Goal: Task Accomplishment & Management: Complete application form

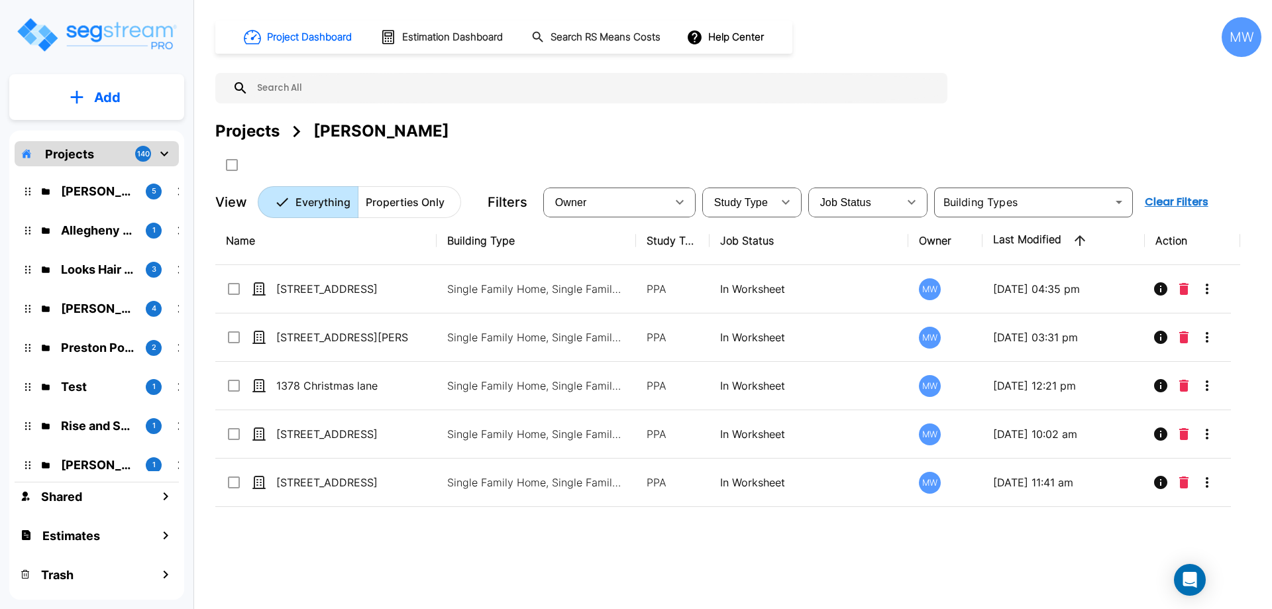
click at [432, 566] on div "Name Building Type Study Type Job Status Owner Last Modified Action 188 Graylin…" at bounding box center [727, 406] width 1025 height 378
click at [366, 545] on div "Name Building Type Study Type Job Status Owner Last Modified Action 188 Graylin…" at bounding box center [727, 406] width 1025 height 378
click at [751, 85] on input "text" at bounding box center [595, 88] width 693 height 30
click at [778, 133] on div "Projects Arkadiy Yakubov" at bounding box center [738, 131] width 1046 height 24
click at [110, 107] on button "Add" at bounding box center [96, 97] width 175 height 38
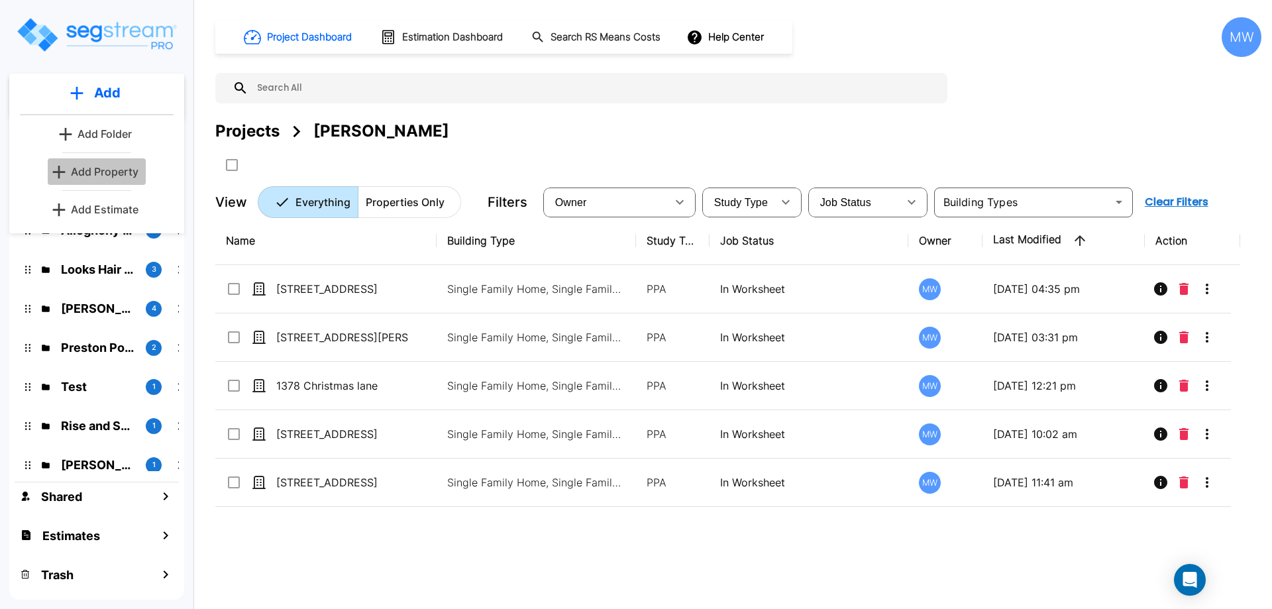
click at [111, 176] on p "Add Property" at bounding box center [105, 172] width 68 height 16
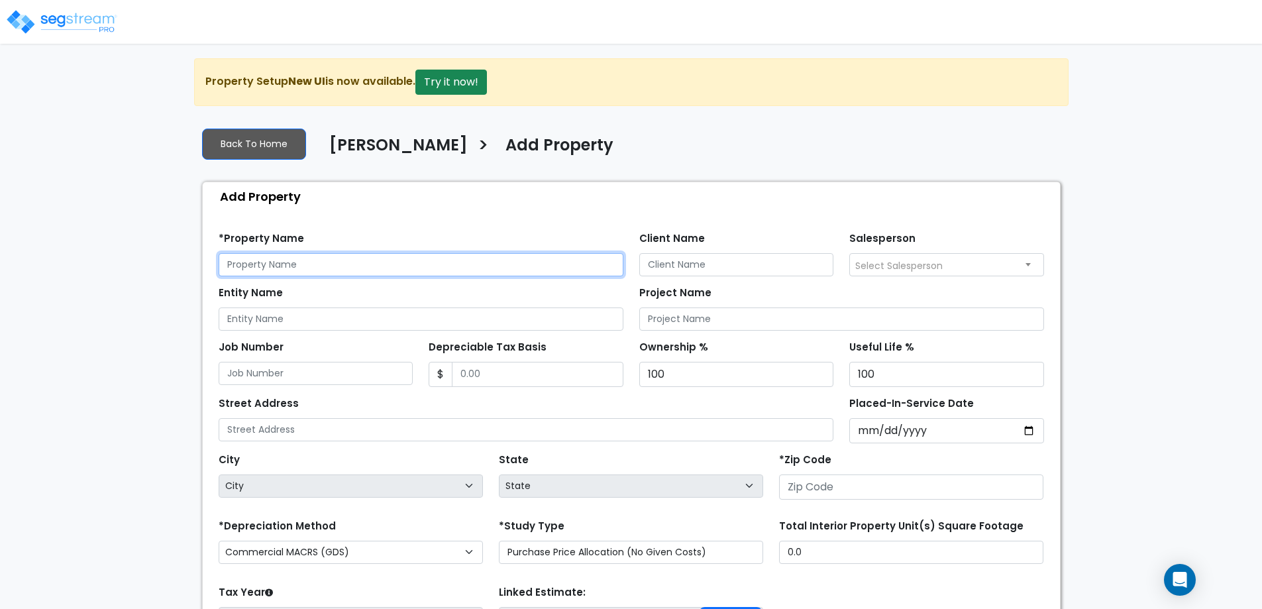
click at [312, 262] on input "text" at bounding box center [421, 264] width 405 height 23
type input "[DATE][STREET_ADDRESS][DATE]"
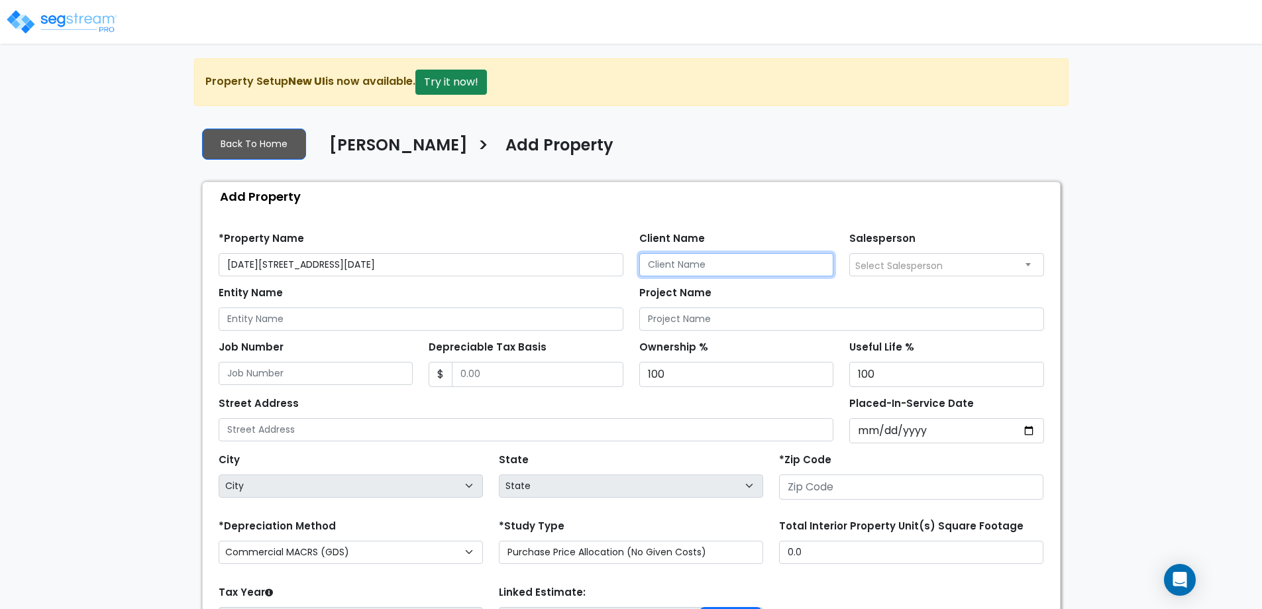
click at [685, 265] on input "Client Name" at bounding box center [737, 264] width 195 height 23
type input "Arkadiy Yakubov"
click at [276, 315] on input "Entity Name" at bounding box center [421, 318] width 405 height 23
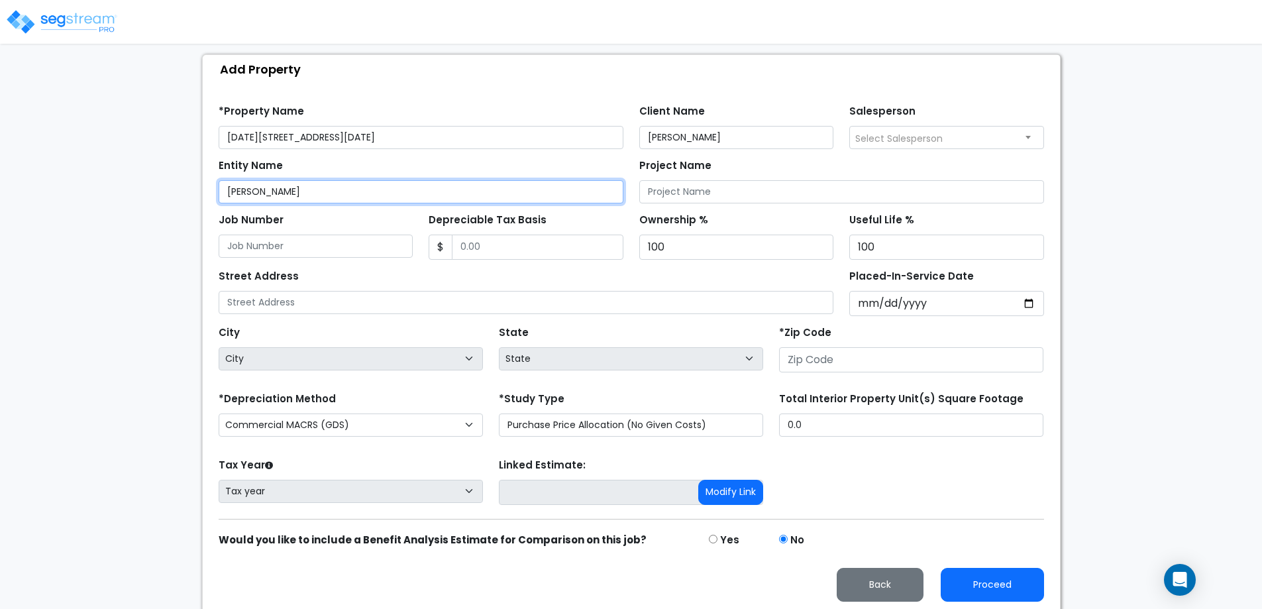
scroll to position [131, 0]
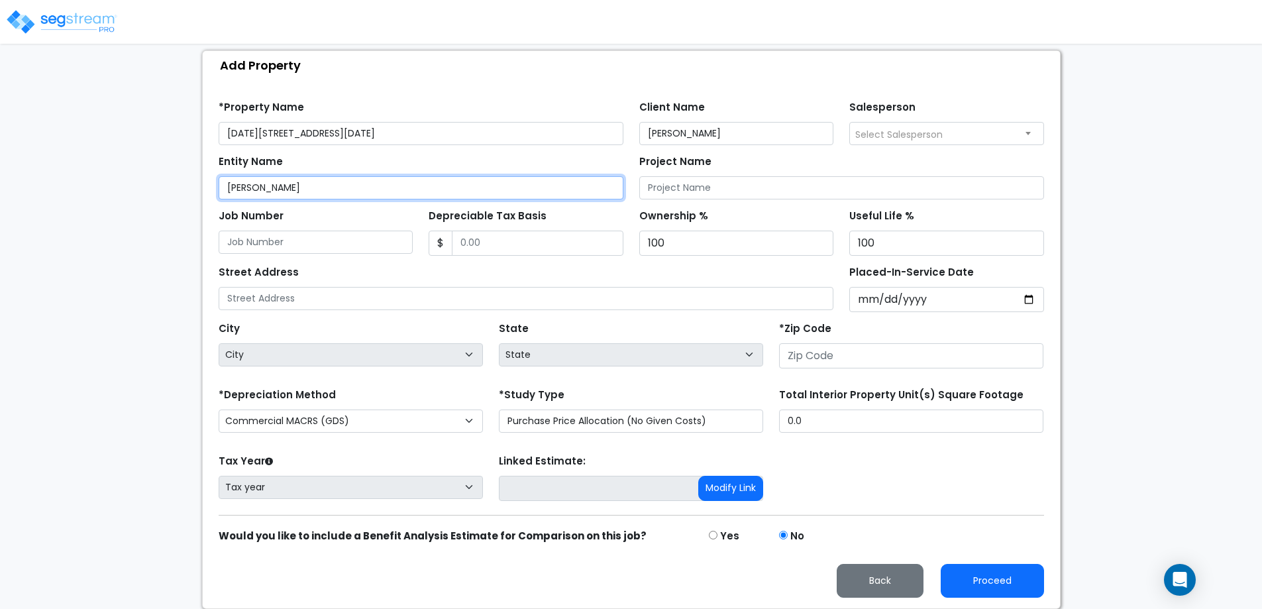
type input "Arkadiy Yakubov"
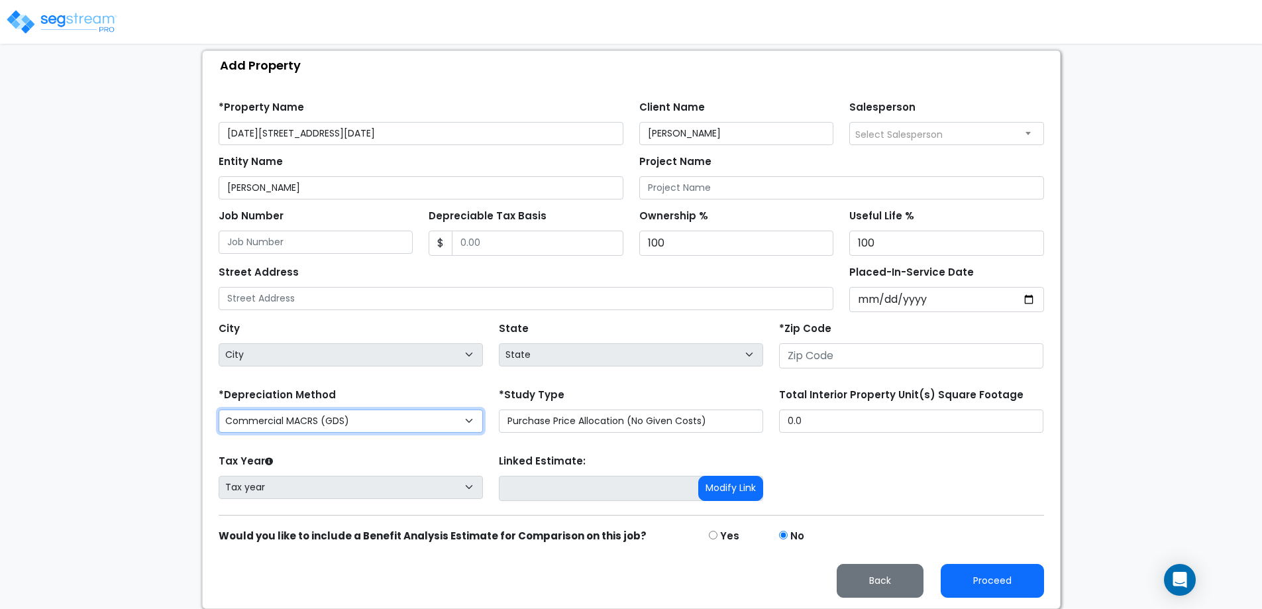
click at [451, 425] on select "Commercial MACRS (GDS) Residential Rental MACRS (GDS) Commercial MACRS (ADS) Co…" at bounding box center [351, 421] width 264 height 23
select select "CM(_24"
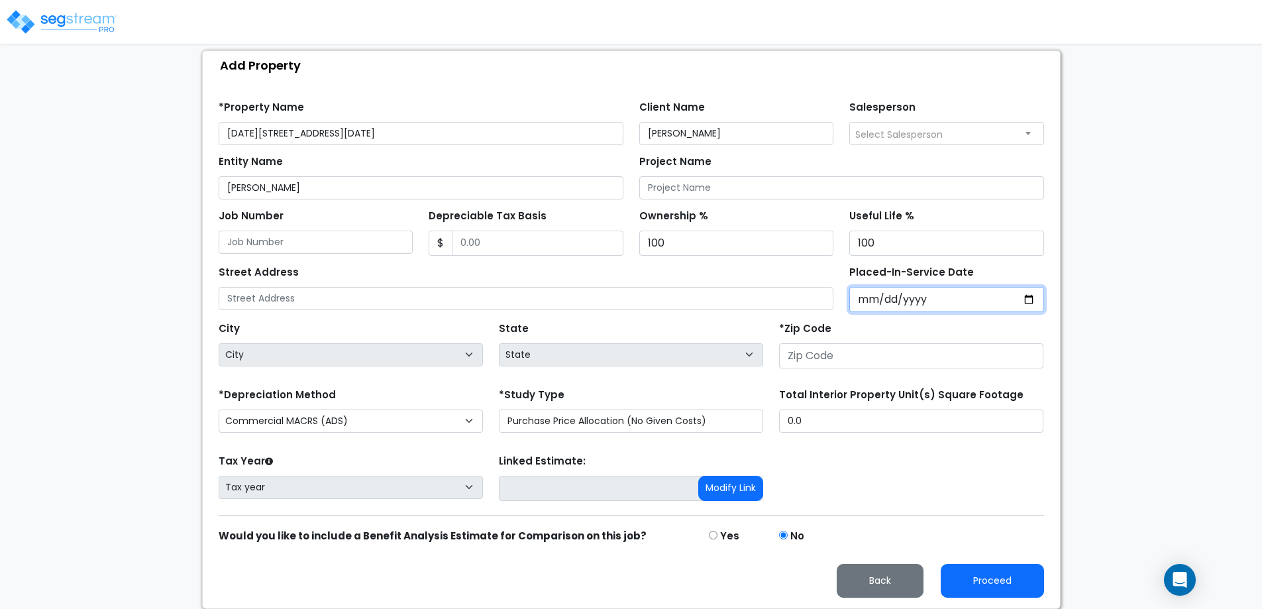
click at [1027, 301] on input "Placed-In-Service Date" at bounding box center [947, 299] width 195 height 25
type input "2021-11-30"
select select "2021"
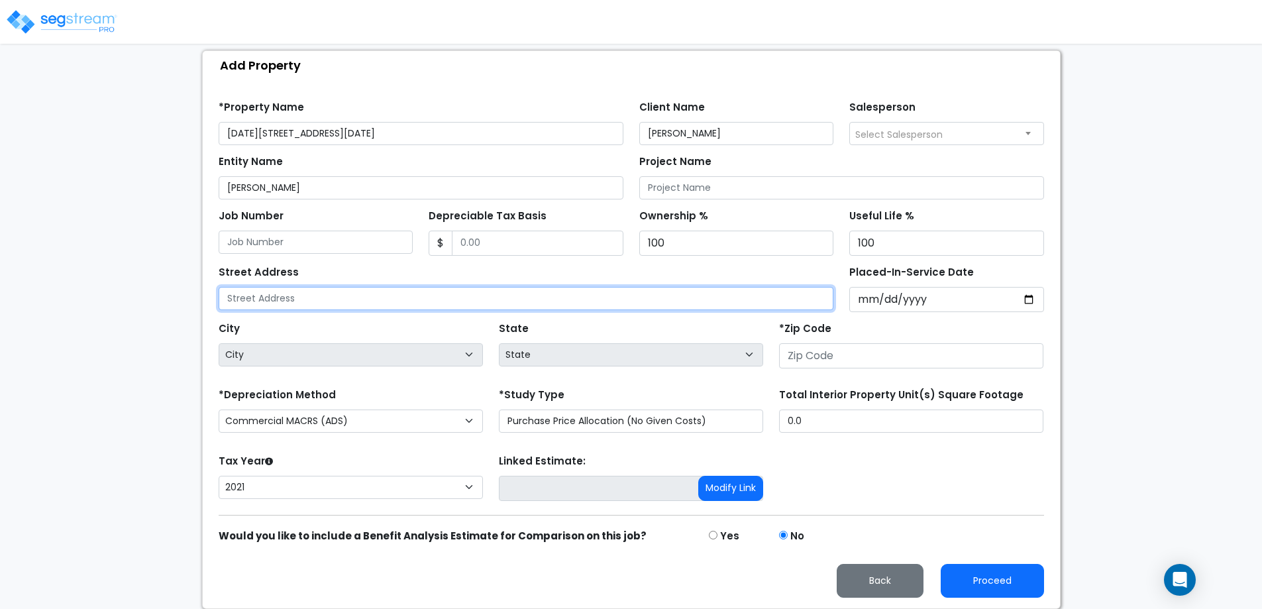
click at [696, 299] on input "text" at bounding box center [527, 298] width 616 height 23
type input "1152, 1154 Lynmoor Drive"
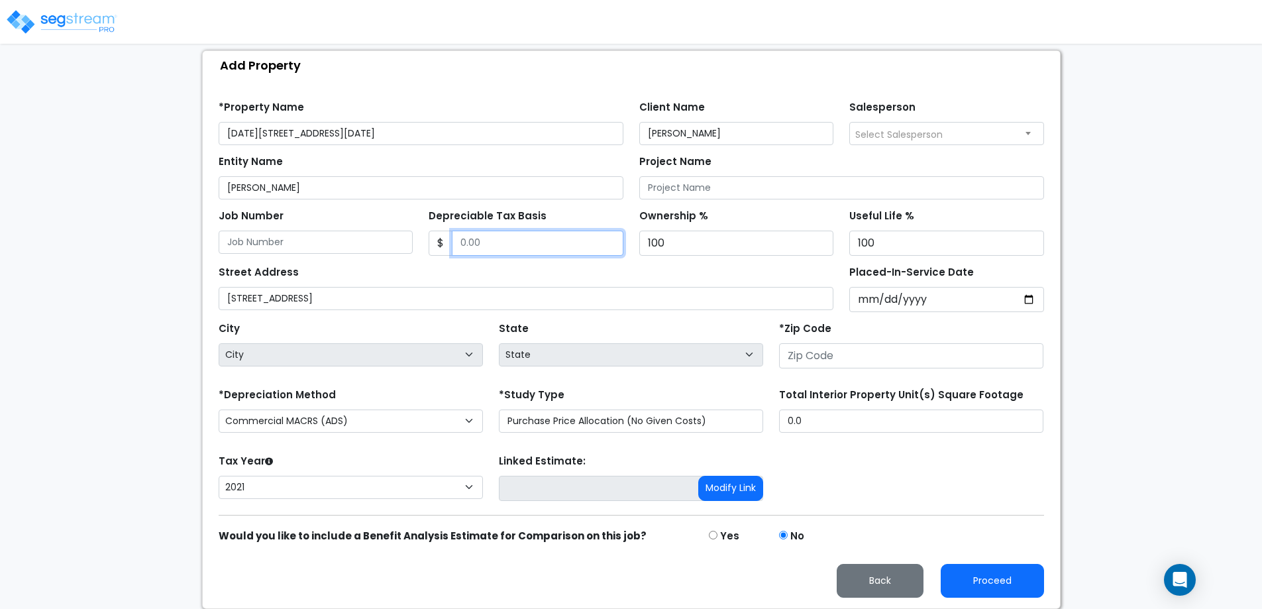
click at [550, 237] on input "Depreciable Tax Basis" at bounding box center [538, 243] width 172 height 25
type input "544,063"
click at [546, 270] on div "Street Address 1152, 1154 Lynmoor Drive" at bounding box center [527, 286] width 616 height 48
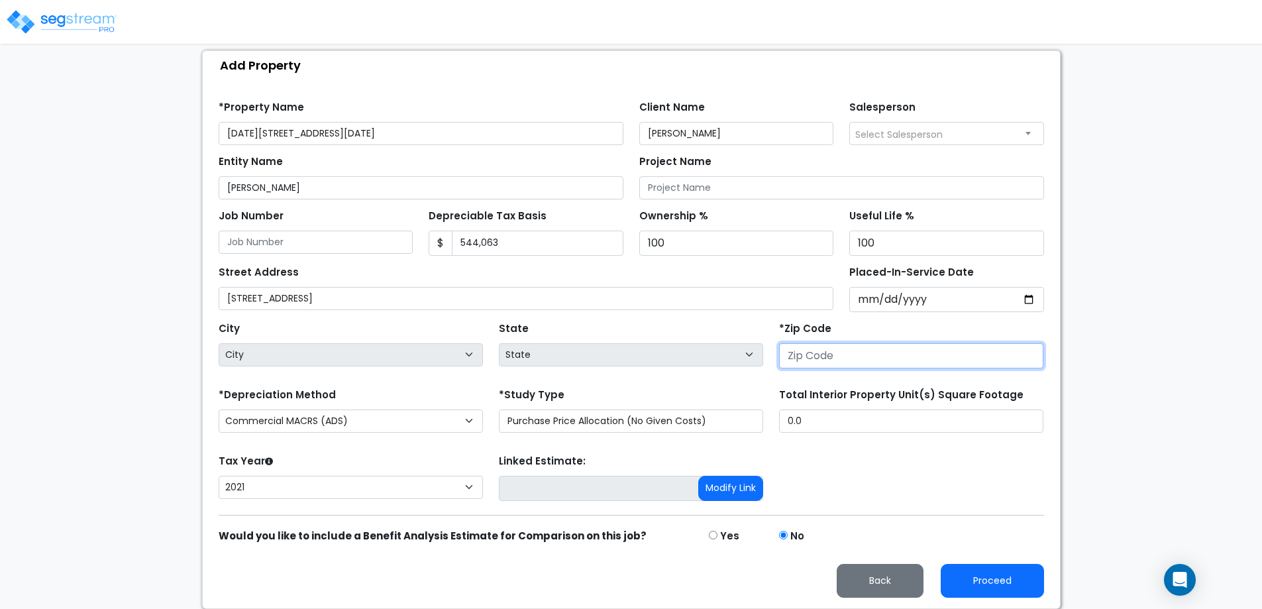
click at [832, 351] on input "number" at bounding box center [911, 355] width 264 height 25
type input "303"
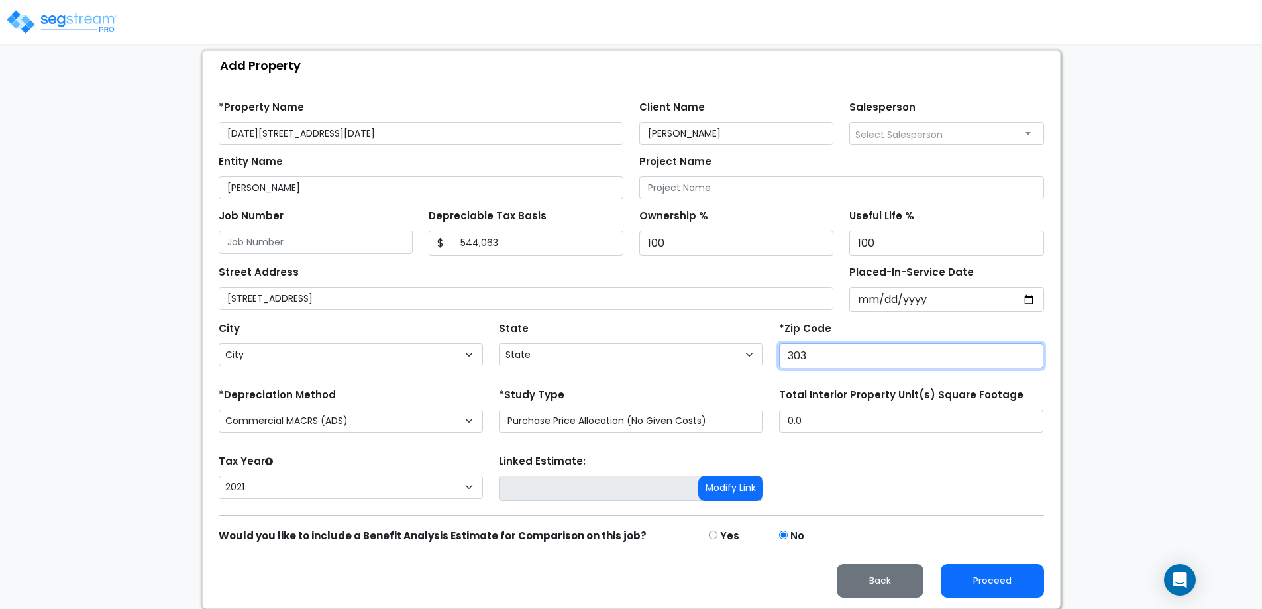
select select "GA"
type input "30319"
click at [730, 327] on div "State State National Average AB AK AL AR AZ BC CA CO CT DC DE FL GA HI" at bounding box center [631, 345] width 280 height 53
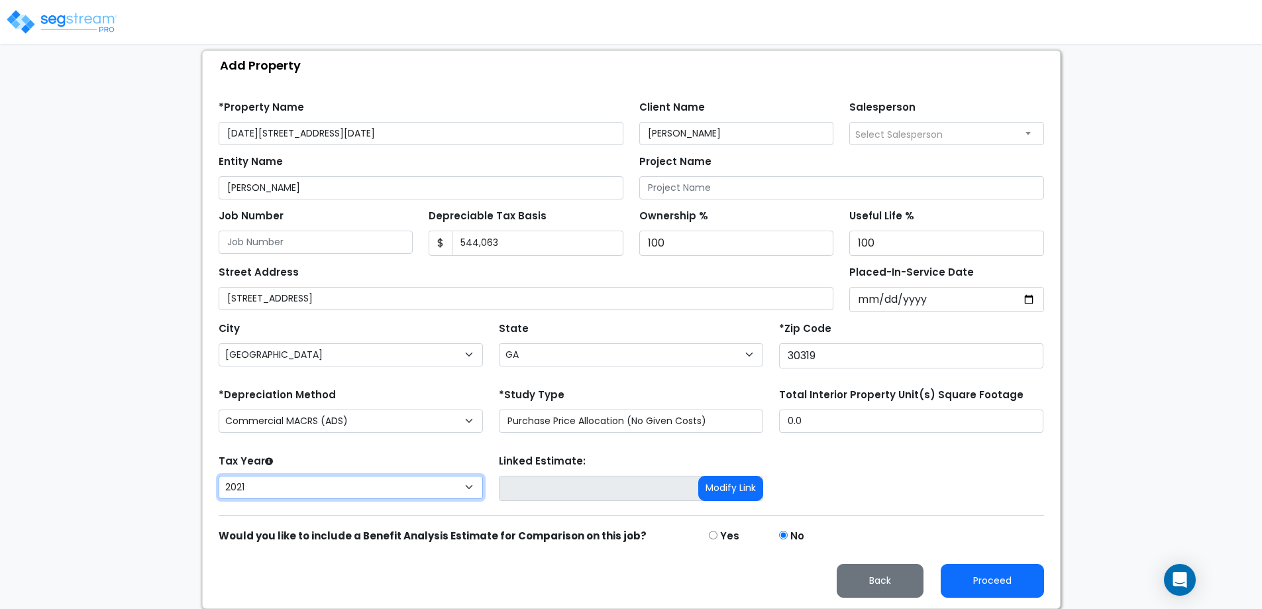
click at [420, 486] on select "2026 2025 2024 2023 2022 2021" at bounding box center [351, 487] width 264 height 23
select select "2025"
click at [219, 476] on select "2026 2025 2024 2023 2022 2021" at bounding box center [351, 487] width 264 height 23
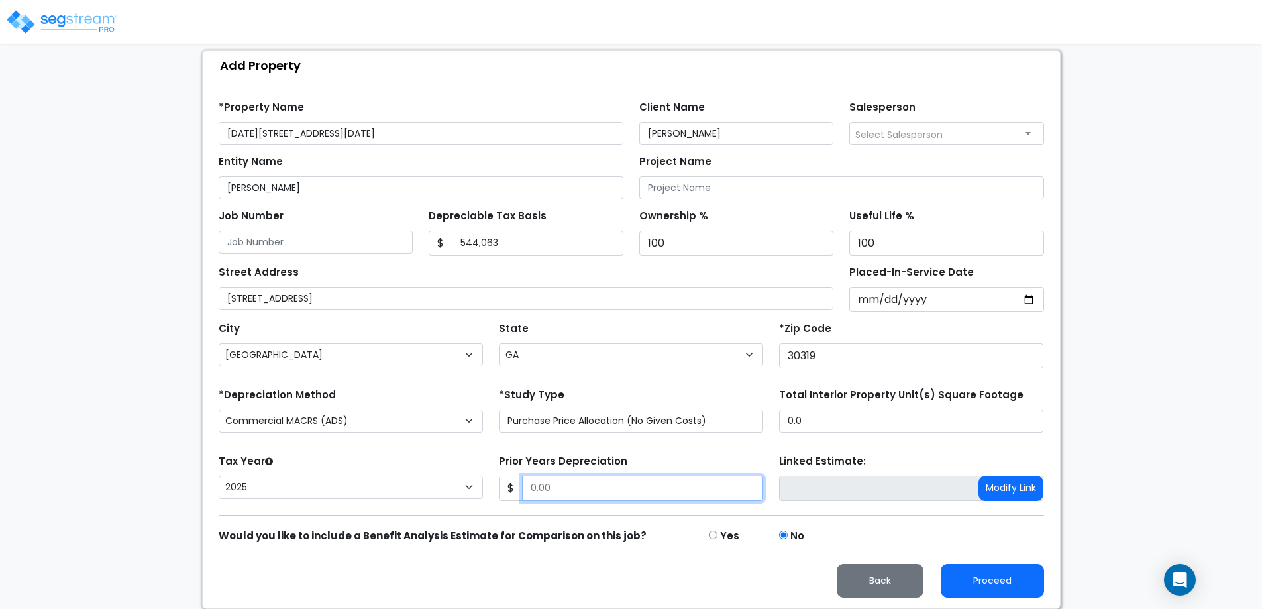
click at [567, 489] on input "Prior Years Depreciation" at bounding box center [642, 488] width 241 height 25
type input "0"
click at [557, 445] on form "*Property Name 1152-1154 Lynmoor Drive Client Name Arkadiy Yakubov Salesperson …" at bounding box center [632, 344] width 826 height 507
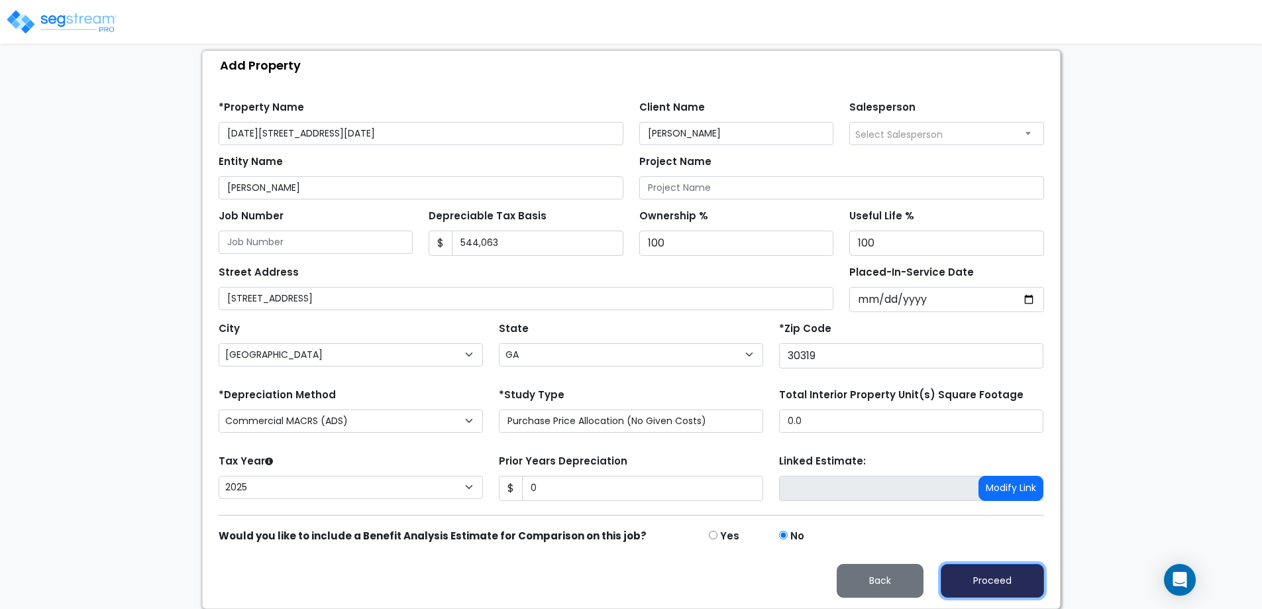
click at [977, 581] on button "Proceed" at bounding box center [992, 581] width 103 height 34
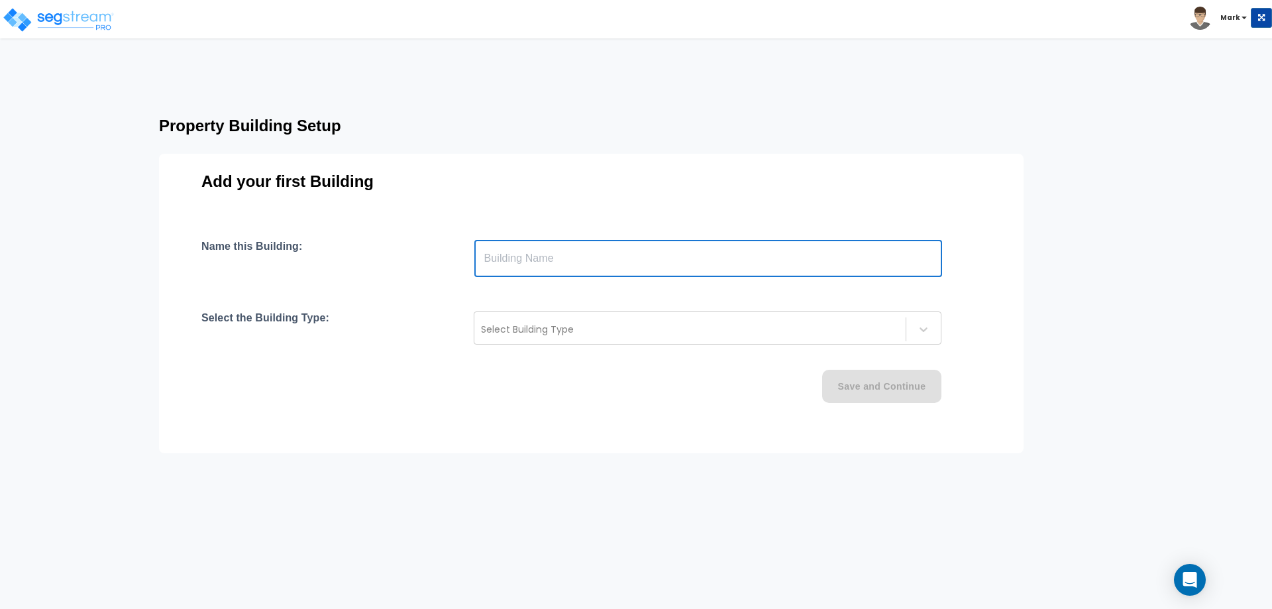
click at [724, 256] on input "text" at bounding box center [708, 258] width 468 height 37
type input "1152 Lynmoor"
click at [629, 329] on div at bounding box center [690, 329] width 418 height 16
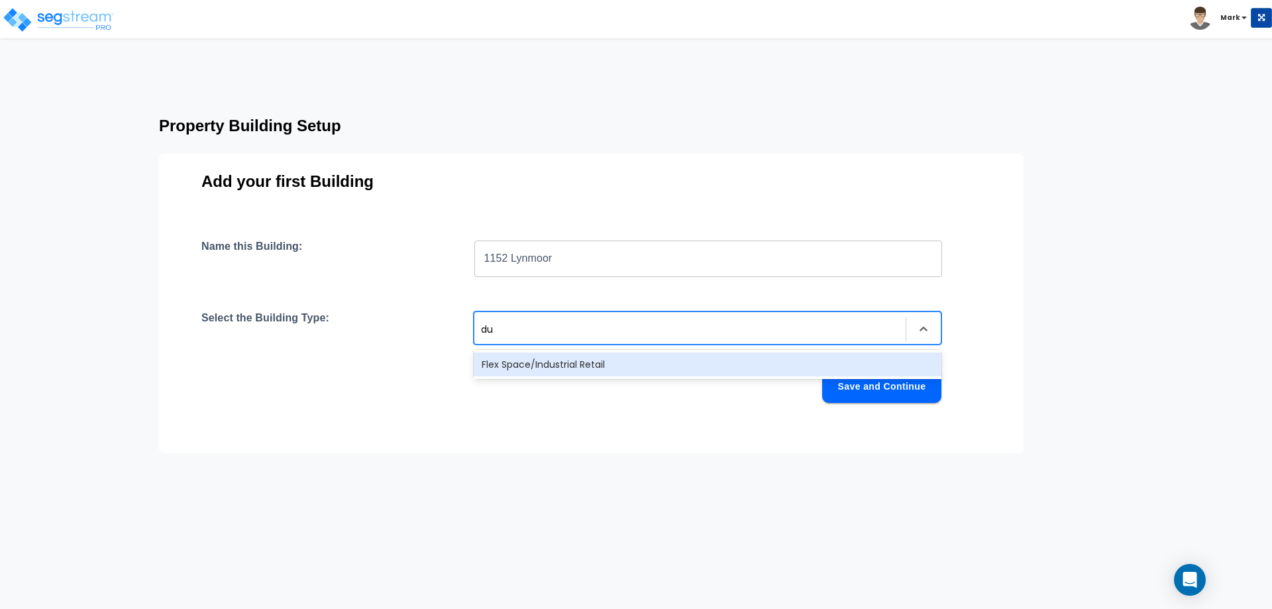
type input "d"
type input "small"
click at [610, 370] on div "Small Multi-Family Residential" at bounding box center [708, 365] width 468 height 24
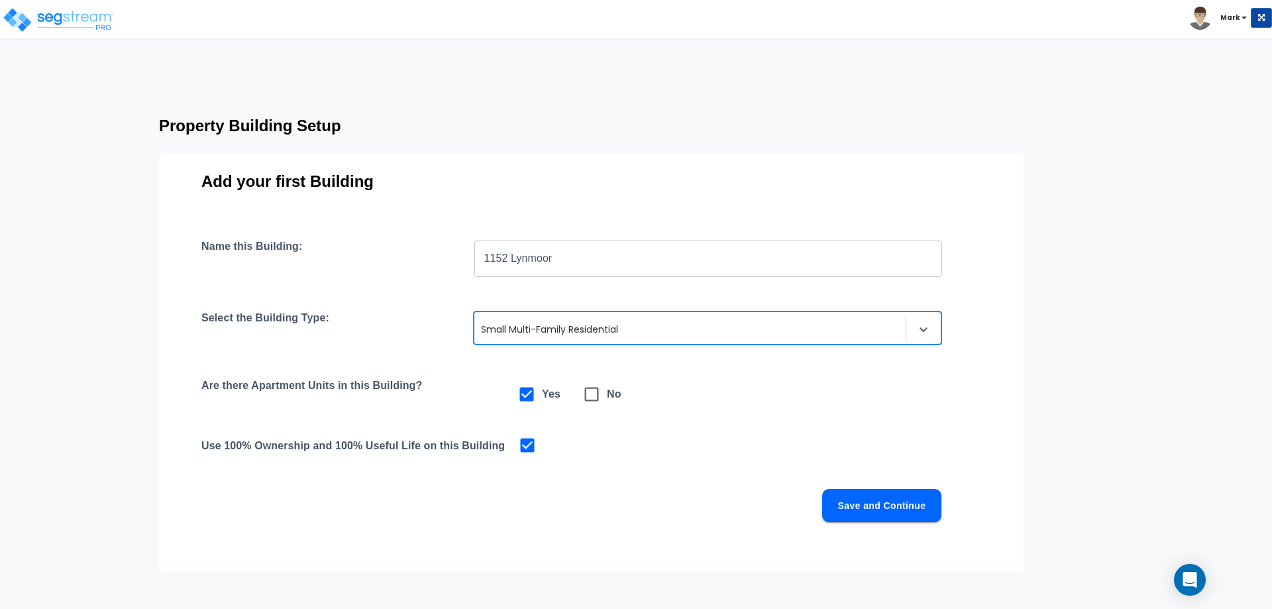
click at [505, 257] on input "1152 Lynmoor" at bounding box center [708, 258] width 468 height 37
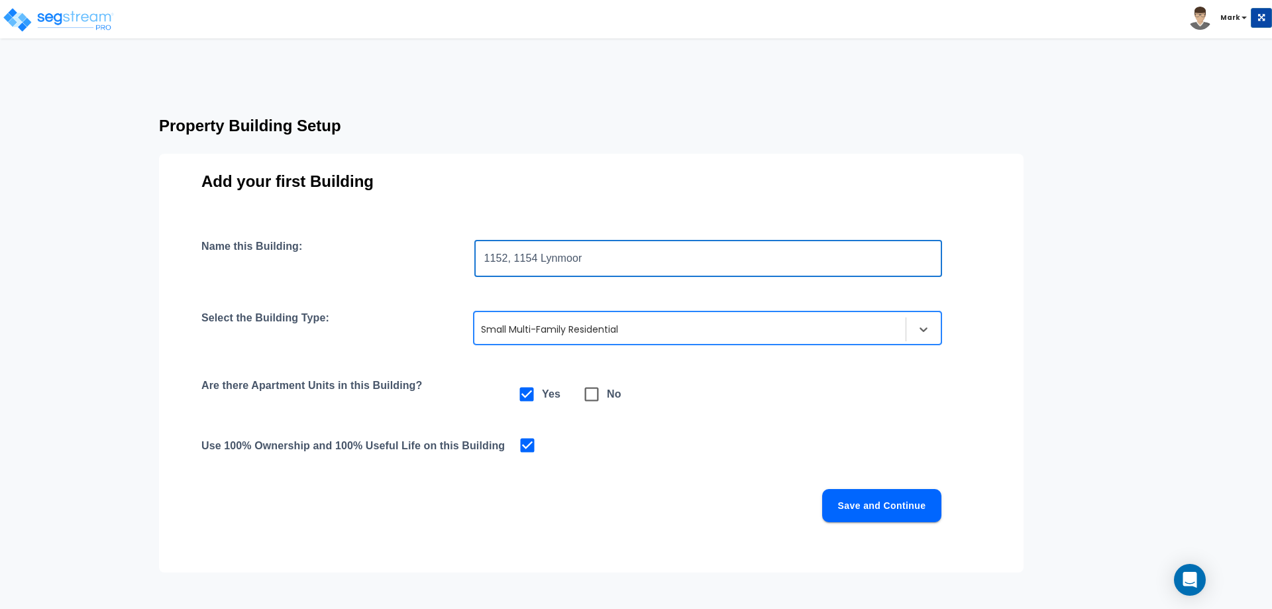
type input "1152, 1154 Lynmoor"
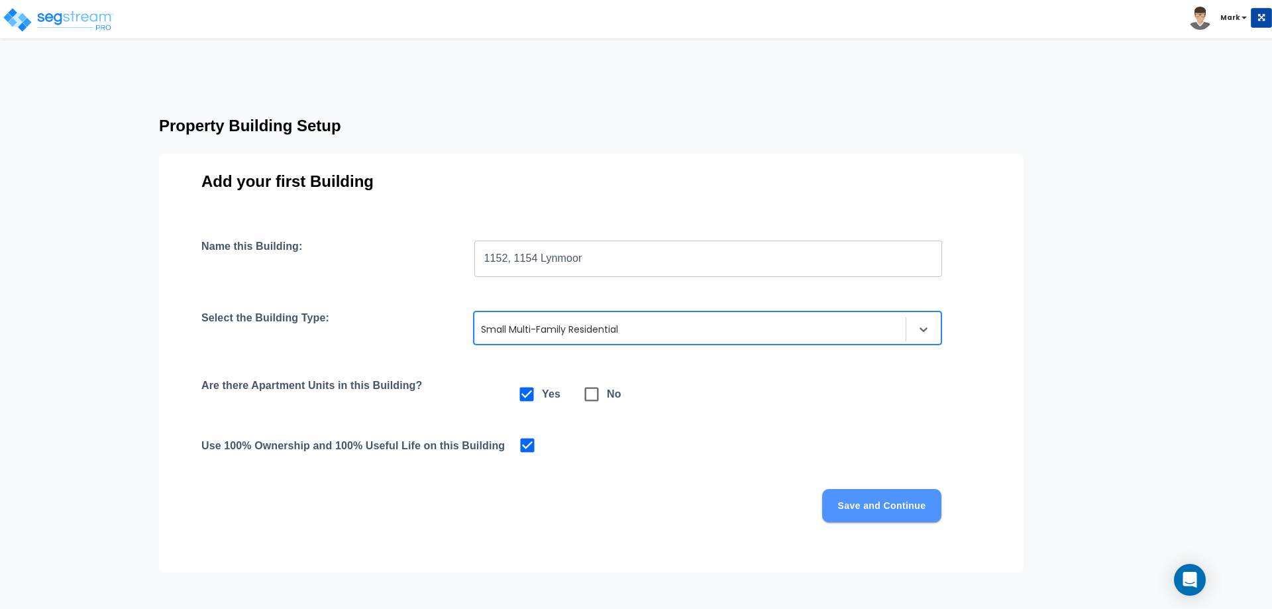
click at [848, 496] on button "Save and Continue" at bounding box center [881, 505] width 119 height 33
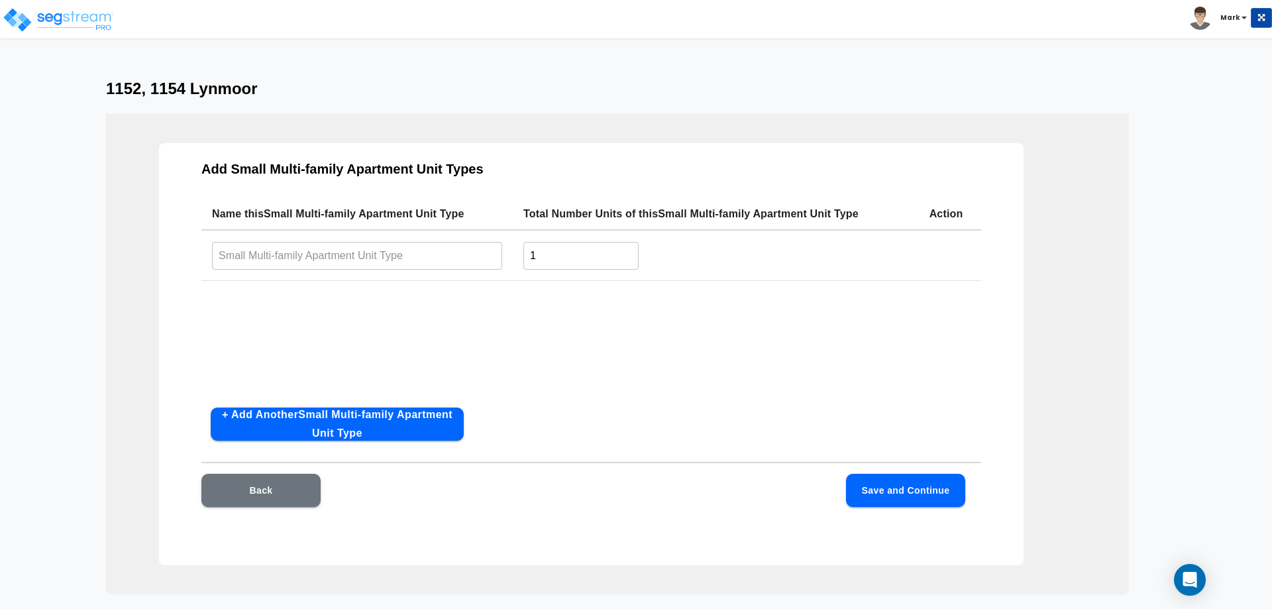
click at [396, 260] on input "text" at bounding box center [357, 255] width 290 height 28
type input "1152"
click at [371, 419] on button "+ Add Another Small Multi-family Apartment Unit Type" at bounding box center [337, 424] width 253 height 33
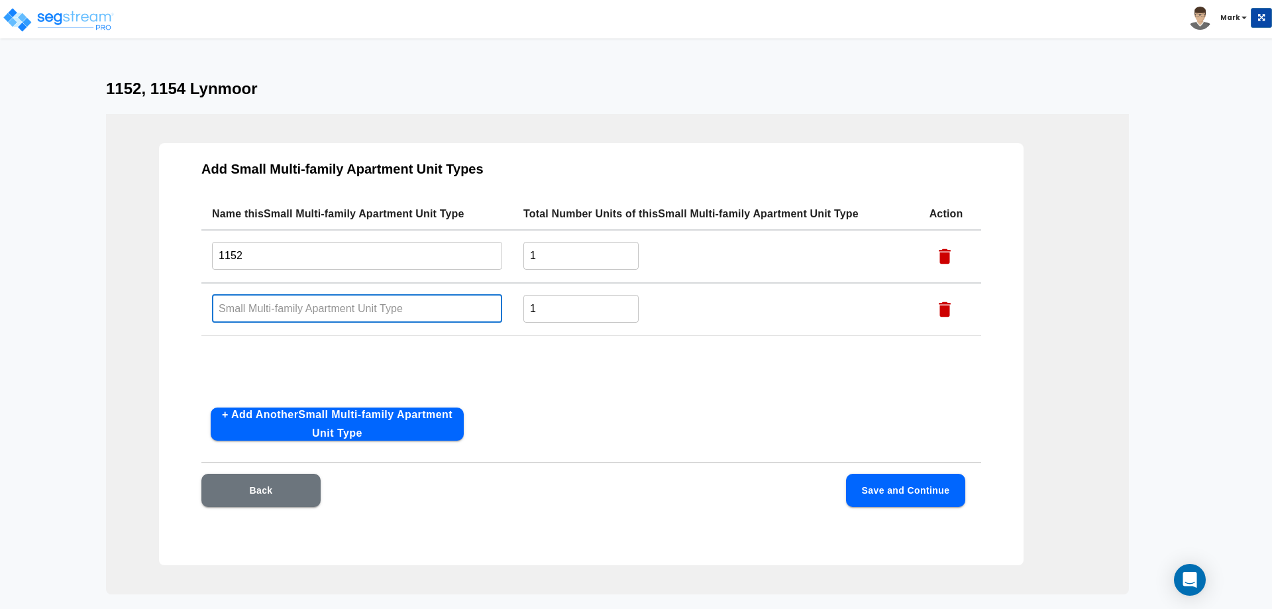
click at [334, 309] on input "text" at bounding box center [357, 308] width 290 height 28
type input "1154"
click at [700, 342] on div "Name this Small Multi-family Apartment Unit Type Total Number Units of this Sma…" at bounding box center [591, 297] width 780 height 199
click at [882, 471] on div "Add Small Multi-family Apartment Unit Types Name this Small Multi-family Apartm…" at bounding box center [591, 354] width 865 height 422
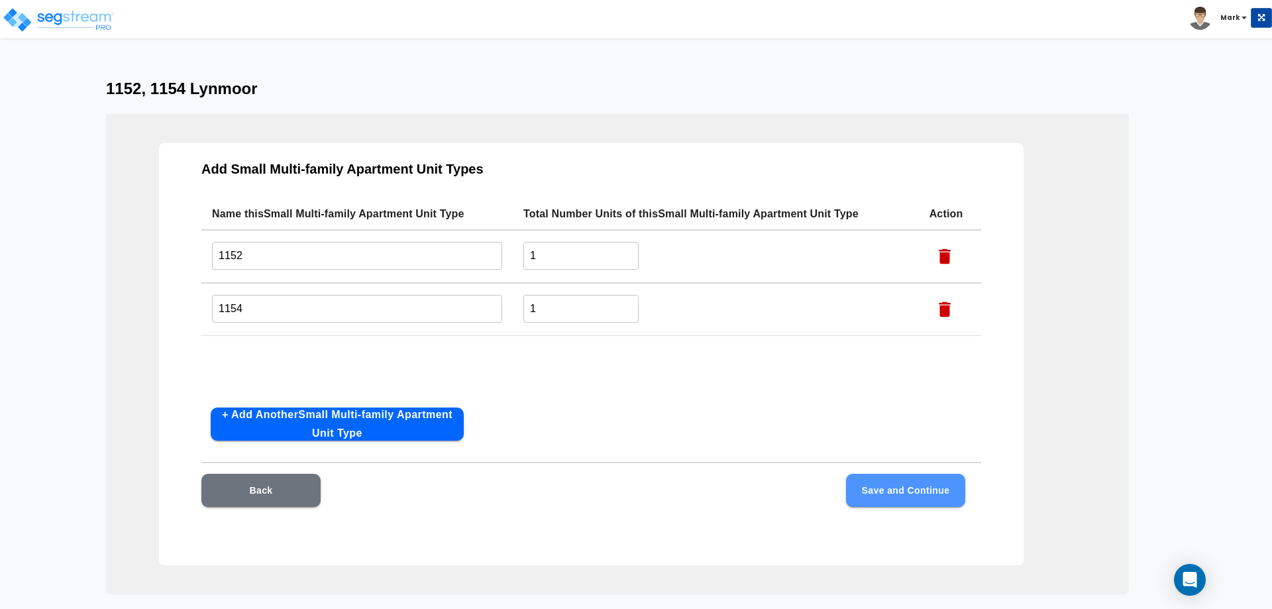
click at [883, 489] on button "Save and Continue" at bounding box center [905, 490] width 119 height 33
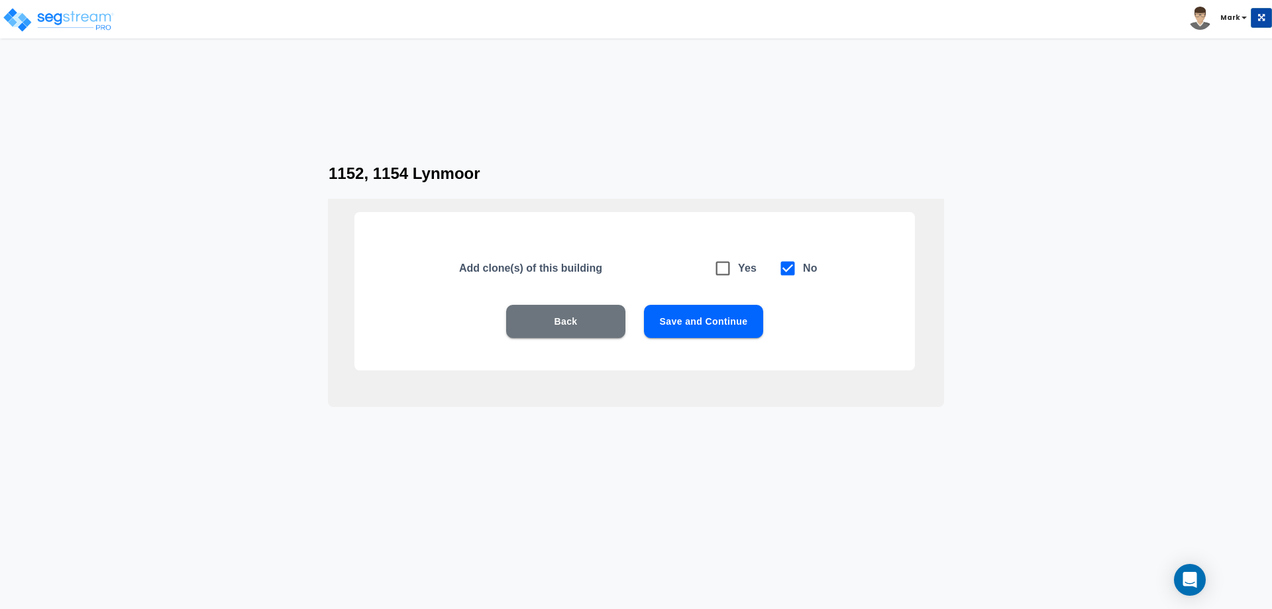
click at [715, 318] on button "Save and Continue" at bounding box center [703, 321] width 119 height 33
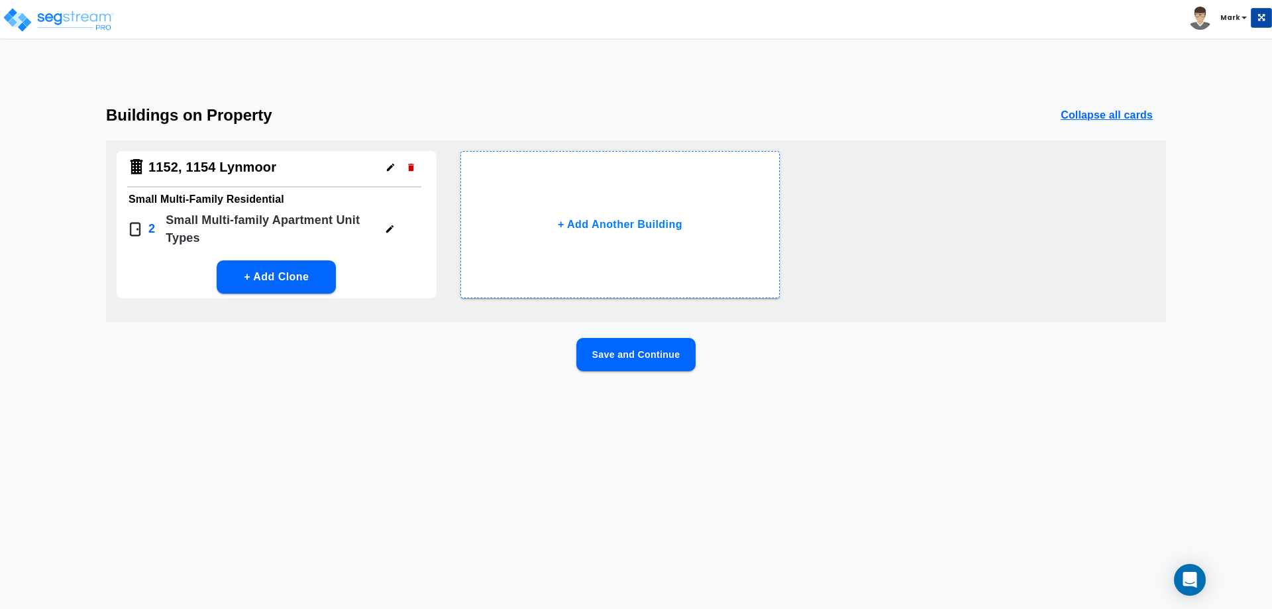
click at [664, 349] on button "Save and Continue" at bounding box center [636, 354] width 119 height 33
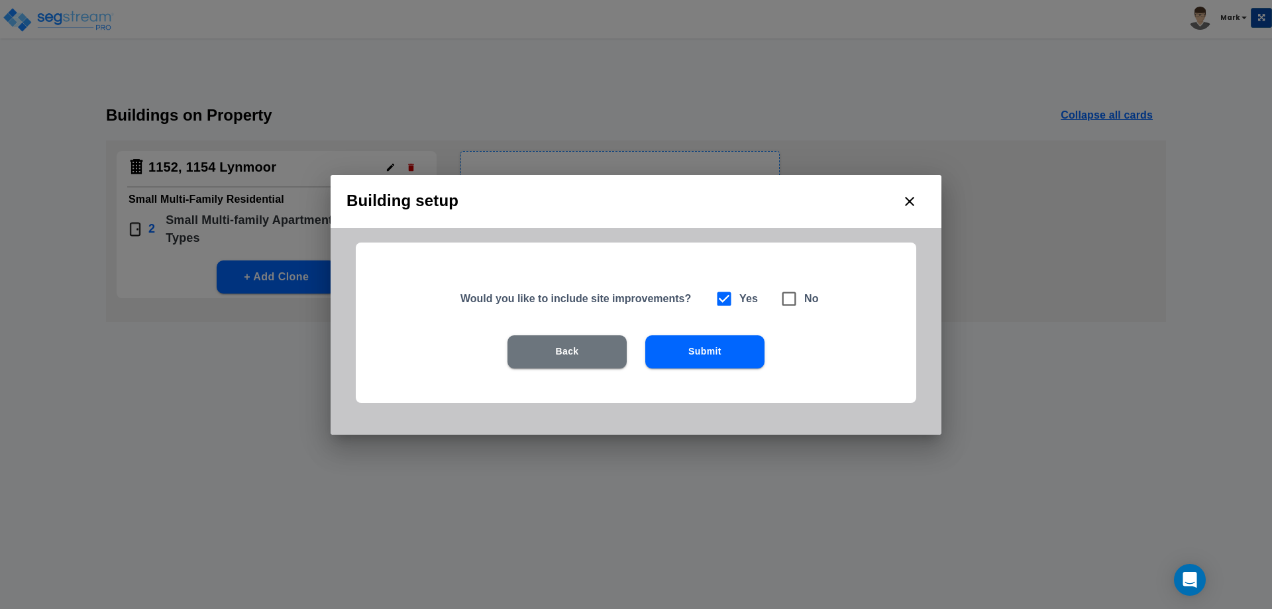
click at [664, 349] on button "Submit" at bounding box center [704, 351] width 119 height 33
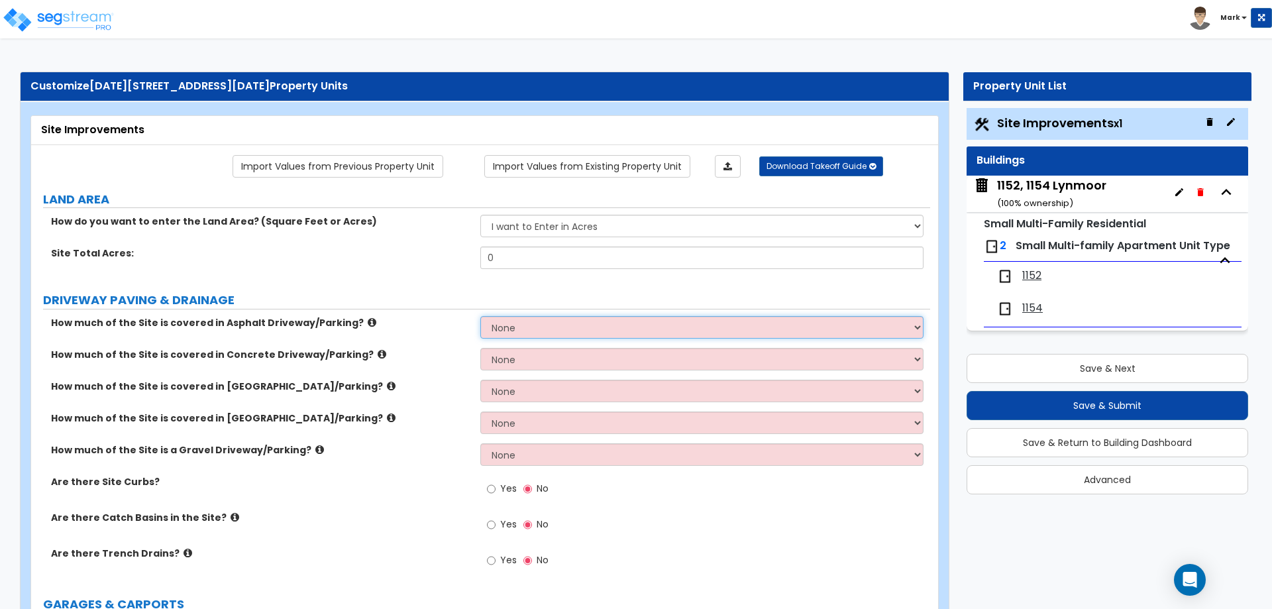
click at [511, 330] on select "None I want to Enter an Approximate Percentage I want to Enter the Square Foota…" at bounding box center [701, 327] width 443 height 23
select select "2"
click at [480, 316] on select "None I want to Enter an Approximate Percentage I want to Enter the Square Foota…" at bounding box center [701, 327] width 443 height 23
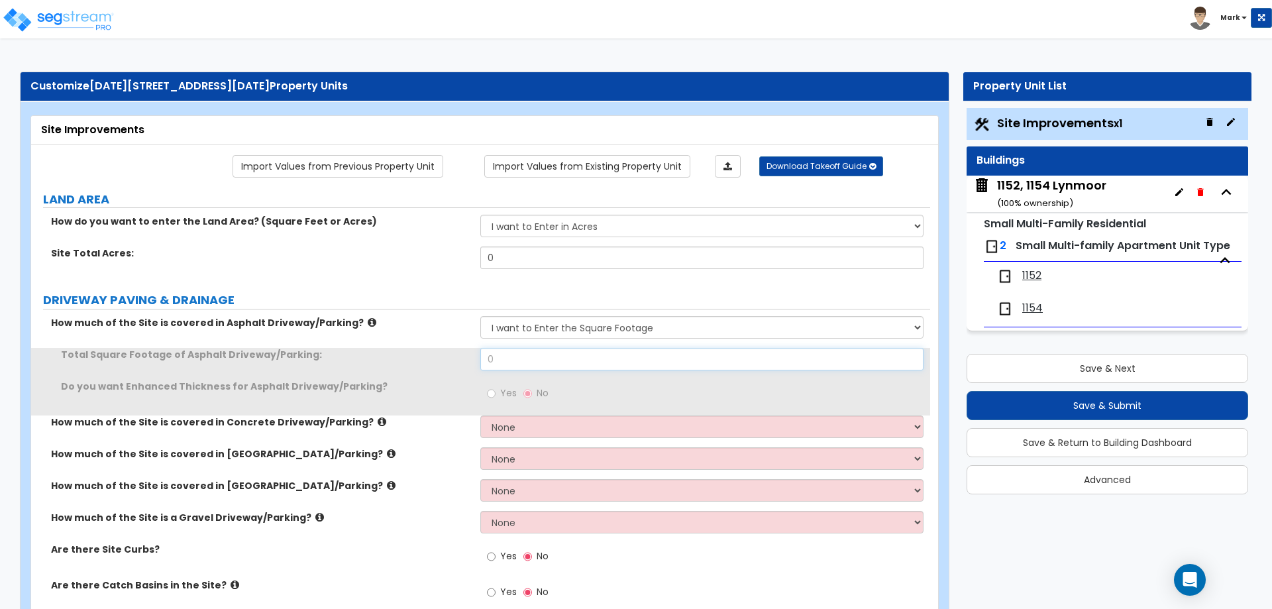
click at [529, 355] on input "0" at bounding box center [701, 359] width 443 height 23
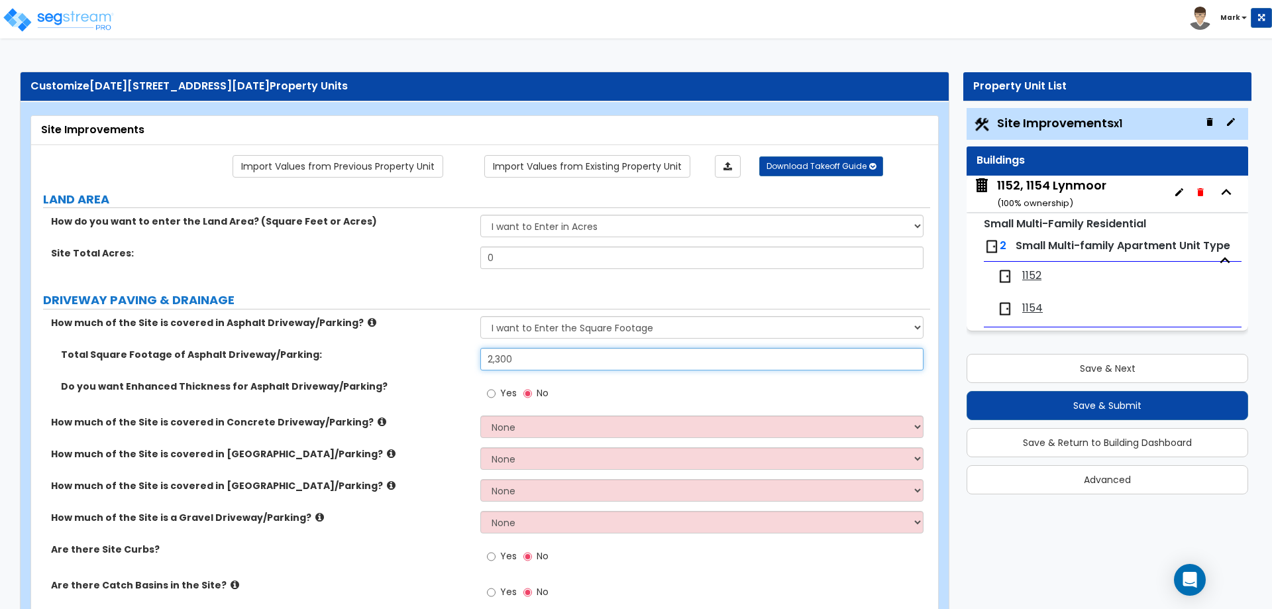
type input "2,300"
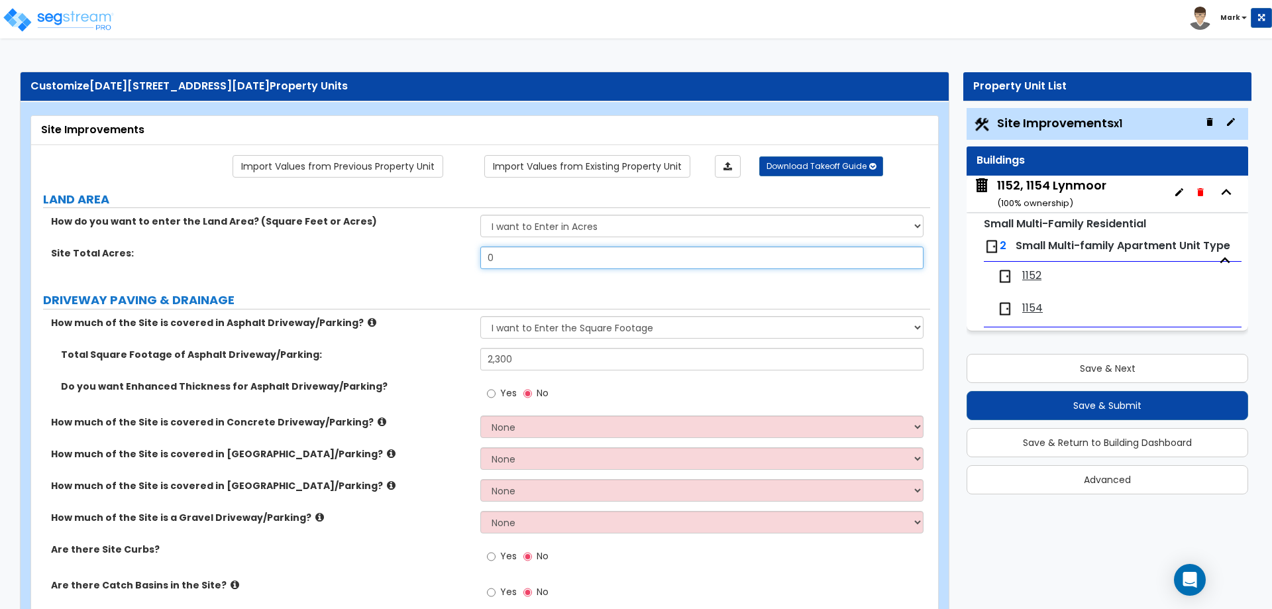
click at [545, 254] on input "0" at bounding box center [701, 258] width 443 height 23
type input "0.35"
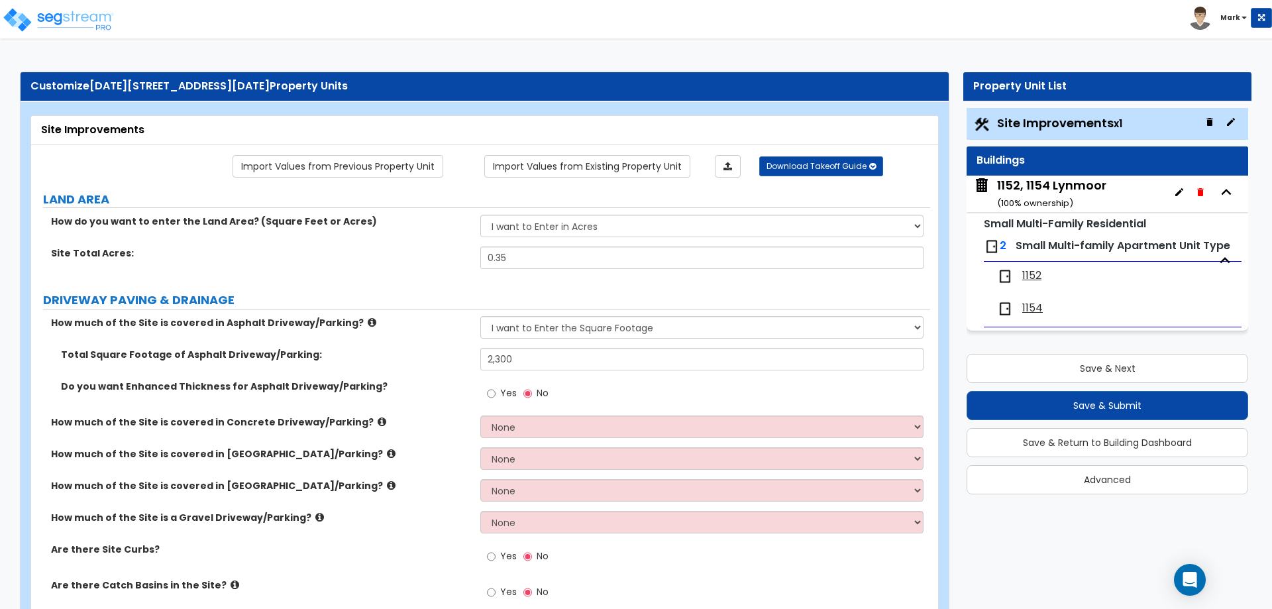
click at [455, 293] on label "DRIVEWAY PAVING & DRAINAGE" at bounding box center [486, 300] width 887 height 17
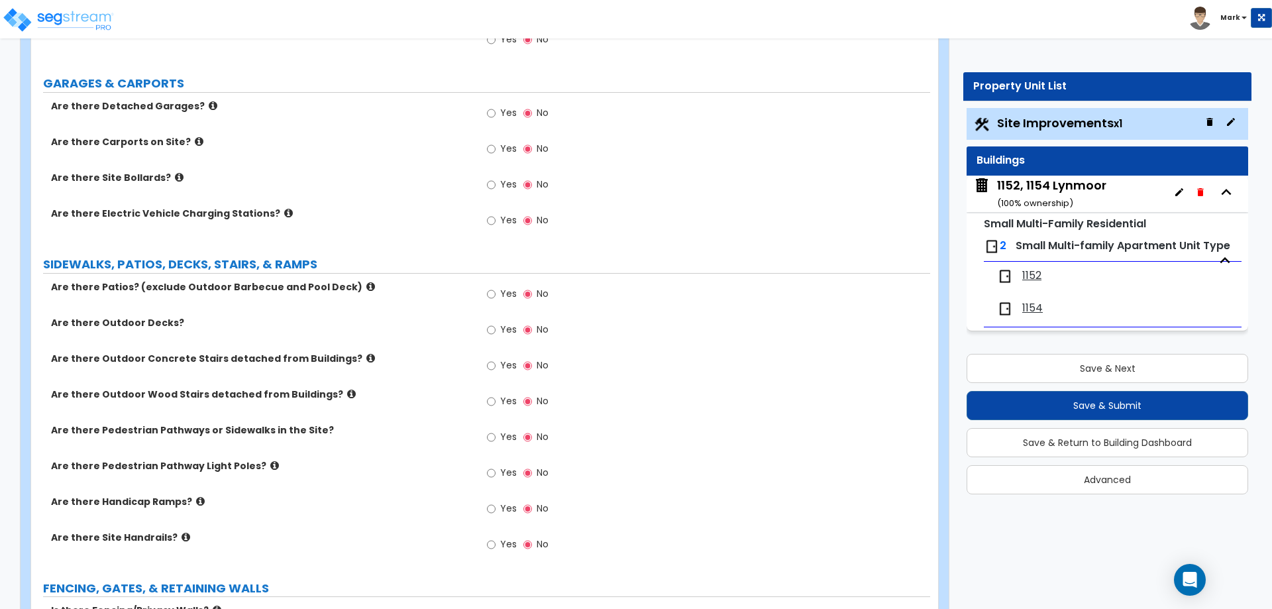
scroll to position [596, 0]
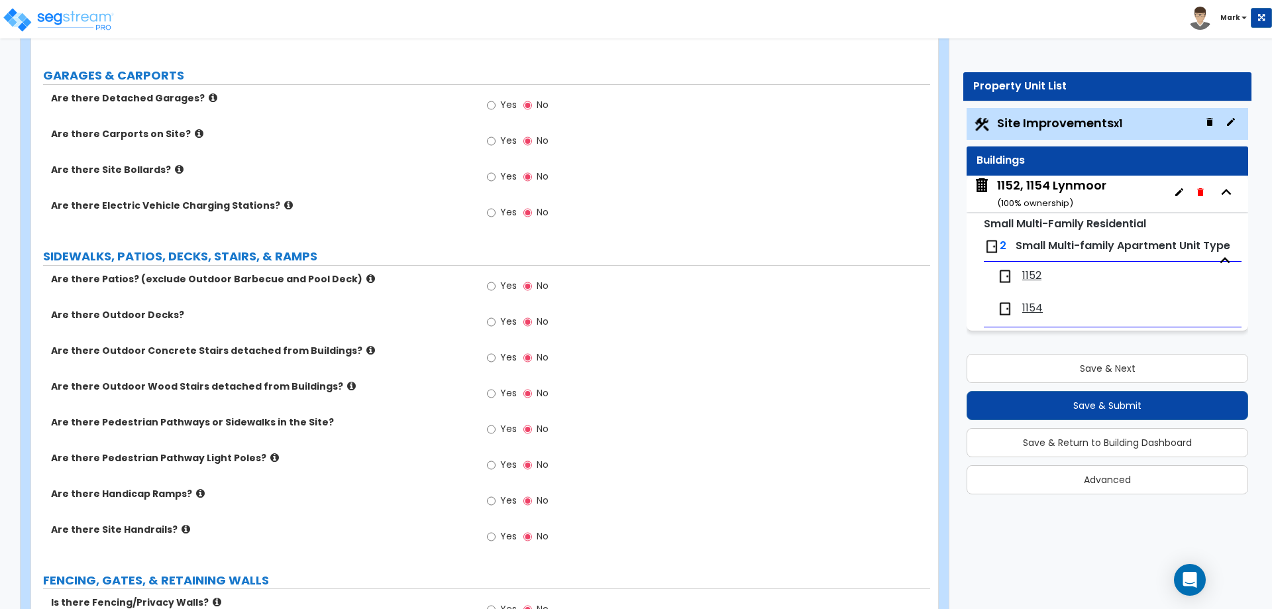
click at [498, 425] on label "Yes" at bounding box center [502, 430] width 30 height 23
click at [496, 425] on input "Yes" at bounding box center [491, 429] width 9 height 15
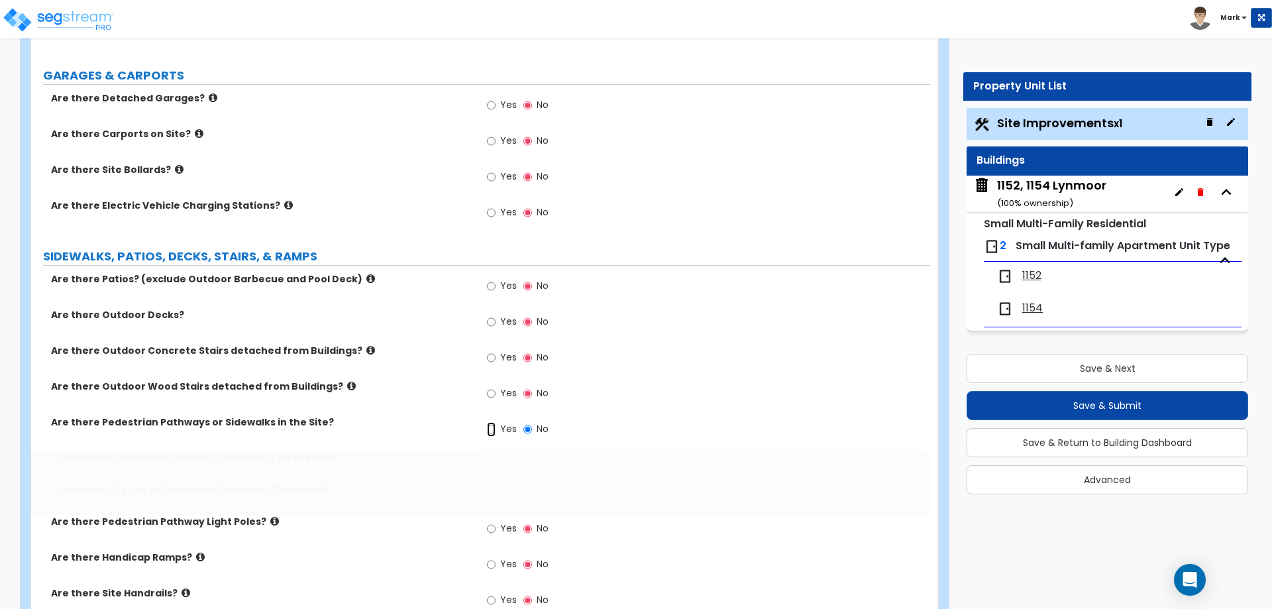
radio input "true"
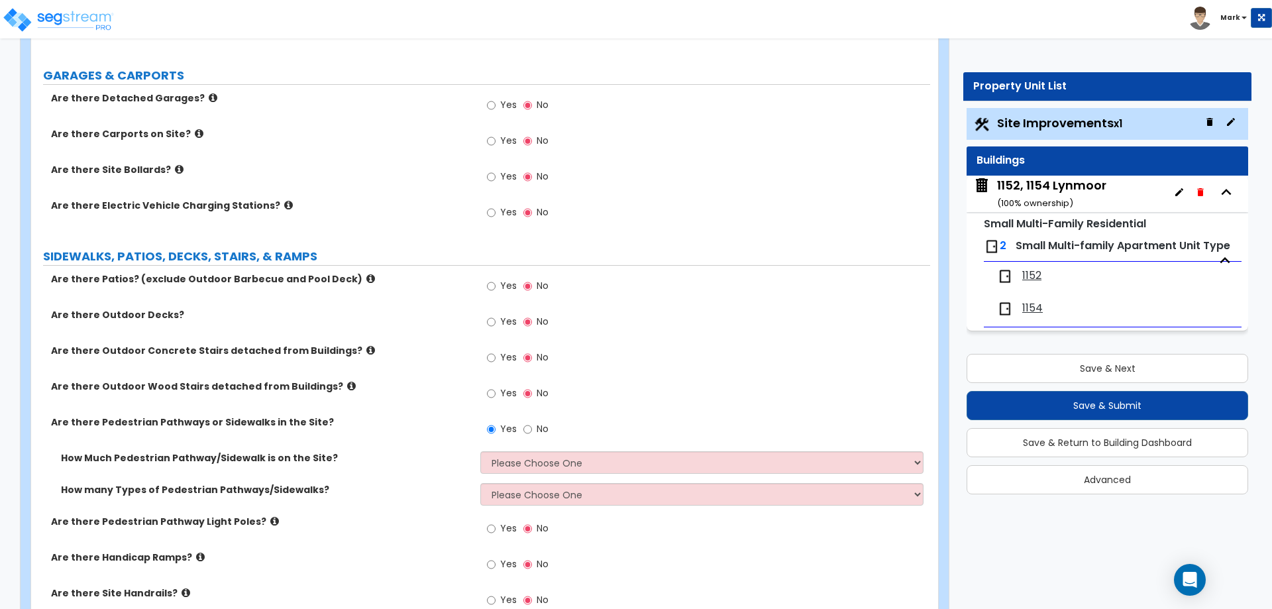
click at [506, 282] on span "Yes" at bounding box center [508, 285] width 17 height 13
click at [496, 282] on input "Yes" at bounding box center [491, 286] width 9 height 15
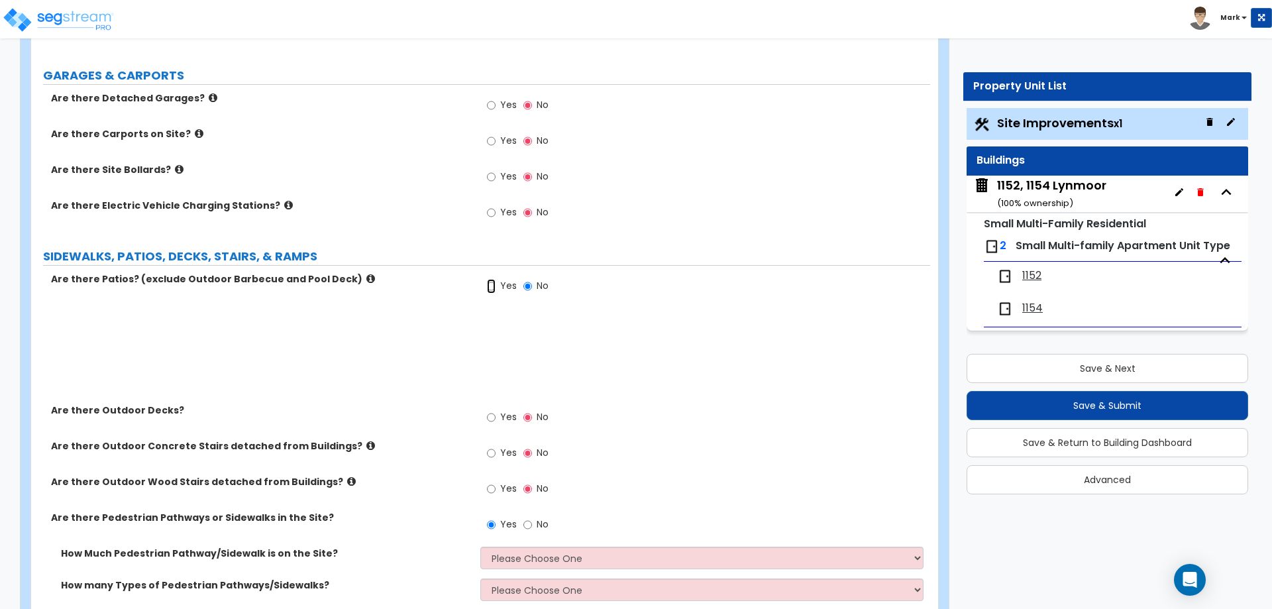
radio input "true"
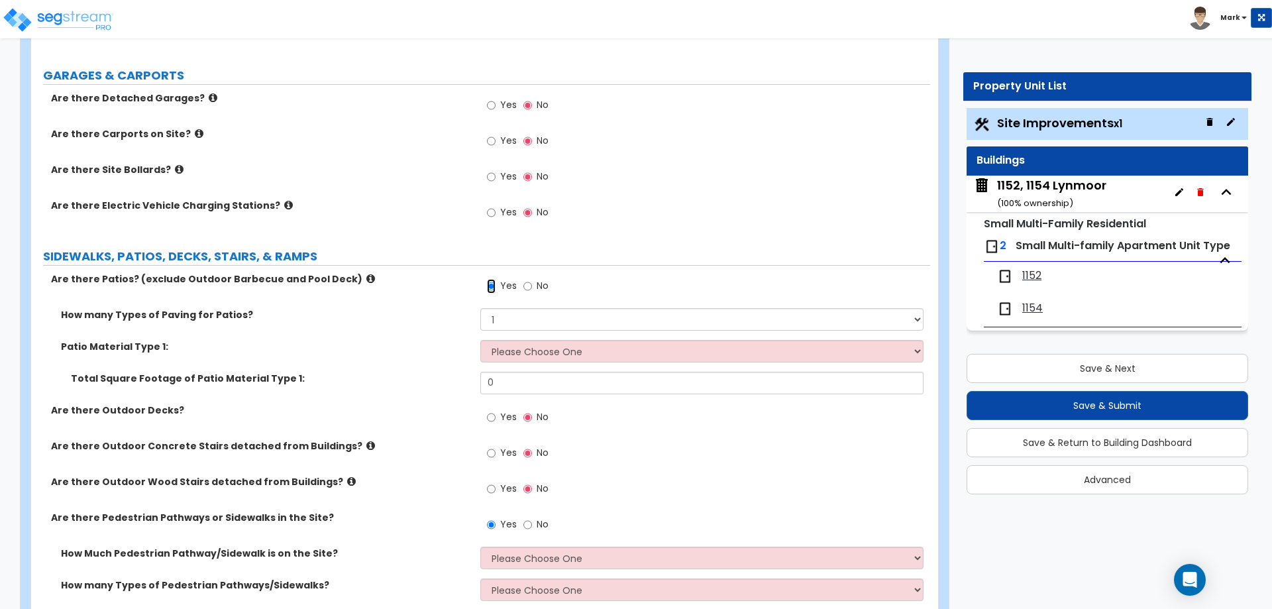
scroll to position [663, 0]
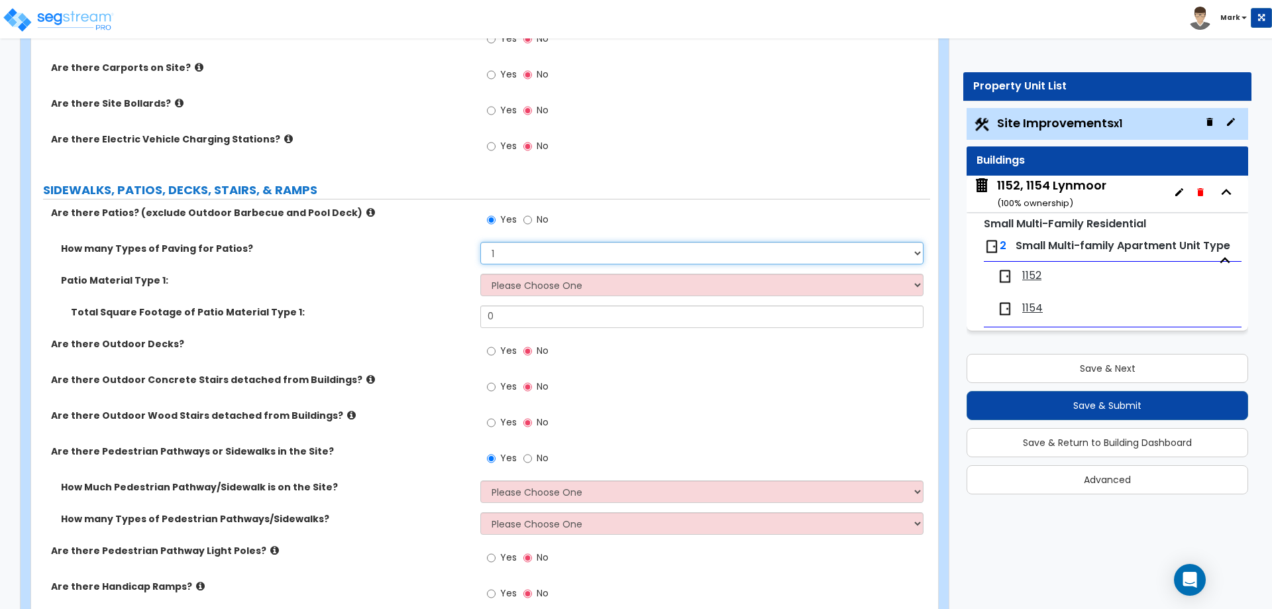
click at [550, 254] on select "1 2 3 4" at bounding box center [701, 253] width 443 height 23
select select "2"
click at [480, 242] on select "1 2 3 4" at bounding box center [701, 253] width 443 height 23
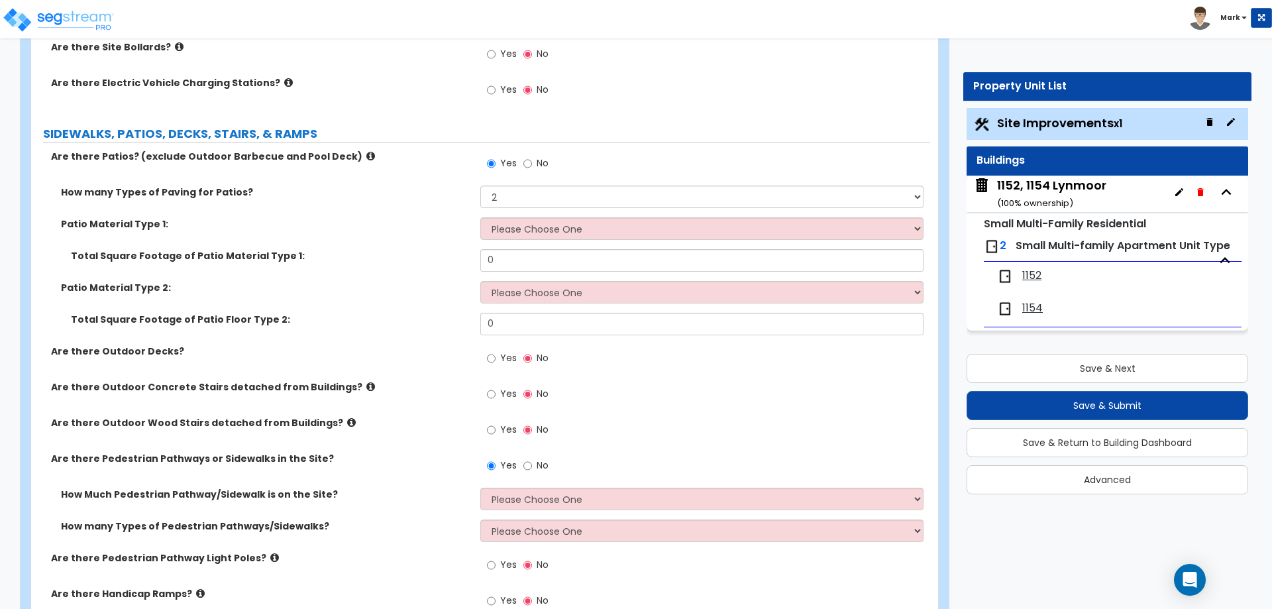
scroll to position [862, 0]
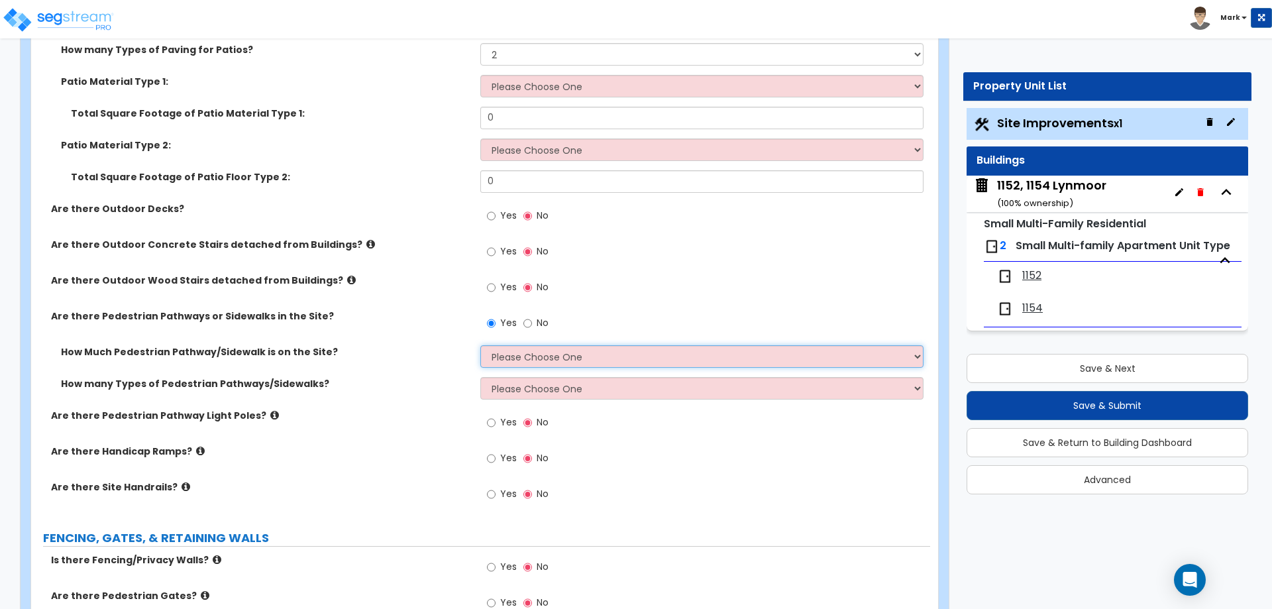
click at [502, 353] on select "Please Choose One I Don't Know, Please Estimate For Me Enter Linear Footage" at bounding box center [701, 356] width 443 height 23
select select "2"
click at [480, 345] on select "Please Choose One I Don't Know, Please Estimate For Me Enter Linear Footage" at bounding box center [701, 356] width 443 height 23
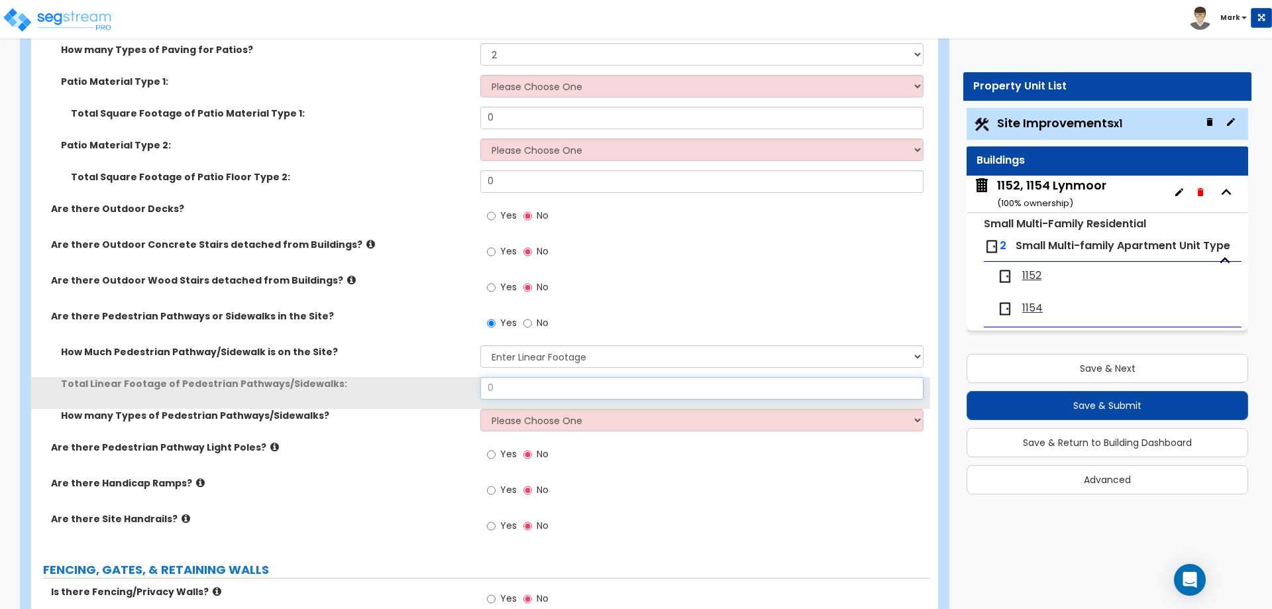
click at [520, 388] on input "0" at bounding box center [701, 388] width 443 height 23
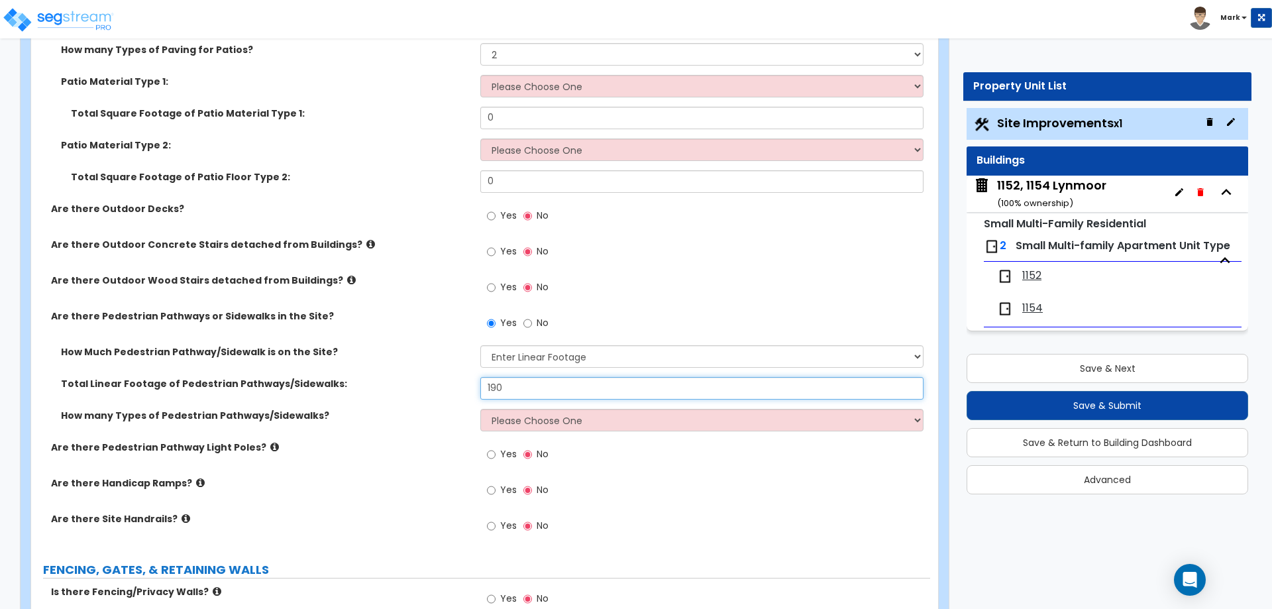
type input "190"
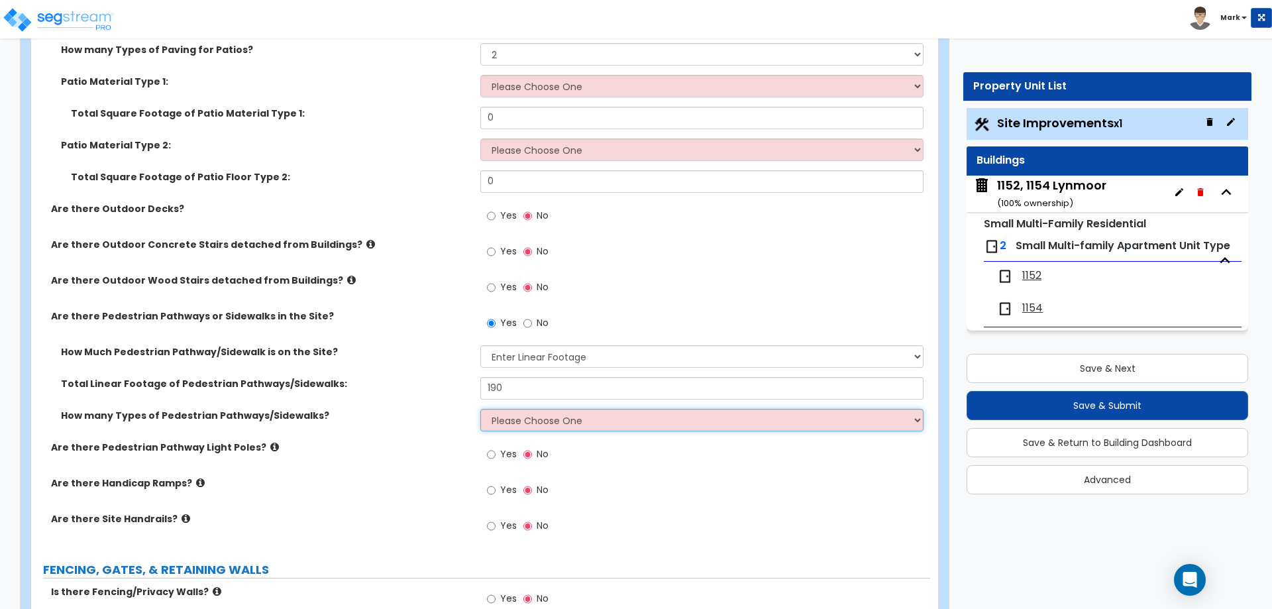
click at [549, 416] on select "Please Choose One 1 2 3" at bounding box center [701, 420] width 443 height 23
select select "1"
click at [480, 409] on select "Please Choose One 1 2 3" at bounding box center [701, 420] width 443 height 23
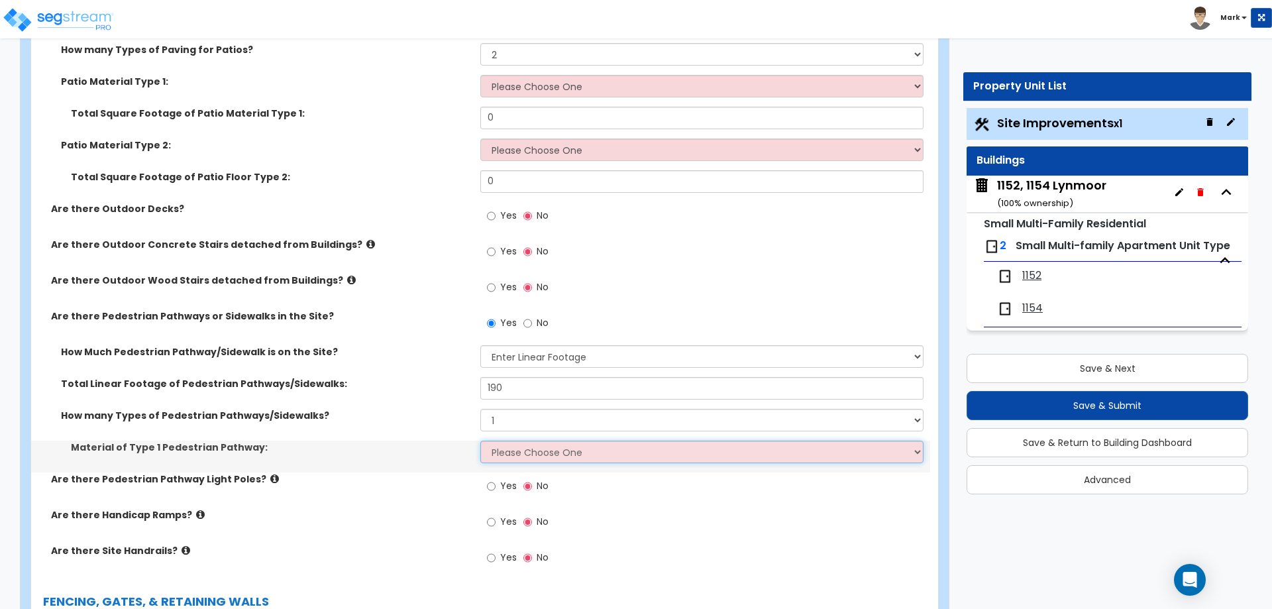
click at [548, 453] on select "Please Choose One Bare Concrete Stamped Concrete Brick Pavers Stone Pavers Wood…" at bounding box center [701, 452] width 443 height 23
select select "1"
click at [480, 441] on select "Please Choose One Bare Concrete Stamped Concrete Brick Pavers Stone Pavers Wood…" at bounding box center [701, 452] width 443 height 23
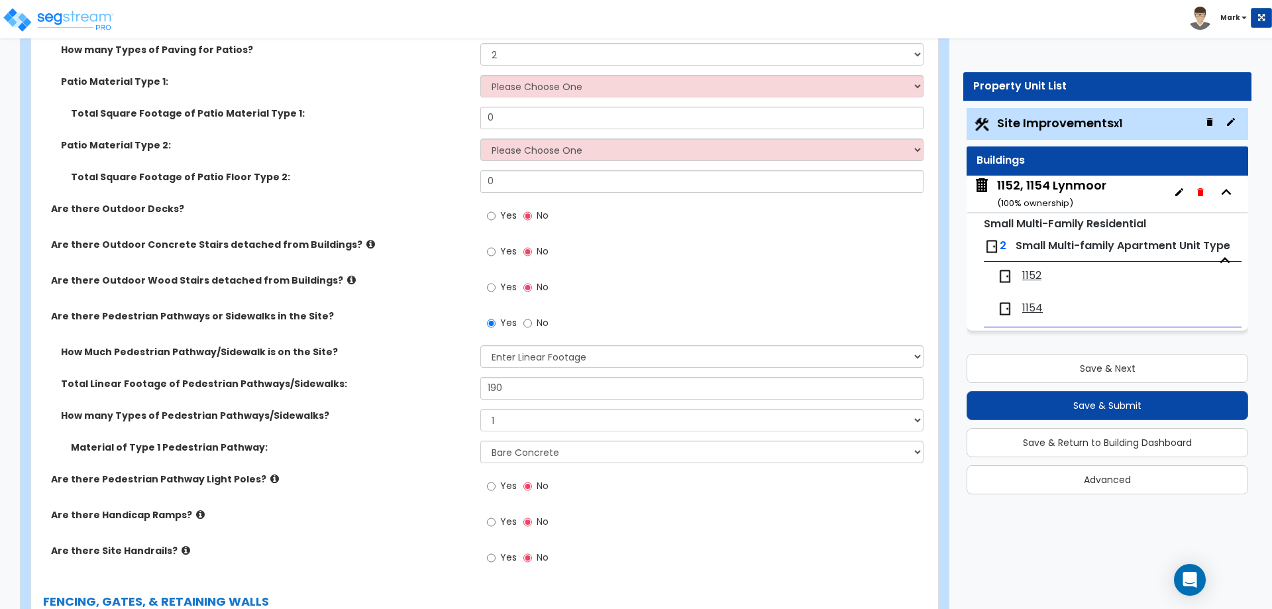
click at [443, 376] on div "How Much Pedestrian Pathway/Sidewalk is on the Site? Please Choose One I Don't …" at bounding box center [480, 361] width 899 height 32
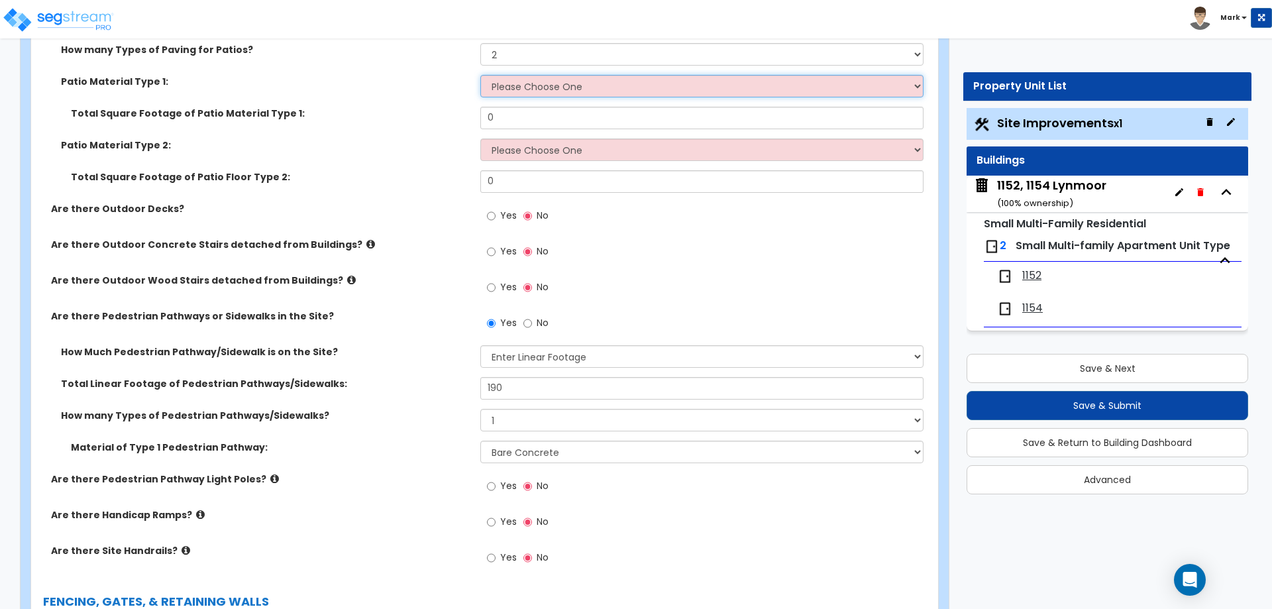
click at [537, 95] on select "Please Choose One Bare Concrete Stamped Concrete Brick Pavers Stone Pavers Tile…" at bounding box center [701, 86] width 443 height 23
select select "1"
click at [480, 75] on select "Please Choose One Bare Concrete Stamped Concrete Brick Pavers Stone Pavers Tile…" at bounding box center [701, 86] width 443 height 23
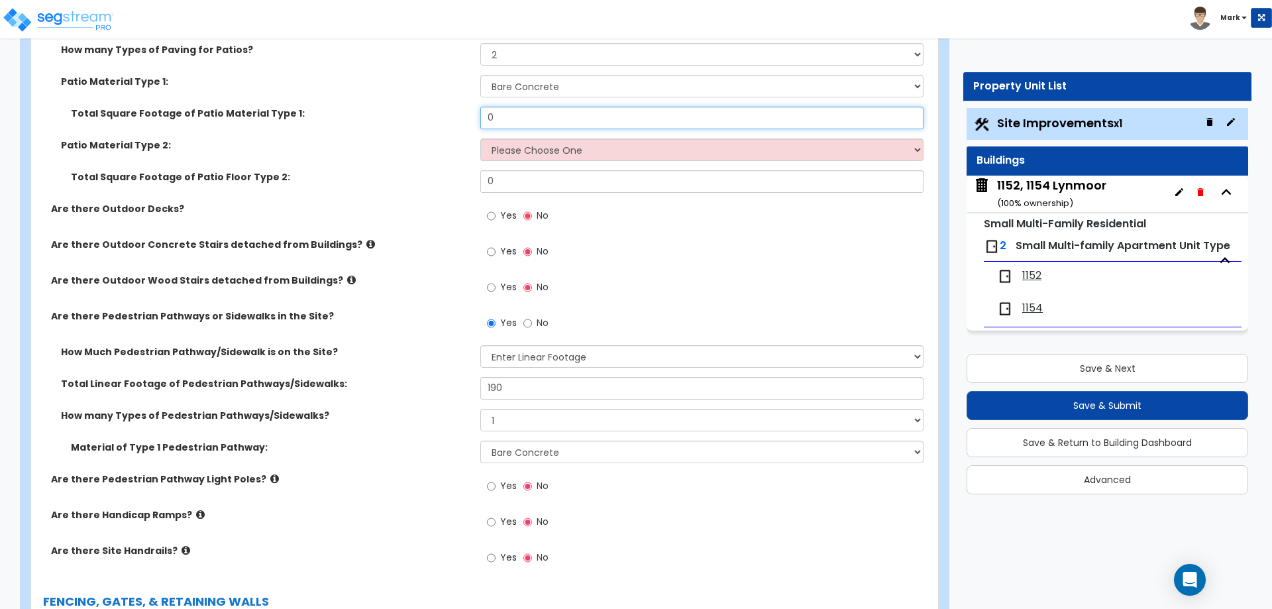
click at [537, 128] on input "0" at bounding box center [701, 118] width 443 height 23
click at [533, 149] on select "Please Choose One Bare Concrete Stamped Concrete Brick Pavers Stone Pavers Tile…" at bounding box center [701, 150] width 443 height 23
select select "5"
click at [480, 139] on select "Please Choose One Bare Concrete Stamped Concrete Brick Pavers Stone Pavers Tile…" at bounding box center [701, 150] width 443 height 23
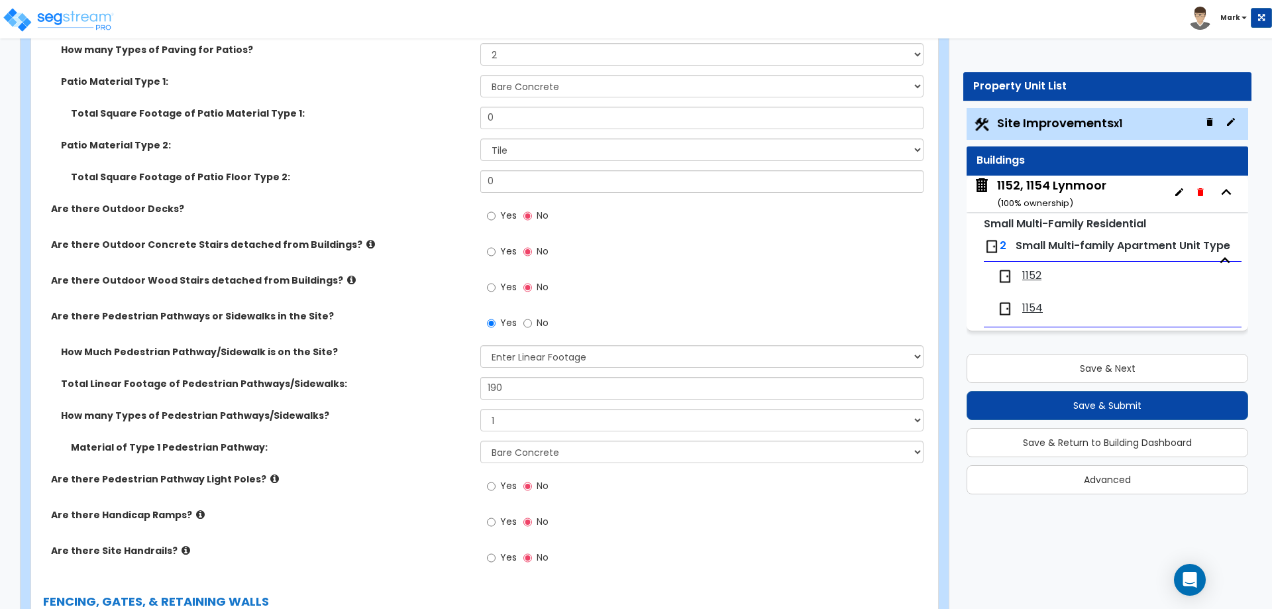
click at [551, 108] on div "How many Types of Paving for Patios? 1 2 3 4 Patio Material Type 1: Please Choo…" at bounding box center [480, 122] width 879 height 159
click at [575, 134] on div "Total Square Footage of Patio Material Type 1: 0" at bounding box center [480, 123] width 899 height 32
click at [567, 117] on input "0" at bounding box center [701, 118] width 443 height 23
type input "200"
click at [545, 187] on input "0" at bounding box center [701, 181] width 443 height 23
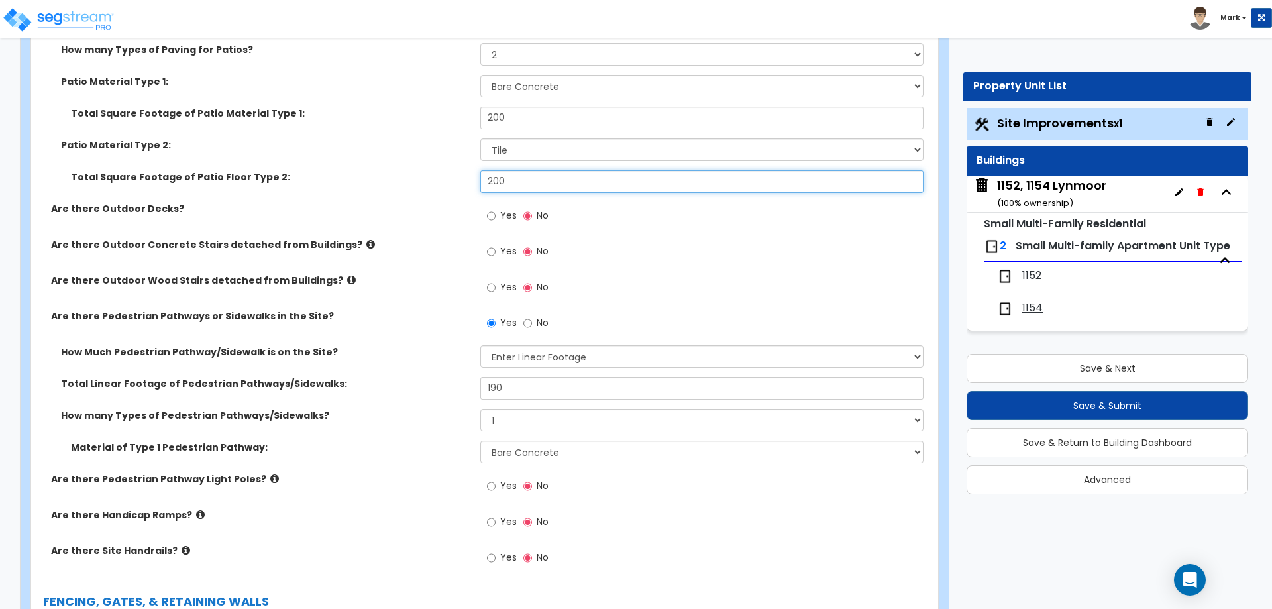
type input "200"
click at [366, 181] on label "Total Square Footage of Patio Floor Type 2:" at bounding box center [271, 176] width 400 height 13
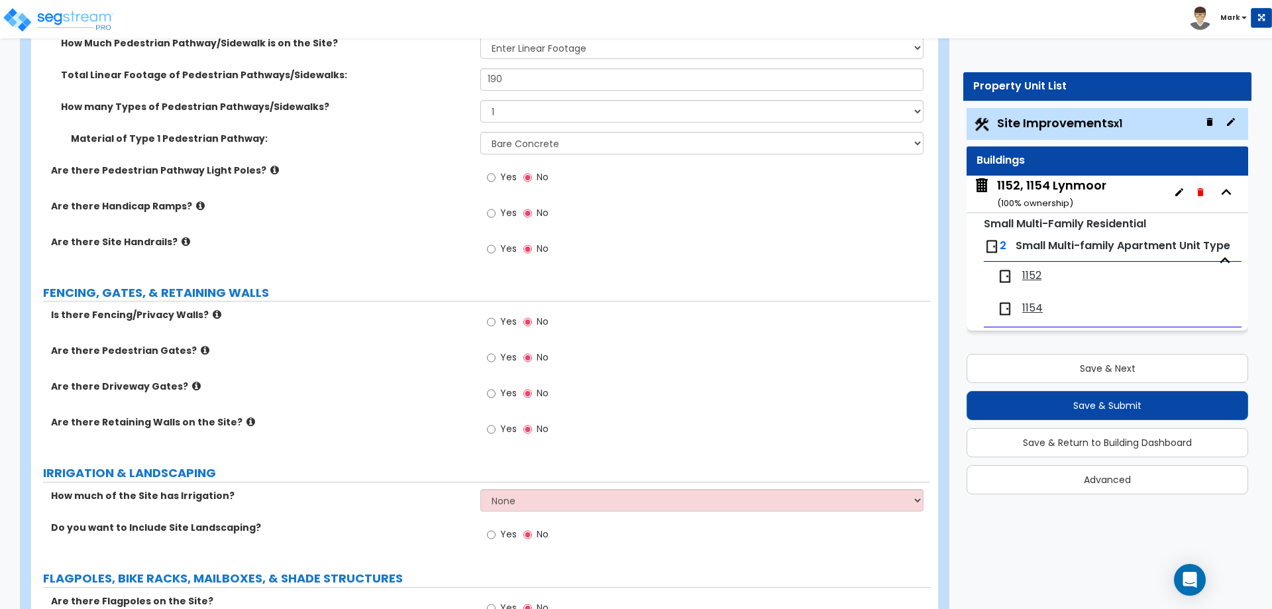
scroll to position [1193, 0]
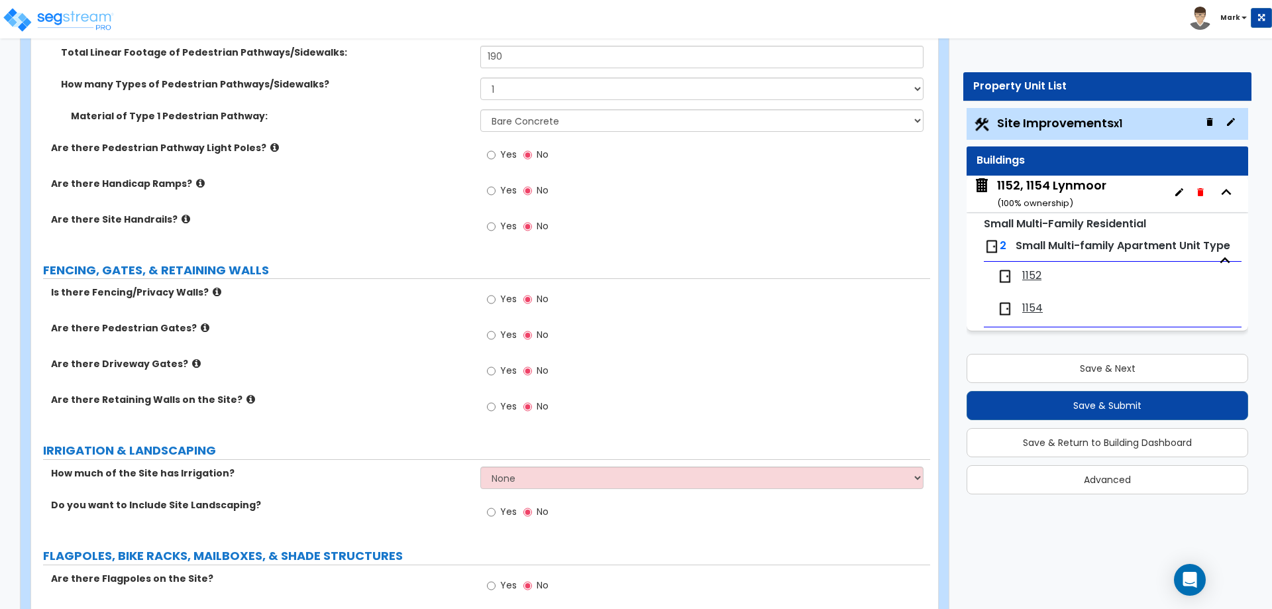
click at [500, 296] on label "Yes" at bounding box center [502, 301] width 30 height 23
click at [496, 296] on input "Yes" at bounding box center [491, 299] width 9 height 15
radio input "true"
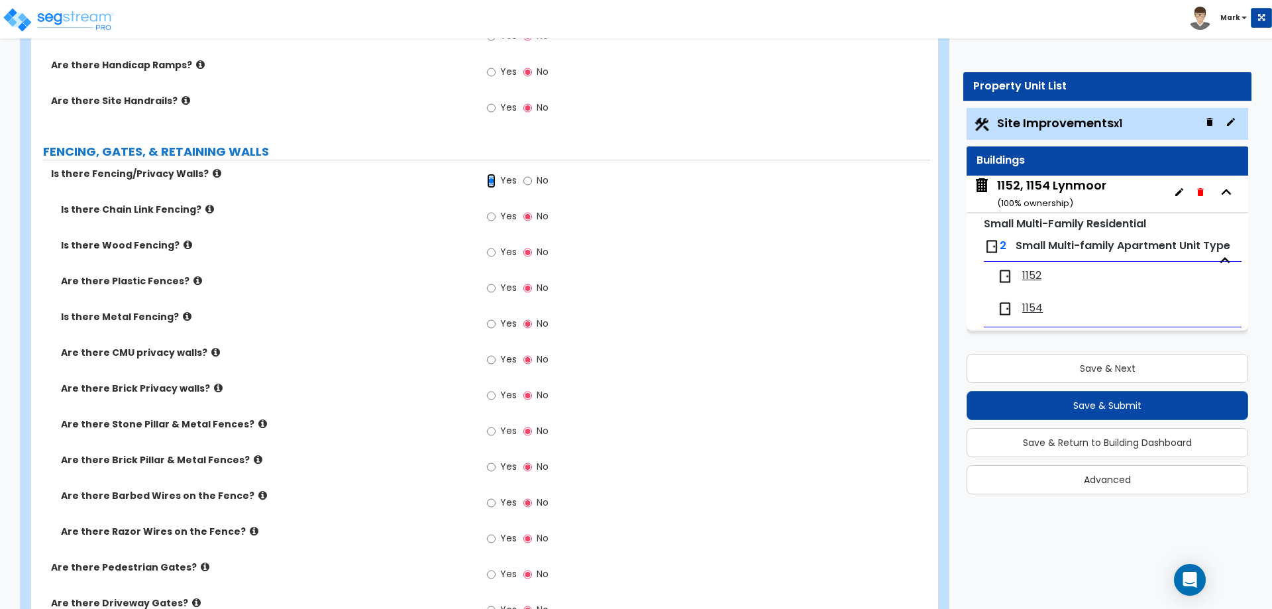
scroll to position [1325, 0]
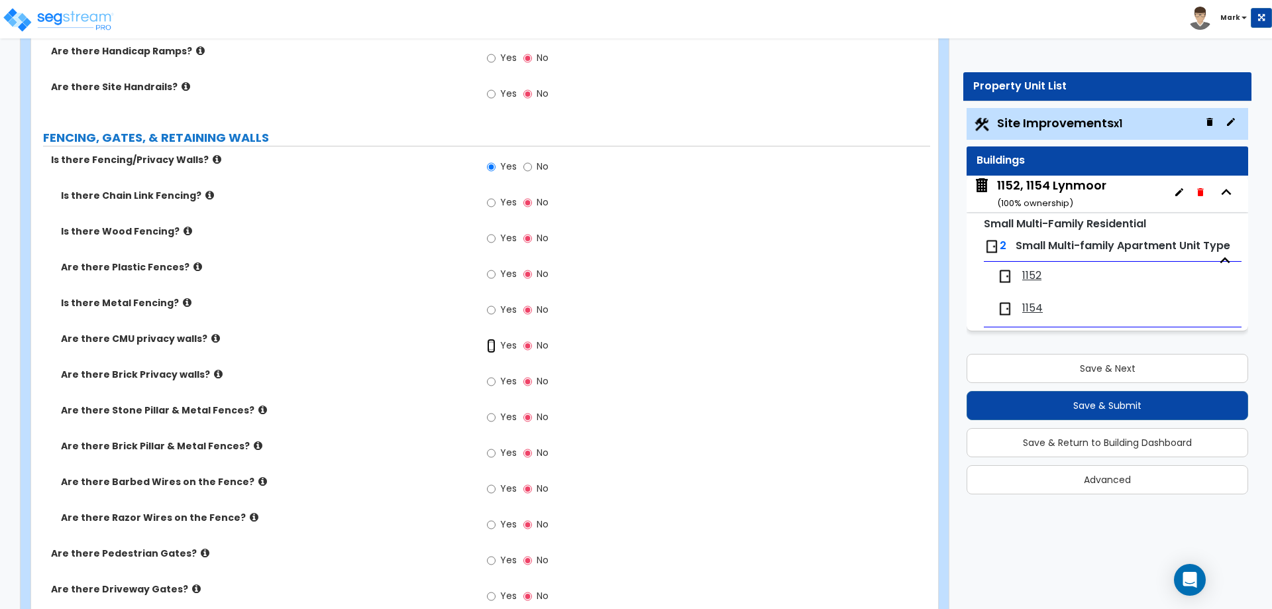
click at [496, 347] on input "Yes" at bounding box center [491, 346] width 9 height 15
radio input "true"
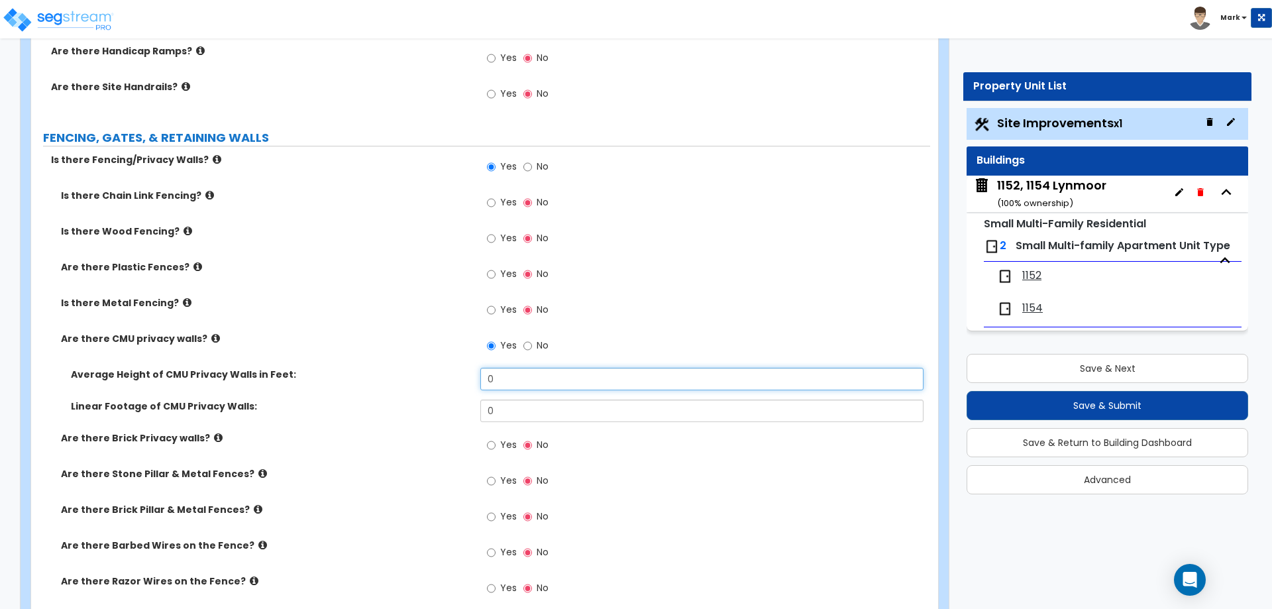
click at [506, 377] on input "0" at bounding box center [701, 379] width 443 height 23
type input "6"
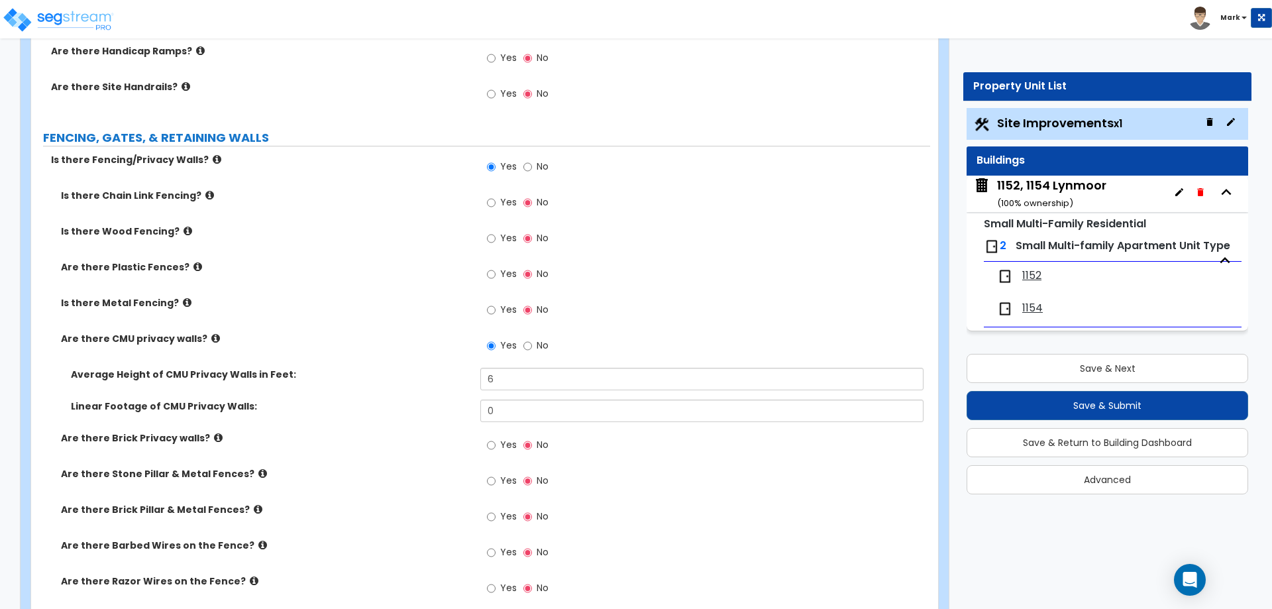
click at [410, 367] on div "Are there CMU privacy walls? Yes No" at bounding box center [480, 350] width 899 height 36
click at [588, 411] on input "0" at bounding box center [701, 411] width 443 height 23
click at [386, 353] on div "Are there CMU privacy walls? Yes No" at bounding box center [480, 350] width 899 height 36
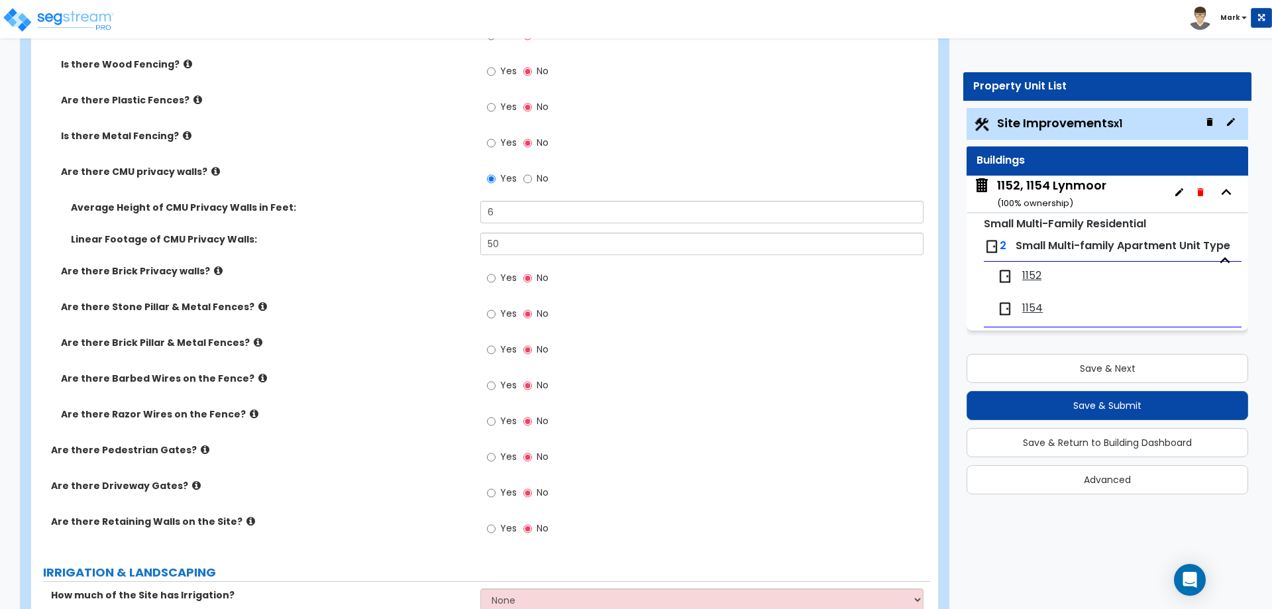
scroll to position [1657, 0]
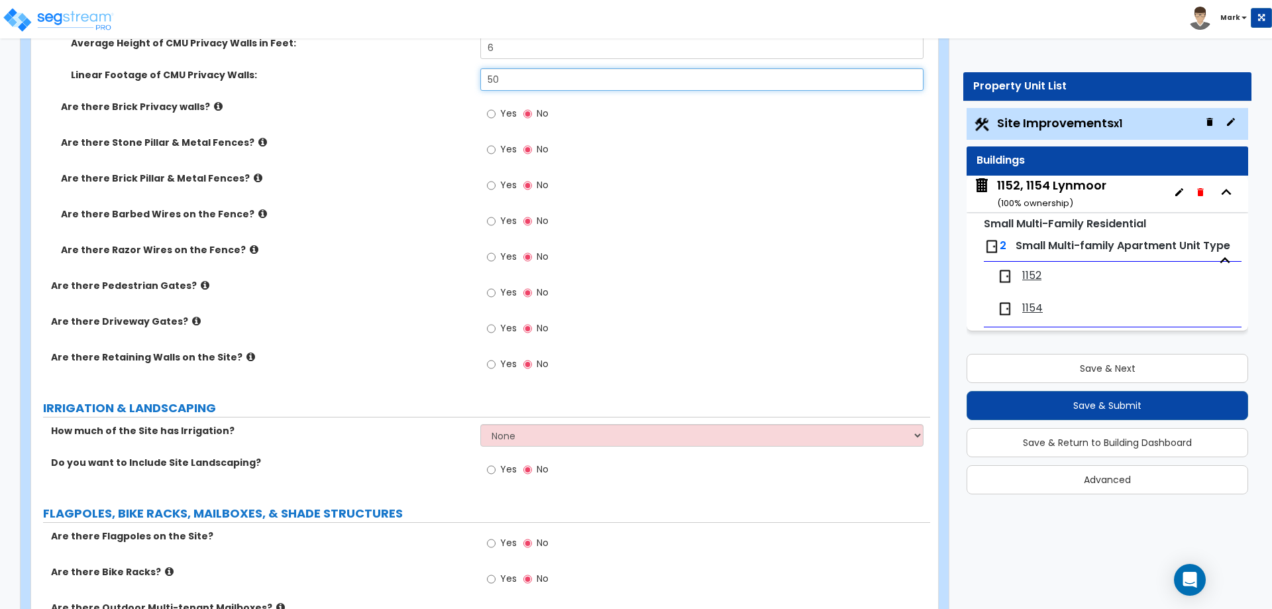
click at [508, 87] on input "50" at bounding box center [701, 79] width 443 height 23
type input "5"
type input "75"
click at [367, 148] on label "Are there Stone Pillar & Metal Fences?" at bounding box center [266, 142] width 410 height 13
click at [508, 365] on span "Yes" at bounding box center [508, 363] width 17 height 13
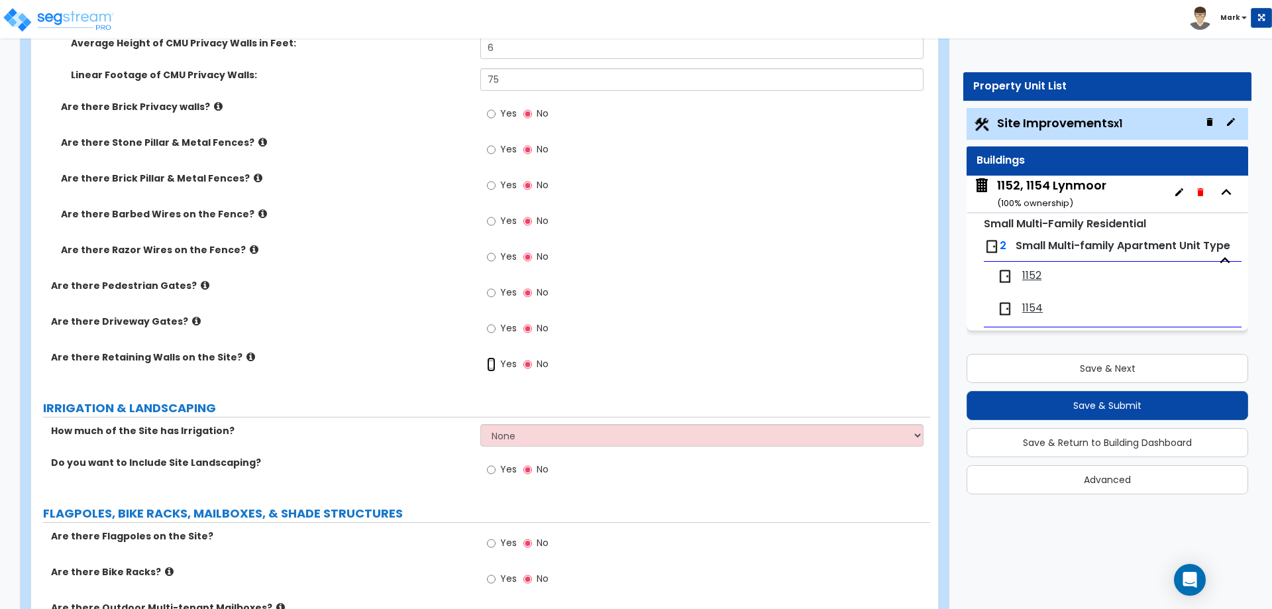
click at [496, 365] on input "Yes" at bounding box center [491, 364] width 9 height 15
radio input "true"
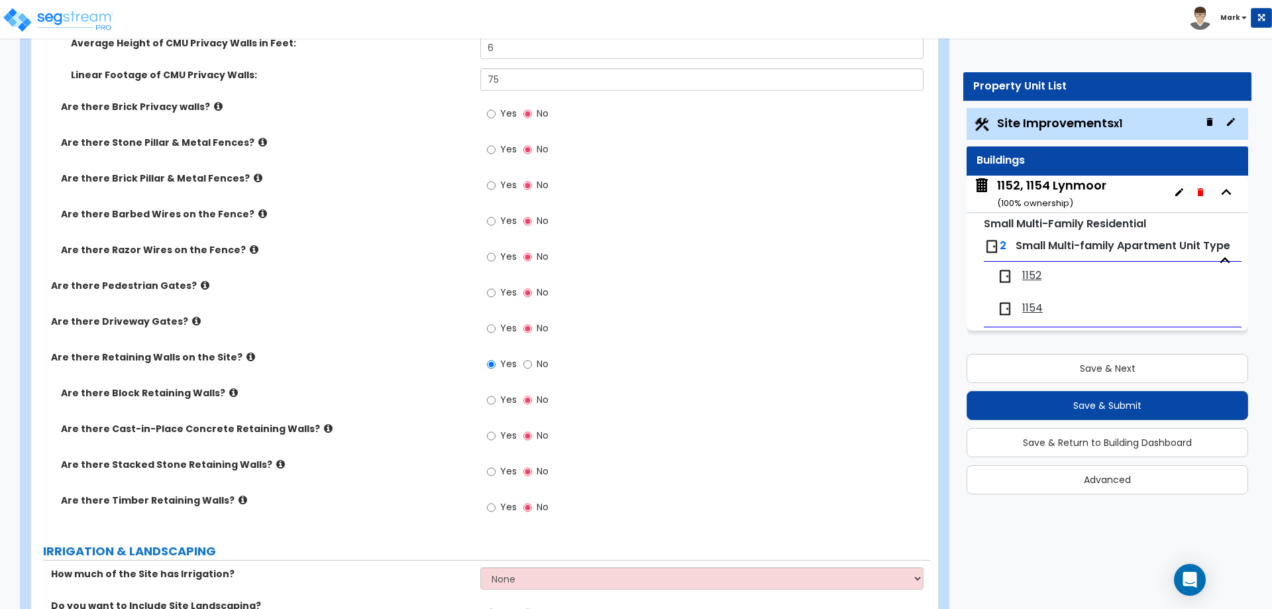
click at [506, 400] on span "Yes" at bounding box center [508, 399] width 17 height 13
click at [496, 400] on input "Yes" at bounding box center [491, 400] width 9 height 15
radio input "true"
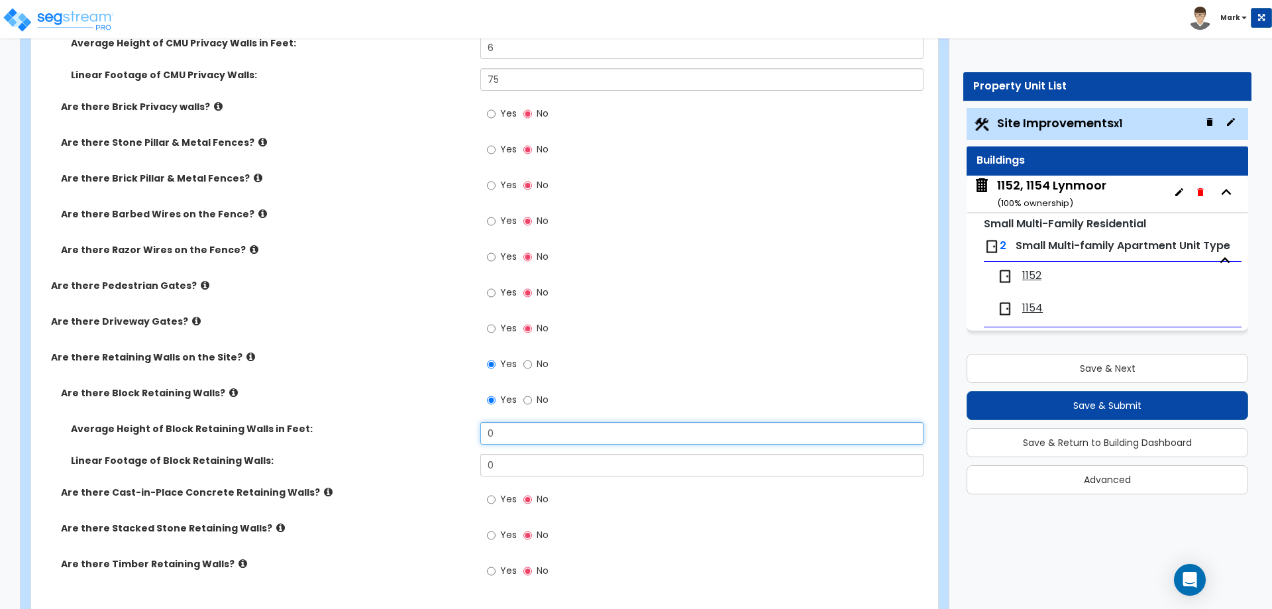
click at [516, 435] on input "0" at bounding box center [701, 433] width 443 height 23
type input "4"
click at [514, 464] on input "0" at bounding box center [701, 465] width 443 height 23
type input "45"
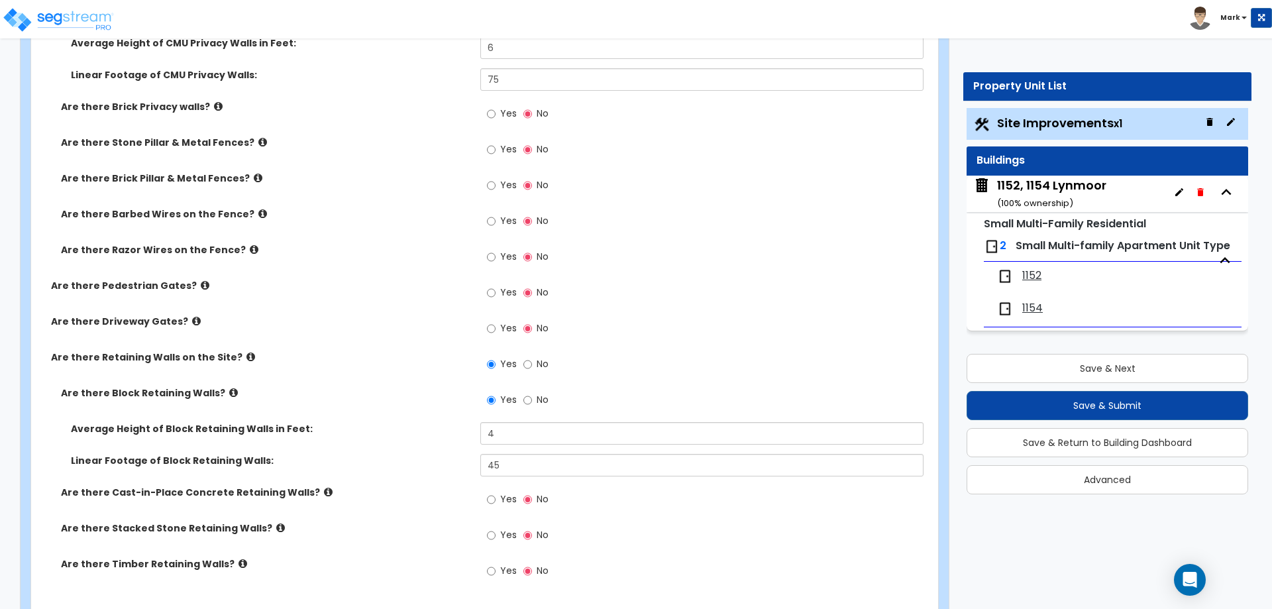
click at [402, 443] on div "Average Height of Block Retaining Walls in Feet: 4" at bounding box center [480, 438] width 899 height 32
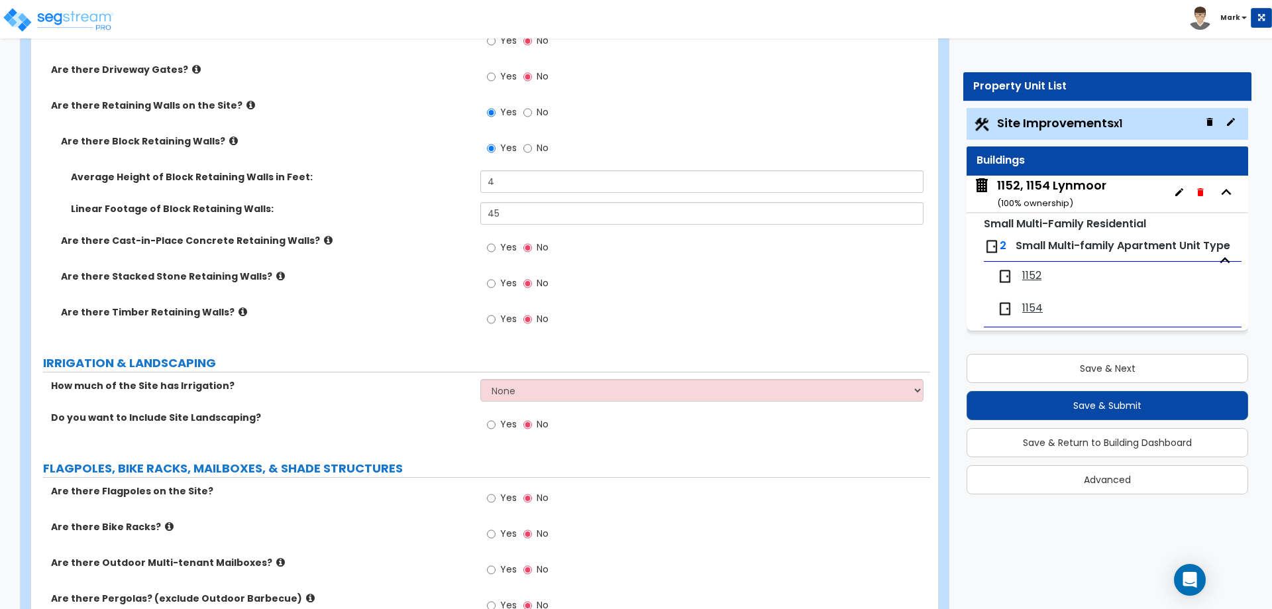
scroll to position [1577, 0]
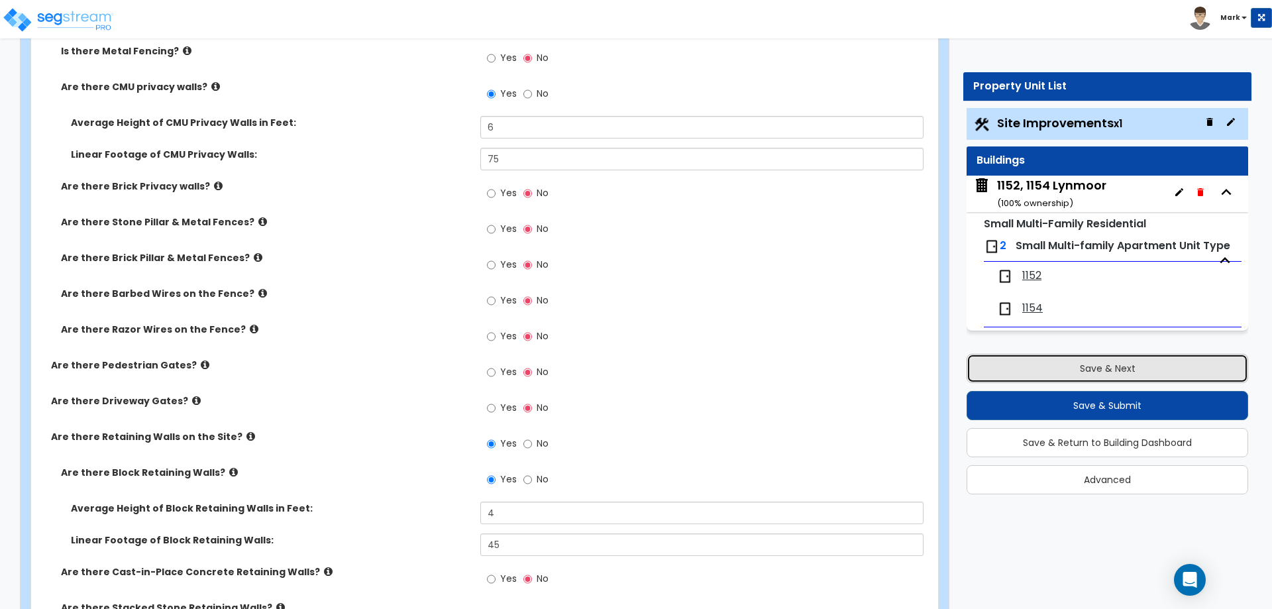
click at [1045, 371] on button "Save & Next" at bounding box center [1108, 368] width 282 height 29
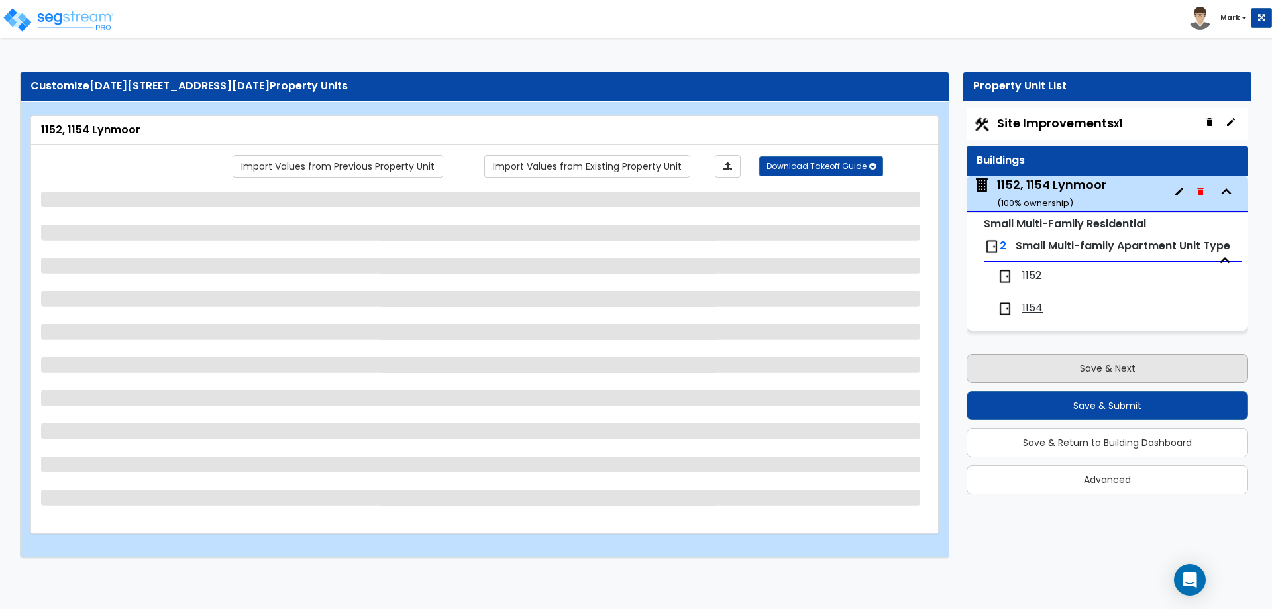
scroll to position [0, 0]
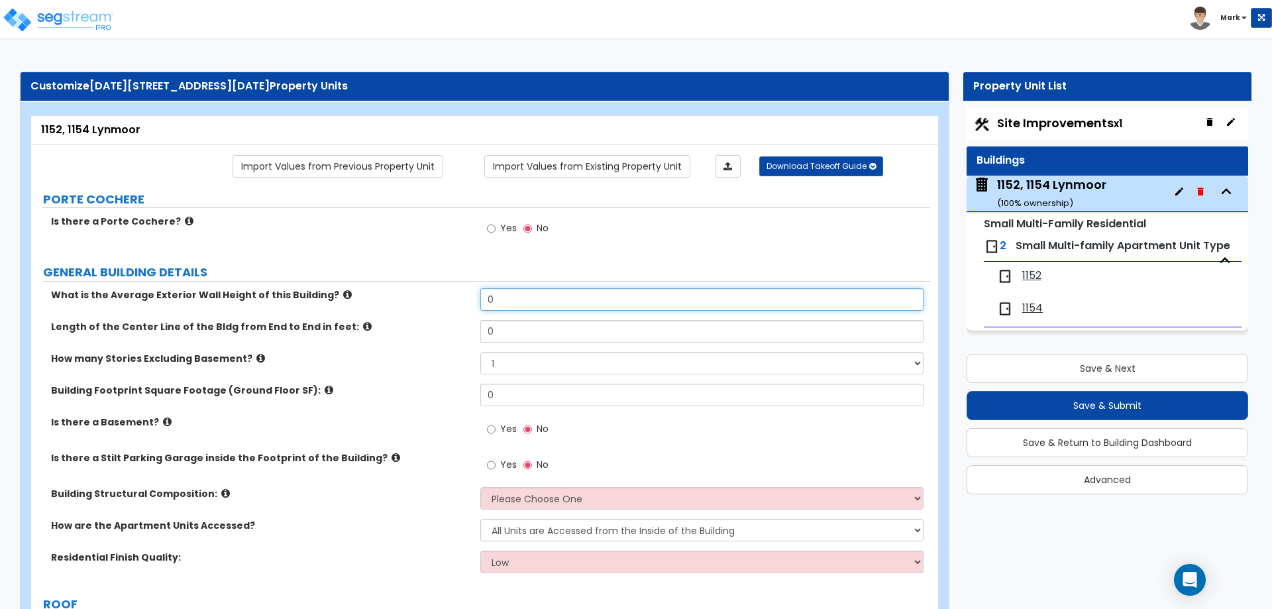
click at [538, 305] on input "0" at bounding box center [701, 299] width 443 height 23
type input "20"
click at [559, 325] on input "0" at bounding box center [701, 331] width 443 height 23
type input "65"
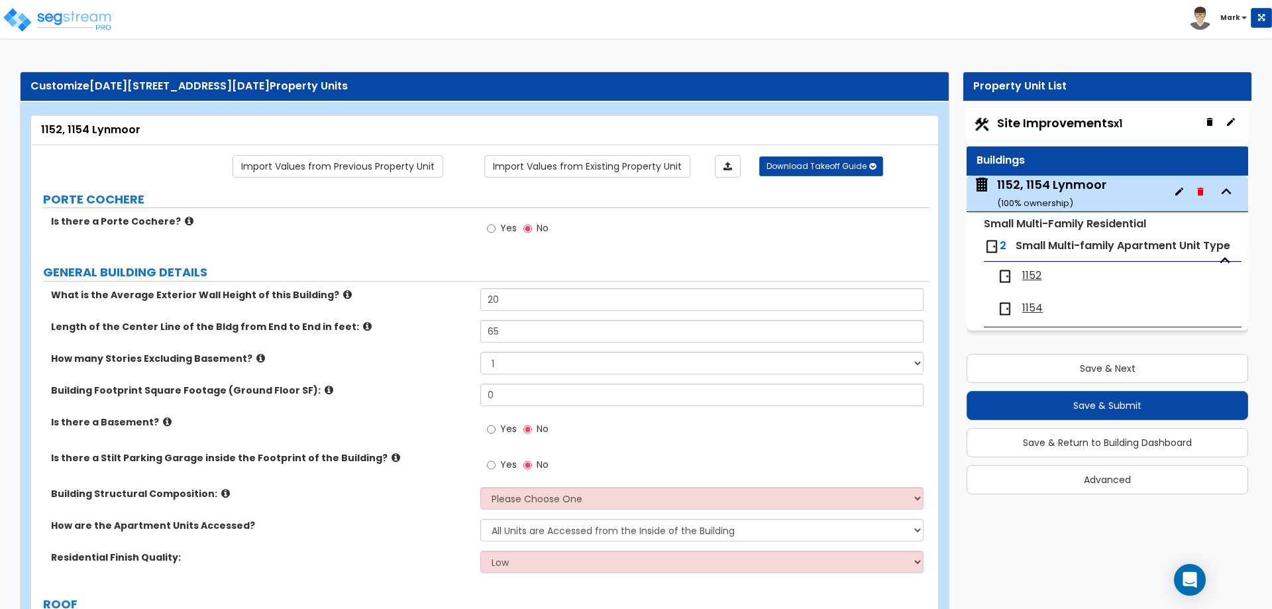
click at [373, 376] on div "How many Stories Excluding Basement? 1 2 3 4 5" at bounding box center [480, 368] width 899 height 32
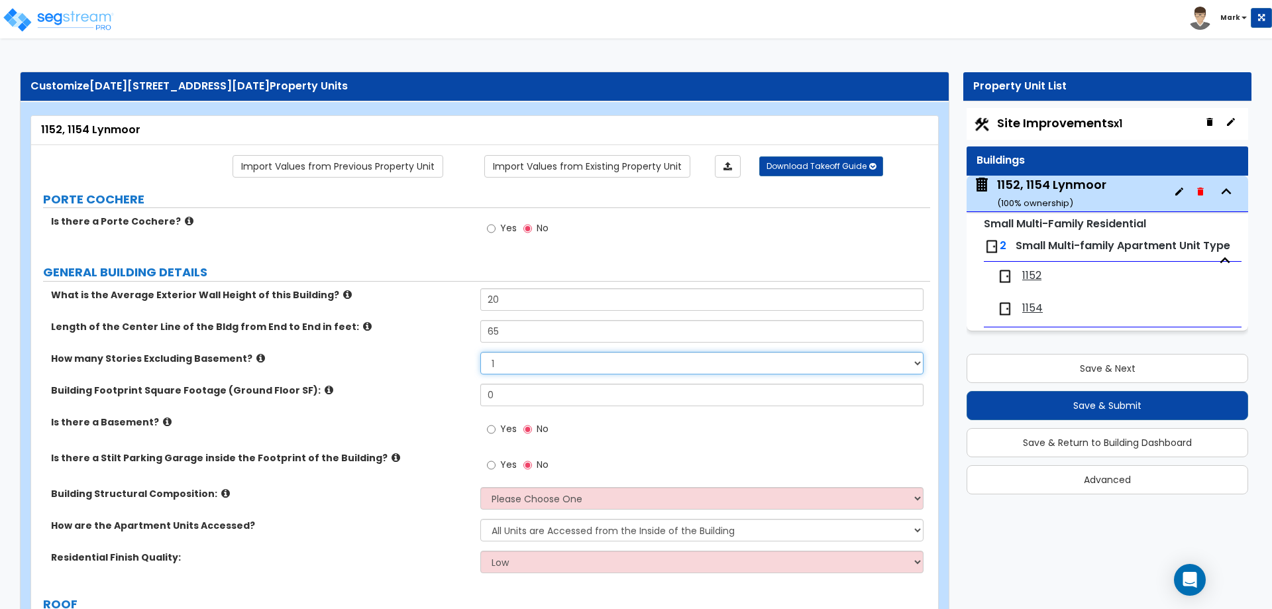
click at [524, 361] on select "1 2 3 4 5" at bounding box center [701, 363] width 443 height 23
select select "2"
click at [480, 352] on select "1 2 3 4 5" at bounding box center [701, 363] width 443 height 23
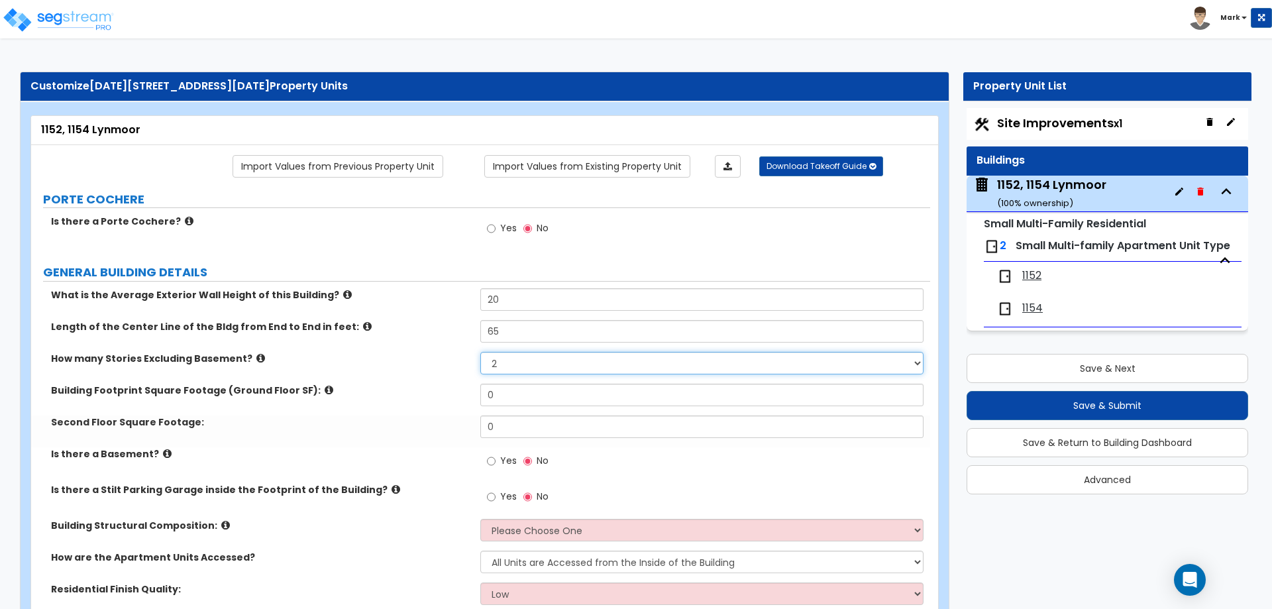
scroll to position [133, 0]
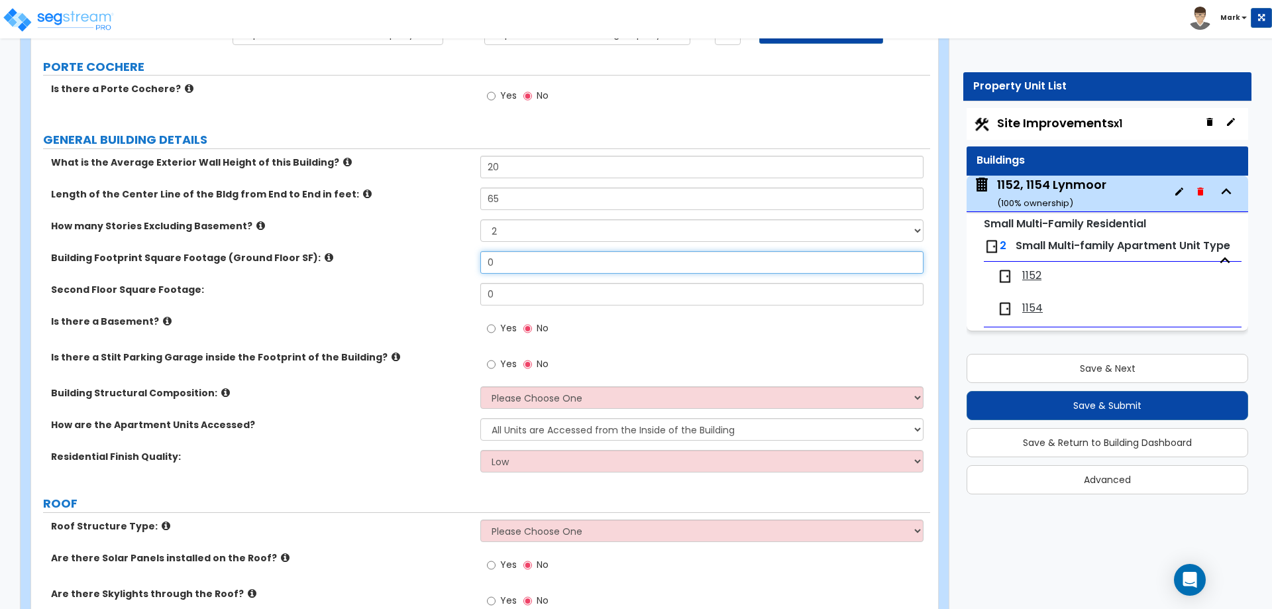
click at [514, 261] on input "0" at bounding box center [701, 262] width 443 height 23
type input "2,600"
click at [520, 292] on input "0" at bounding box center [701, 294] width 443 height 23
type input "2,600"
click at [404, 286] on label "Second Floor Square Footage:" at bounding box center [260, 289] width 419 height 13
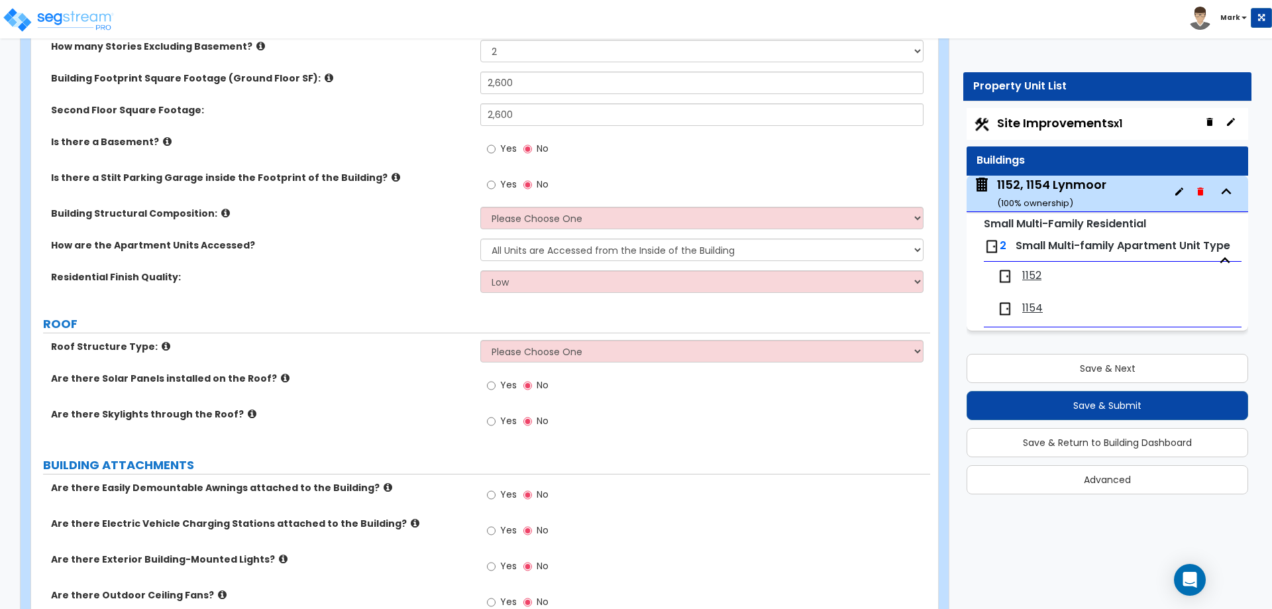
scroll to position [331, 0]
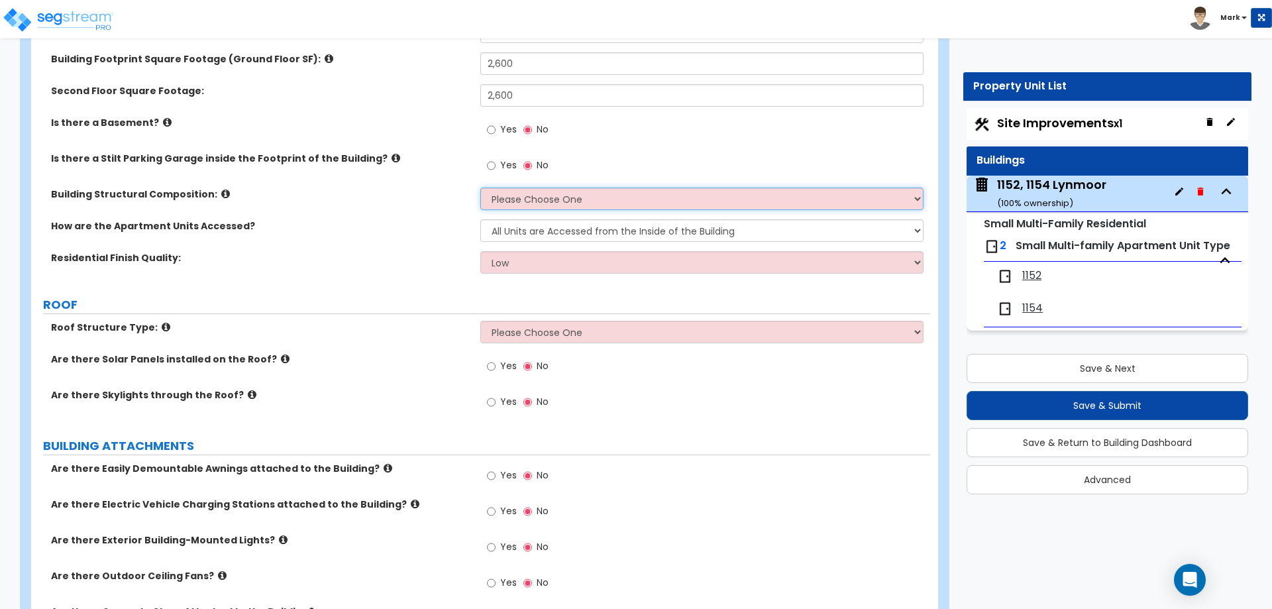
click at [516, 197] on select "Please Choose One Reinforced Concrete Structural Steel Brick Masonry CMU Masonr…" at bounding box center [701, 199] width 443 height 23
select select "6"
click at [480, 188] on select "Please Choose One Reinforced Concrete Structural Steel Brick Masonry CMU Masonr…" at bounding box center [701, 199] width 443 height 23
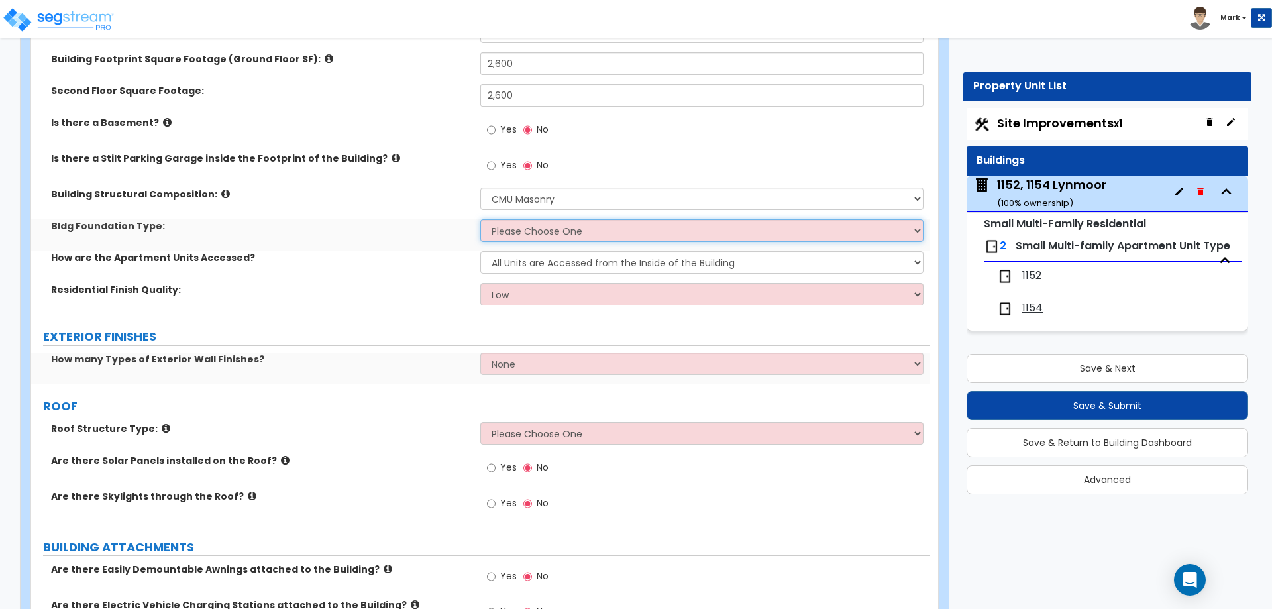
click at [505, 236] on select "Please Choose One Spread Ftg, Col, & Beam FDN Slab on Grade" at bounding box center [701, 230] width 443 height 23
select select "2"
click at [480, 219] on select "Please Choose One Spread Ftg, Col, & Beam FDN Slab on Grade" at bounding box center [701, 230] width 443 height 23
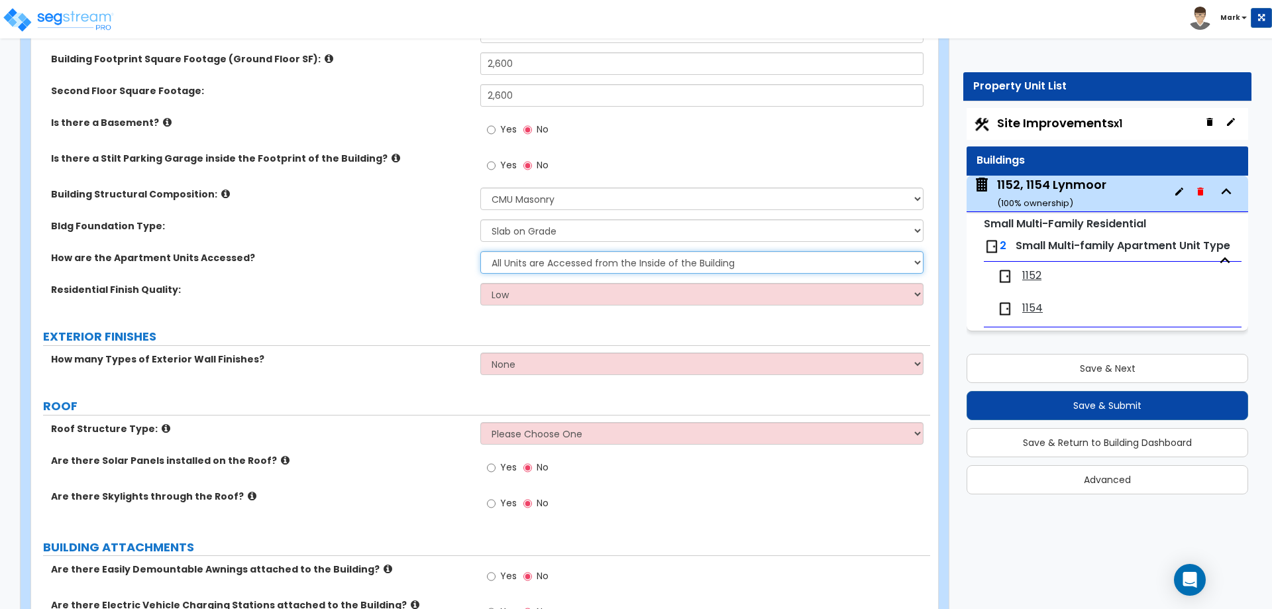
click at [519, 271] on select "All Units are Accessed from the Inside of the Building All Units are Accessed f…" at bounding box center [701, 262] width 443 height 23
select select "2"
click at [480, 251] on select "All Units are Accessed from the Inside of the Building All Units are Accessed f…" at bounding box center [701, 262] width 443 height 23
click at [514, 292] on select "Low Average High" at bounding box center [701, 294] width 443 height 23
select select "1"
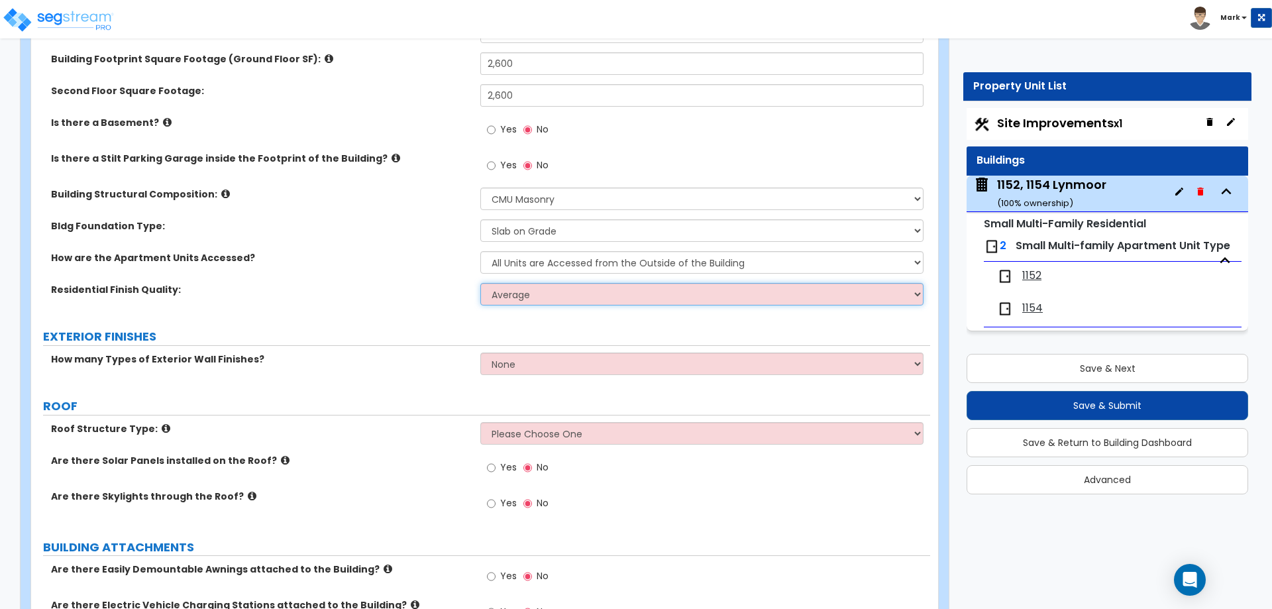
click at [480, 283] on select "Low Average High" at bounding box center [701, 294] width 443 height 23
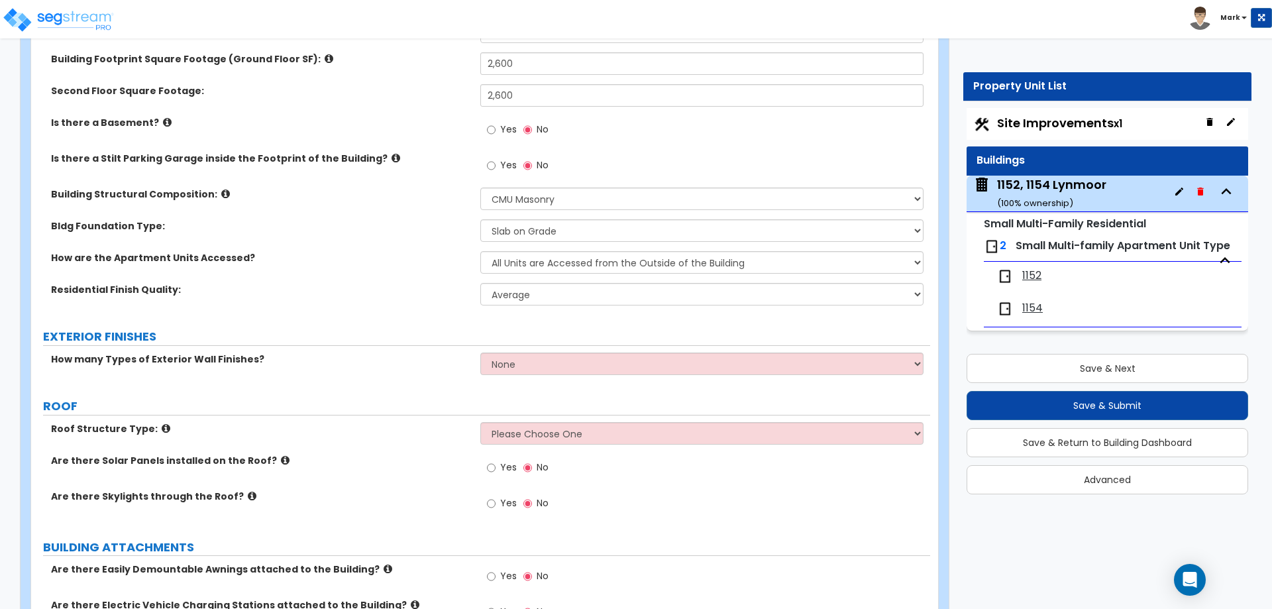
click at [455, 311] on div "Residential Finish Quality: Low Average High" at bounding box center [480, 299] width 899 height 32
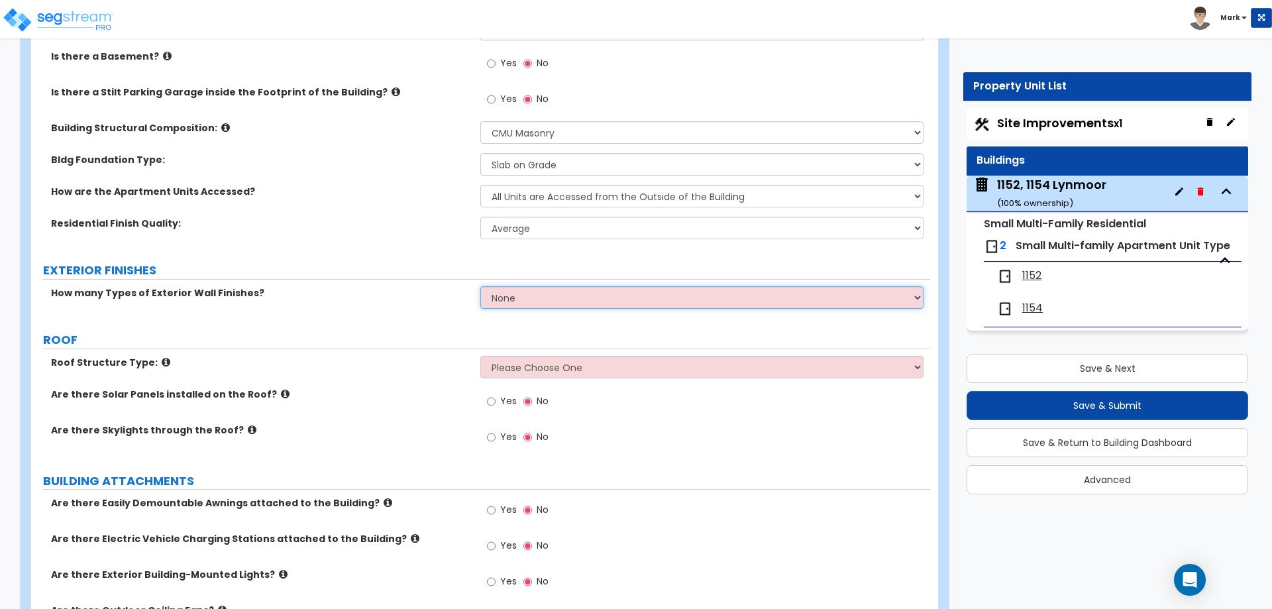
click at [528, 293] on select "None 1 2 3" at bounding box center [701, 297] width 443 height 23
click at [636, 301] on select "None 1 2 3" at bounding box center [701, 297] width 443 height 23
select select "1"
click at [480, 286] on select "None 1 2 3" at bounding box center [701, 297] width 443 height 23
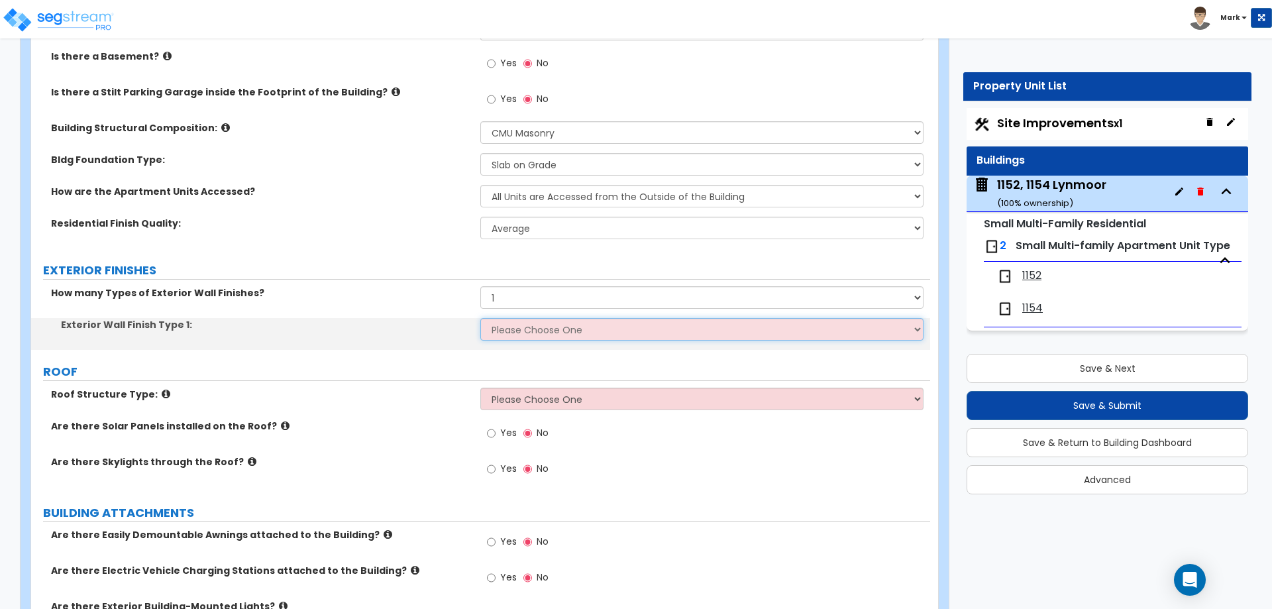
click at [590, 331] on select "Please Choose One No Finish/Shared Wall No Wall Brick Veneer Stone Veneer Wood …" at bounding box center [701, 329] width 443 height 23
select select "7"
click at [480, 318] on select "Please Choose One No Finish/Shared Wall No Wall Brick Veneer Stone Veneer Wood …" at bounding box center [701, 329] width 443 height 23
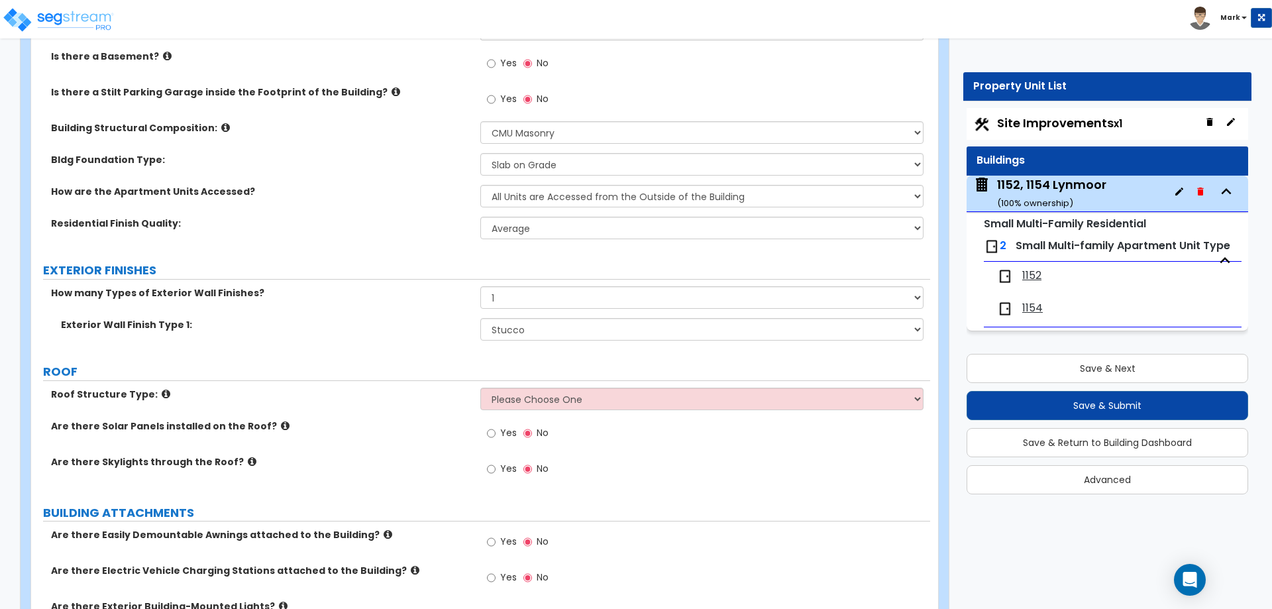
click at [524, 396] on select "Please Choose One Gabled Roof Flat Roof Hybrid Gable & Flat Roof" at bounding box center [701, 399] width 443 height 23
select select "1"
click at [480, 388] on select "Please Choose One Gabled Roof Flat Roof Hybrid Gable & Flat Roof" at bounding box center [701, 399] width 443 height 23
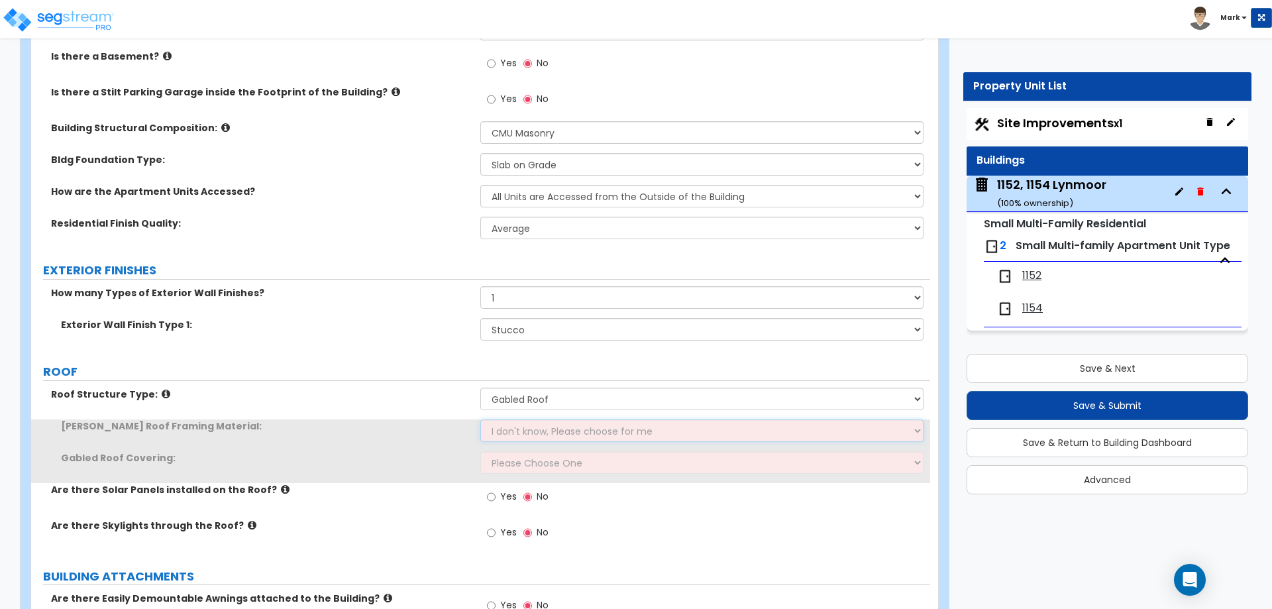
click at [531, 441] on select "I don't know, Please choose for me Metal Wood" at bounding box center [701, 430] width 443 height 23
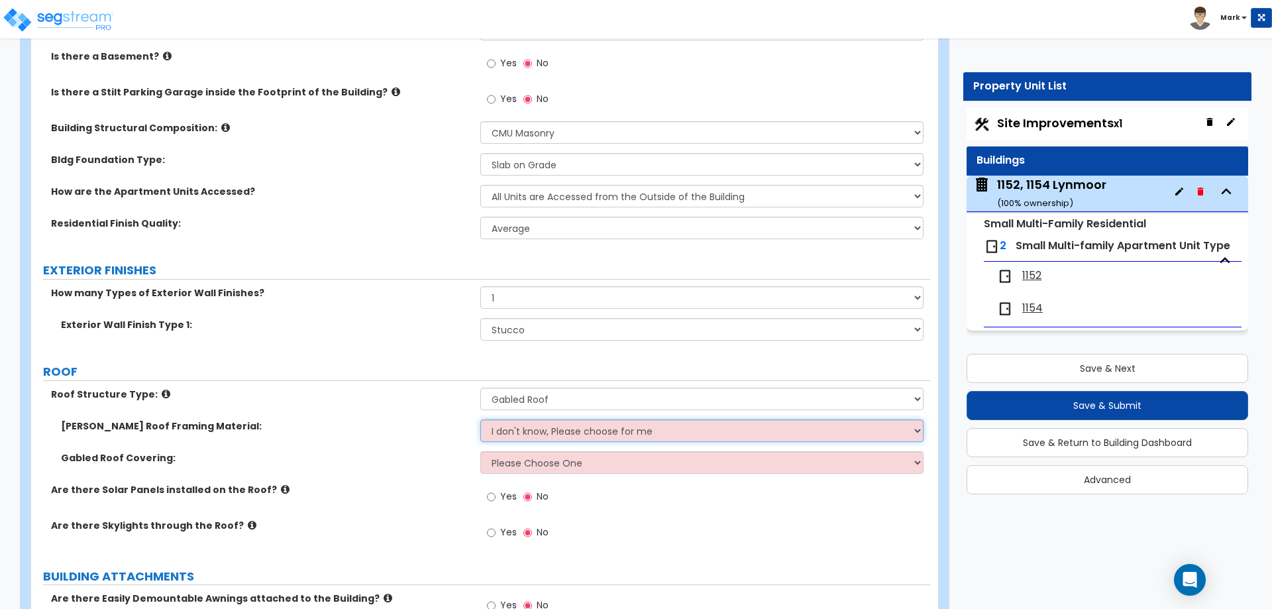
select select "1"
click at [480, 419] on select "I don't know, Please choose for me Metal Wood" at bounding box center [701, 430] width 443 height 23
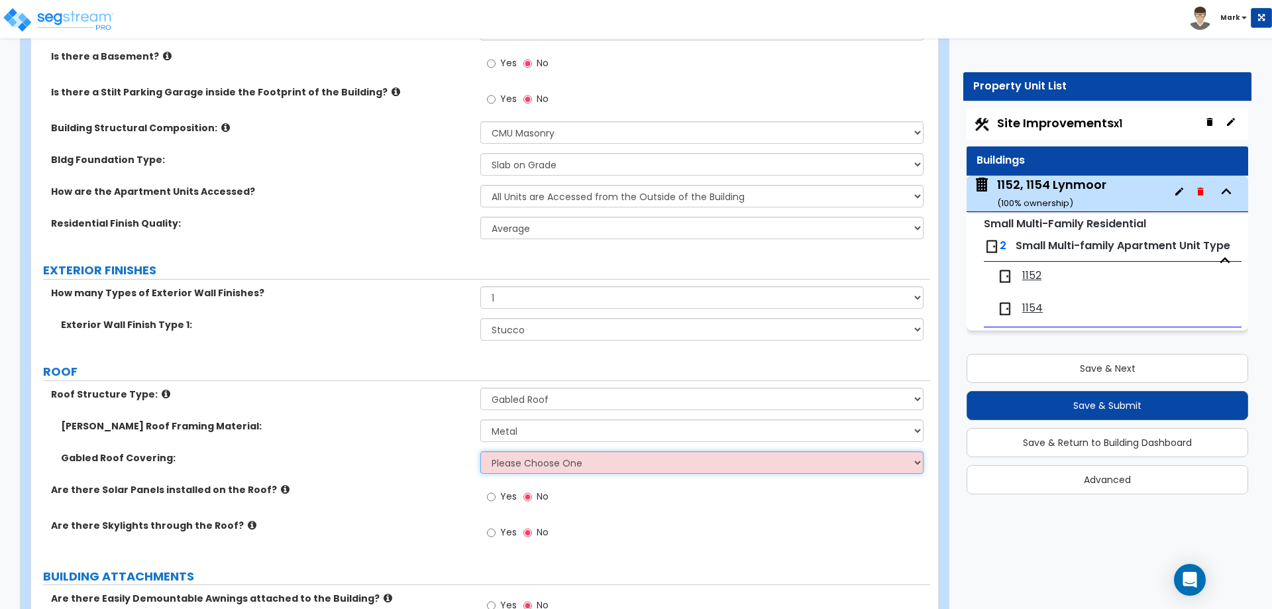
click at [531, 465] on select "Please Choose One Asphalt Shingle Clay Tile Wood Shingle Metal Shingle Standing…" at bounding box center [701, 462] width 443 height 23
select select "1"
click at [480, 451] on select "Please Choose One Asphalt Shingle Clay Tile Wood Shingle Metal Shingle Standing…" at bounding box center [701, 462] width 443 height 23
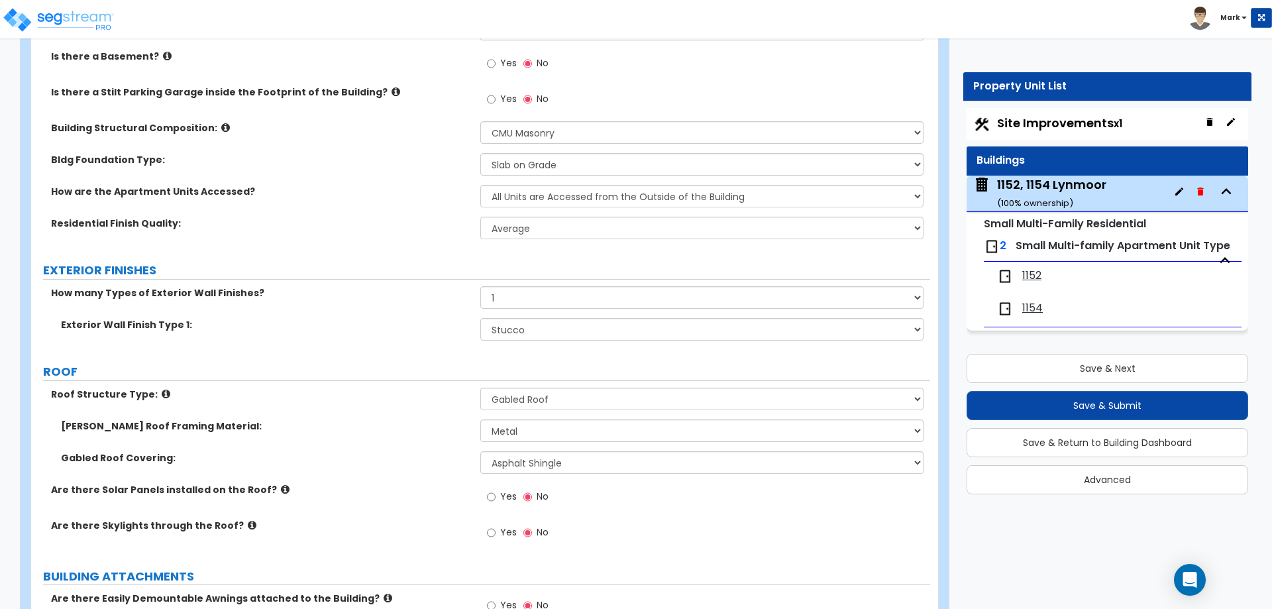
click at [450, 472] on div "Gabled Roof Covering: Please Choose One Asphalt Shingle Clay Tile Wood Shingle …" at bounding box center [480, 467] width 899 height 32
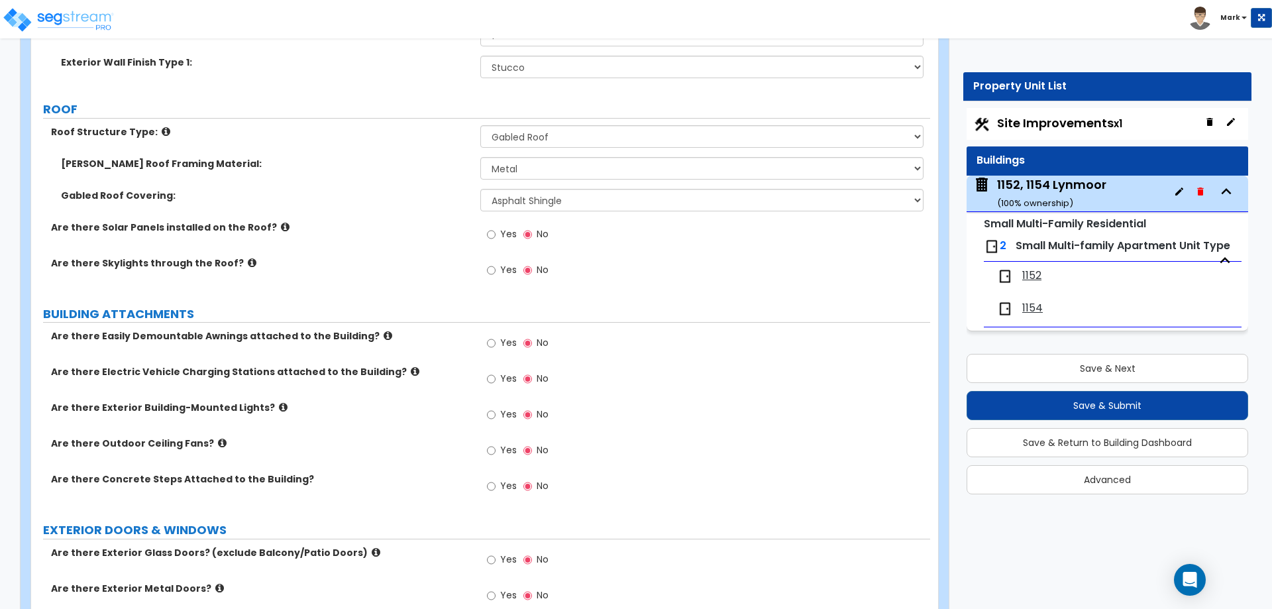
scroll to position [663, 0]
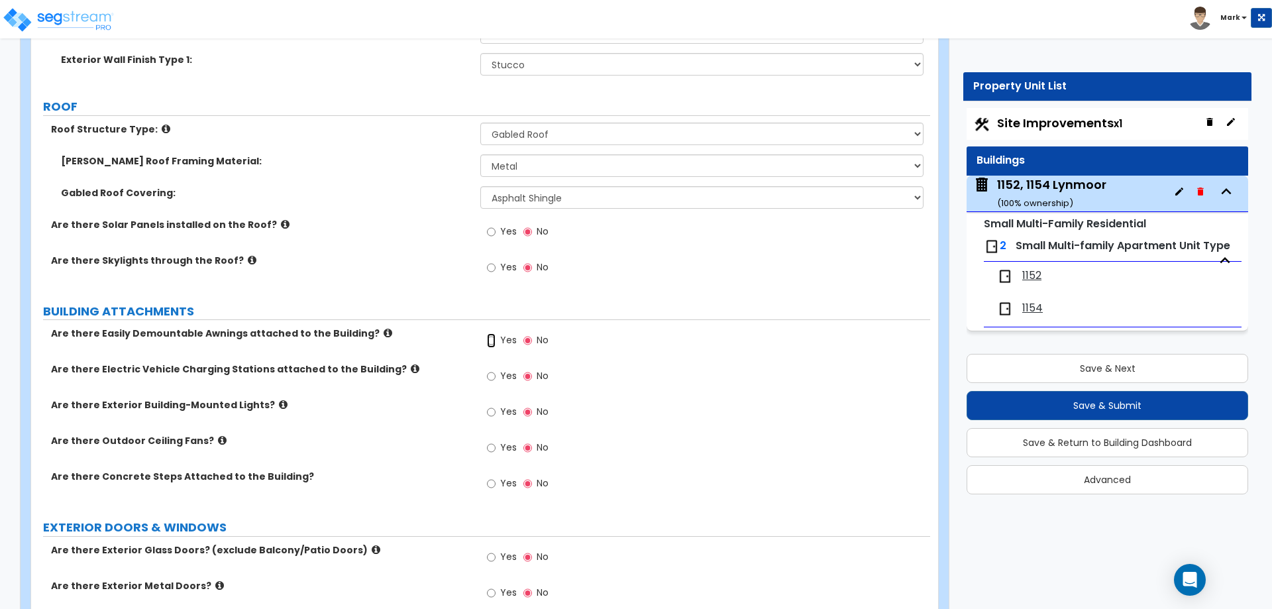
click at [495, 336] on input "Yes" at bounding box center [491, 340] width 9 height 15
radio input "true"
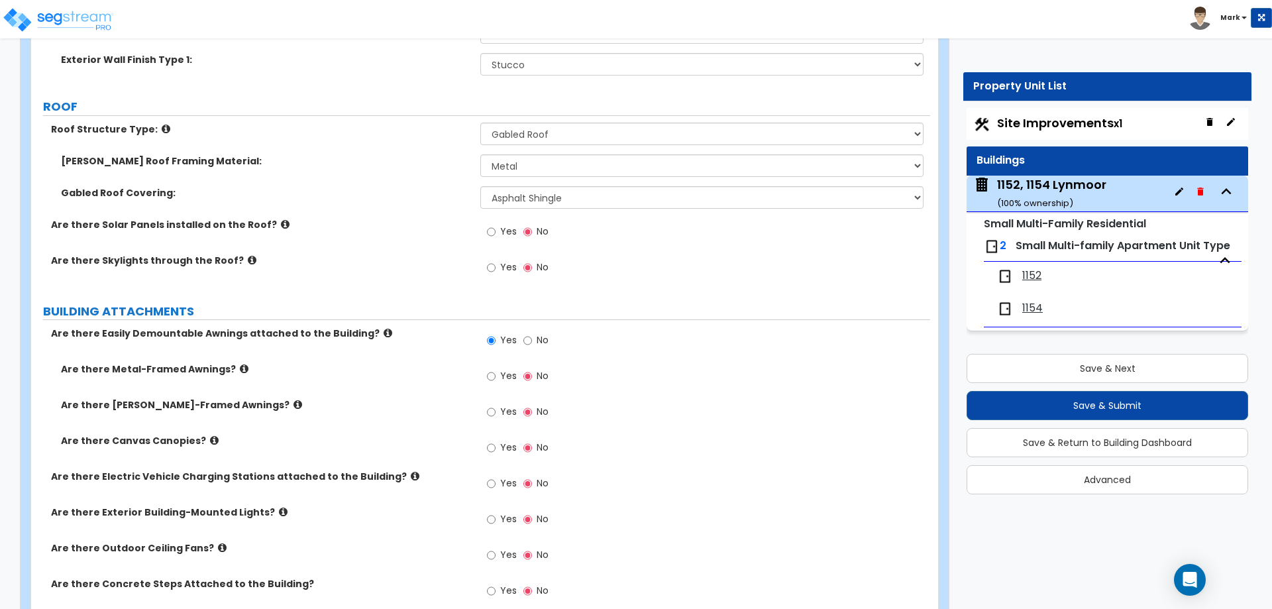
click at [496, 371] on label "Yes" at bounding box center [502, 377] width 30 height 23
click at [496, 371] on input "Yes" at bounding box center [491, 376] width 9 height 15
radio input "true"
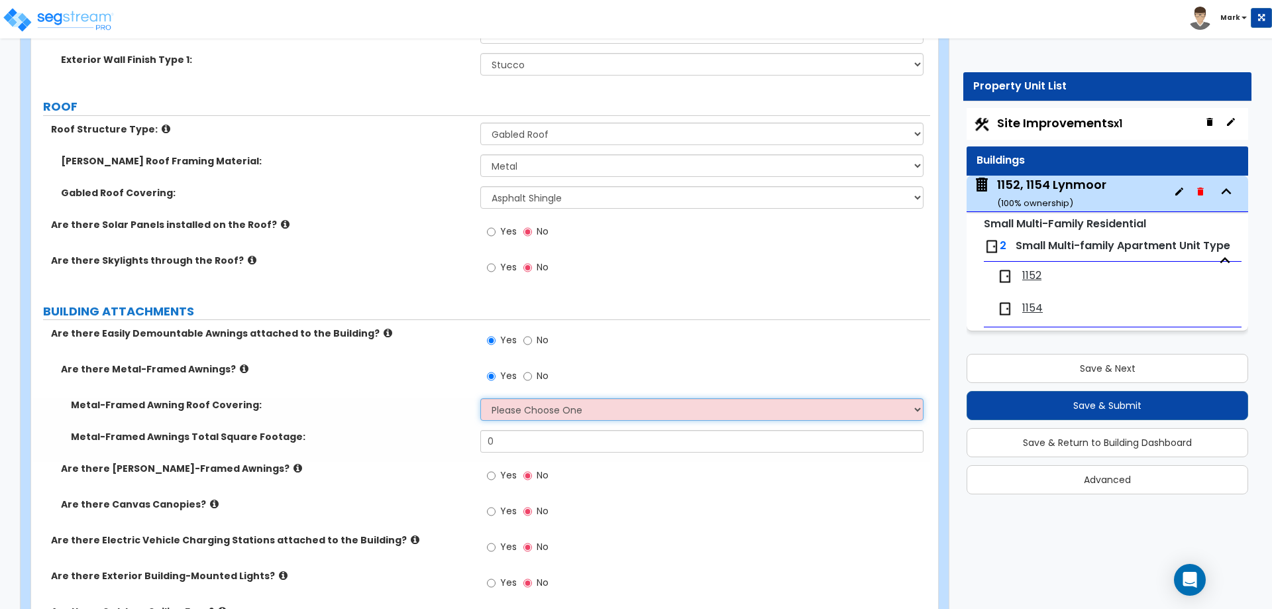
click at [512, 416] on select "Please Choose One Plastic Metal Glass" at bounding box center [701, 409] width 443 height 23
select select "2"
click at [480, 398] on select "Please Choose One Plastic Metal Glass" at bounding box center [701, 409] width 443 height 23
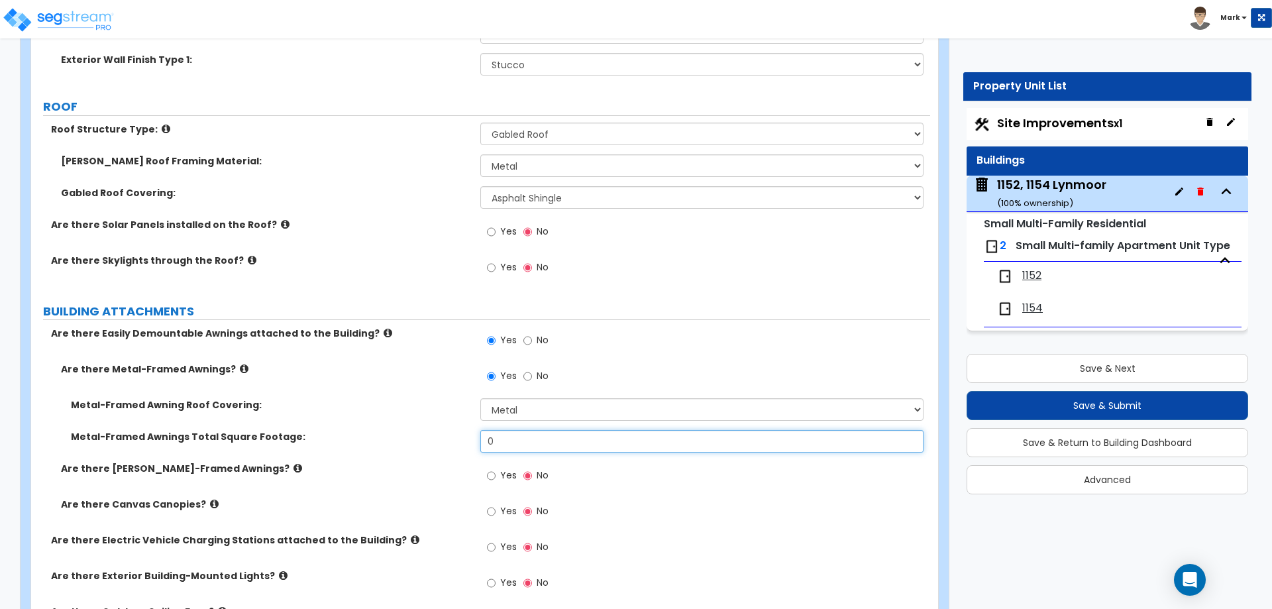
click at [518, 447] on input "0" at bounding box center [701, 441] width 443 height 23
type input "24"
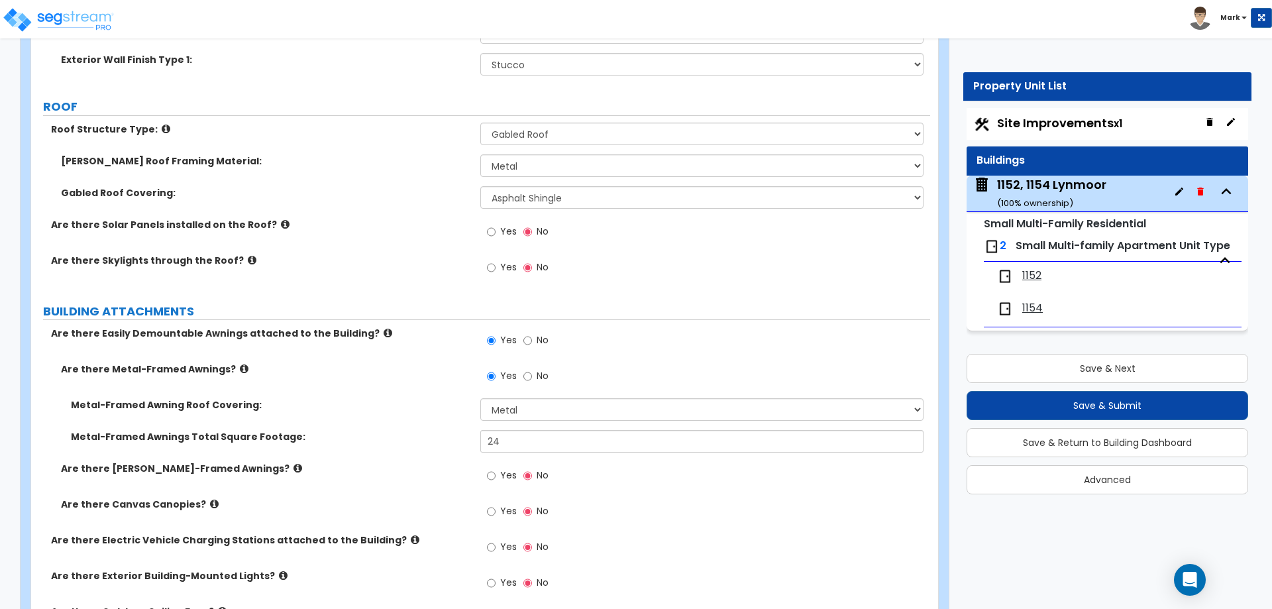
click at [467, 419] on div "Metal-Framed Awning Roof Covering: Please Choose One Plastic Metal Glass" at bounding box center [480, 414] width 899 height 32
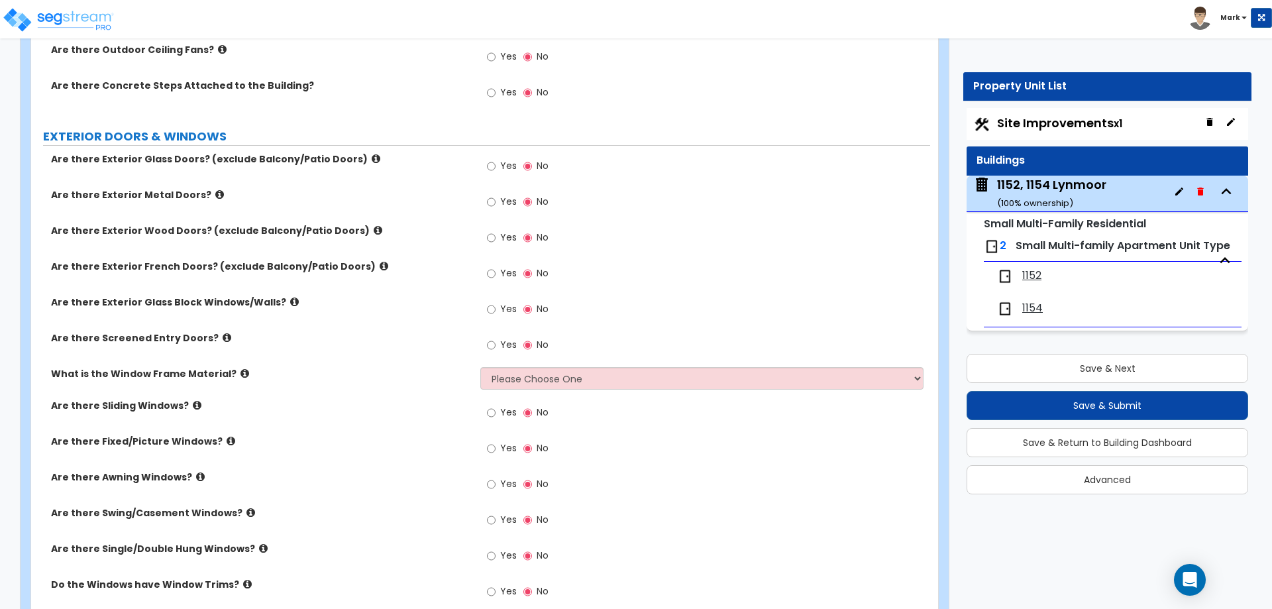
scroll to position [1259, 0]
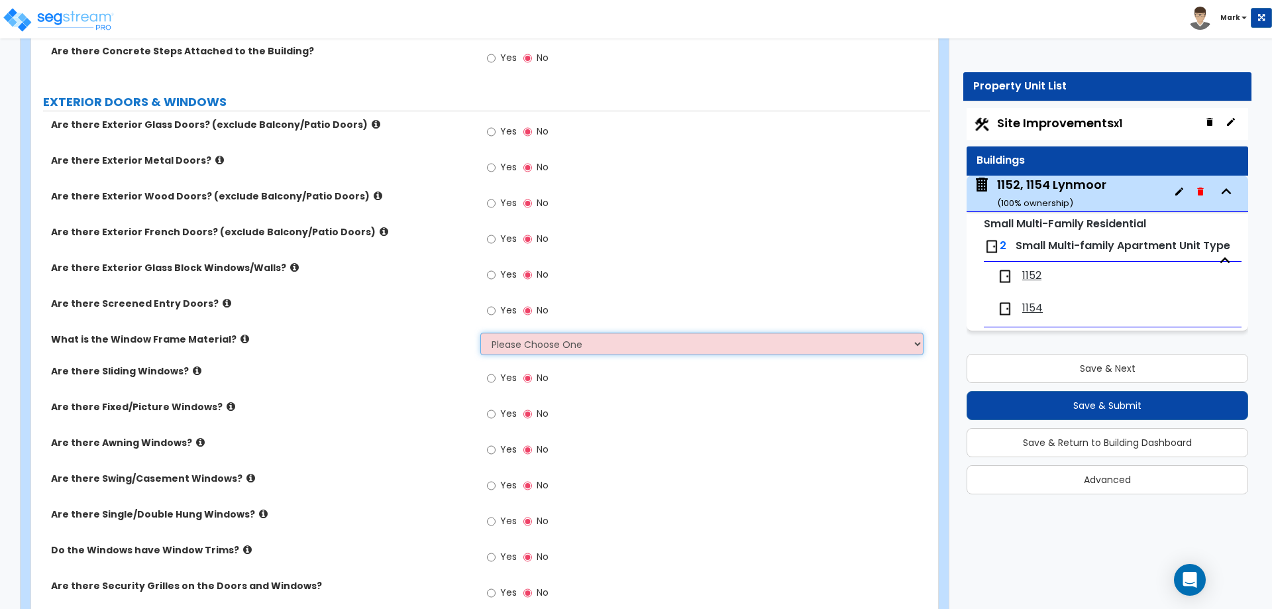
click at [559, 337] on select "Please Choose One Vinyl Aluminum Wood" at bounding box center [701, 344] width 443 height 23
select select "1"
click at [480, 333] on select "Please Choose One Vinyl Aluminum Wood" at bounding box center [701, 344] width 443 height 23
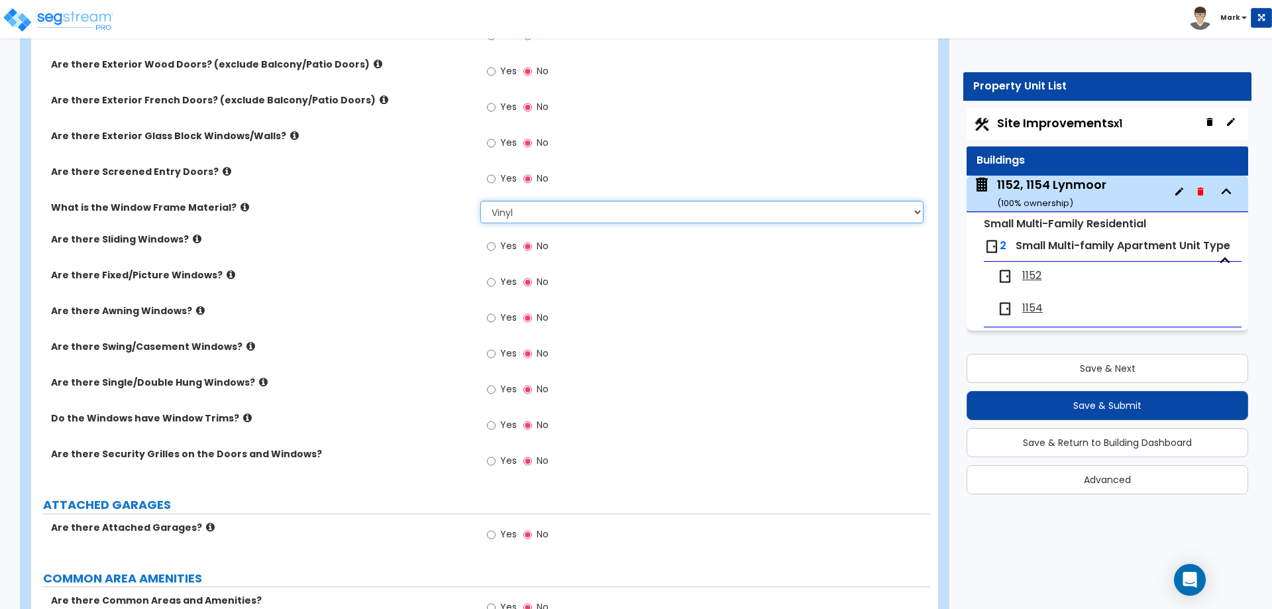
scroll to position [1392, 0]
click at [492, 280] on input "Yes" at bounding box center [491, 281] width 9 height 15
radio input "true"
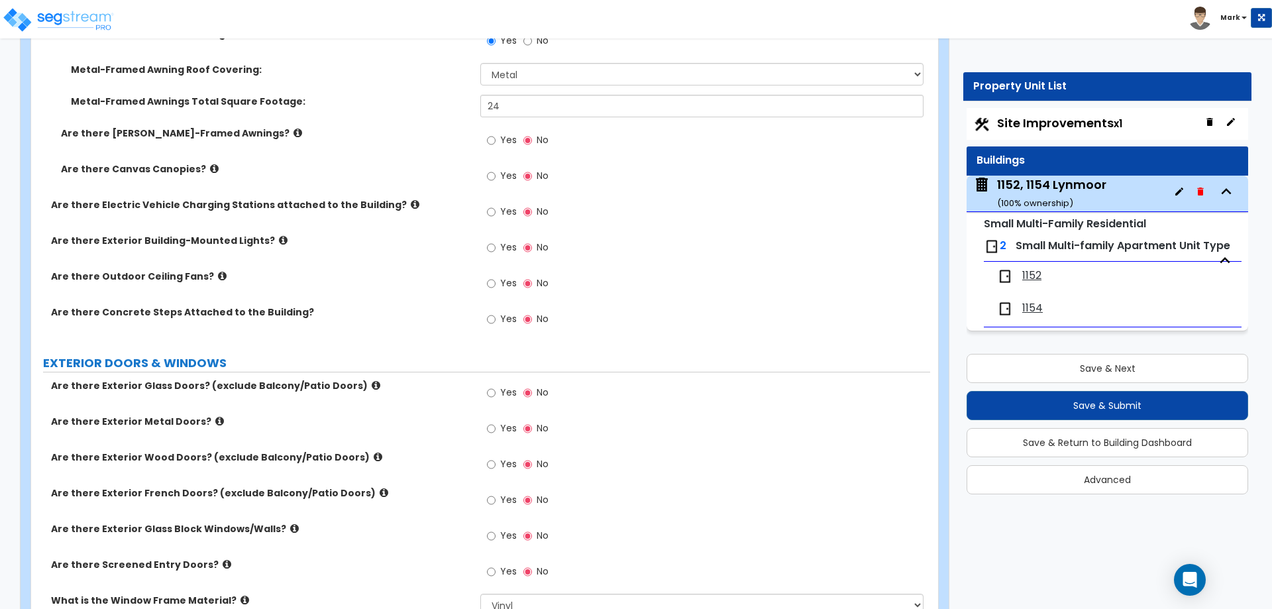
scroll to position [994, 0]
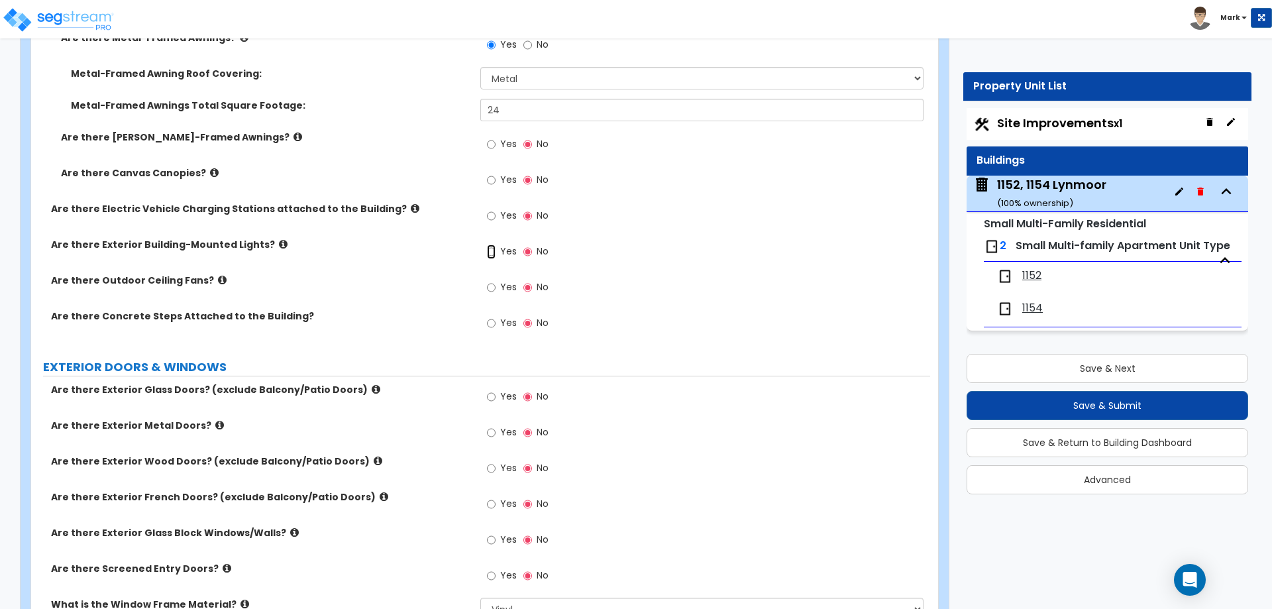
click at [492, 250] on input "Yes" at bounding box center [491, 252] width 9 height 15
radio input "true"
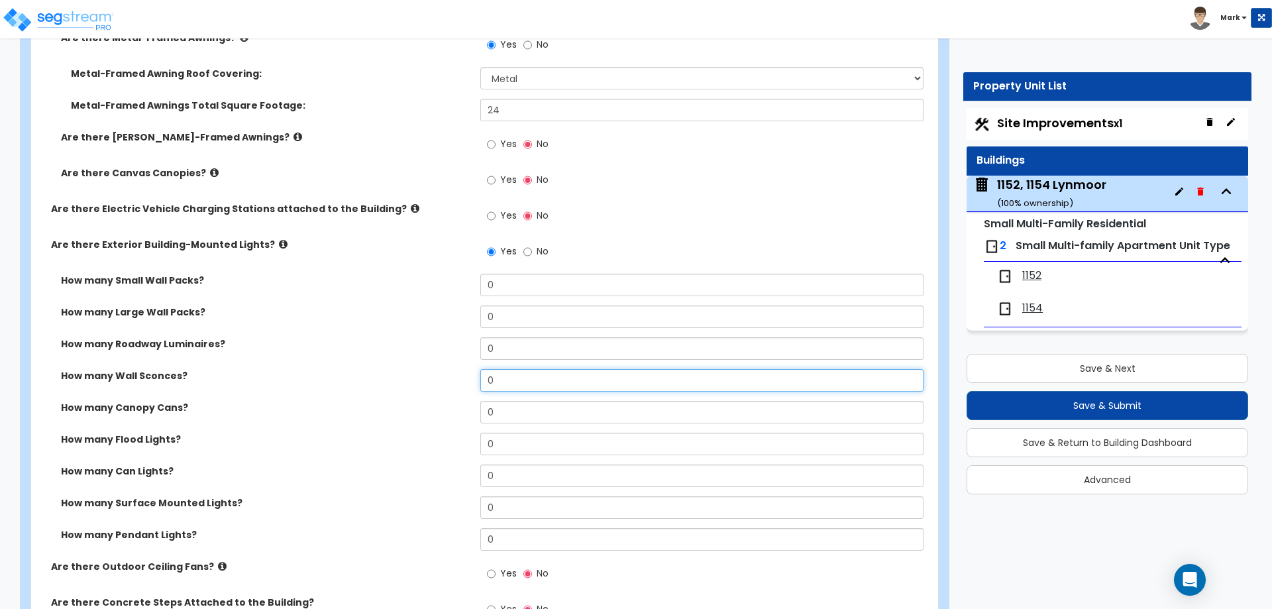
click at [506, 390] on input "0" at bounding box center [701, 380] width 443 height 23
type input "4"
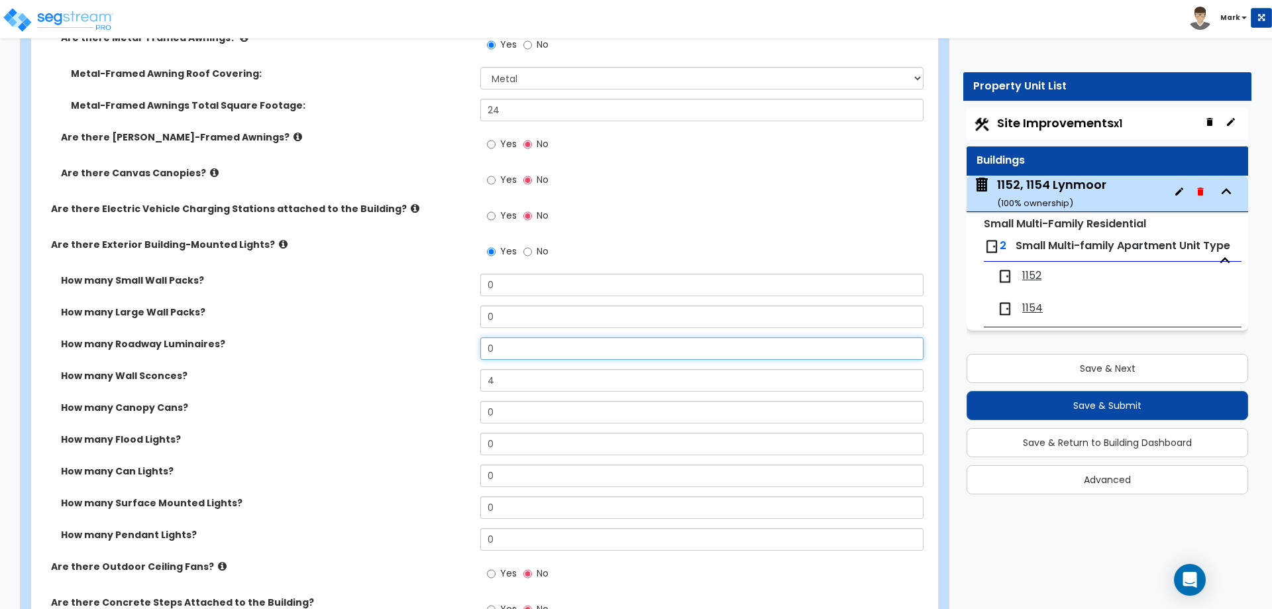
click at [505, 350] on input "0" at bounding box center [701, 348] width 443 height 23
type input "1"
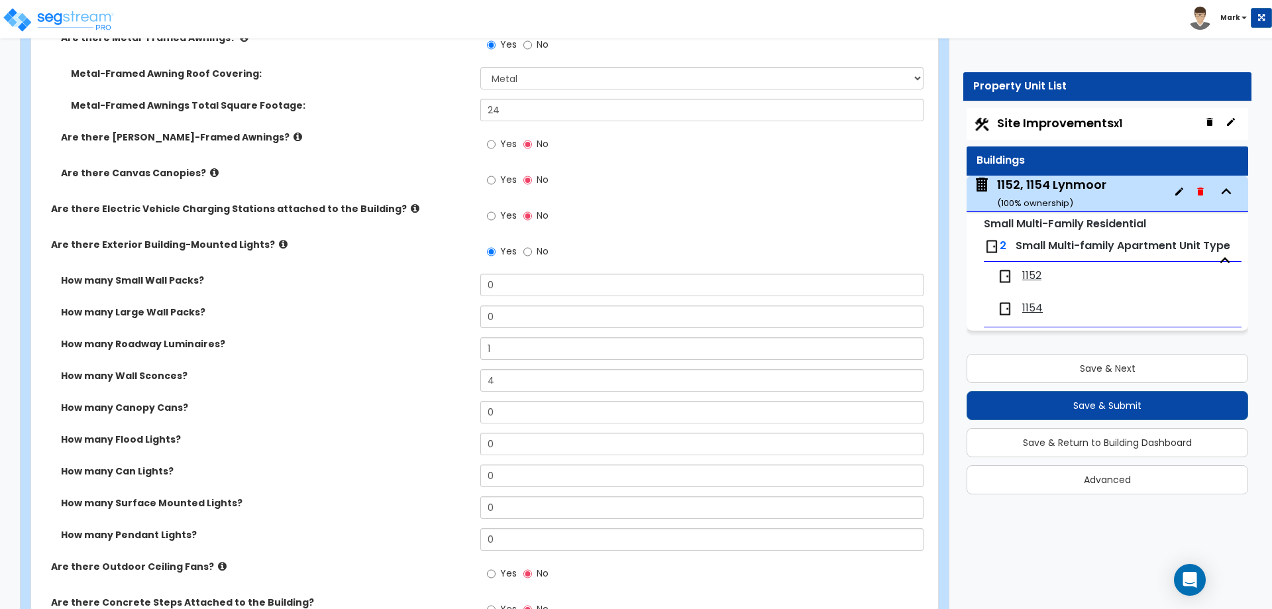
click at [439, 383] on div "How many Wall Sconces? 4" at bounding box center [480, 385] width 899 height 32
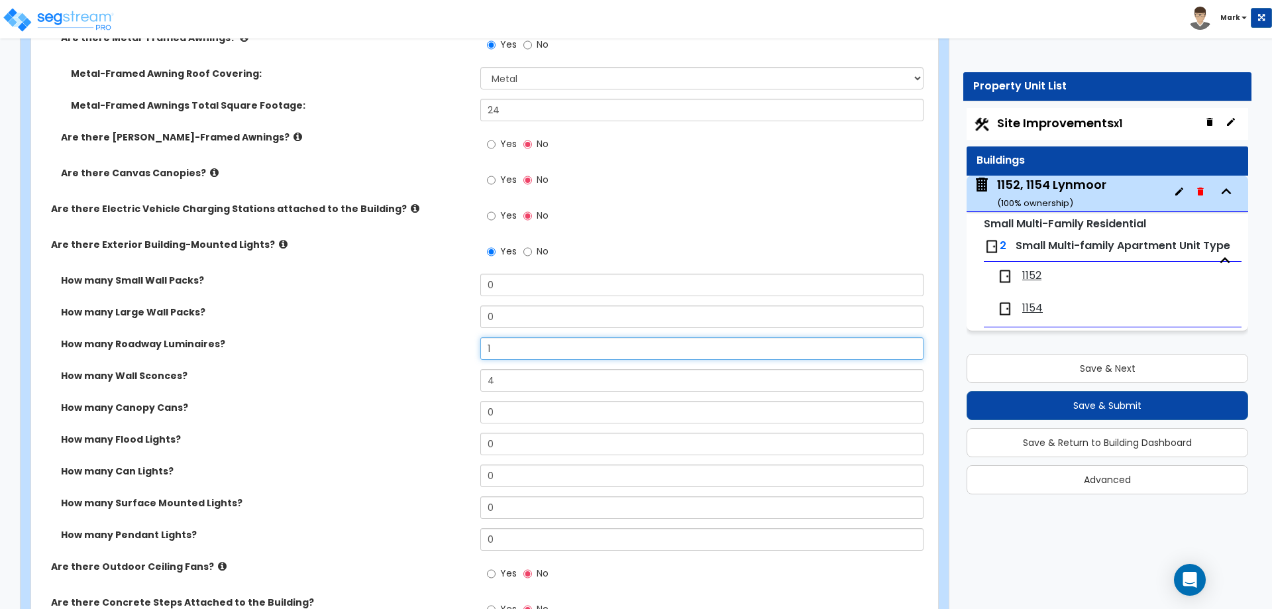
click at [507, 355] on input "1" at bounding box center [701, 348] width 443 height 23
type input "2"
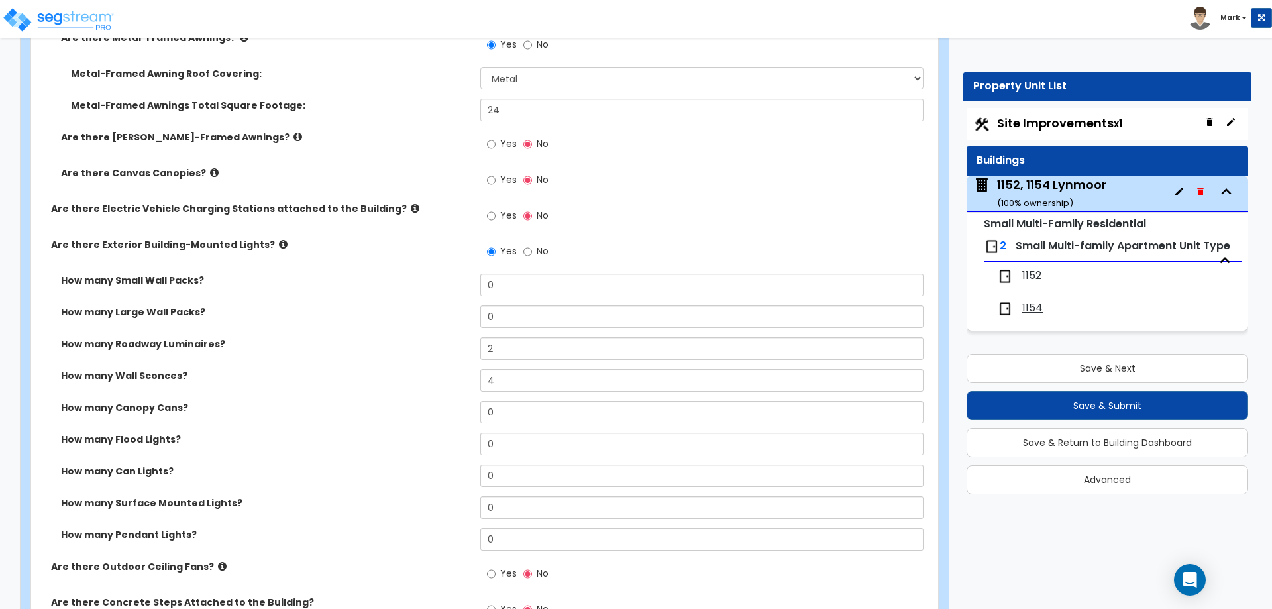
click at [412, 414] on label "How many Canopy Cans?" at bounding box center [266, 407] width 410 height 13
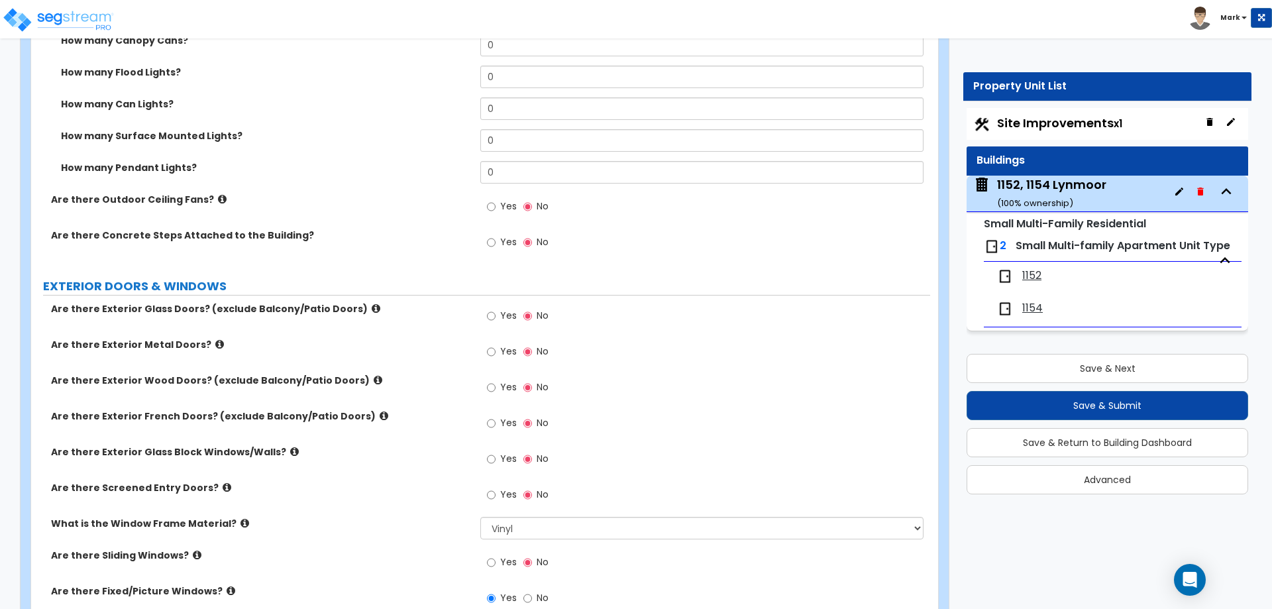
scroll to position [1392, 0]
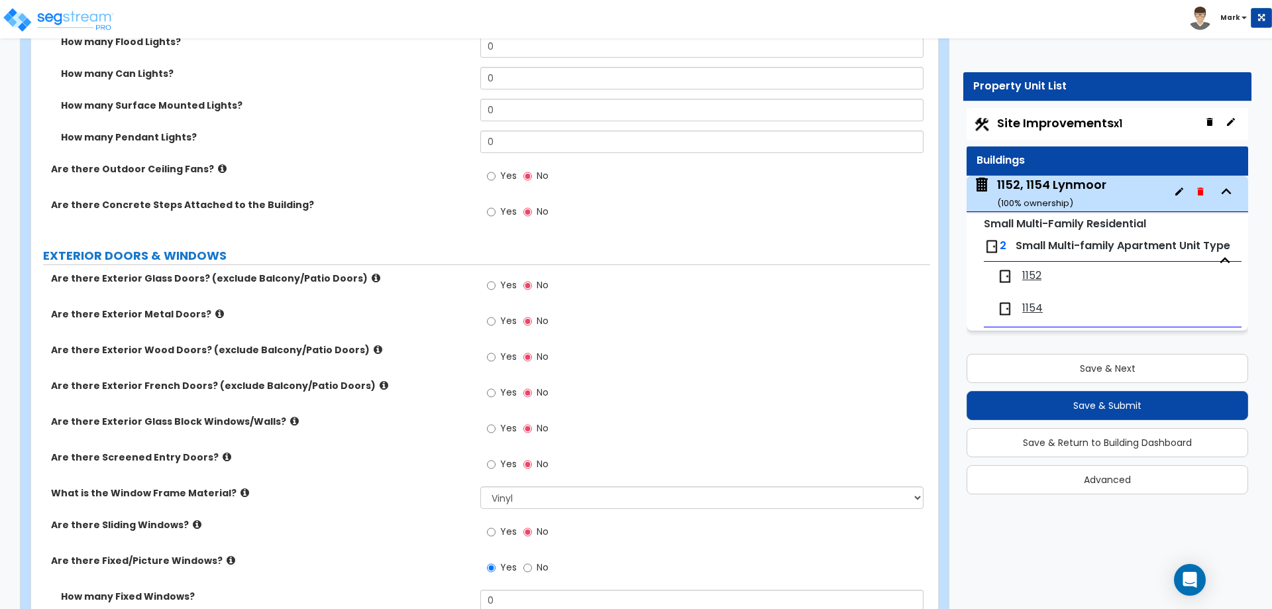
click at [502, 284] on span "Yes" at bounding box center [508, 284] width 17 height 13
click at [496, 284] on input "Yes" at bounding box center [491, 285] width 9 height 15
radio input "true"
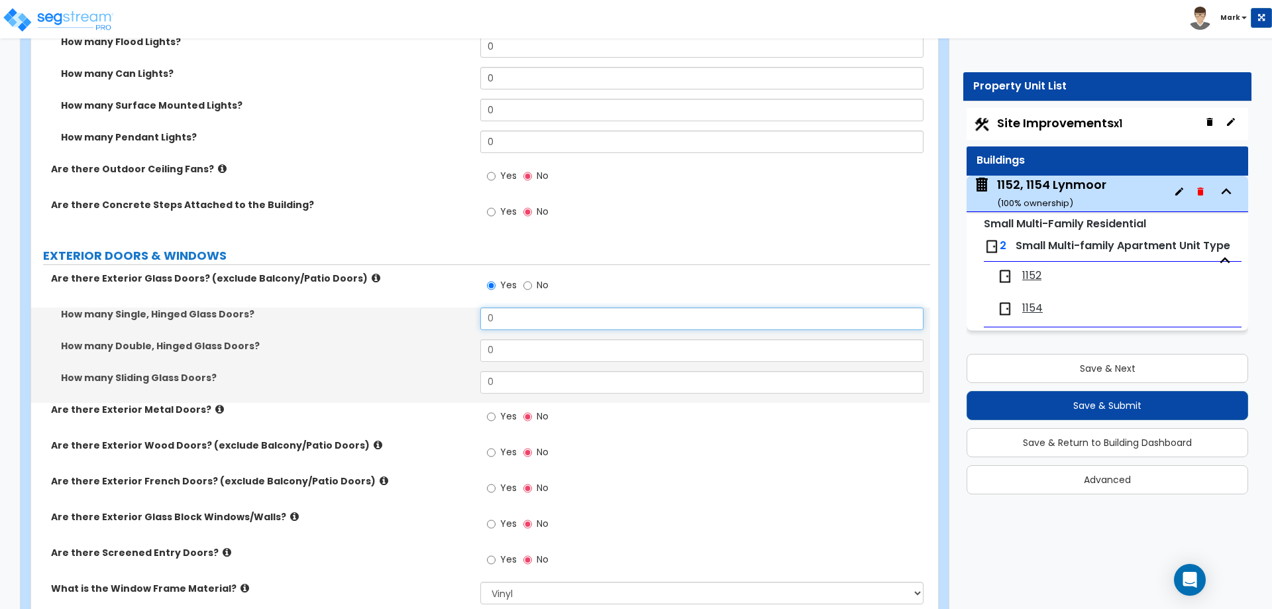
click at [526, 323] on input "0" at bounding box center [701, 318] width 443 height 23
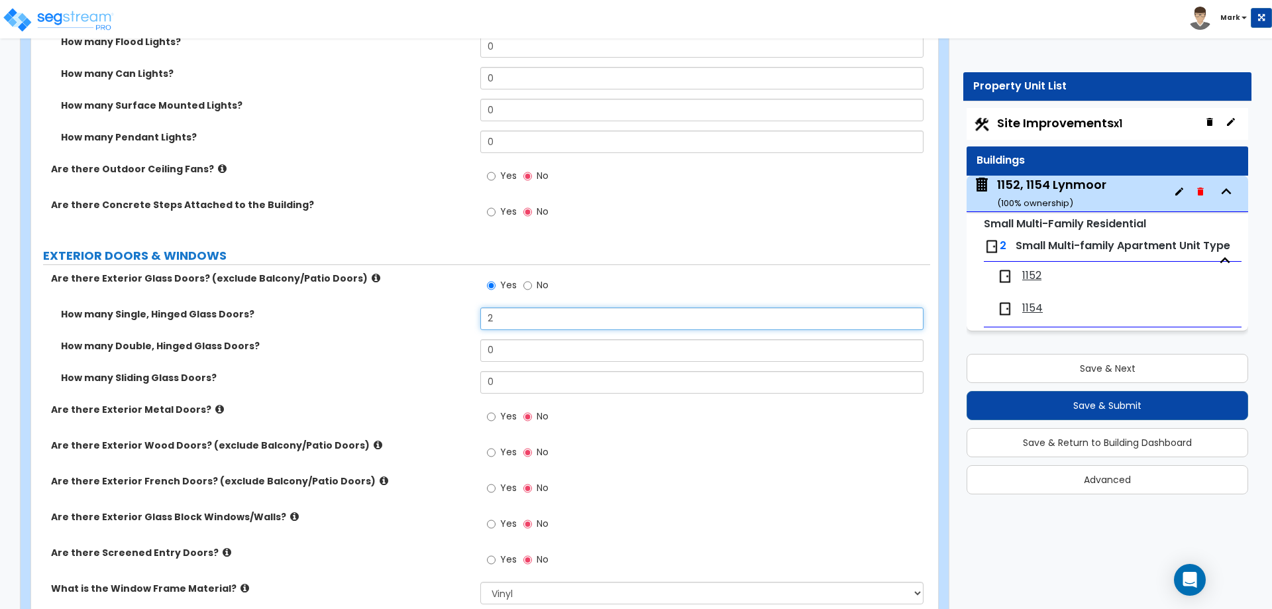
type input "2"
click at [398, 340] on label "How many Double, Hinged Glass Doors?" at bounding box center [266, 345] width 410 height 13
click at [486, 451] on div "Yes No" at bounding box center [517, 454] width 75 height 30
click at [500, 448] on label "Yes" at bounding box center [502, 454] width 30 height 23
click at [496, 448] on input "Yes" at bounding box center [491, 452] width 9 height 15
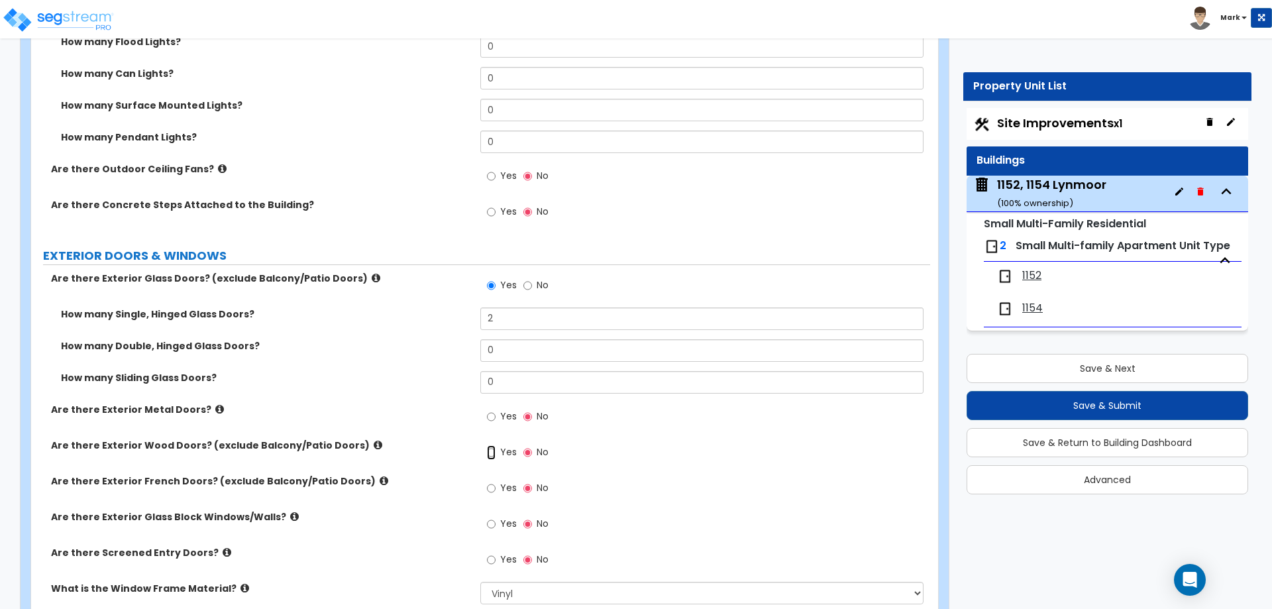
radio input "true"
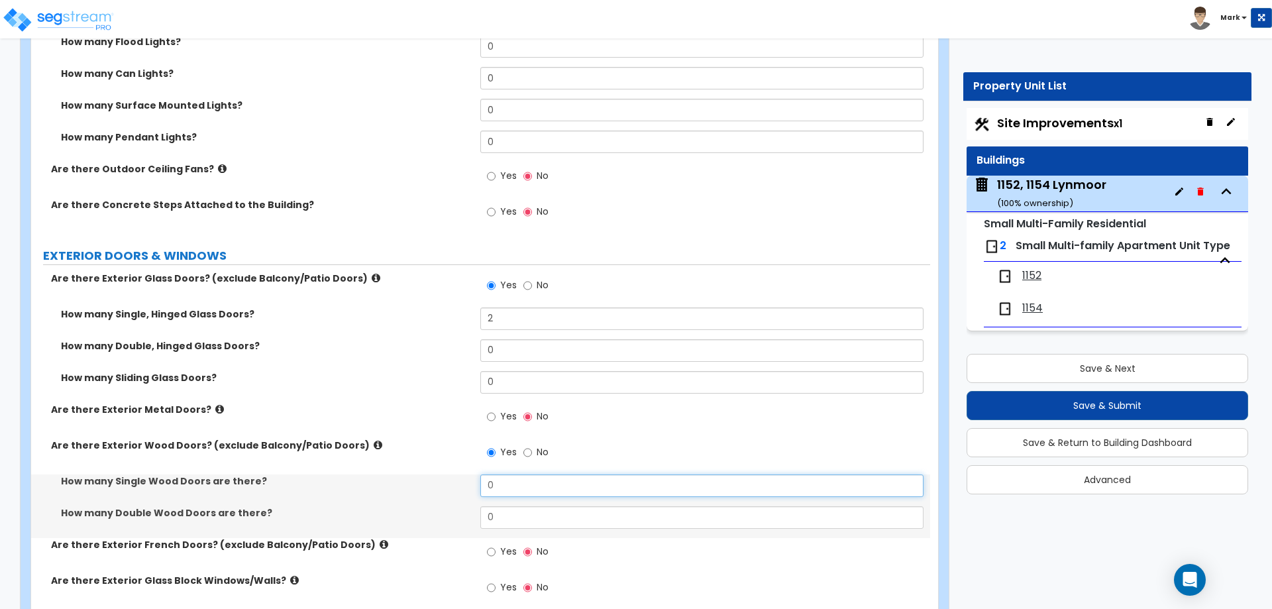
click at [522, 481] on input "0" at bounding box center [701, 485] width 443 height 23
type input "2"
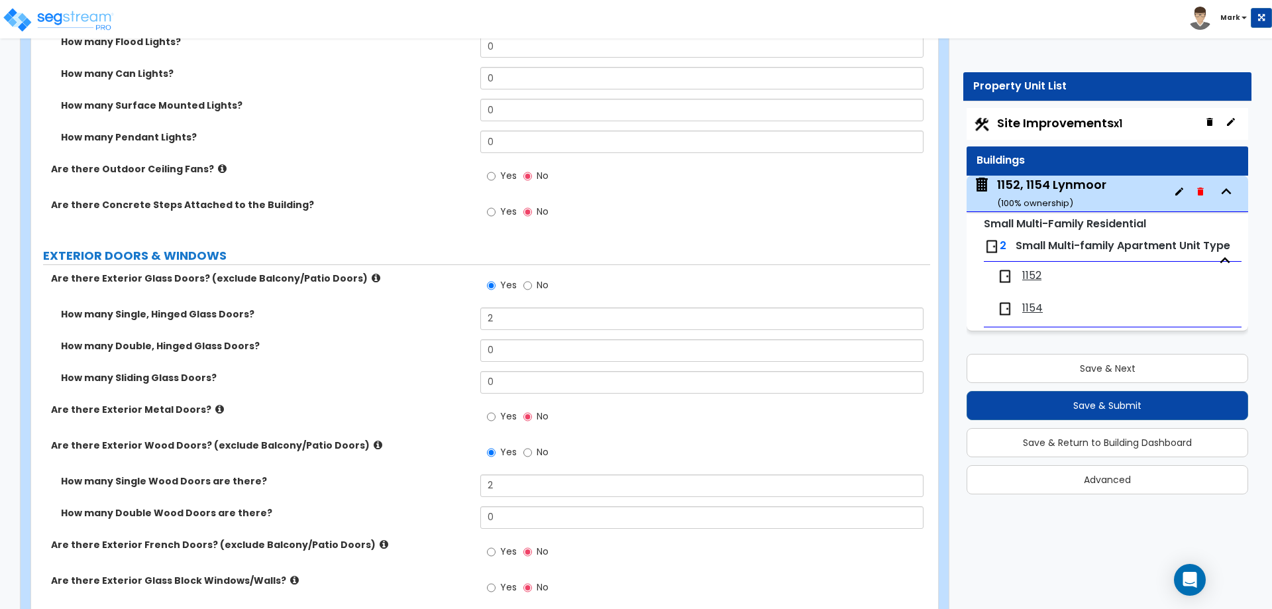
click at [440, 480] on label "How many Single Wood Doors are there?" at bounding box center [266, 480] width 410 height 13
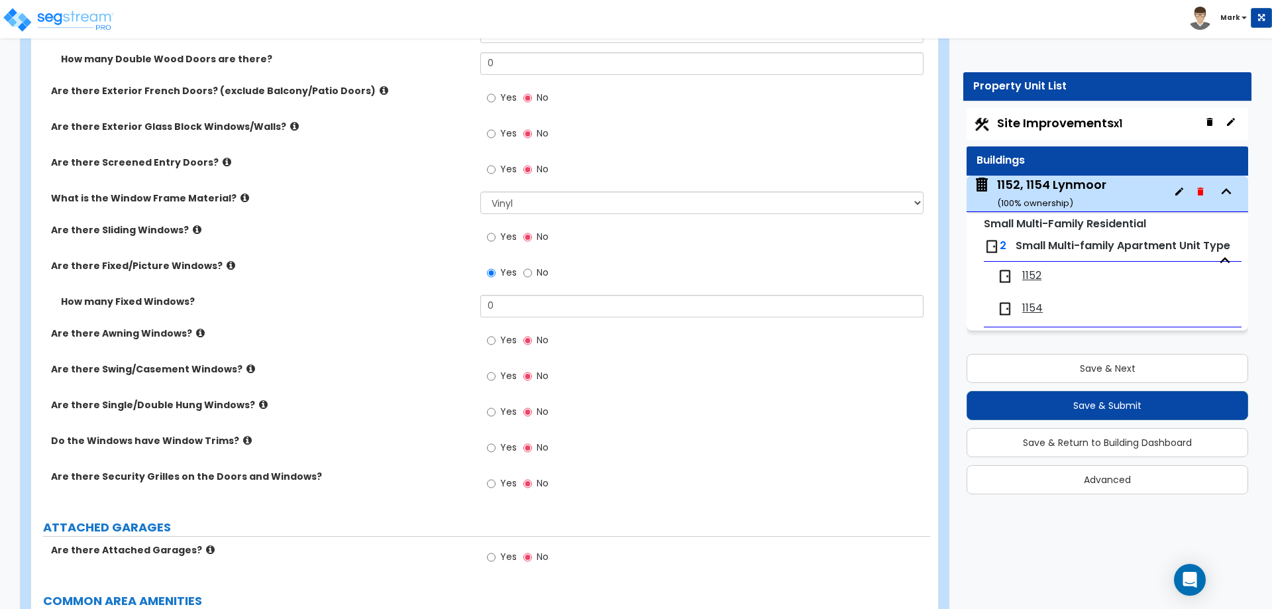
scroll to position [1856, 0]
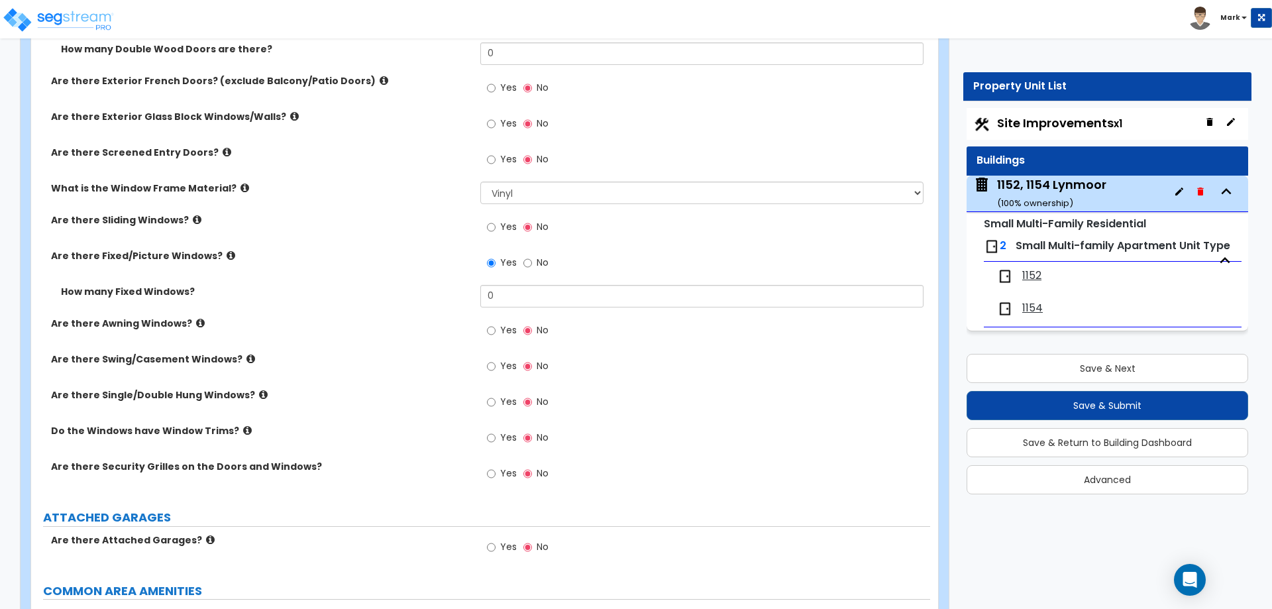
click at [492, 284] on div "Yes No" at bounding box center [704, 267] width 449 height 36
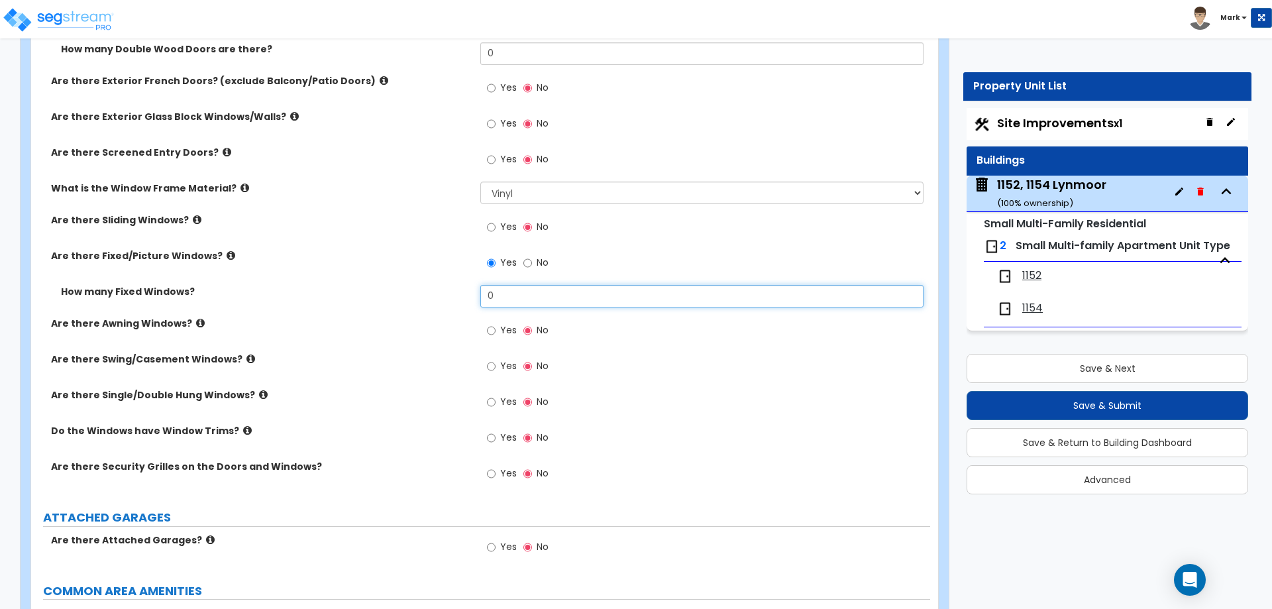
click at [502, 293] on input "0" at bounding box center [701, 296] width 443 height 23
type input "18"
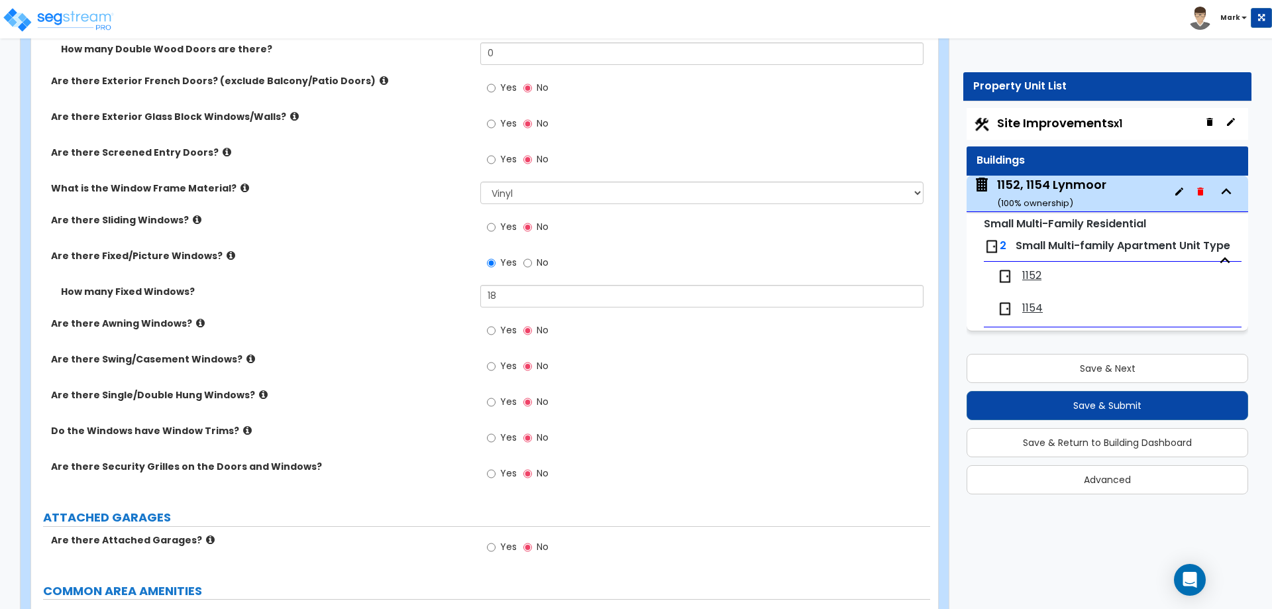
click at [423, 308] on div "How many Fixed Windows? 18" at bounding box center [480, 301] width 899 height 32
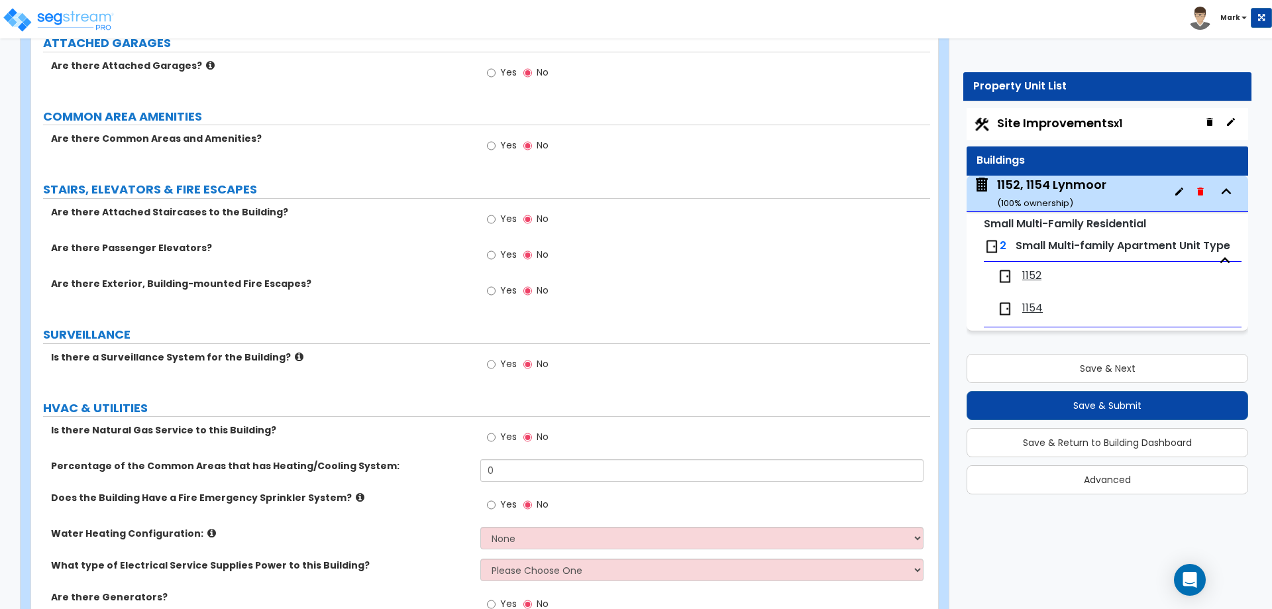
scroll to position [2408, 0]
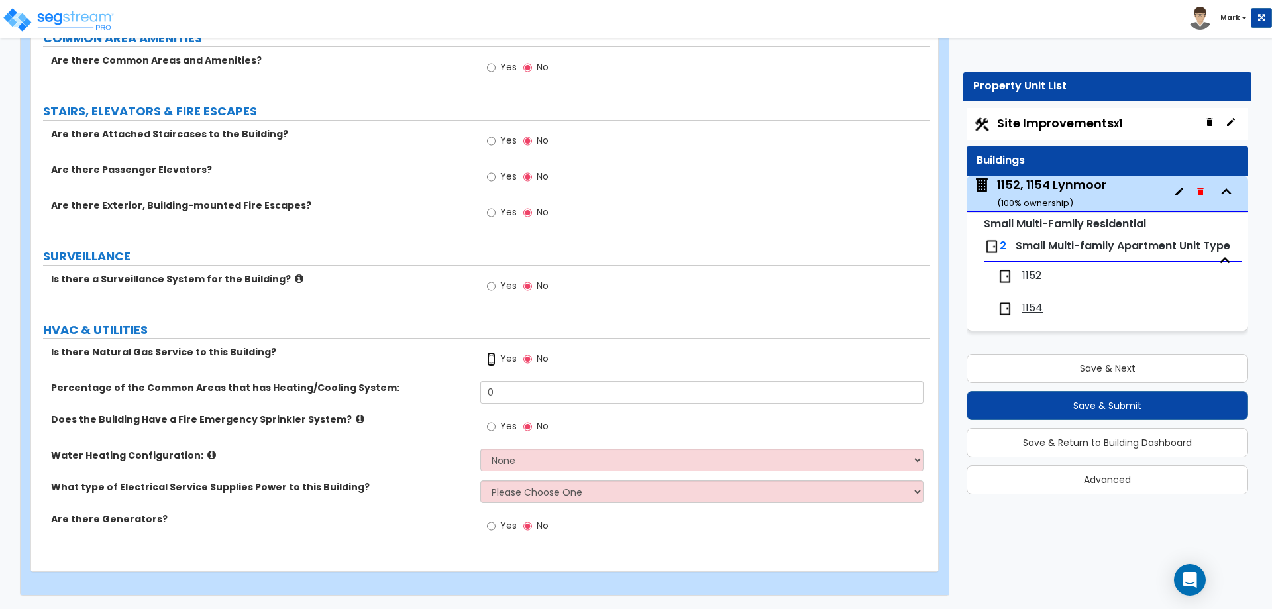
click at [496, 359] on input "Yes" at bounding box center [491, 359] width 9 height 15
radio input "true"
click at [502, 465] on select "None Water Heater for Multiple Units Water Heater for Individual Units" at bounding box center [701, 460] width 443 height 23
select select "2"
click at [480, 449] on select "None Water Heater for Multiple Units Water Heater for Individual Units" at bounding box center [701, 460] width 443 height 23
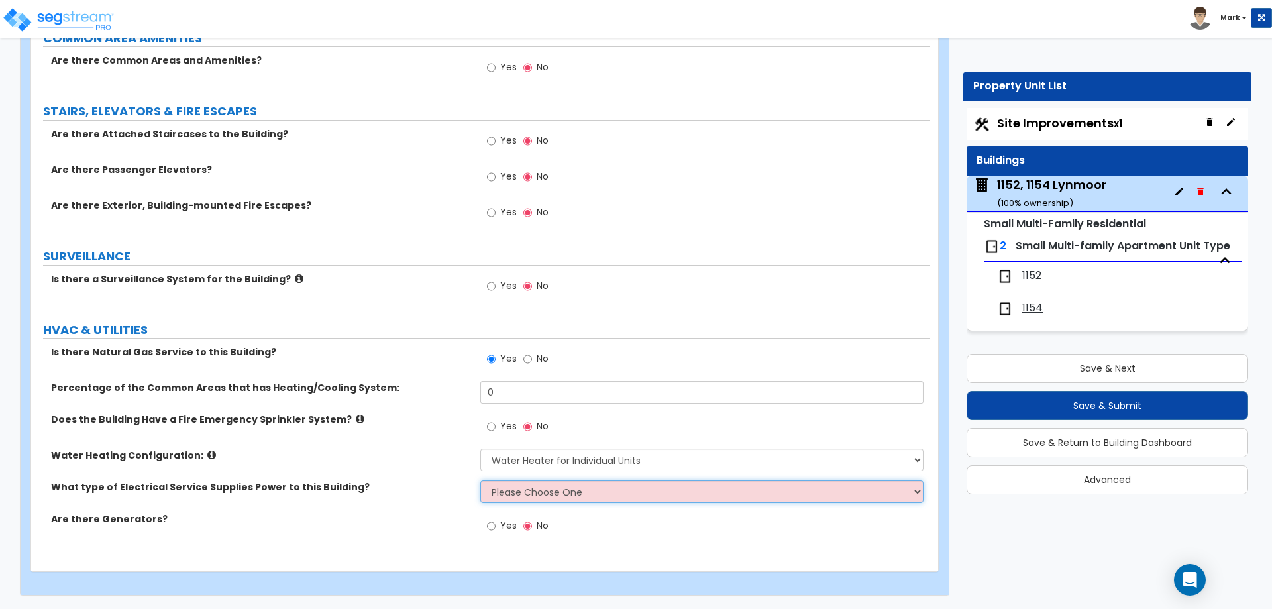
click at [510, 484] on select "Please Choose One Overhead Underground" at bounding box center [701, 491] width 443 height 23
click at [480, 480] on select "Please Choose One Overhead Underground" at bounding box center [701, 491] width 443 height 23
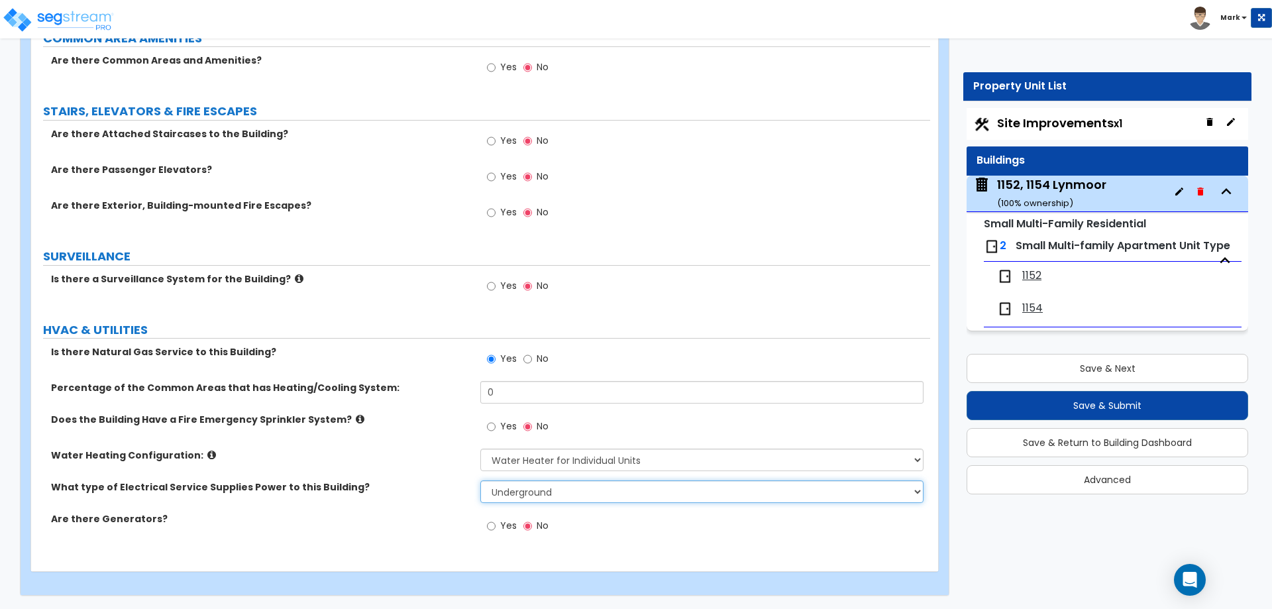
click at [526, 488] on select "Please Choose One Overhead Underground" at bounding box center [701, 491] width 443 height 23
select select "1"
click at [480, 480] on select "Please Choose One Overhead Underground" at bounding box center [701, 491] width 443 height 23
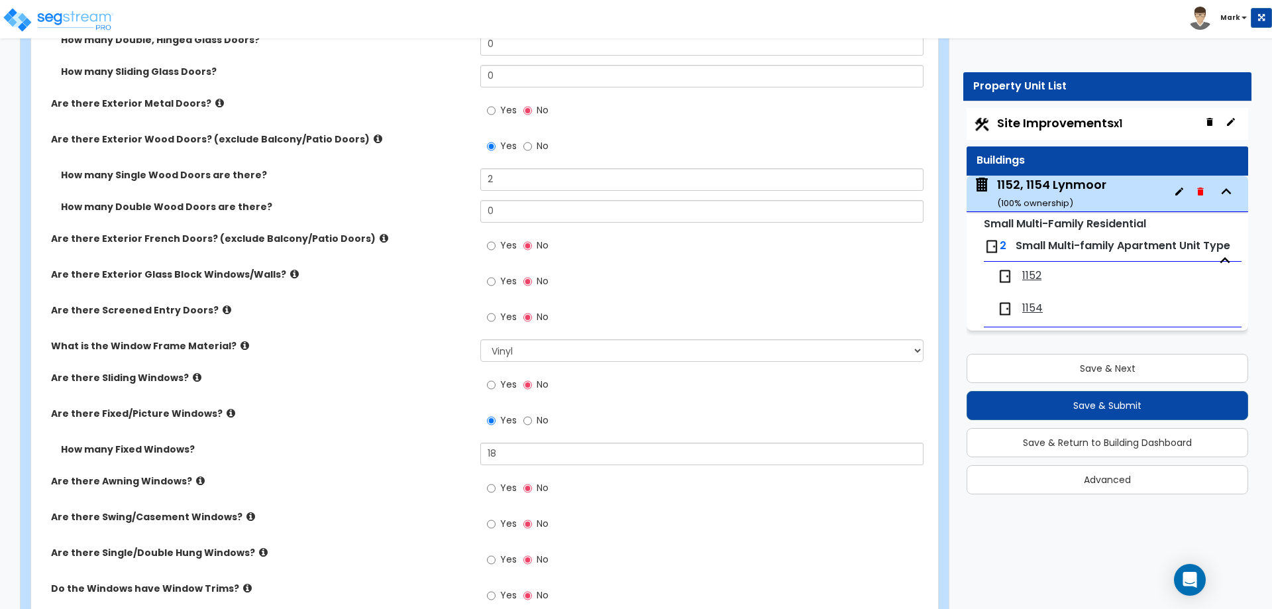
scroll to position [1480, 0]
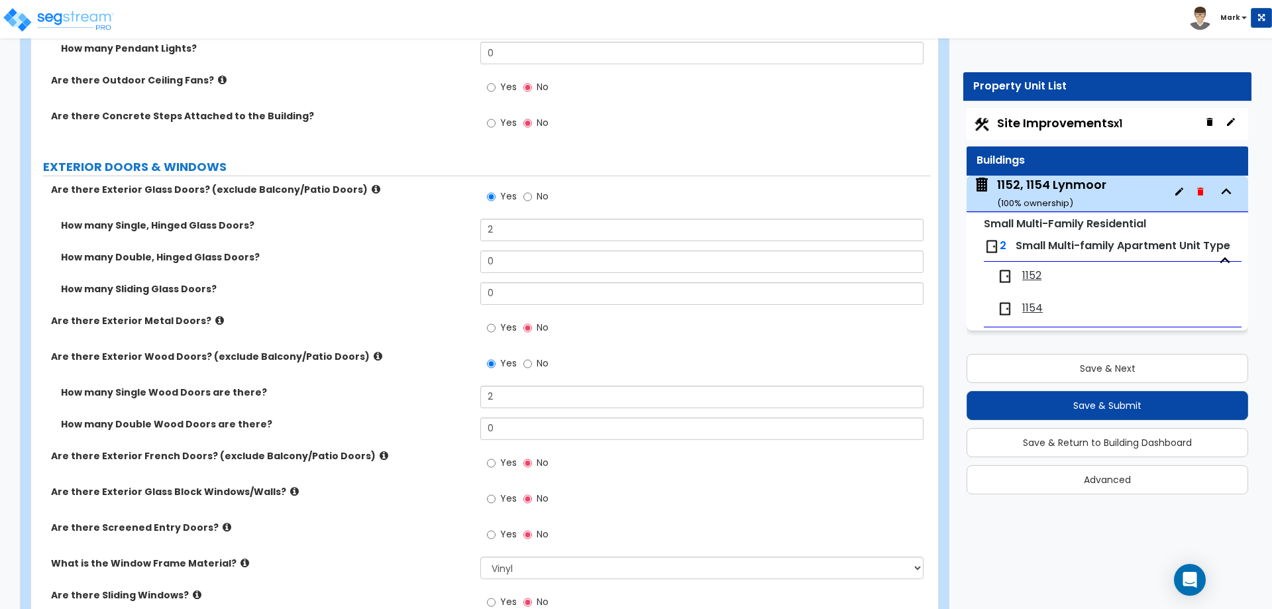
drag, startPoint x: 1100, startPoint y: 120, endPoint x: 1051, endPoint y: 129, distance: 49.9
click at [1099, 120] on span "Site Improvements x1" at bounding box center [1059, 123] width 125 height 17
select select "2"
select select "1"
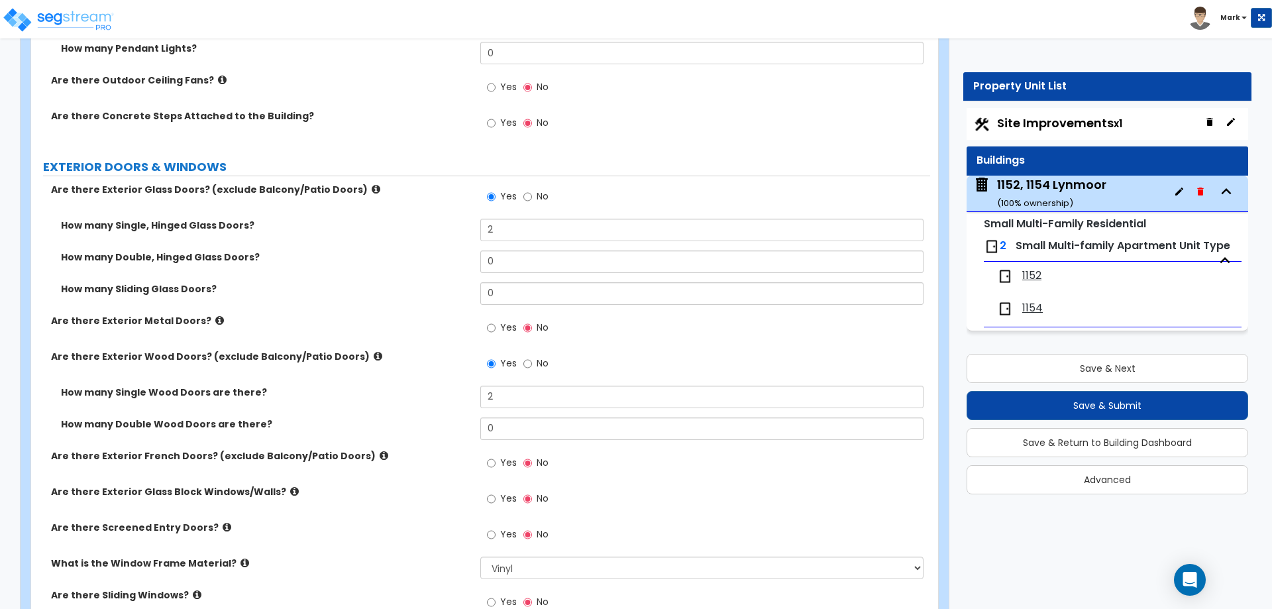
select select "5"
select select "2"
select select "1"
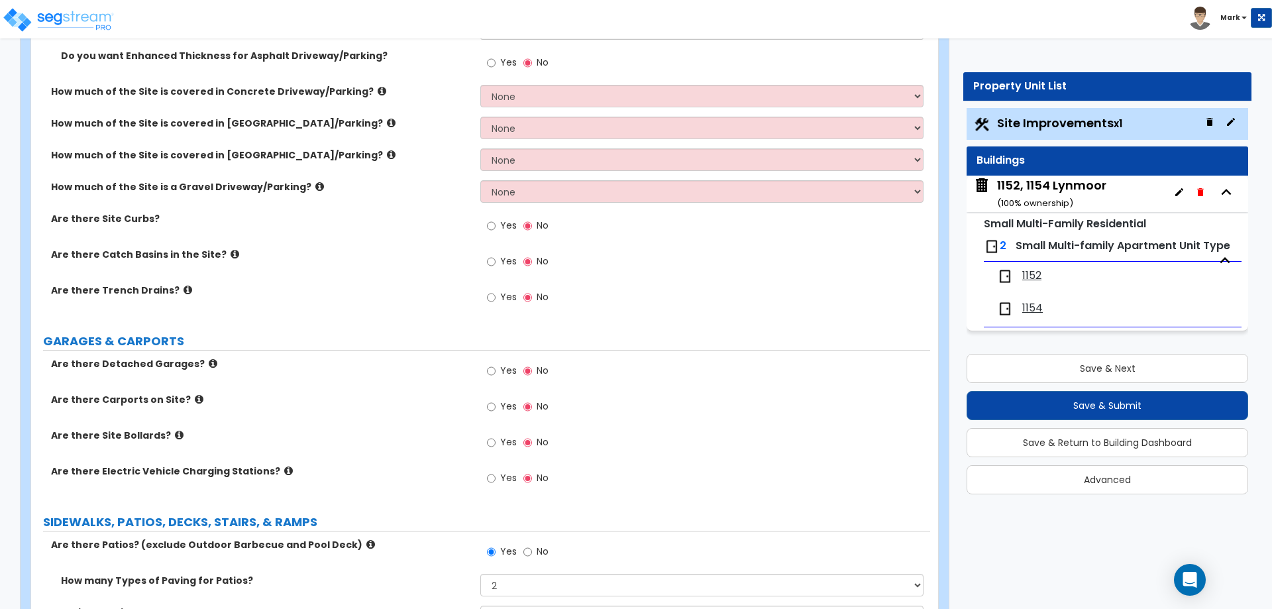
scroll to position [331, 0]
click at [490, 261] on input "Yes" at bounding box center [491, 261] width 9 height 15
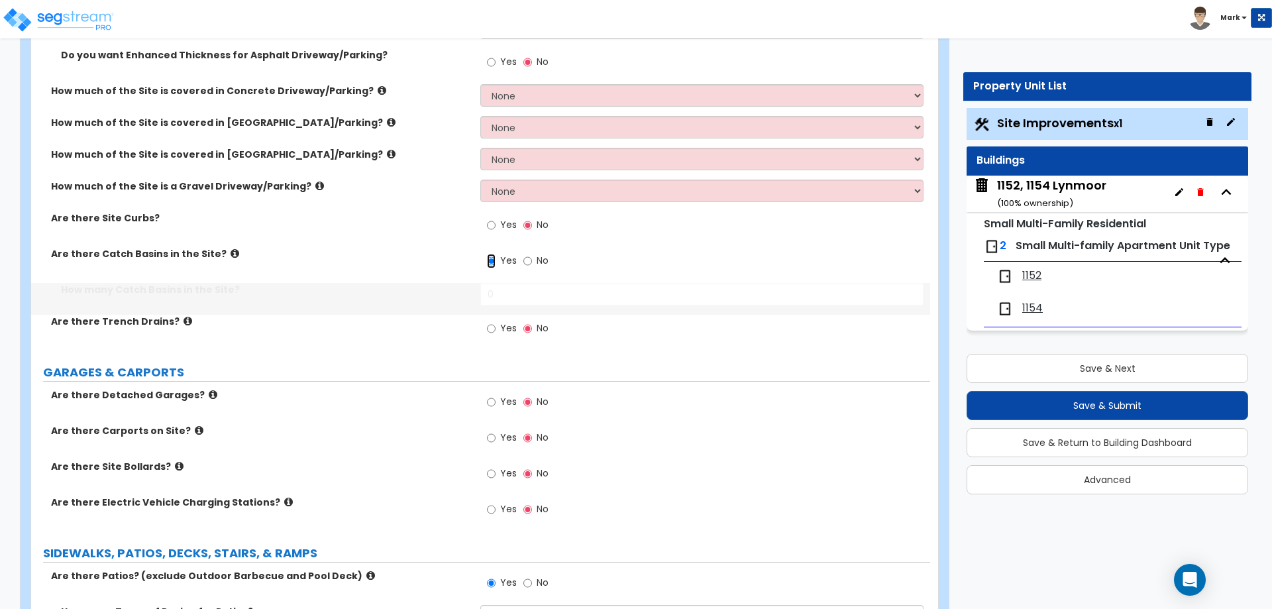
radio input "false"
radio input "true"
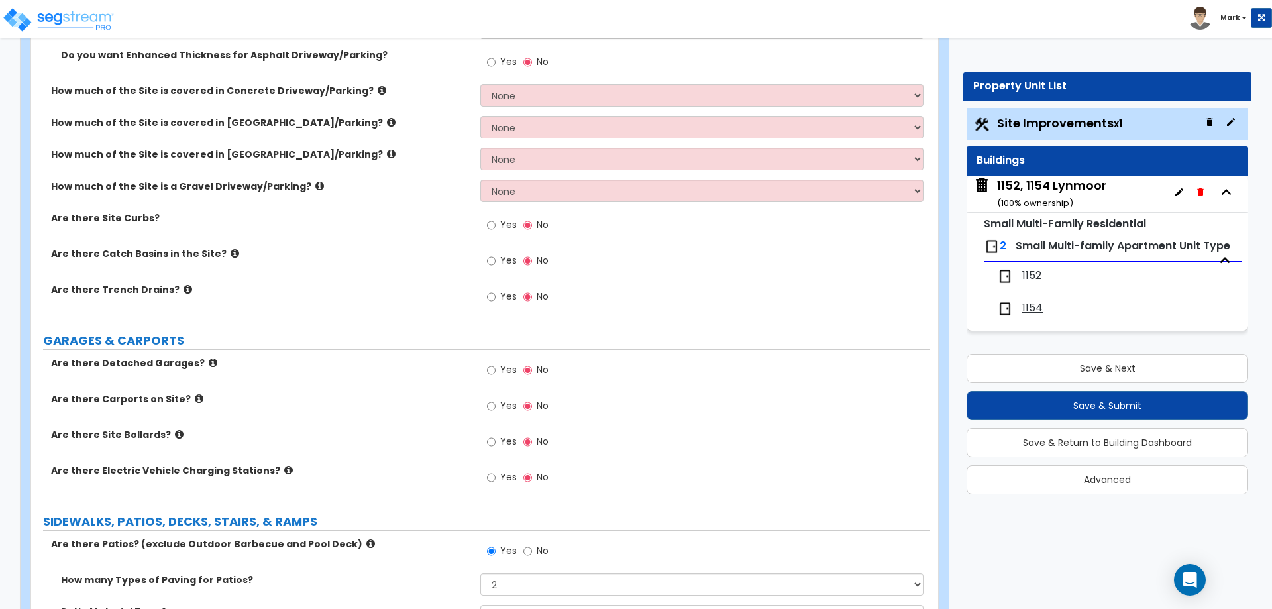
click at [510, 282] on div "Yes No" at bounding box center [704, 265] width 449 height 36
click at [503, 258] on span "Yes" at bounding box center [508, 260] width 17 height 13
click at [496, 258] on input "Yes" at bounding box center [491, 261] width 9 height 15
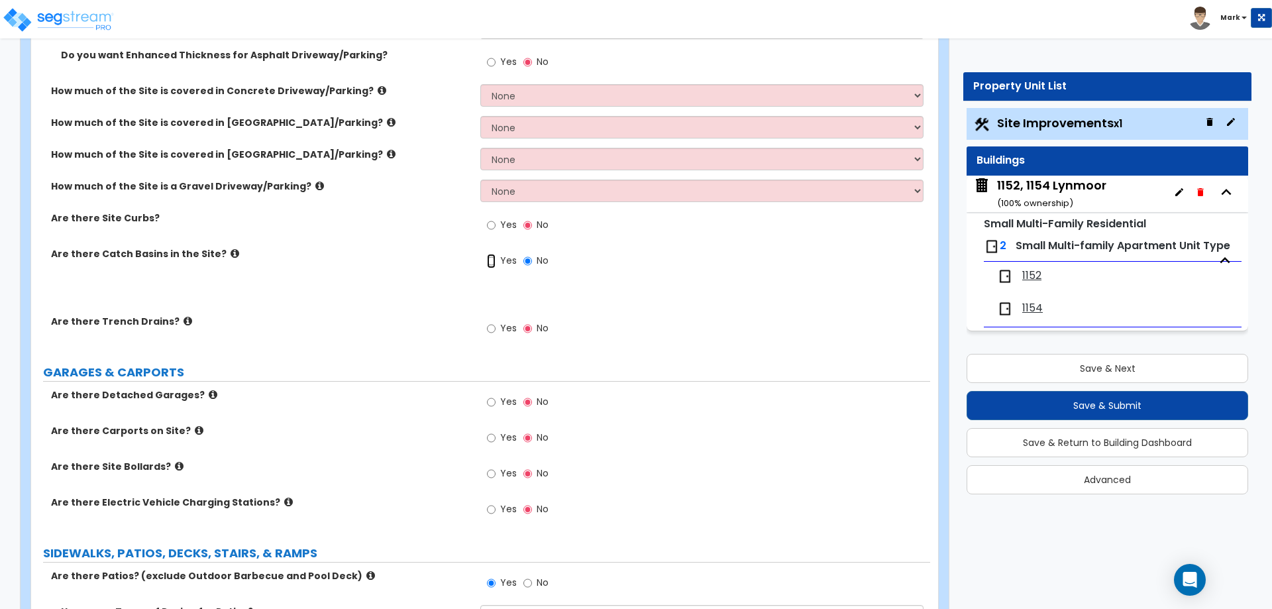
radio input "true"
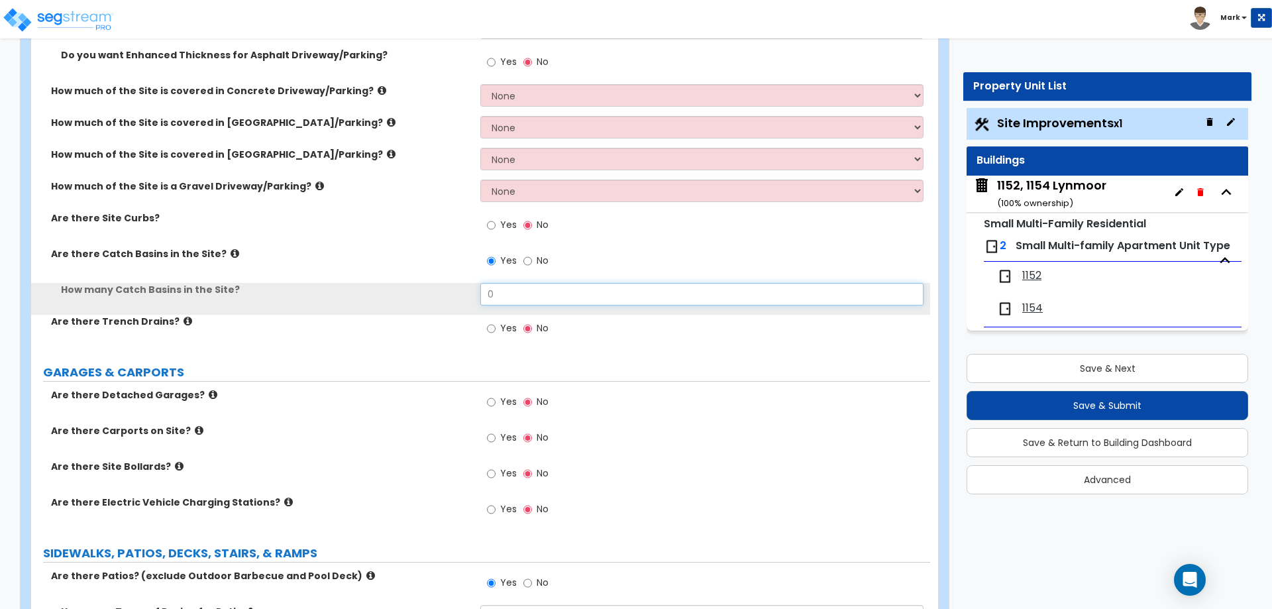
click at [522, 300] on input "0" at bounding box center [701, 294] width 443 height 23
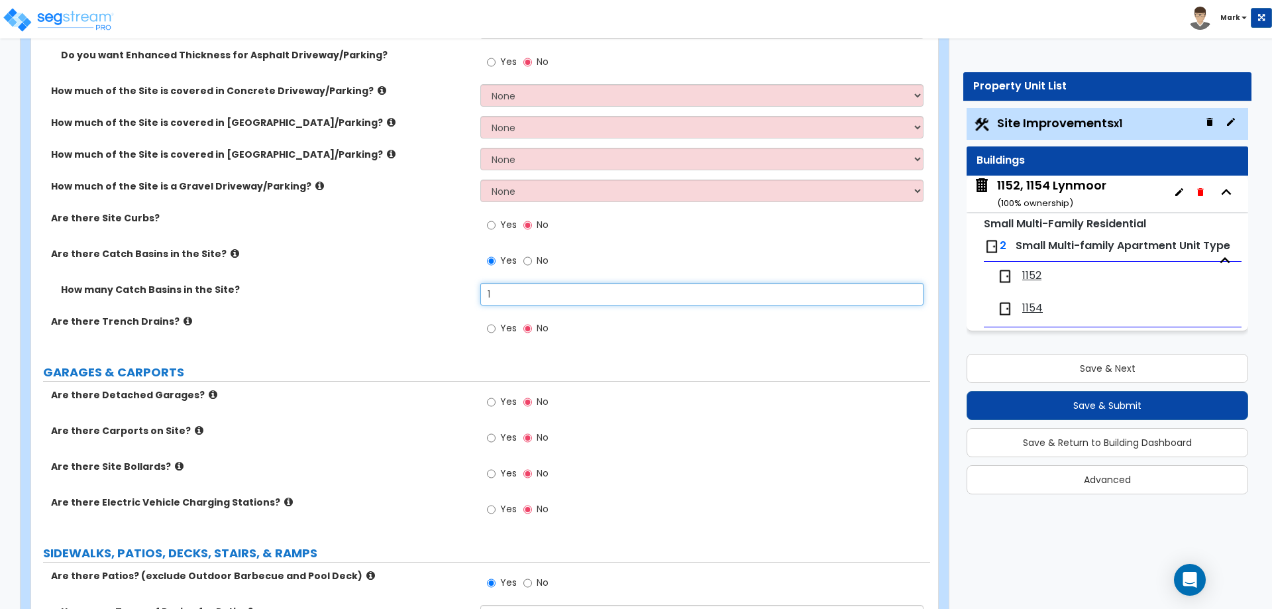
type input "1"
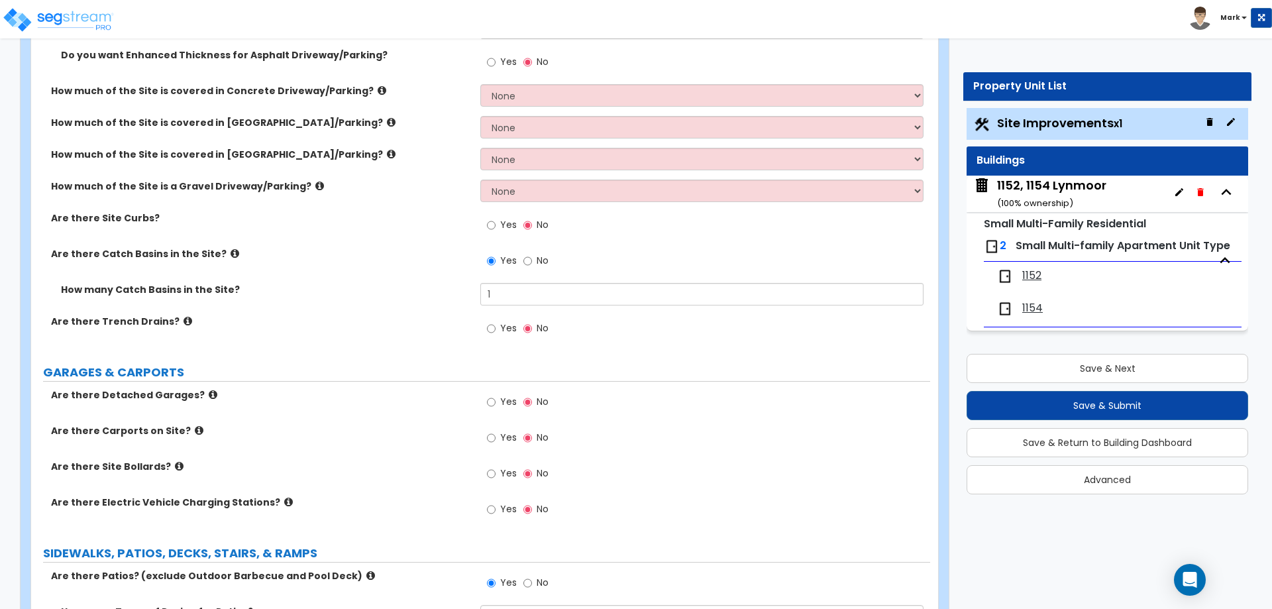
click at [1050, 241] on span "Small Multi-family Apartment Unit Type" at bounding box center [1123, 245] width 215 height 15
click at [1064, 356] on button "Save & Next" at bounding box center [1108, 368] width 282 height 29
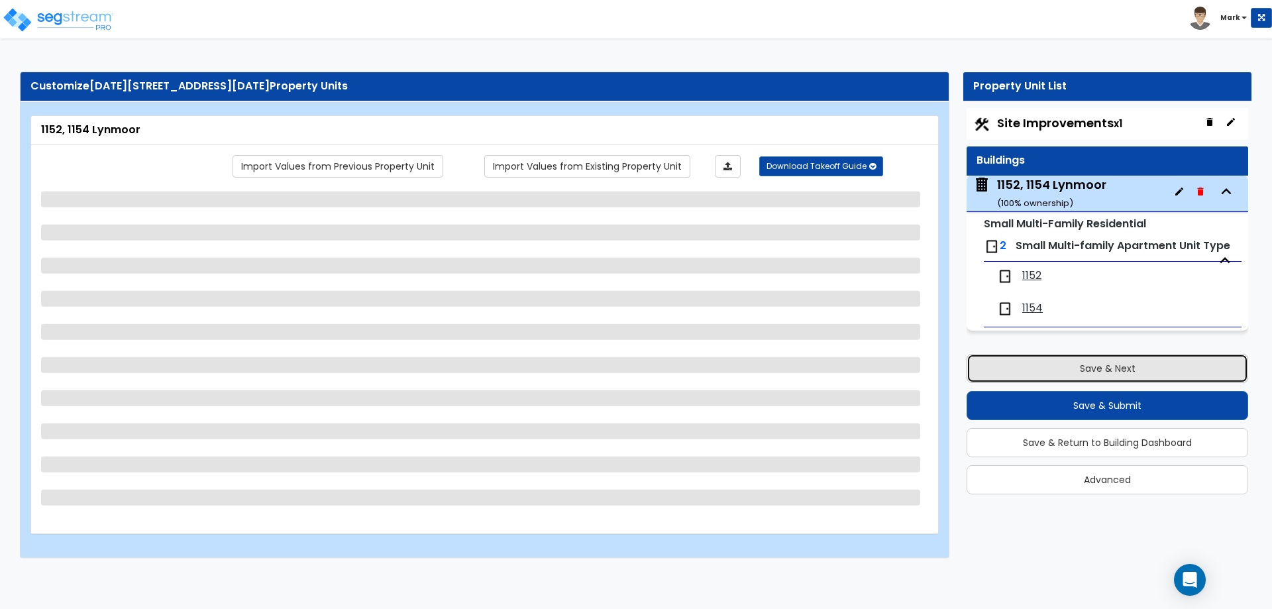
click at [1065, 358] on button "Save & Next" at bounding box center [1108, 368] width 282 height 29
select select "2"
select select "6"
select select "2"
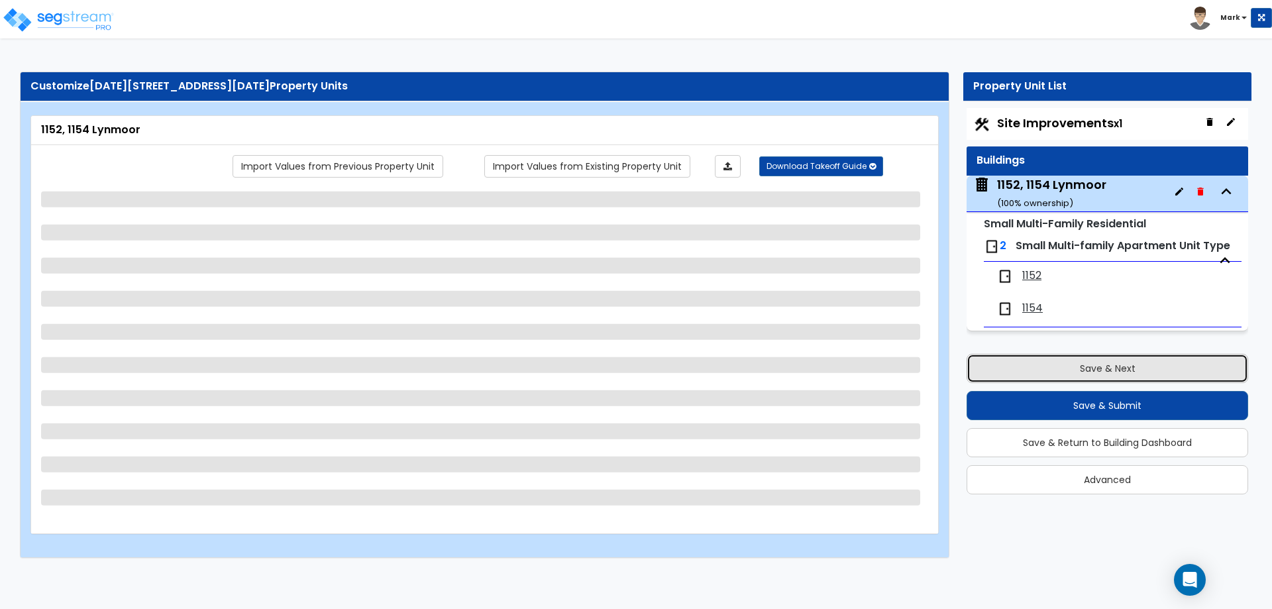
select select "1"
select select "7"
select select "1"
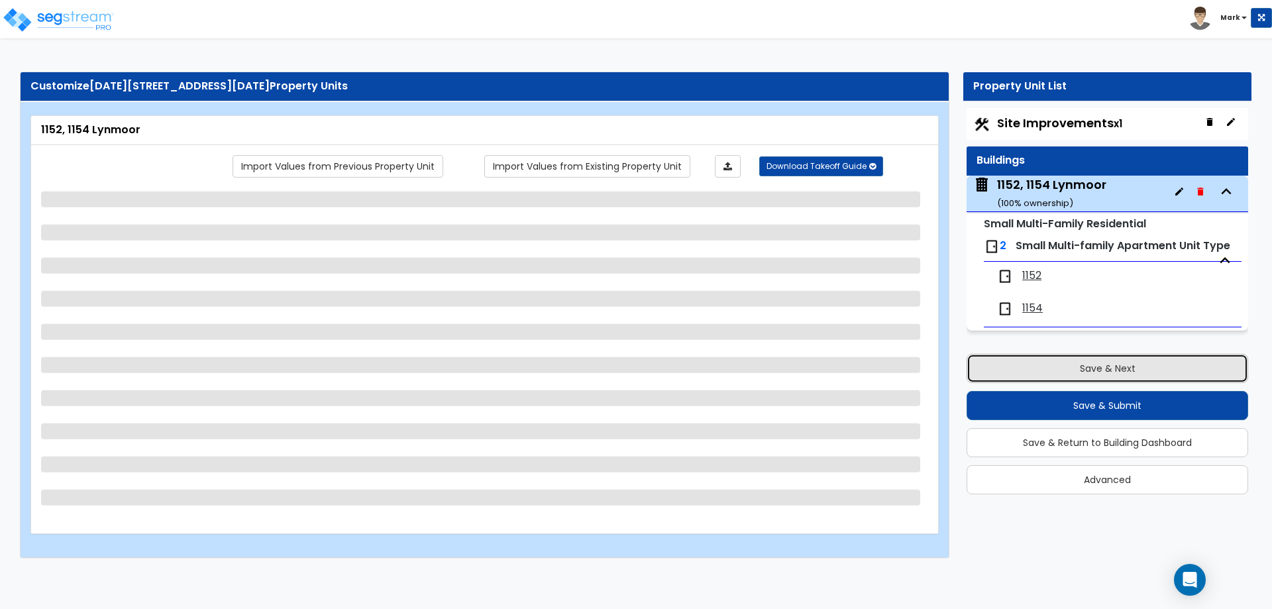
select select "1"
select select "2"
select select "1"
select select "2"
select select "1"
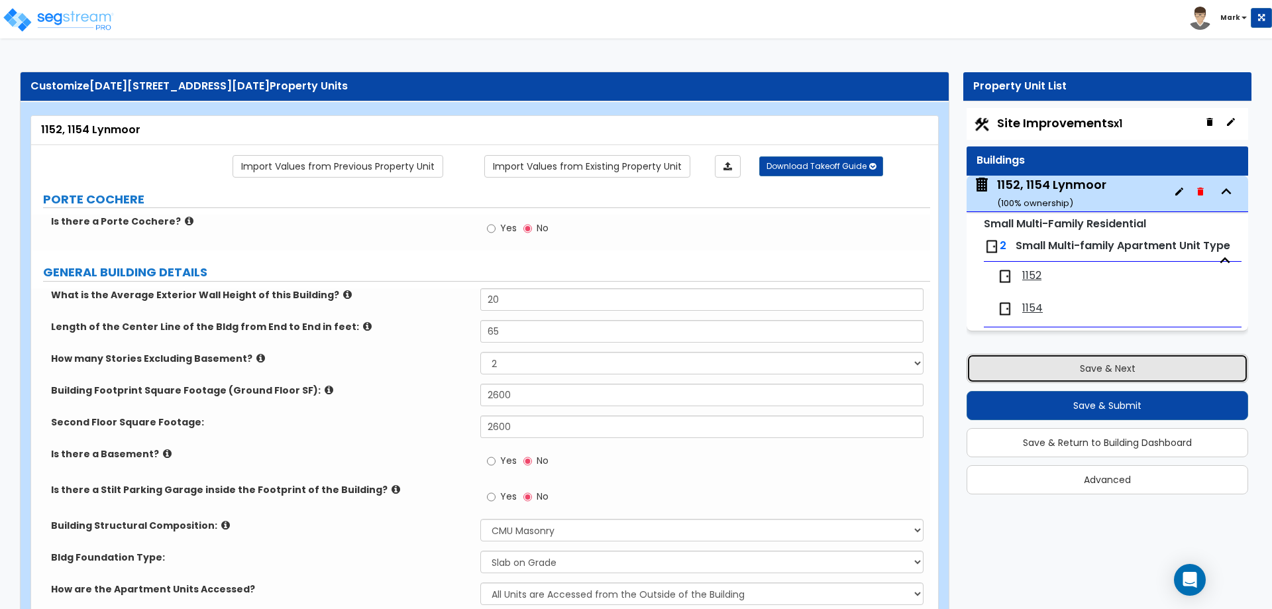
click at [1063, 357] on button "Save & Next" at bounding box center [1108, 368] width 282 height 29
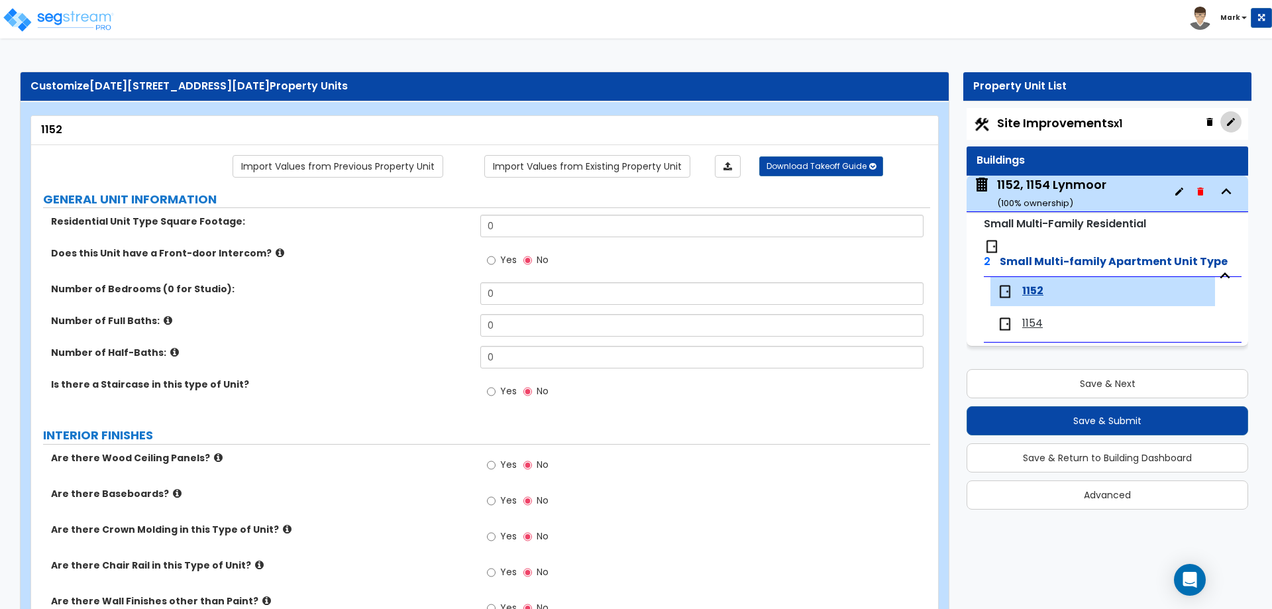
click at [1234, 120] on icon "button" at bounding box center [1231, 122] width 8 height 8
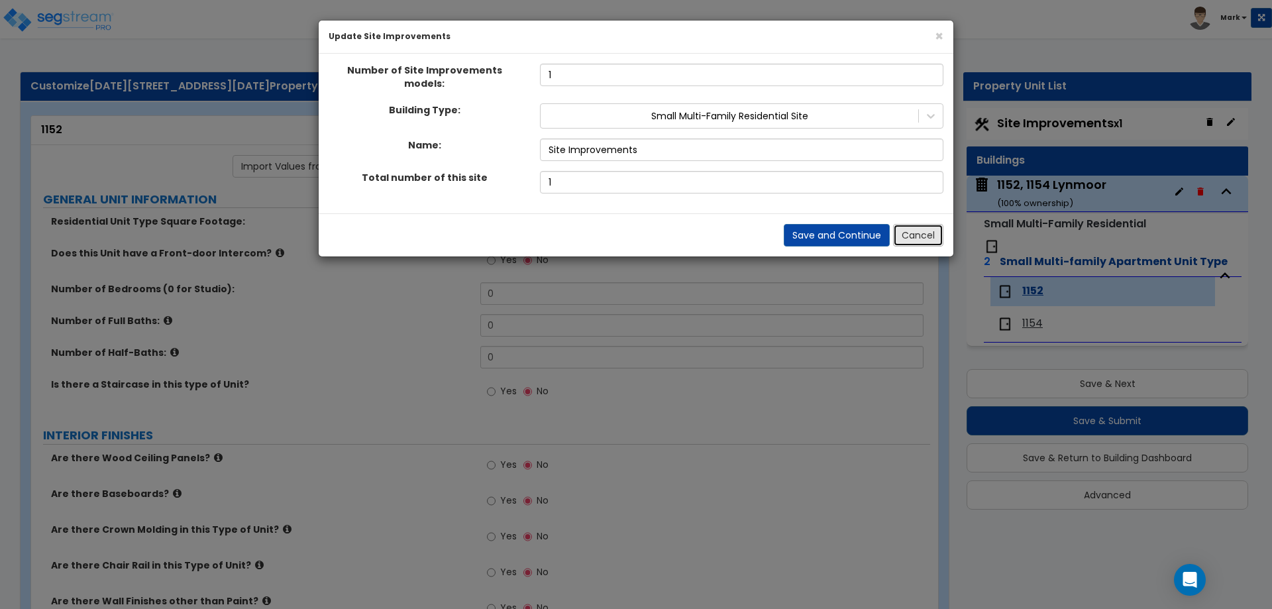
click at [921, 229] on button "Cancel" at bounding box center [918, 235] width 50 height 23
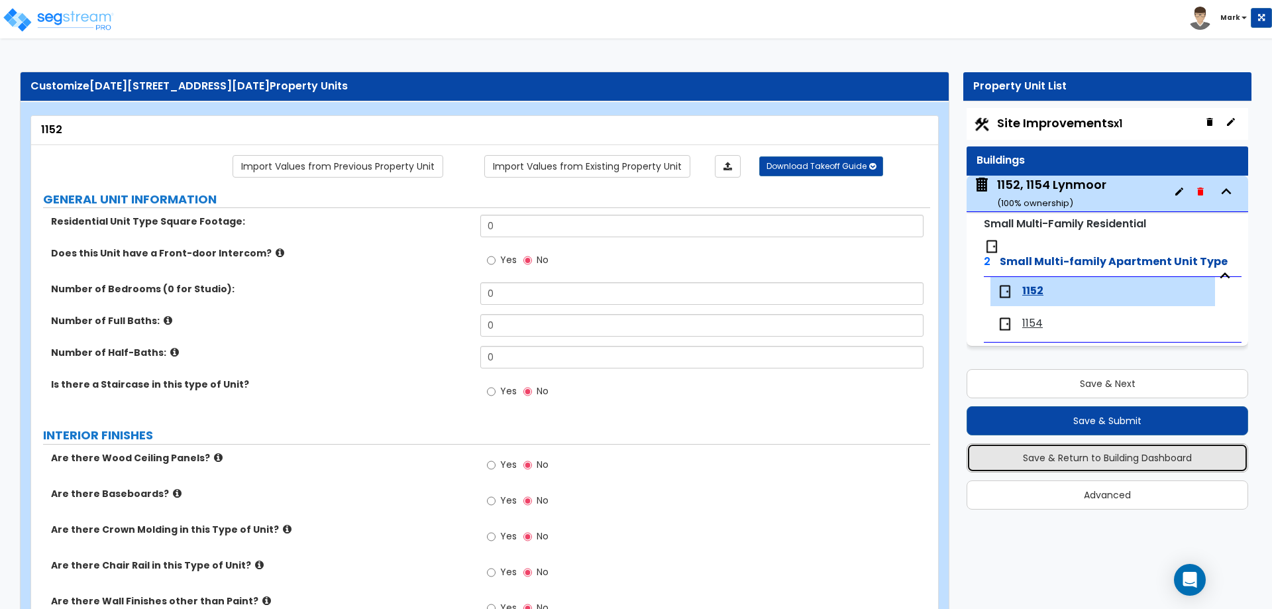
click at [999, 443] on button "Save & Return to Building Dashboard" at bounding box center [1108, 457] width 282 height 29
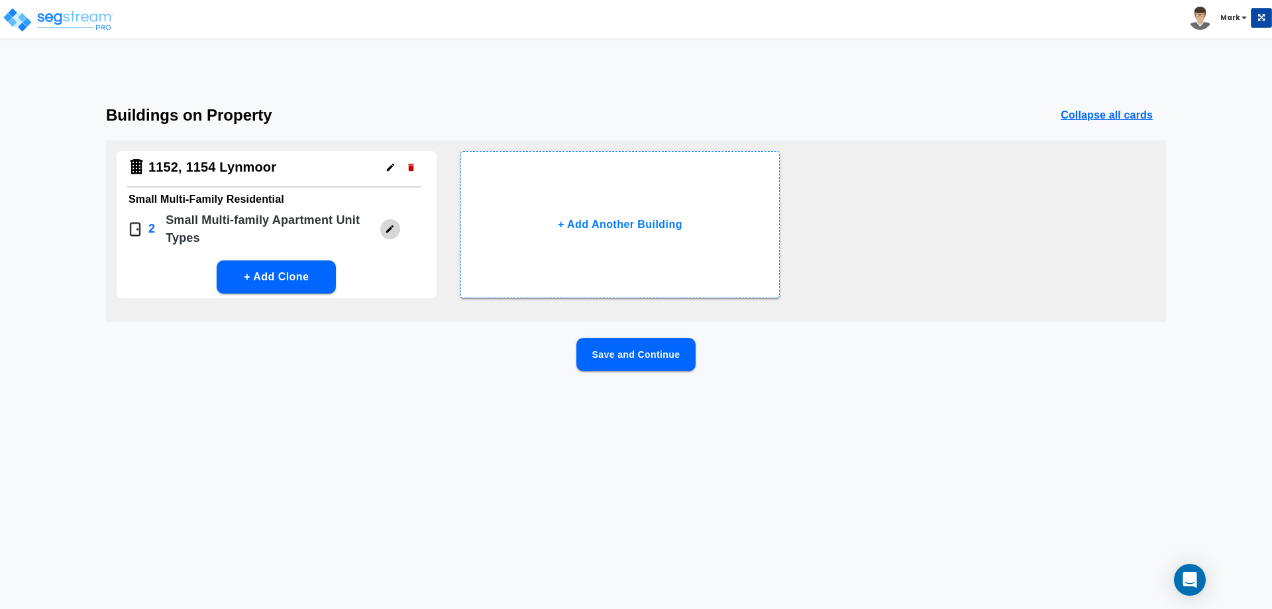
click at [388, 235] on button "button" at bounding box center [390, 229] width 21 height 21
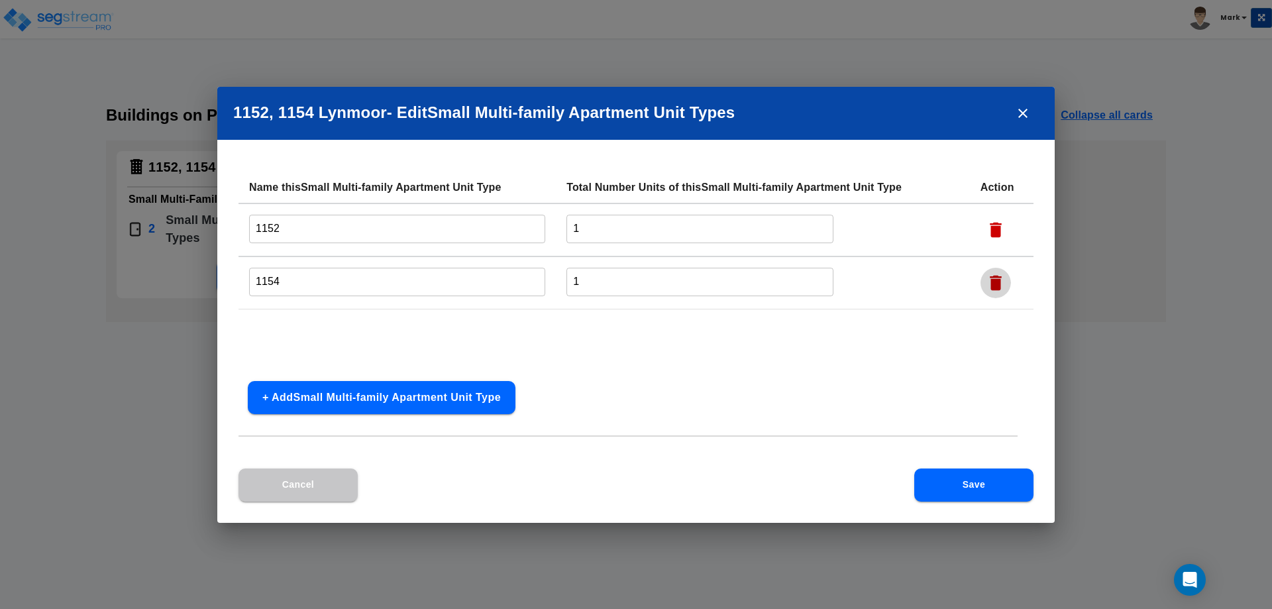
click at [995, 280] on icon "button" at bounding box center [996, 282] width 12 height 15
click at [657, 229] on input "1" at bounding box center [700, 229] width 267 height 28
type input "2"
drag, startPoint x: 400, startPoint y: 223, endPoint x: 64, endPoint y: 197, distance: 337.0
click at [64, 197] on div "1152, 1154 Lynmoor - Edit Small Multi-family Apartment Unit Type s Name this Sm…" at bounding box center [636, 304] width 1272 height 609
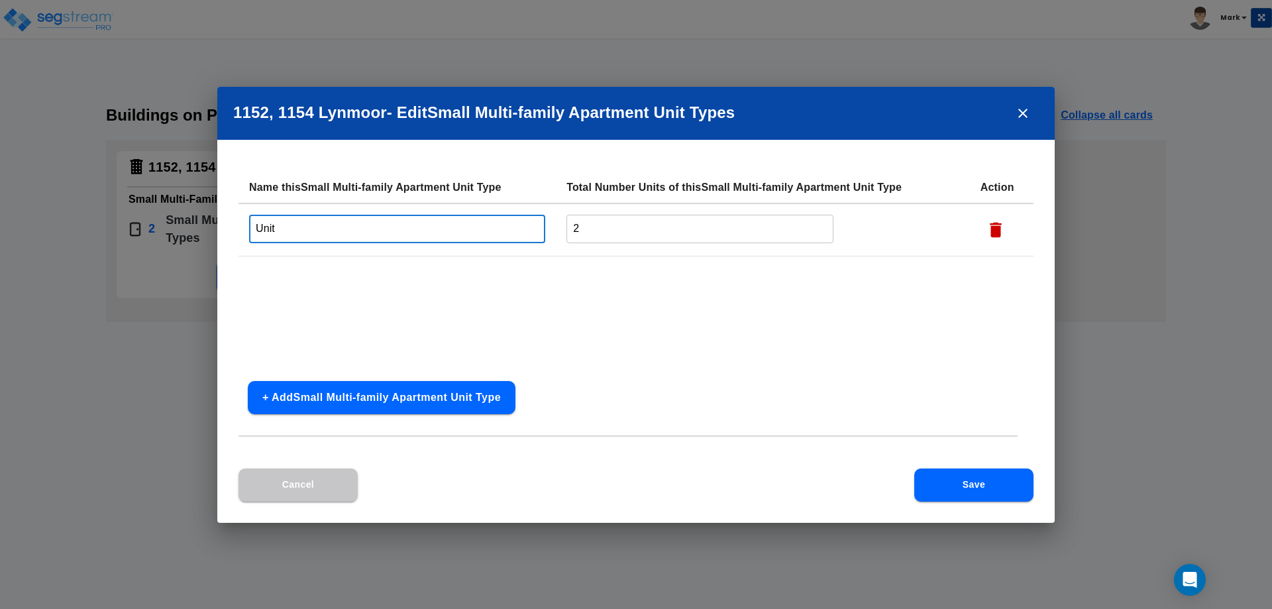
type input "Unit"
click at [939, 484] on button "Save" at bounding box center [974, 485] width 119 height 33
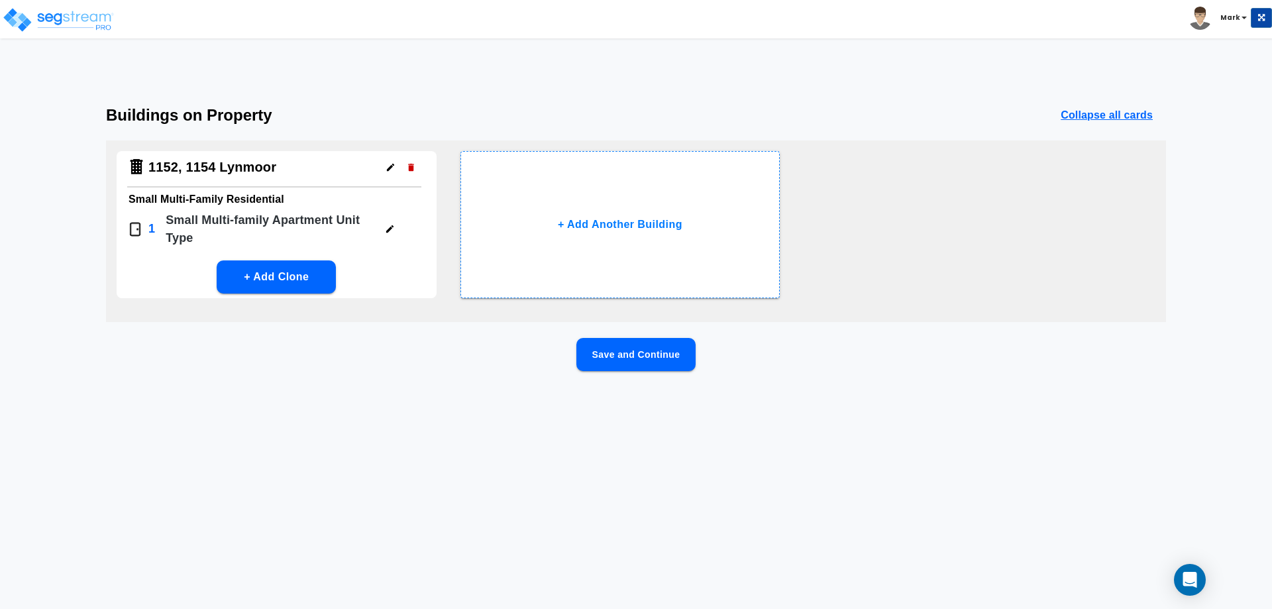
click at [652, 349] on button "Save and Continue" at bounding box center [636, 354] width 119 height 33
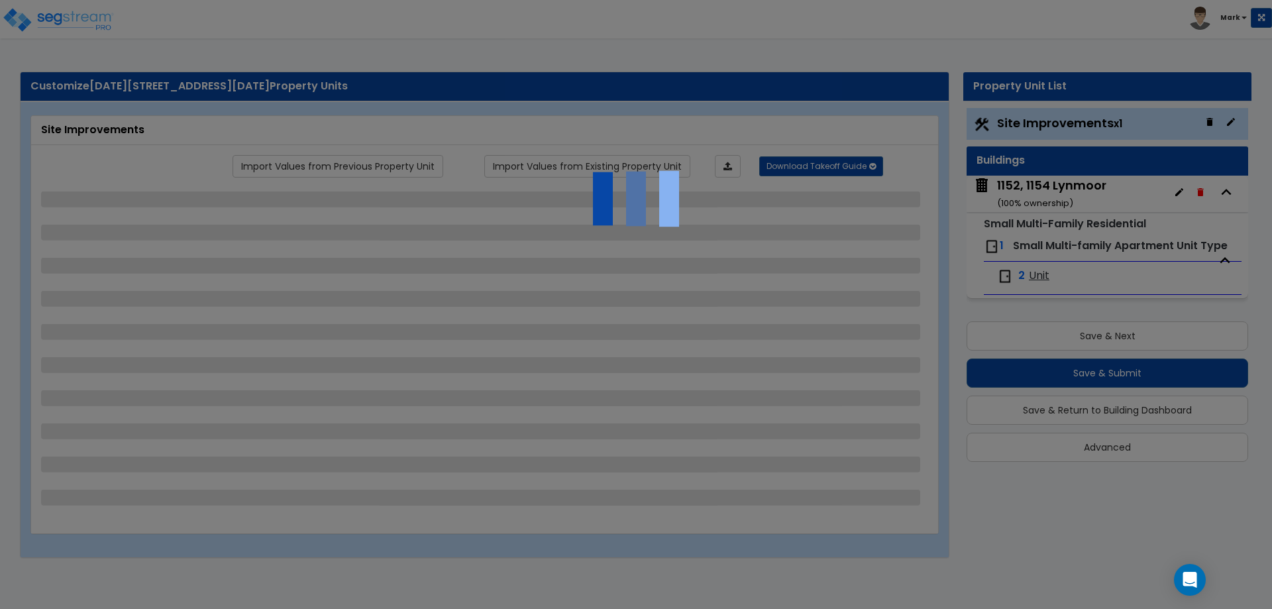
select select "2"
select select "1"
select select "5"
select select "2"
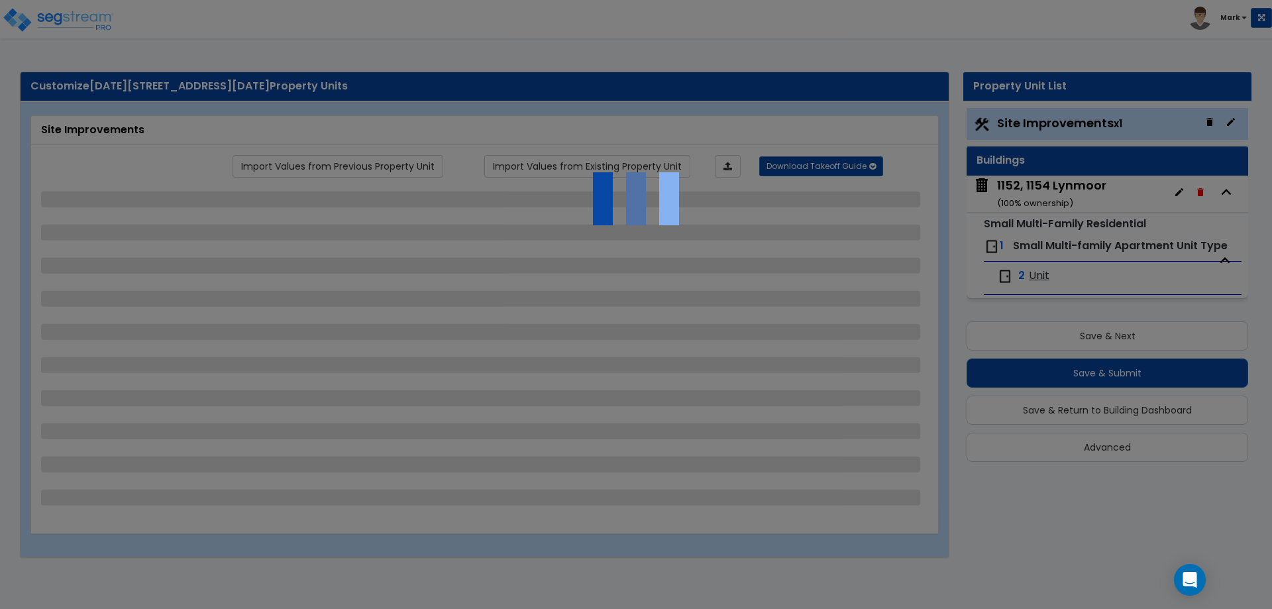
select select "1"
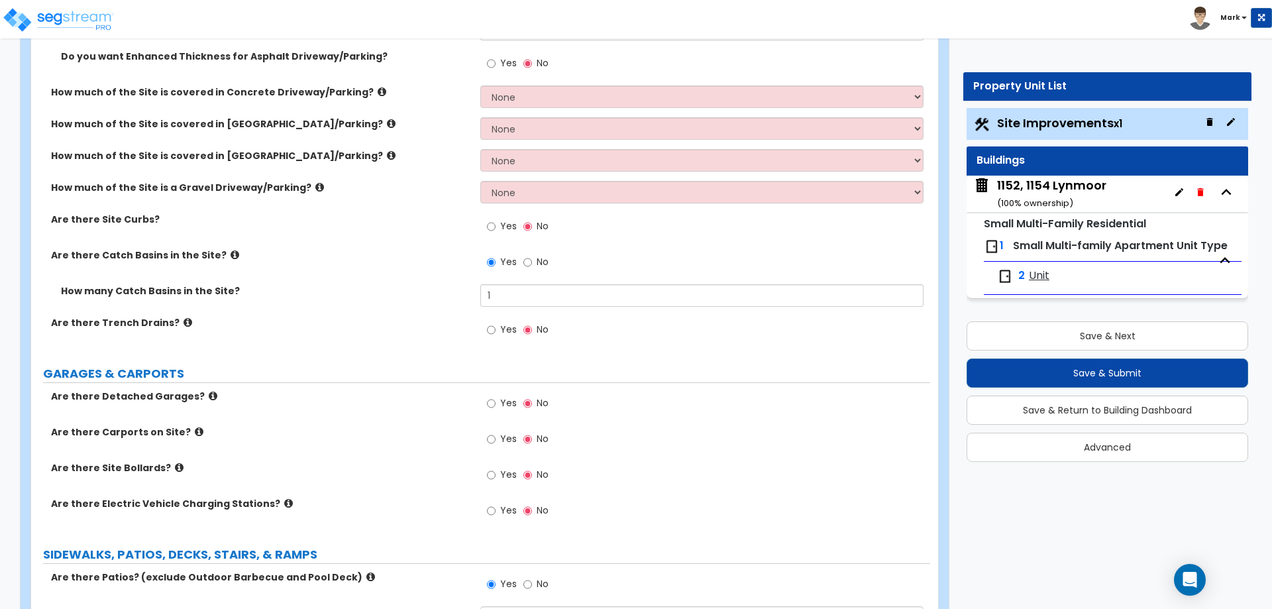
scroll to position [331, 0]
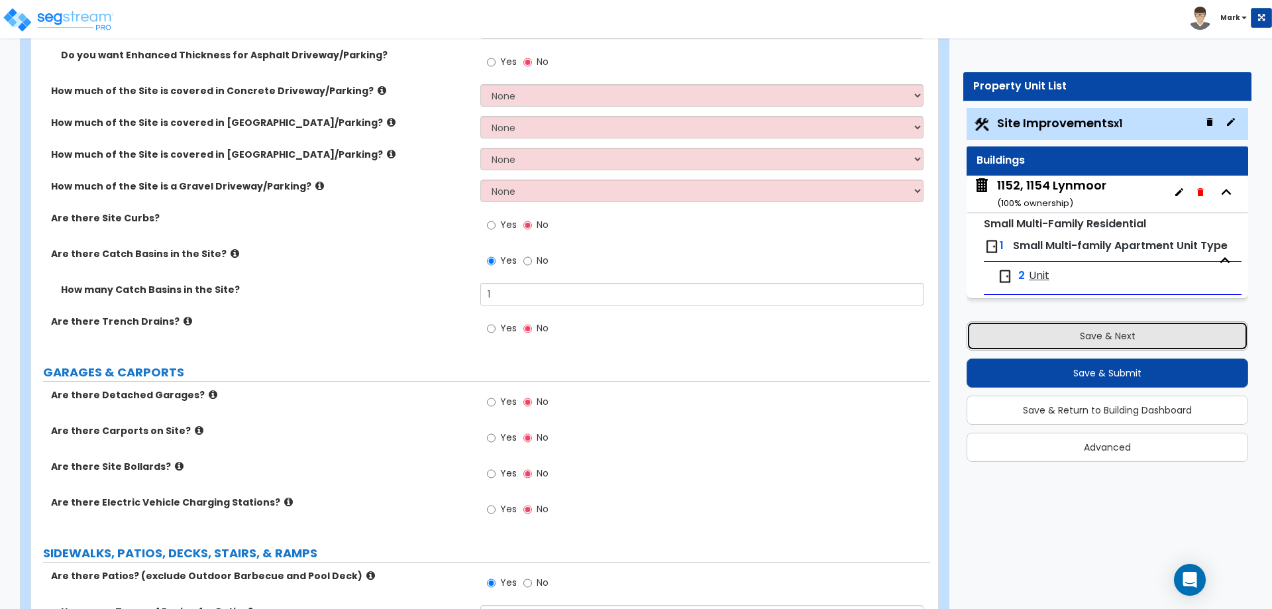
click at [1064, 339] on button "Save & Next" at bounding box center [1108, 335] width 282 height 29
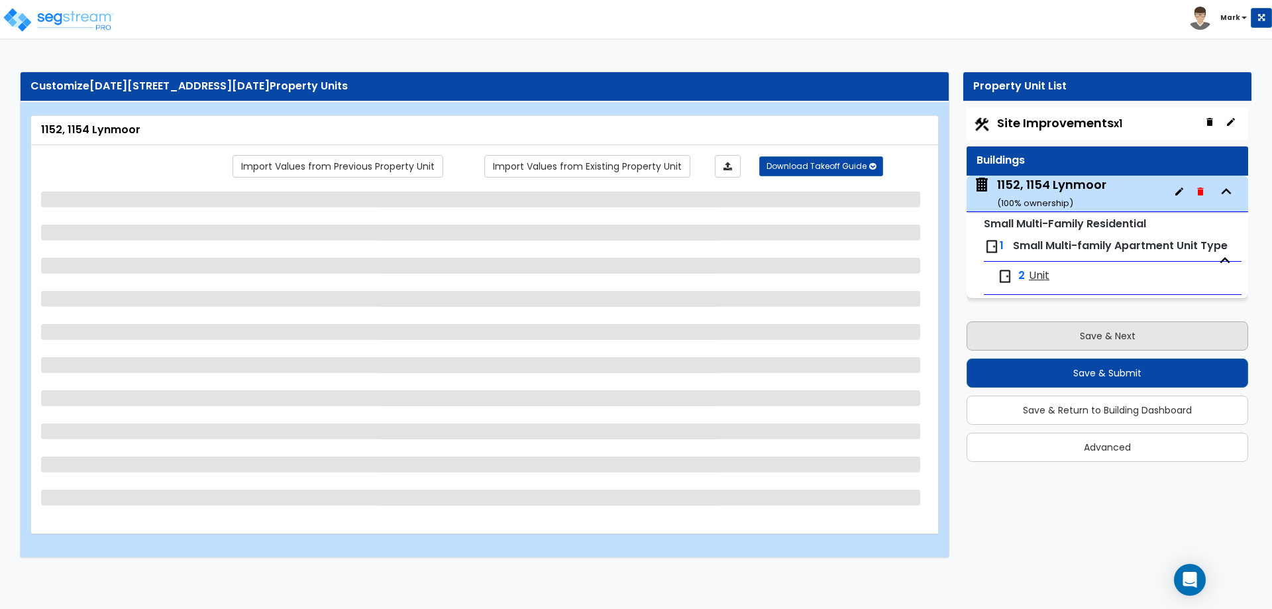
scroll to position [0, 0]
click at [1064, 339] on button "Save & Next" at bounding box center [1108, 335] width 282 height 29
select select "2"
select select "6"
select select "2"
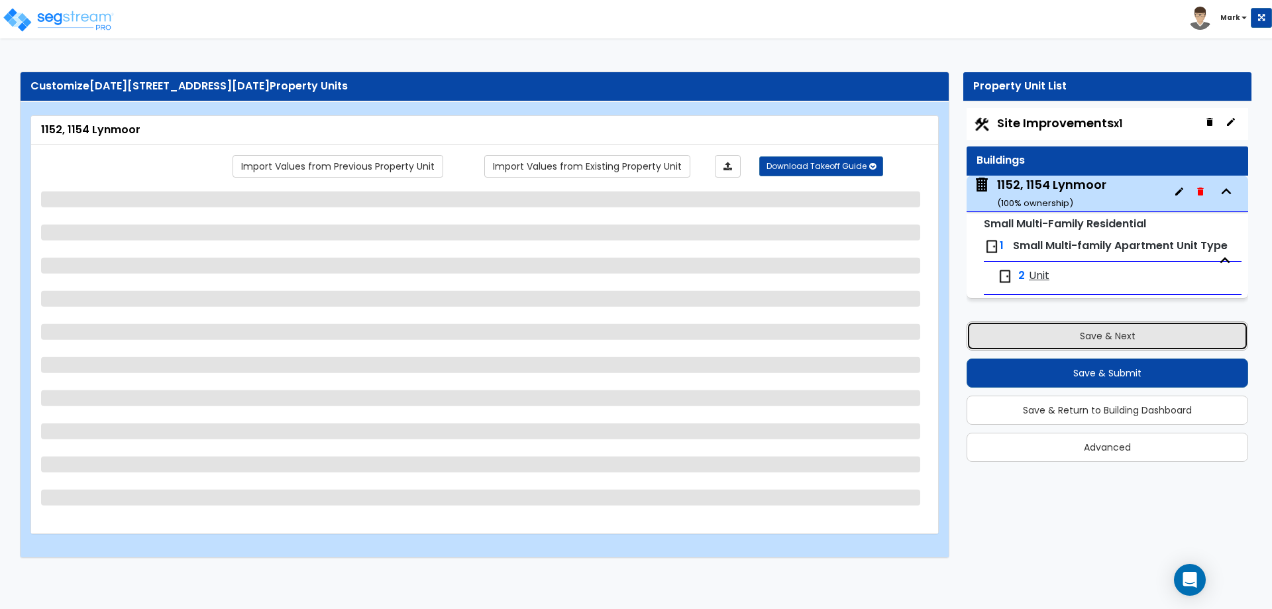
select select "2"
select select "1"
select select "7"
select select "1"
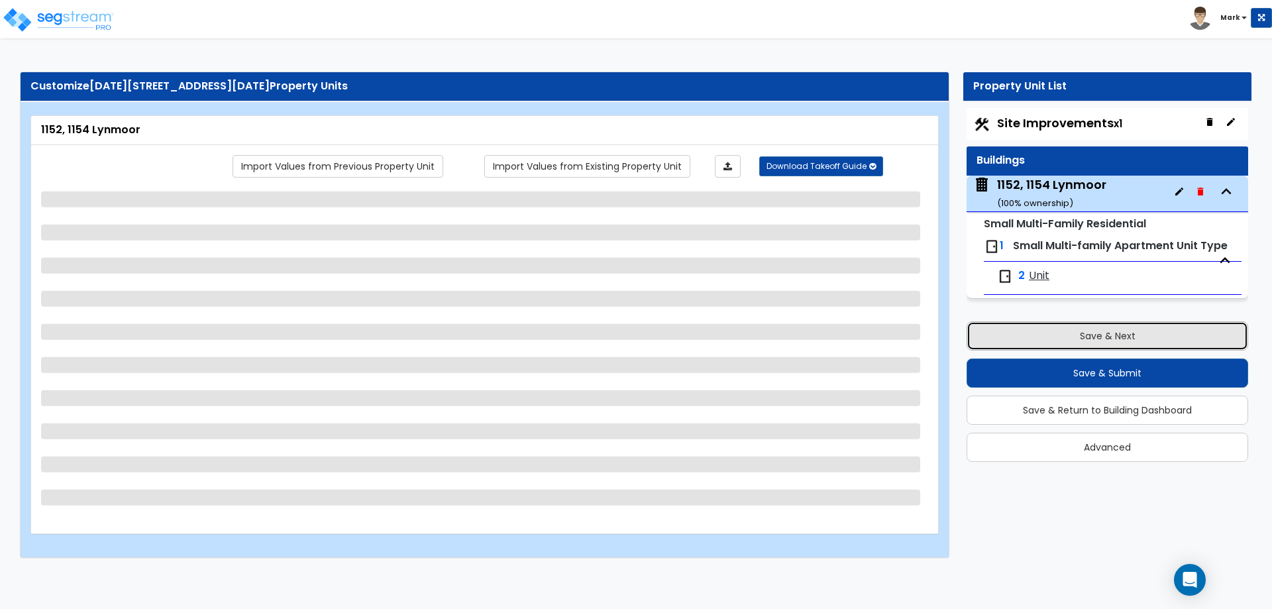
select select "1"
select select "2"
select select "1"
select select "2"
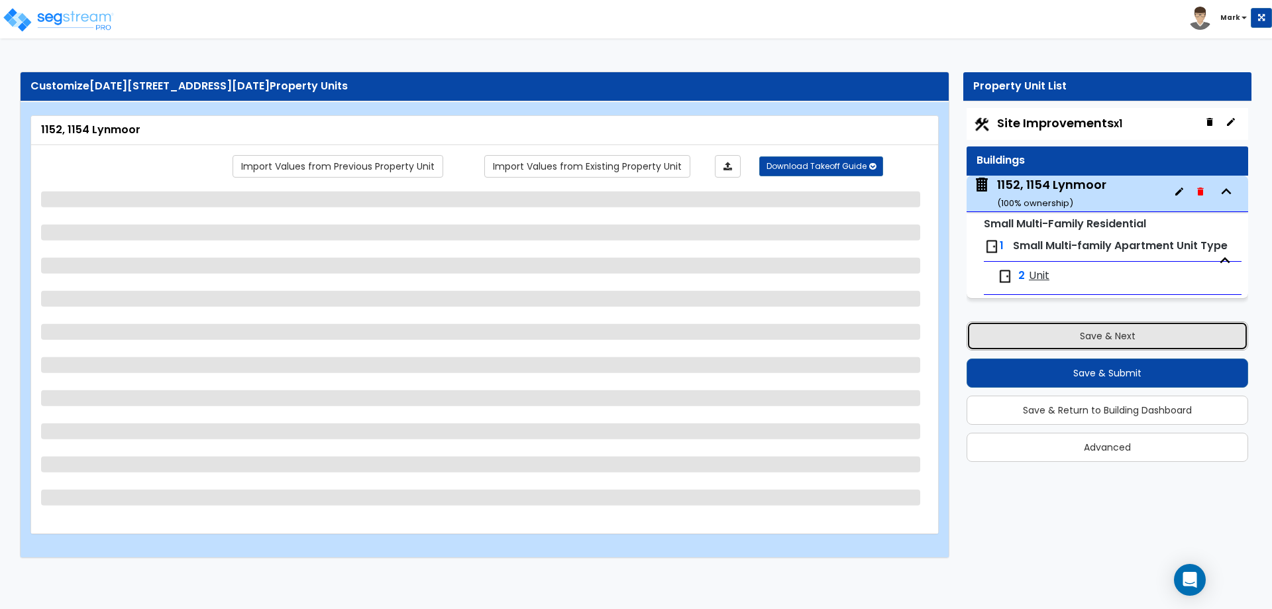
select select "1"
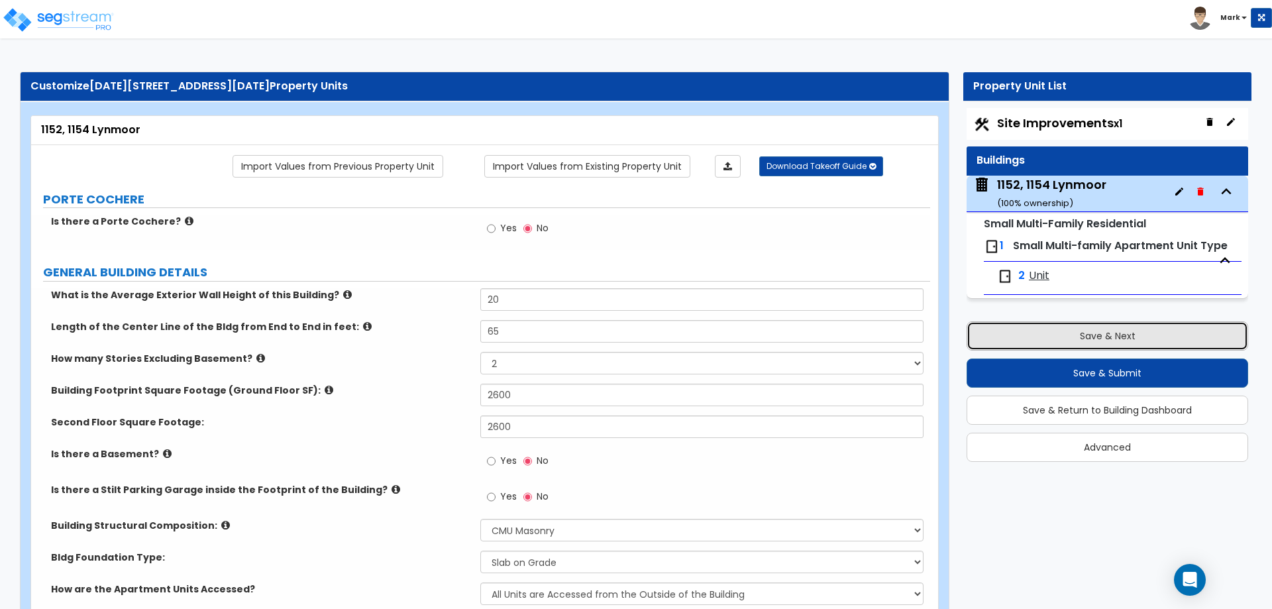
click at [1064, 339] on button "Save & Next" at bounding box center [1108, 335] width 282 height 29
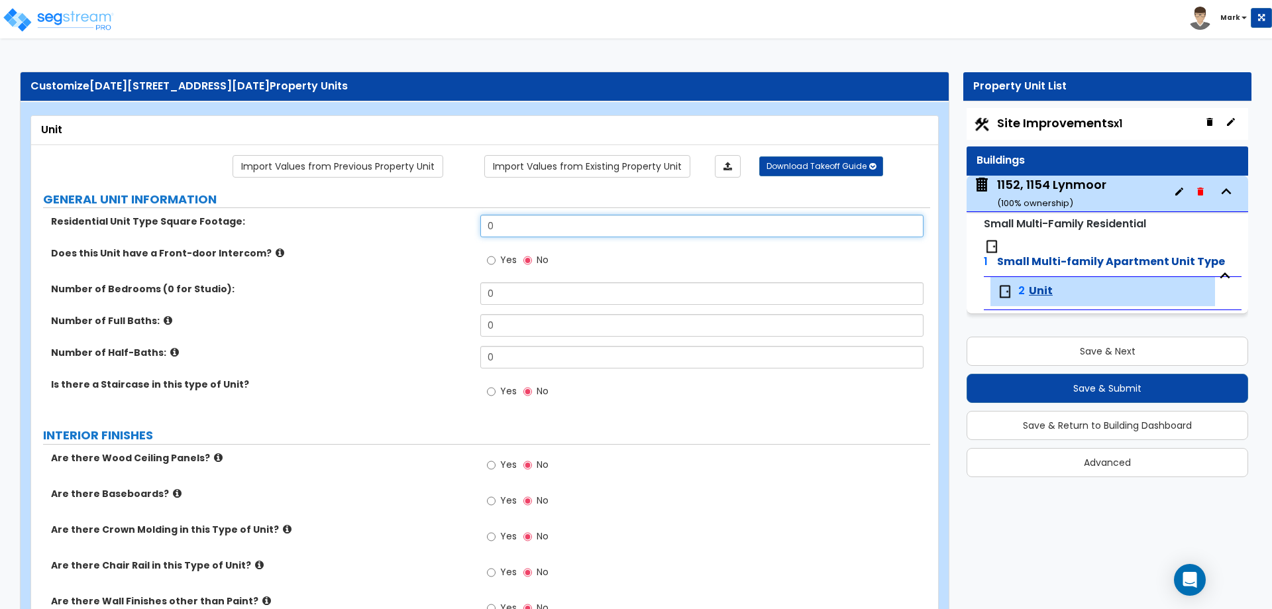
click at [519, 224] on input "0" at bounding box center [701, 226] width 443 height 23
type input "1,300"
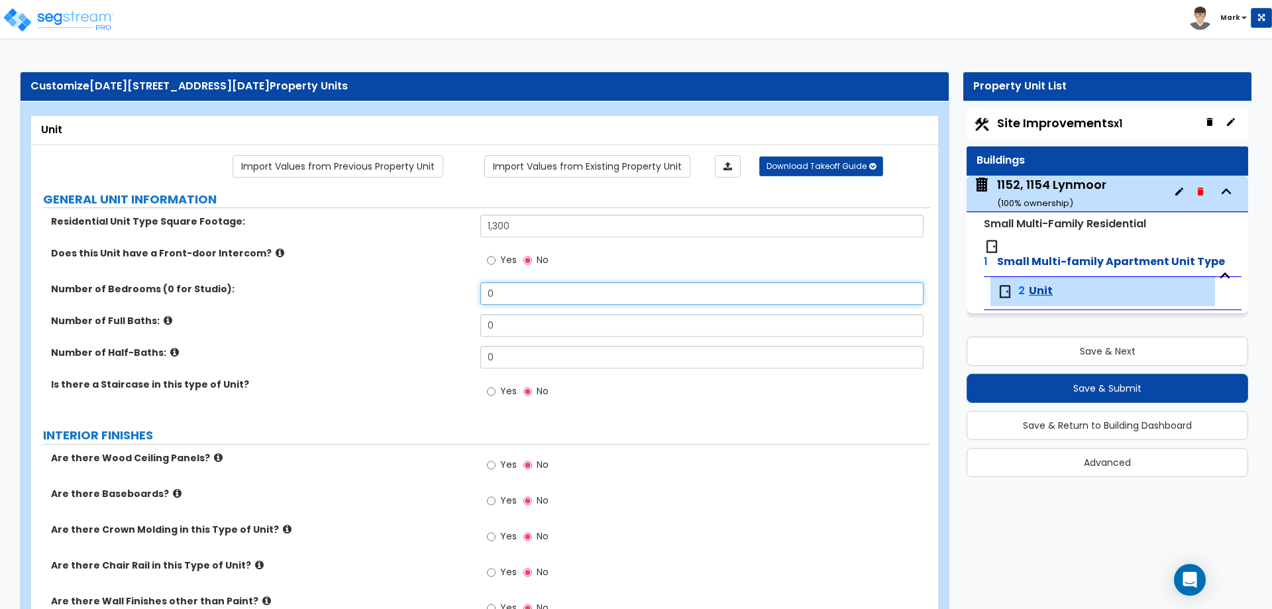
click at [506, 290] on input "0" at bounding box center [701, 293] width 443 height 23
type input "2"
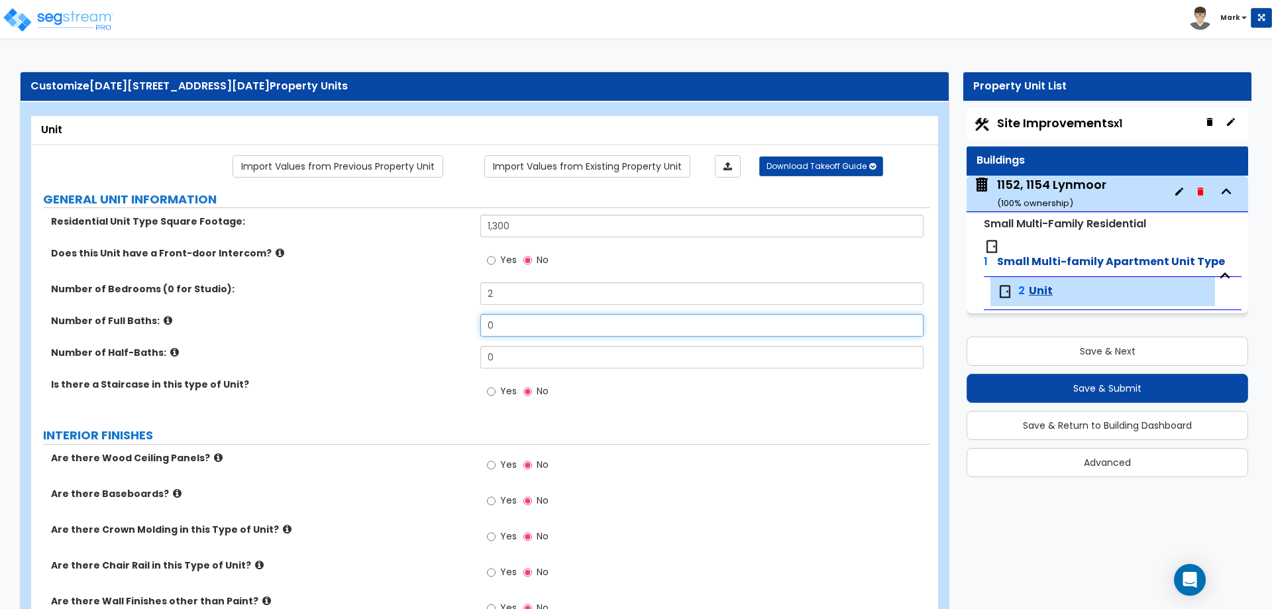
click at [511, 328] on input "0" at bounding box center [701, 325] width 443 height 23
type input "2"
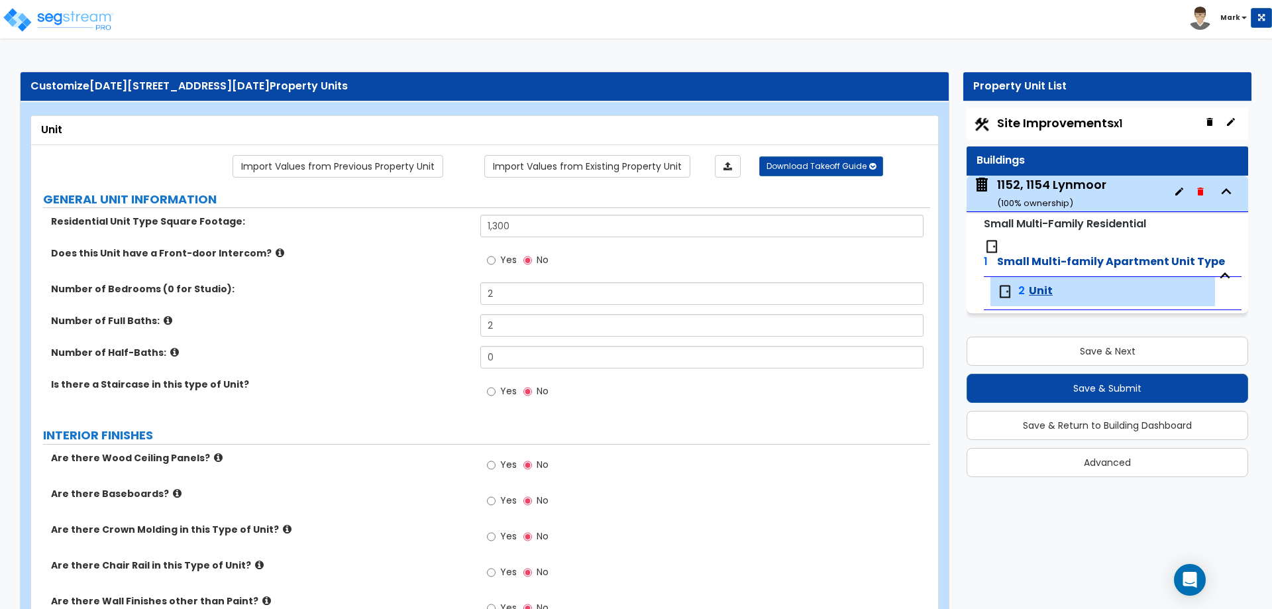
click at [496, 391] on label "Yes" at bounding box center [502, 393] width 30 height 23
click at [496, 391] on input "Yes" at bounding box center [491, 391] width 9 height 15
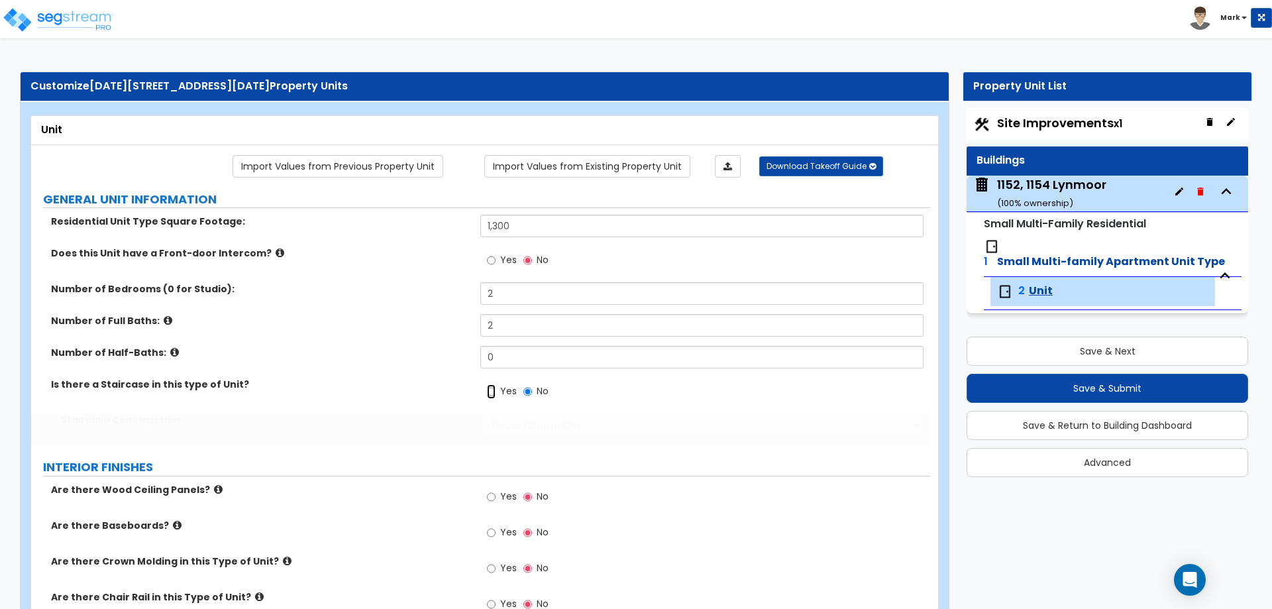
radio input "true"
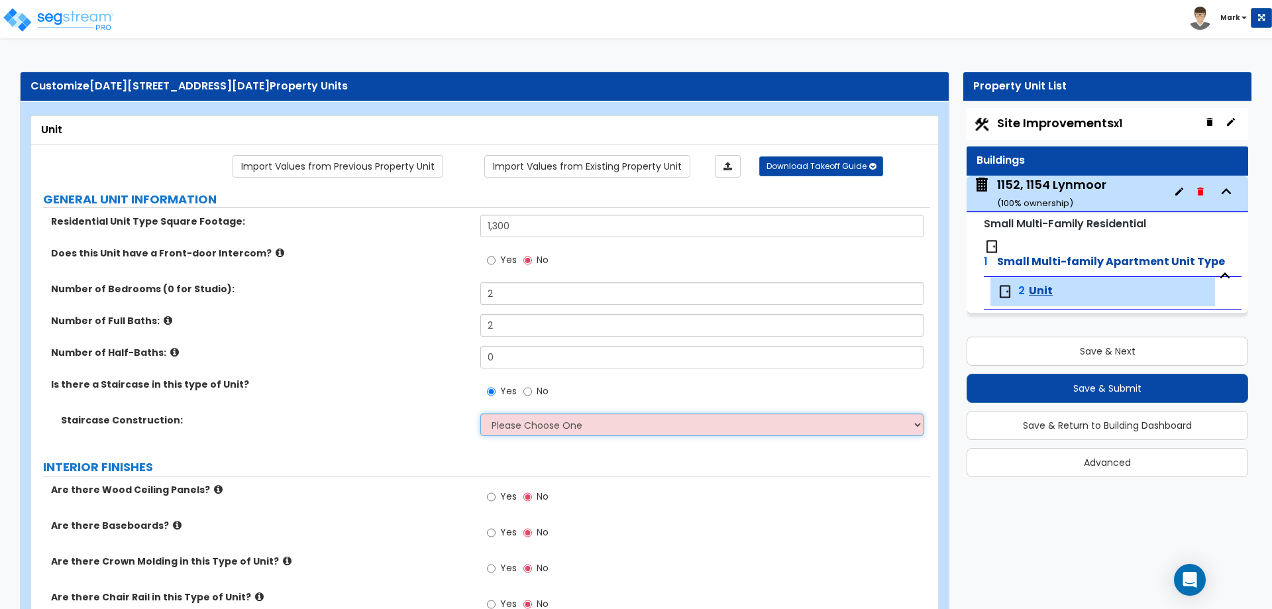
click at [518, 428] on select "Please Choose One Concrete Steel Wood Please Choose For Me" at bounding box center [701, 425] width 443 height 23
select select "3"
click at [480, 414] on select "Please Choose One Concrete Steel Wood Please Choose For Me" at bounding box center [701, 425] width 443 height 23
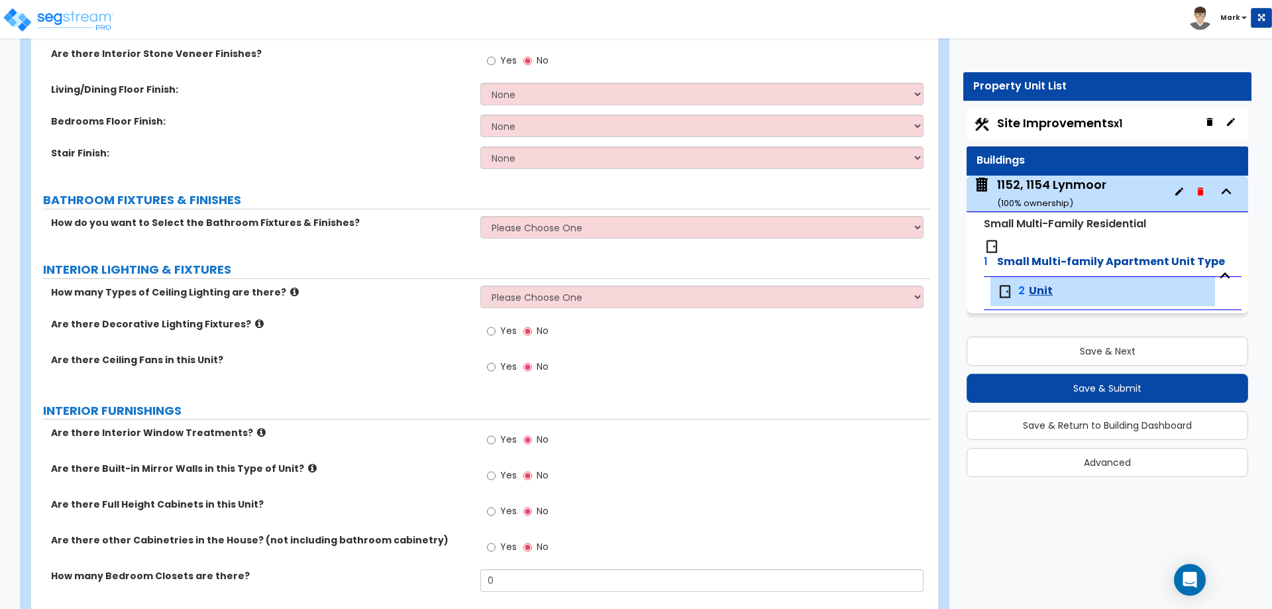
scroll to position [729, 0]
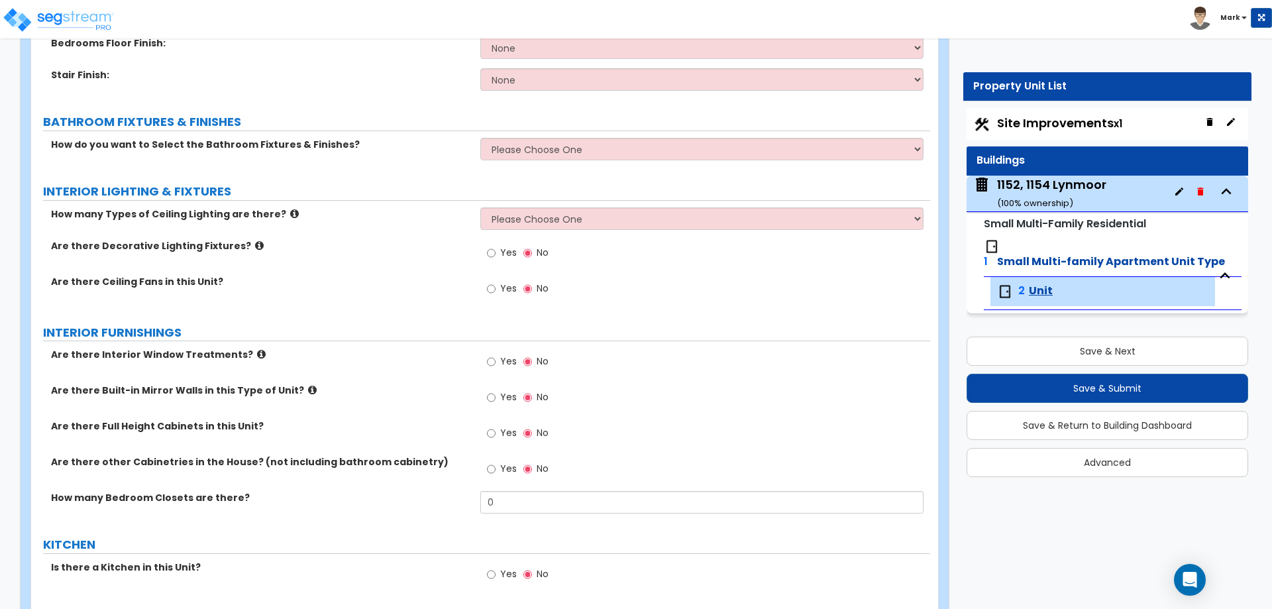
click at [501, 252] on span "Yes" at bounding box center [508, 252] width 17 height 13
click at [496, 252] on input "Yes" at bounding box center [491, 253] width 9 height 15
radio input "true"
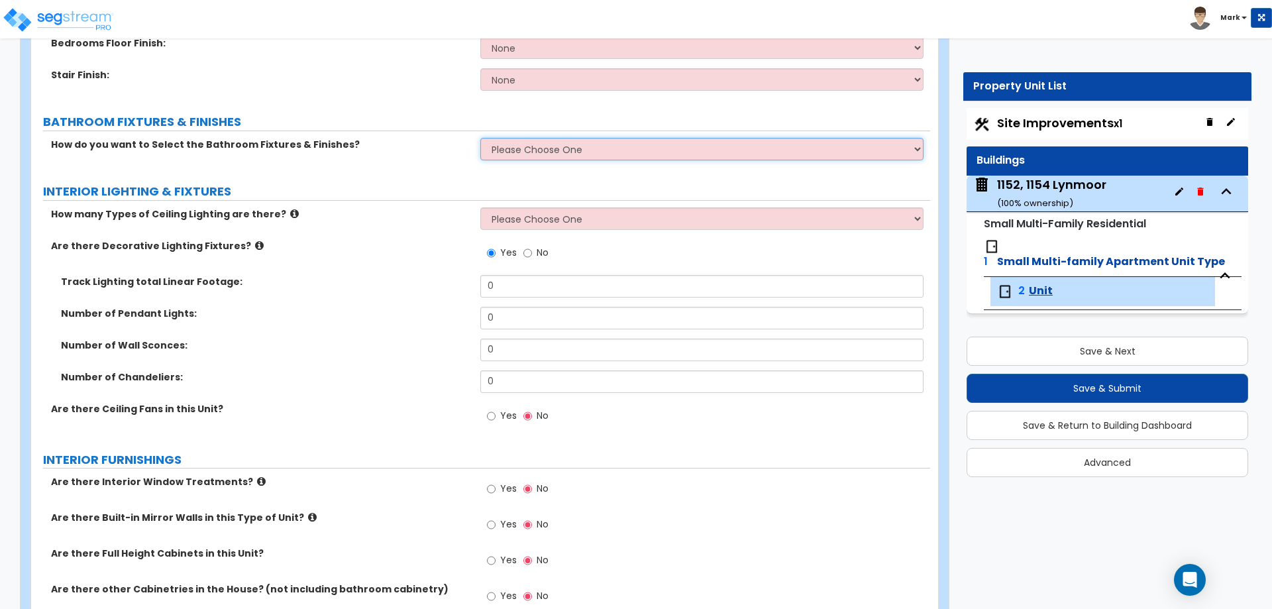
click at [535, 145] on select "Please Choose One Select the type of Fixtures and Finishes only for one Bath an…" at bounding box center [701, 149] width 443 height 23
select select "2"
click at [480, 138] on select "Please Choose One Select the type of Fixtures and Finishes only for one Bath an…" at bounding box center [701, 149] width 443 height 23
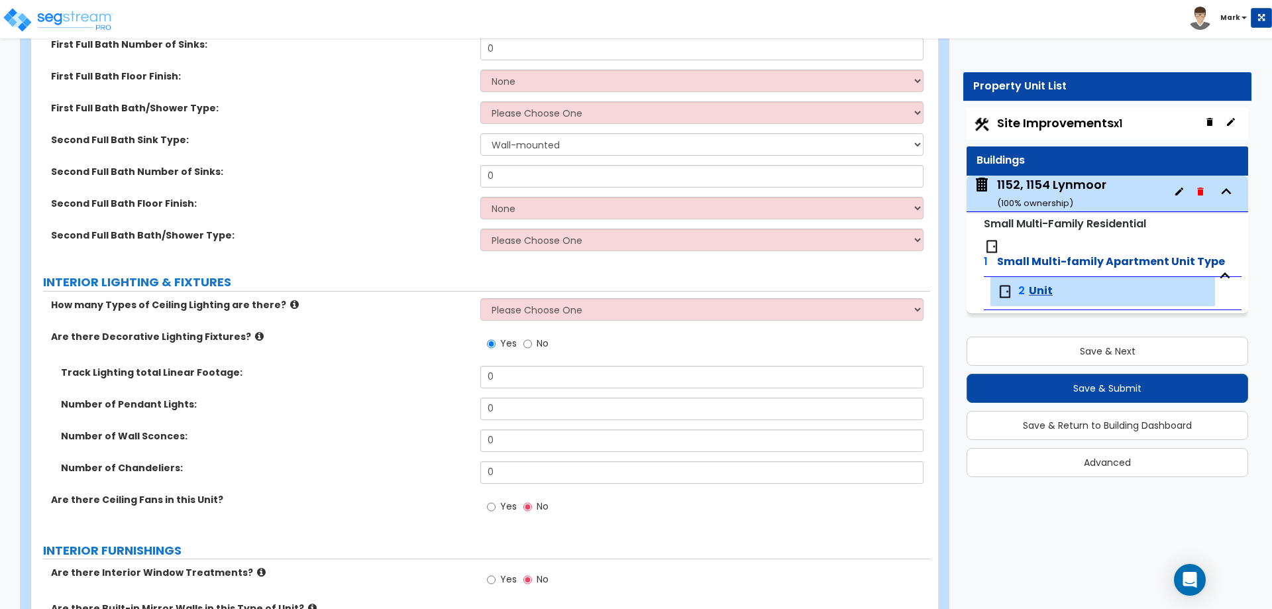
scroll to position [994, 0]
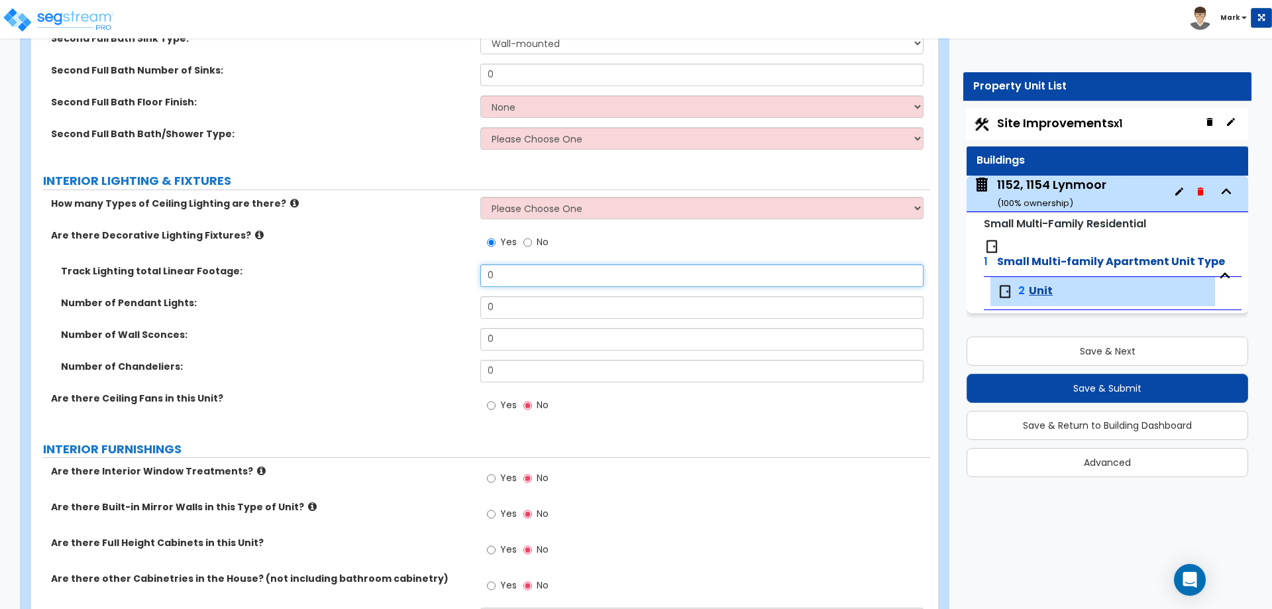
click at [498, 280] on input "0" at bounding box center [701, 275] width 443 height 23
type input "15"
click at [429, 319] on div "Number of Pendant Lights: 0" at bounding box center [480, 312] width 899 height 32
click at [513, 366] on input "0" at bounding box center [701, 371] width 443 height 23
type input "1"
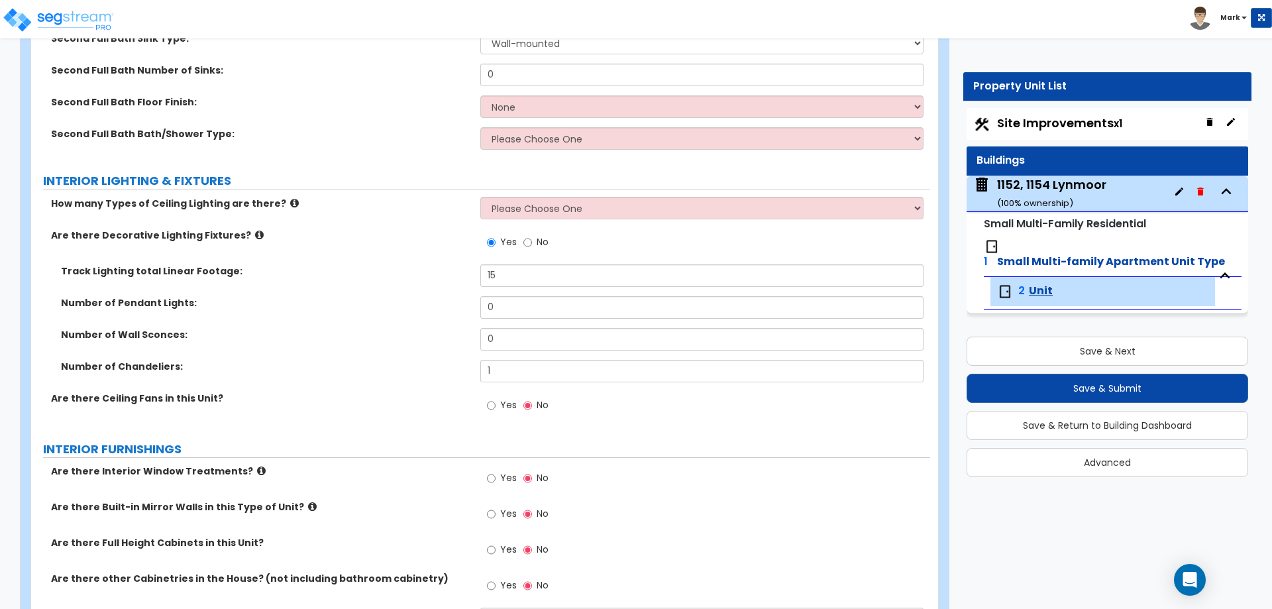
click at [432, 350] on div "Number of Wall Sconces: 0" at bounding box center [480, 344] width 899 height 32
click at [502, 404] on span "Yes" at bounding box center [508, 404] width 17 height 13
click at [496, 404] on input "Yes" at bounding box center [491, 405] width 9 height 15
radio input "true"
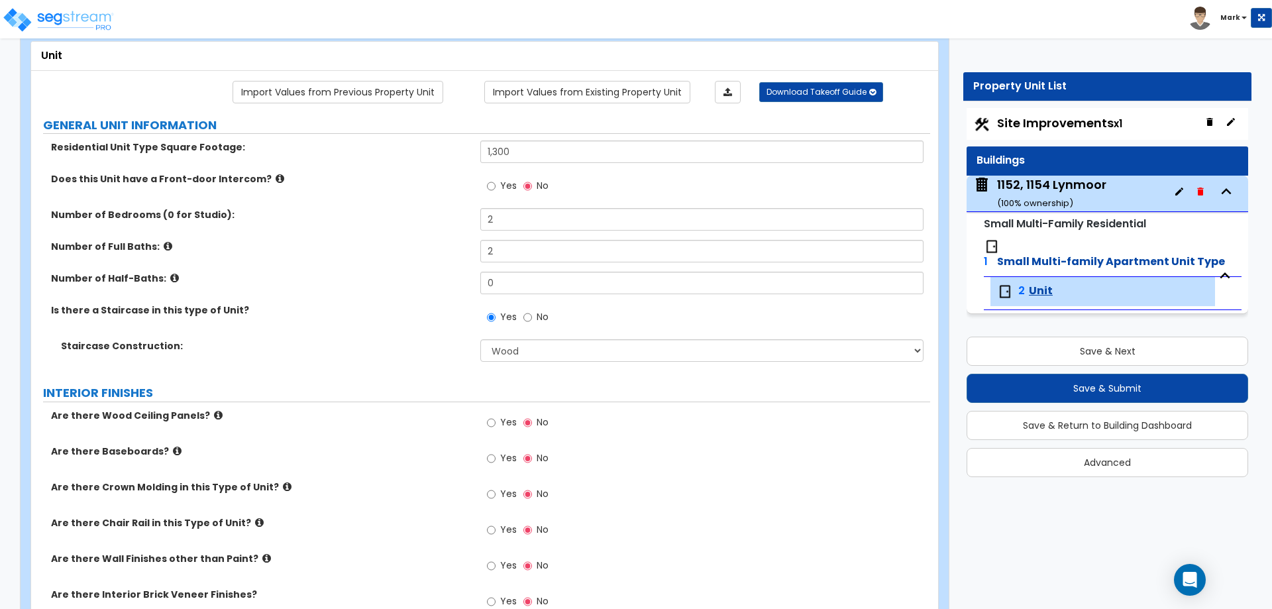
scroll to position [66, 0]
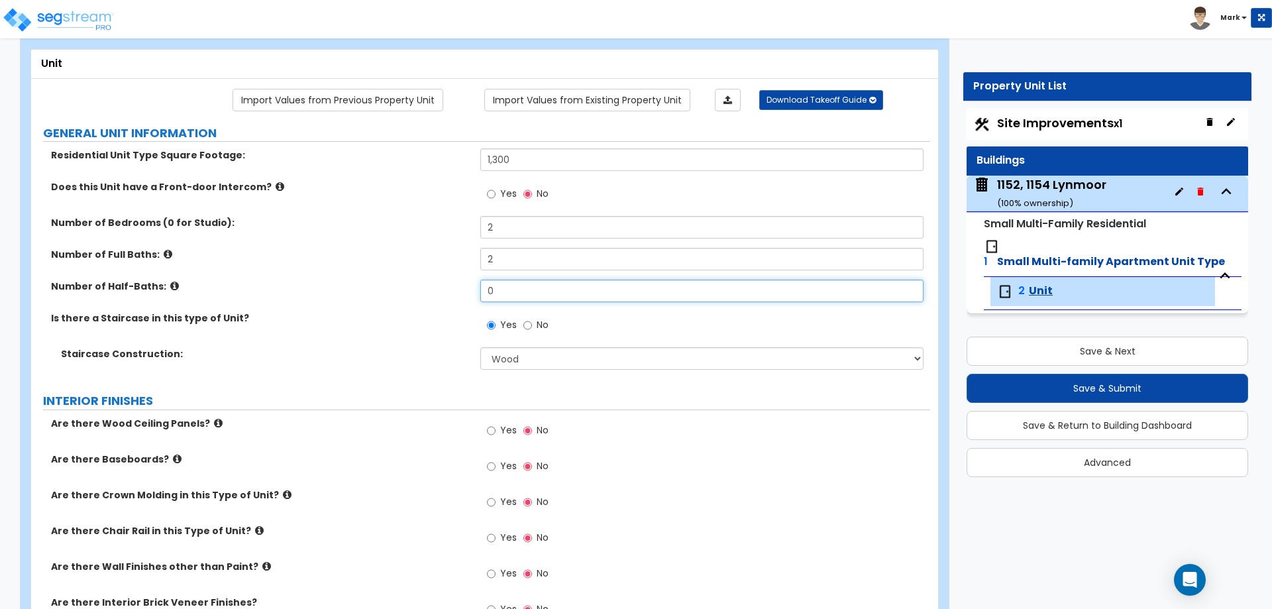
click at [506, 298] on input "0" at bounding box center [701, 291] width 443 height 23
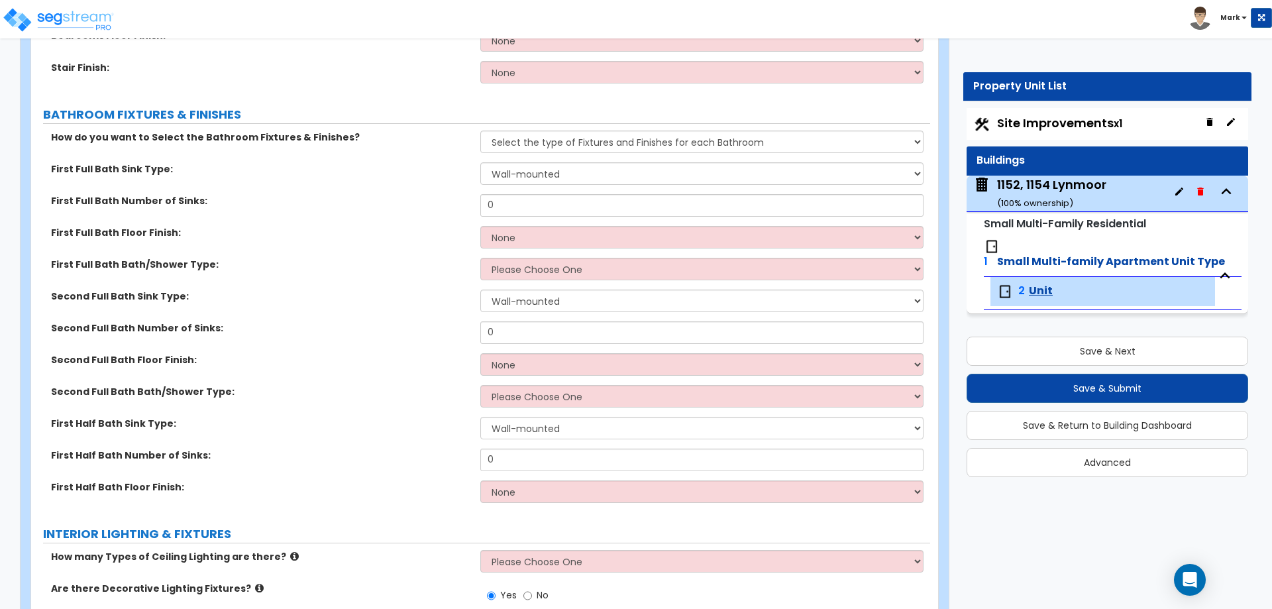
scroll to position [729, 0]
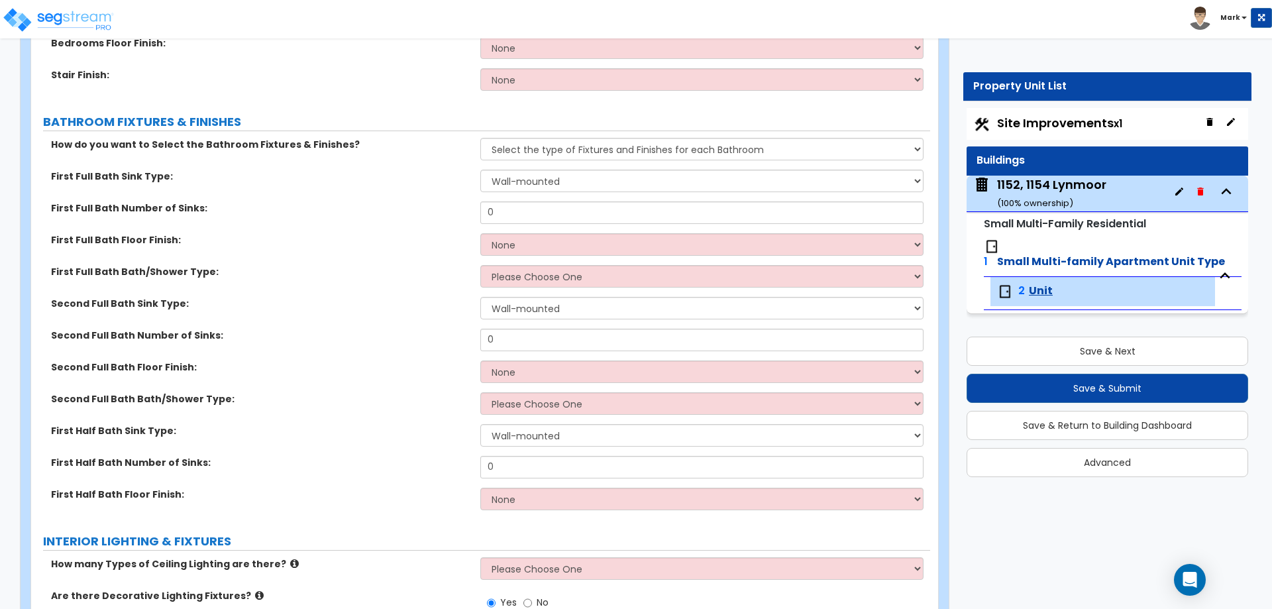
type input "1"
click at [364, 284] on div "First Full Bath Bath/Shower Type: Please Choose One Standalone Shower Bathtub -…" at bounding box center [480, 281] width 899 height 32
click at [588, 437] on select "Wall-mounted Pedestal-mounted Vanity-mounted" at bounding box center [701, 435] width 443 height 23
select select "2"
click at [480, 424] on select "Wall-mounted Pedestal-mounted Vanity-mounted" at bounding box center [701, 435] width 443 height 23
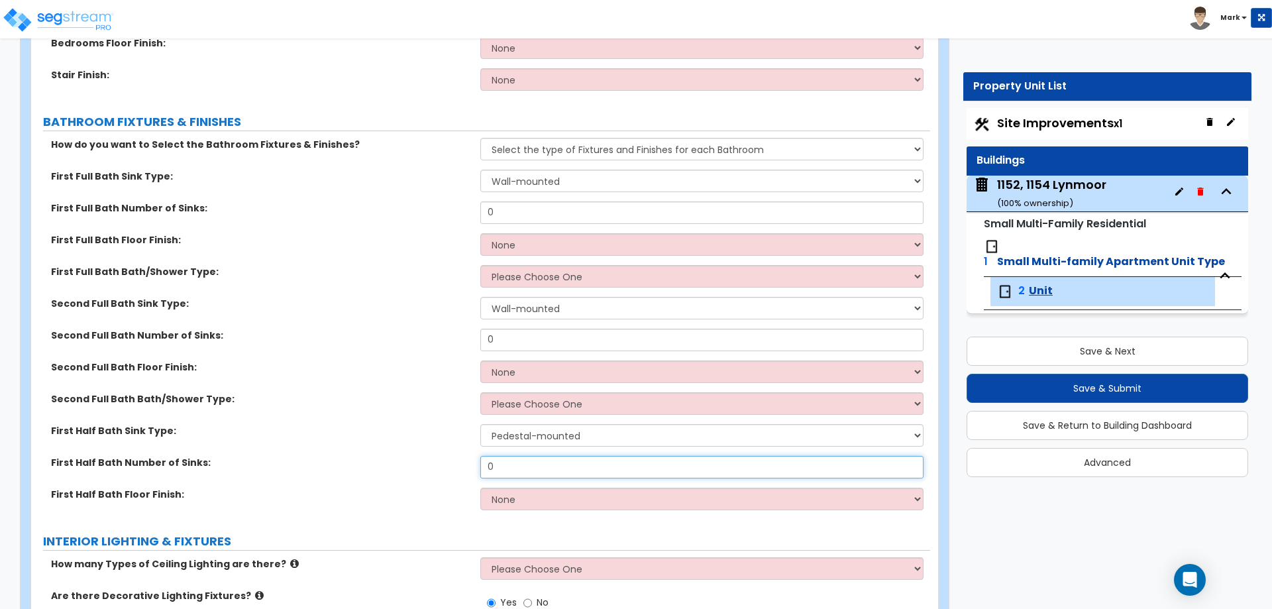
click at [547, 473] on input "0" at bounding box center [701, 467] width 443 height 23
type input "1"
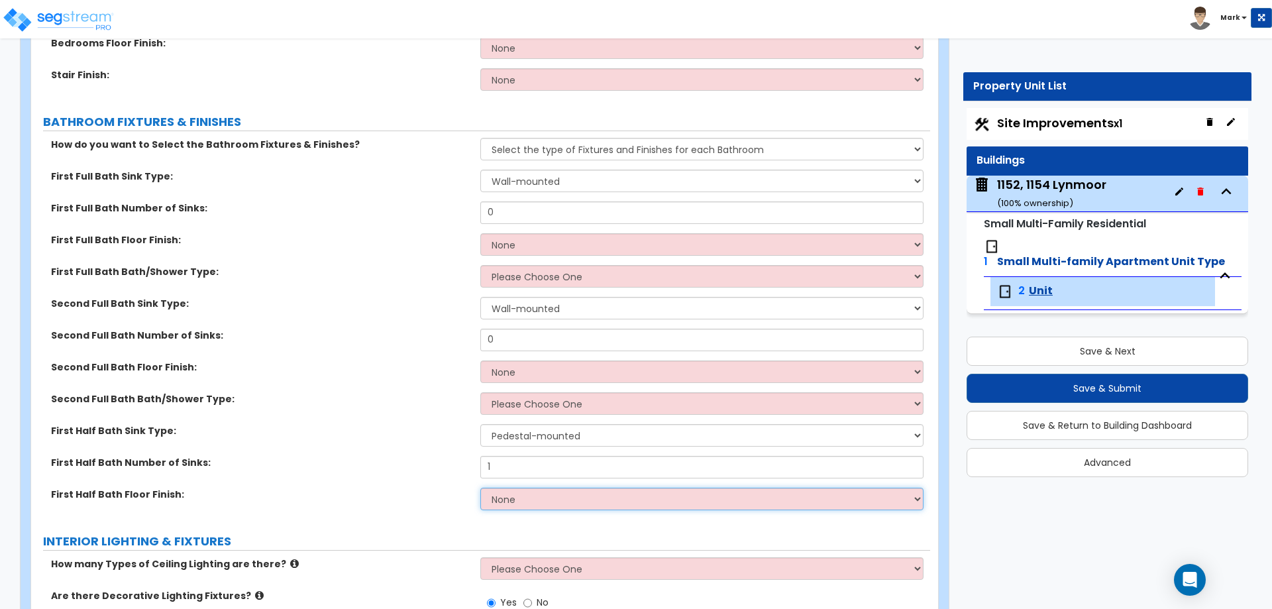
click at [495, 493] on select "None Tile Flooring Hardwood Flooring Resilient Laminate Flooring VCT Flooring S…" at bounding box center [701, 499] width 443 height 23
select select "1"
click at [480, 488] on select "None Tile Flooring Hardwood Flooring Resilient Laminate Flooring VCT Flooring S…" at bounding box center [701, 499] width 443 height 23
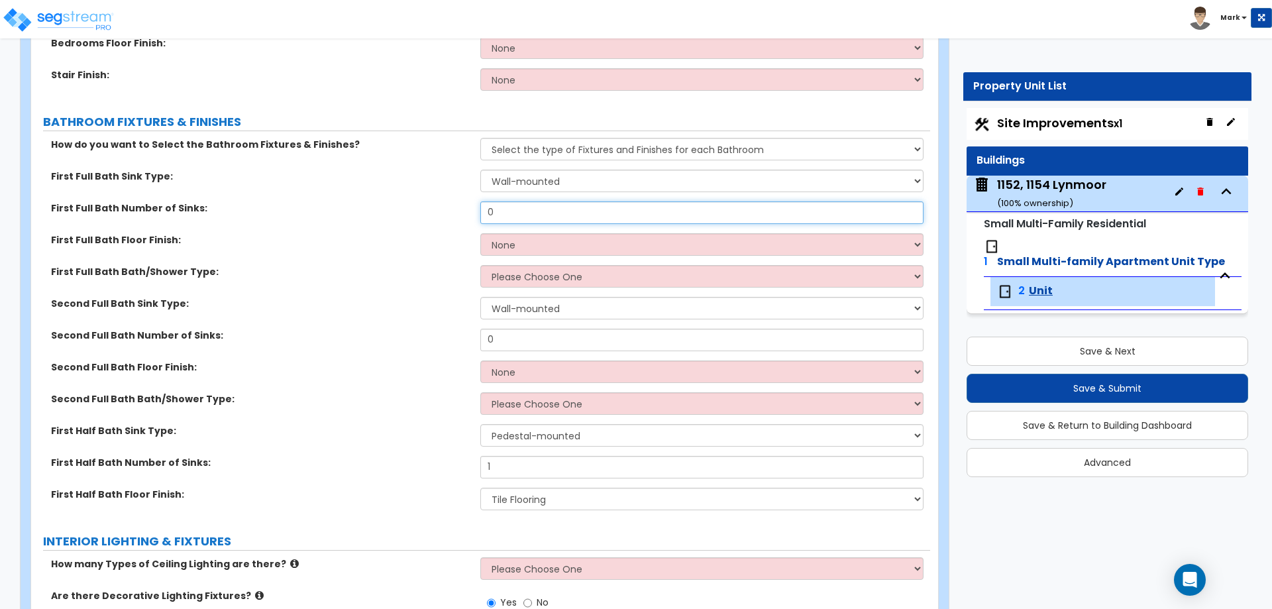
click at [533, 215] on input "0" at bounding box center [701, 212] width 443 height 23
type input "1"
click at [547, 238] on select "None Tile Flooring Hardwood Flooring Resilient Laminate Flooring VCT Flooring S…" at bounding box center [701, 244] width 443 height 23
select select "1"
click at [480, 233] on select "None Tile Flooring Hardwood Flooring Resilient Laminate Flooring VCT Flooring S…" at bounding box center [701, 244] width 443 height 23
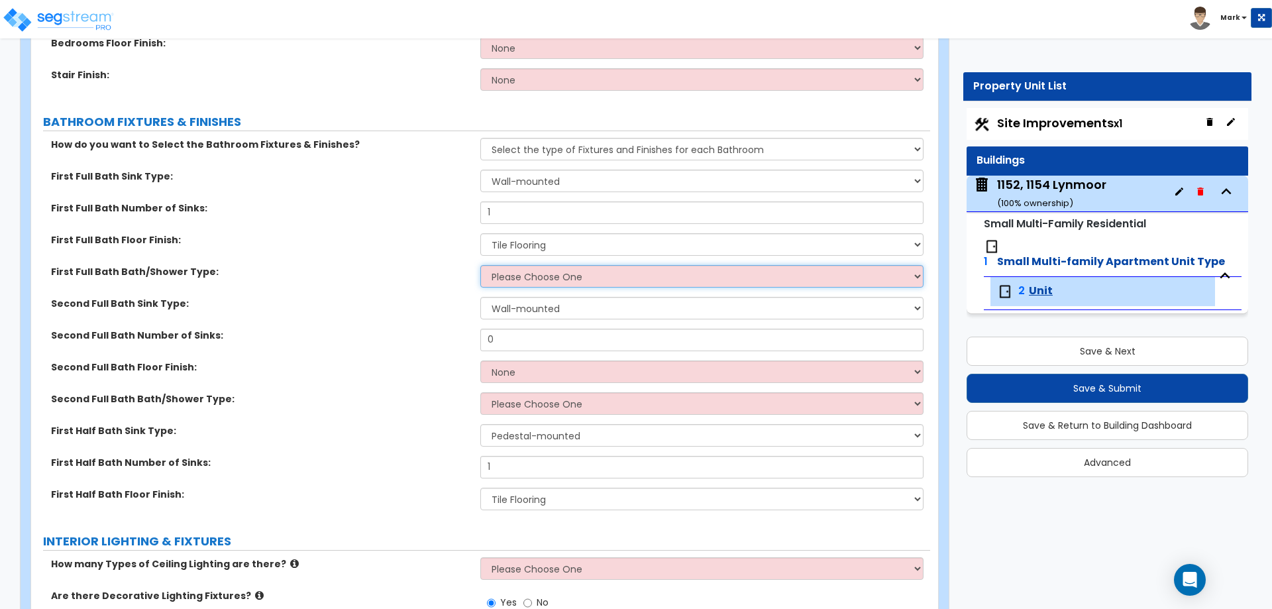
click at [560, 281] on select "Please Choose One Standalone Shower Bathtub - Shower Combo" at bounding box center [701, 276] width 443 height 23
select select "2"
click at [480, 265] on select "Please Choose One Standalone Shower Bathtub - Shower Combo" at bounding box center [701, 276] width 443 height 23
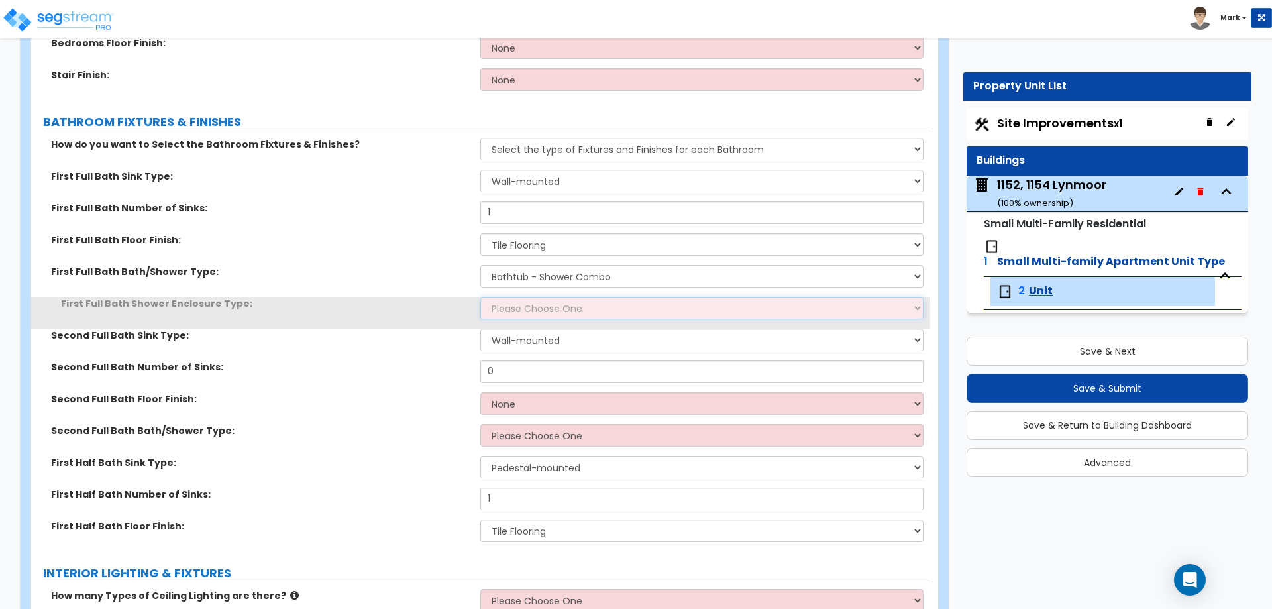
click at [559, 305] on select "Please Choose One Curtain & Rod Glass Sliding Doors Glass Hinged Doors" at bounding box center [701, 308] width 443 height 23
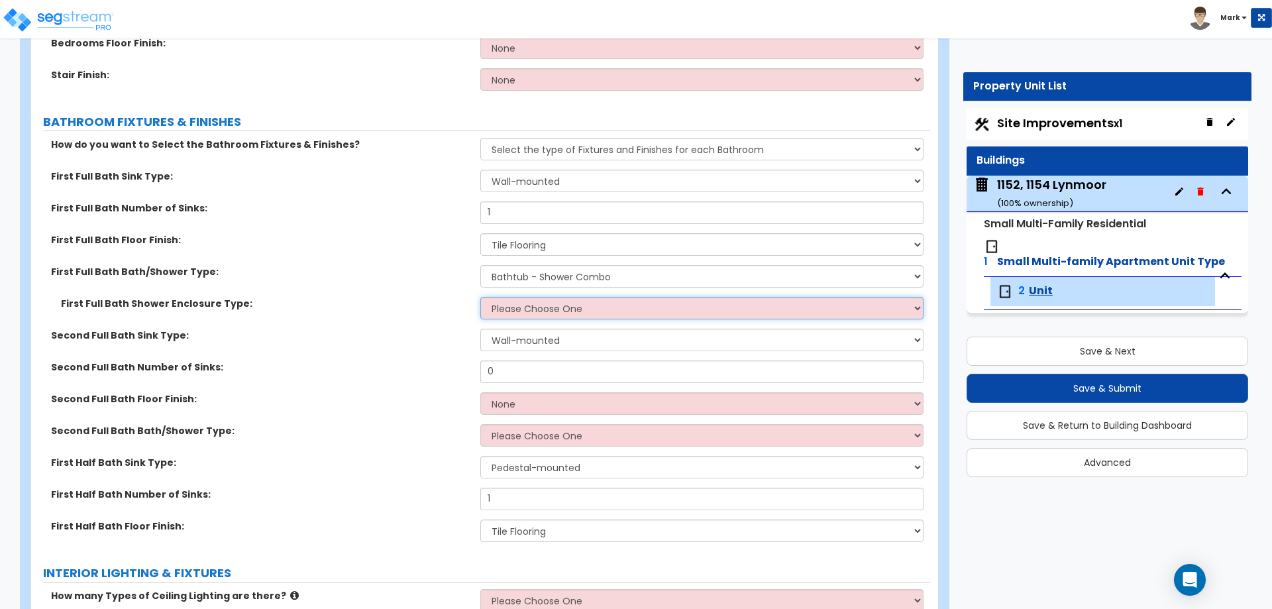
select select "1"
click at [480, 297] on select "Please Choose One Curtain & Rod Glass Sliding Doors Glass Hinged Doors" at bounding box center [701, 308] width 443 height 23
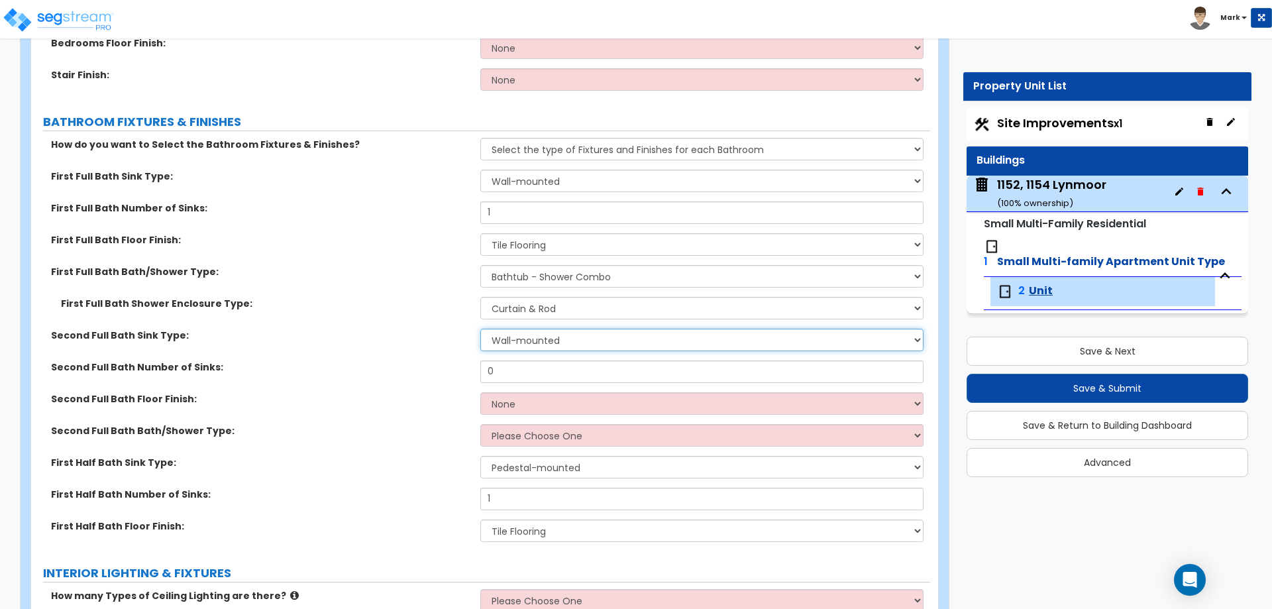
click at [546, 337] on select "Wall-mounted Pedestal-mounted Vanity-mounted" at bounding box center [701, 340] width 443 height 23
click at [544, 340] on select "Wall-mounted Pedestal-mounted Vanity-mounted" at bounding box center [701, 340] width 443 height 23
select select "3"
click at [480, 329] on select "Wall-mounted Pedestal-mounted Vanity-mounted" at bounding box center [701, 340] width 443 height 23
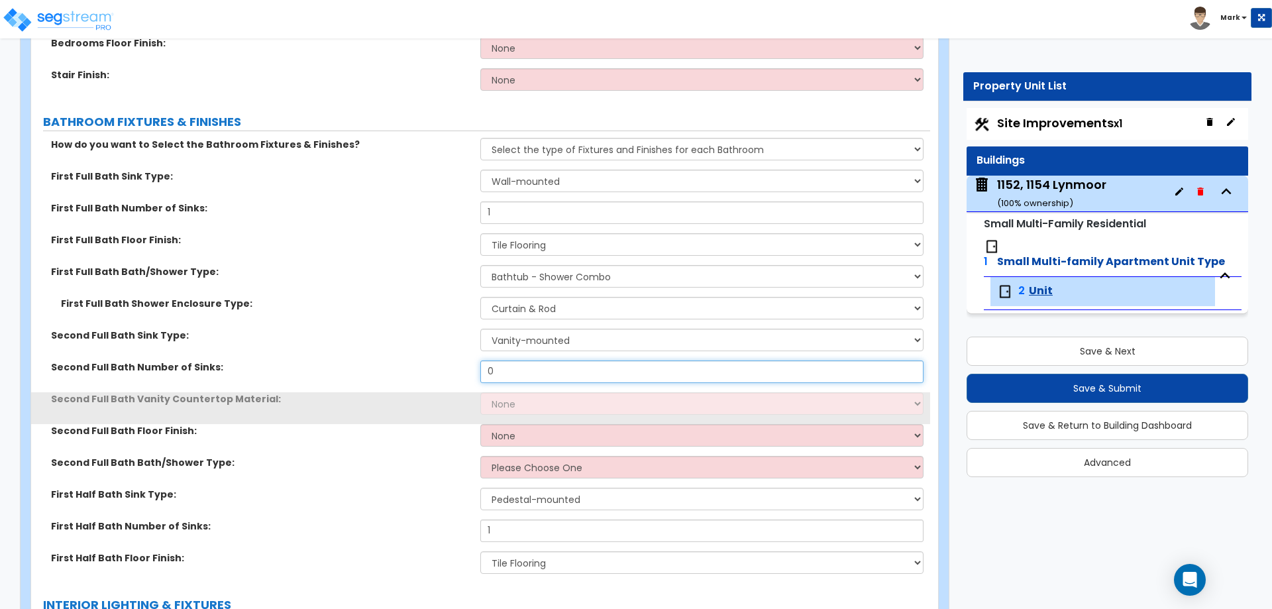
click at [543, 374] on input "0" at bounding box center [701, 372] width 443 height 23
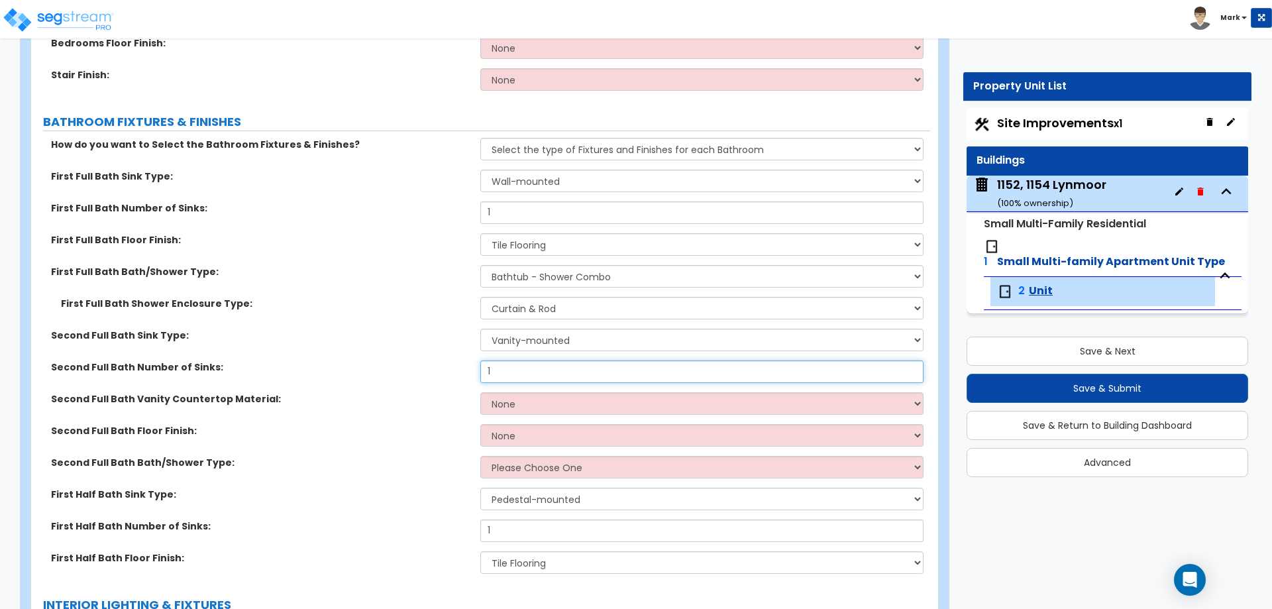
type input "1"
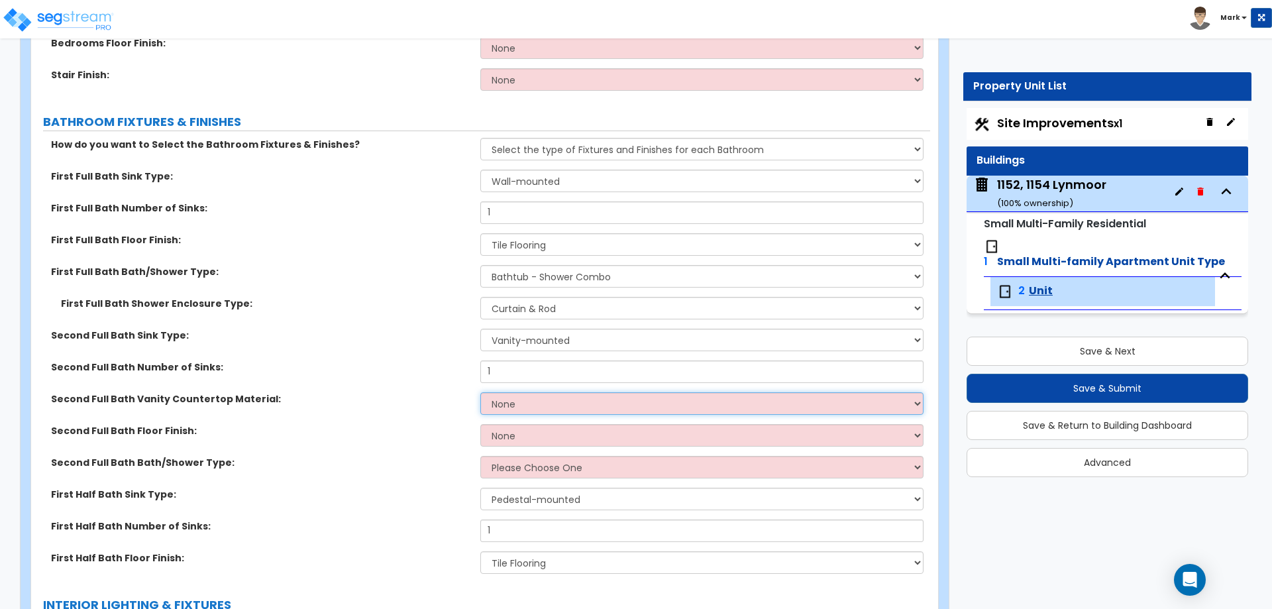
click at [553, 402] on select "None Plastic Laminate Solid Surface Stone Quartz Marble Tile Wood" at bounding box center [701, 403] width 443 height 23
select select "6"
click at [480, 392] on select "None Plastic Laminate Solid Surface Stone Quartz Marble Tile Wood" at bounding box center [701, 403] width 443 height 23
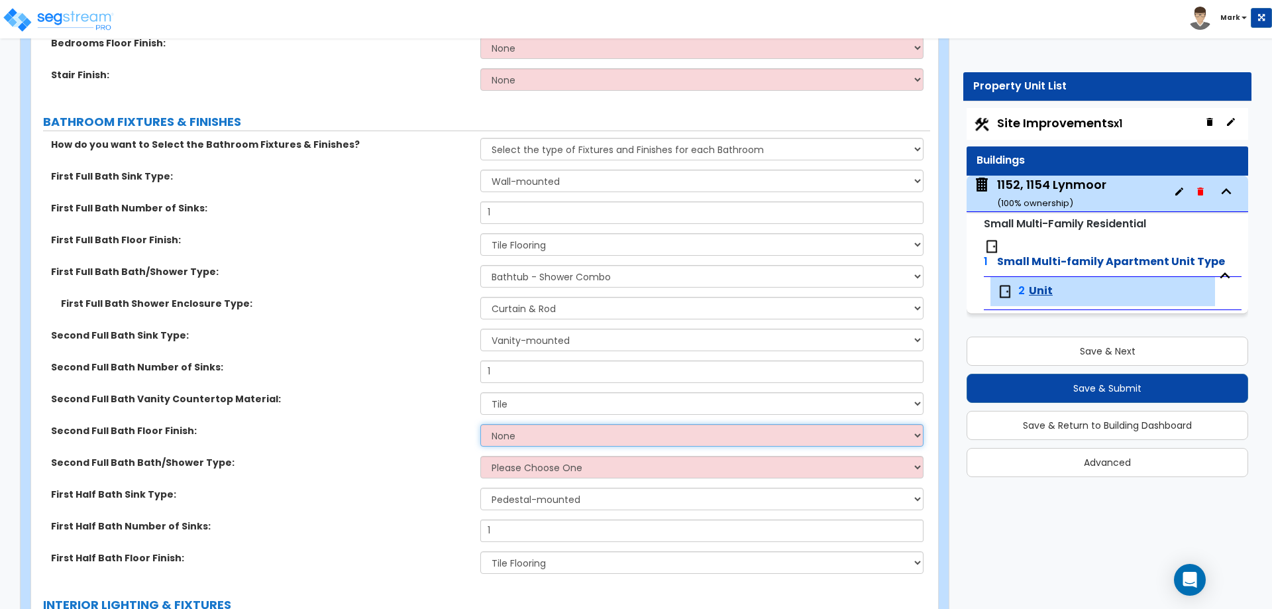
click at [503, 425] on select "None Tile Flooring Hardwood Flooring Resilient Laminate Flooring VCT Flooring S…" at bounding box center [701, 435] width 443 height 23
select select "1"
click at [480, 424] on select "None Tile Flooring Hardwood Flooring Resilient Laminate Flooring VCT Flooring S…" at bounding box center [701, 435] width 443 height 23
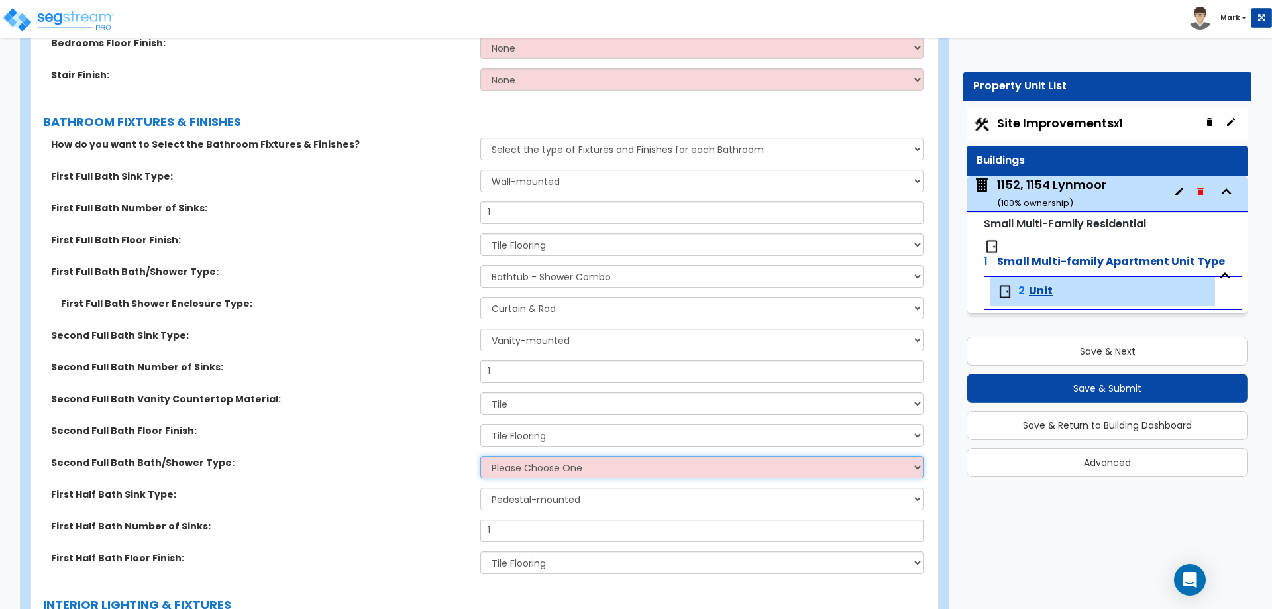
click at [531, 472] on select "Please Choose One Standalone Shower Bathtub - Shower Combo" at bounding box center [701, 467] width 443 height 23
select select "2"
click at [480, 456] on select "Please Choose One Standalone Shower Bathtub - Shower Combo" at bounding box center [701, 467] width 443 height 23
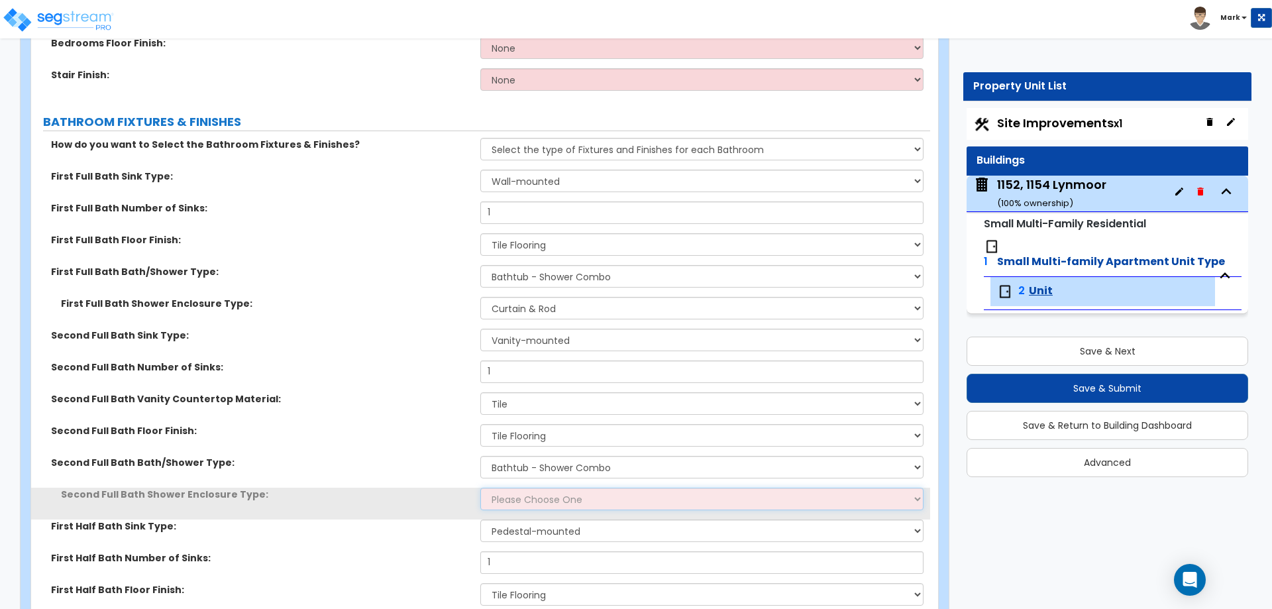
click at [540, 506] on select "Please Choose One Curtain & Rod Glass Sliding Doors Glass Hinged Doors" at bounding box center [701, 499] width 443 height 23
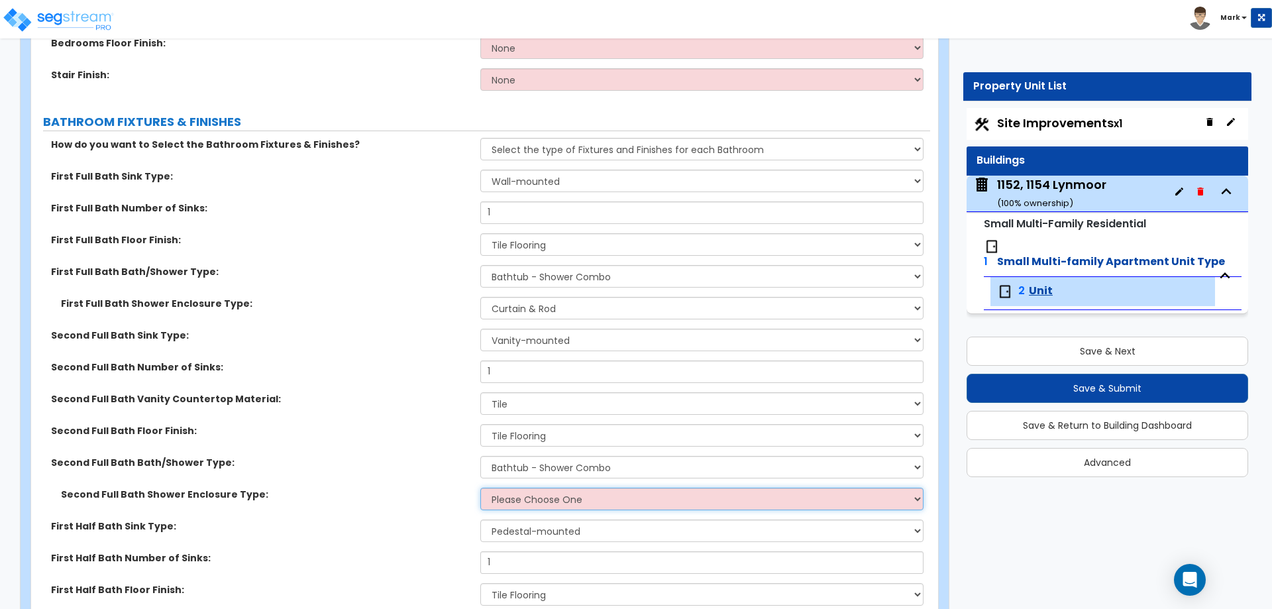
select select "1"
click at [480, 488] on select "Please Choose One Curtain & Rod Glass Sliding Doors Glass Hinged Doors" at bounding box center [701, 499] width 443 height 23
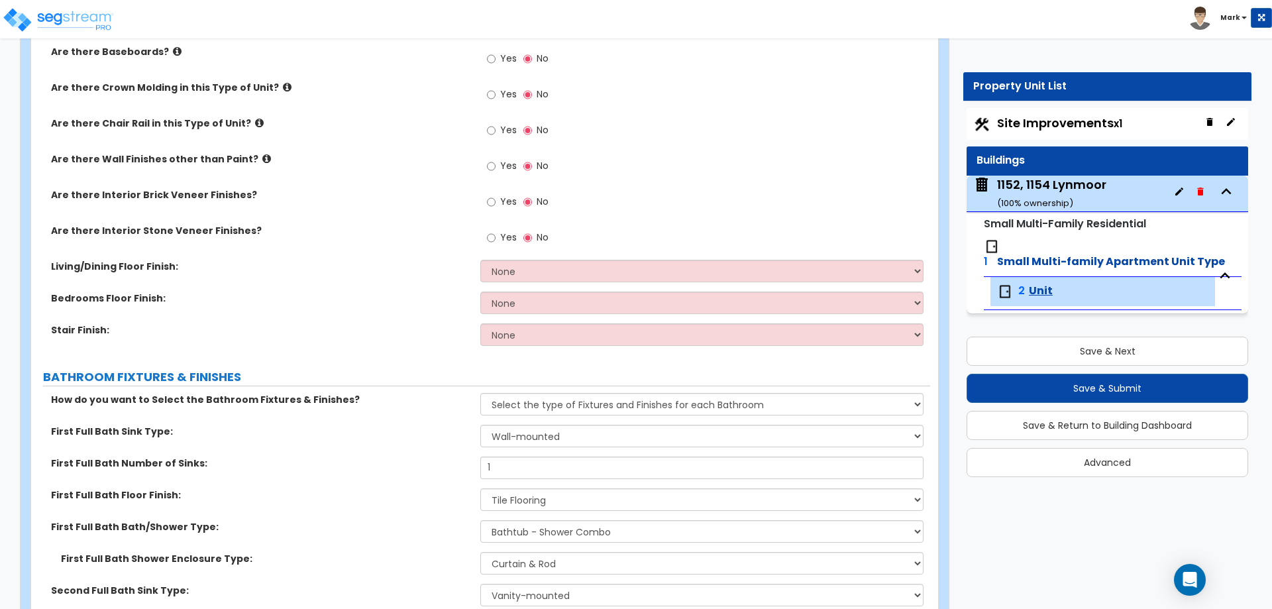
scroll to position [398, 0]
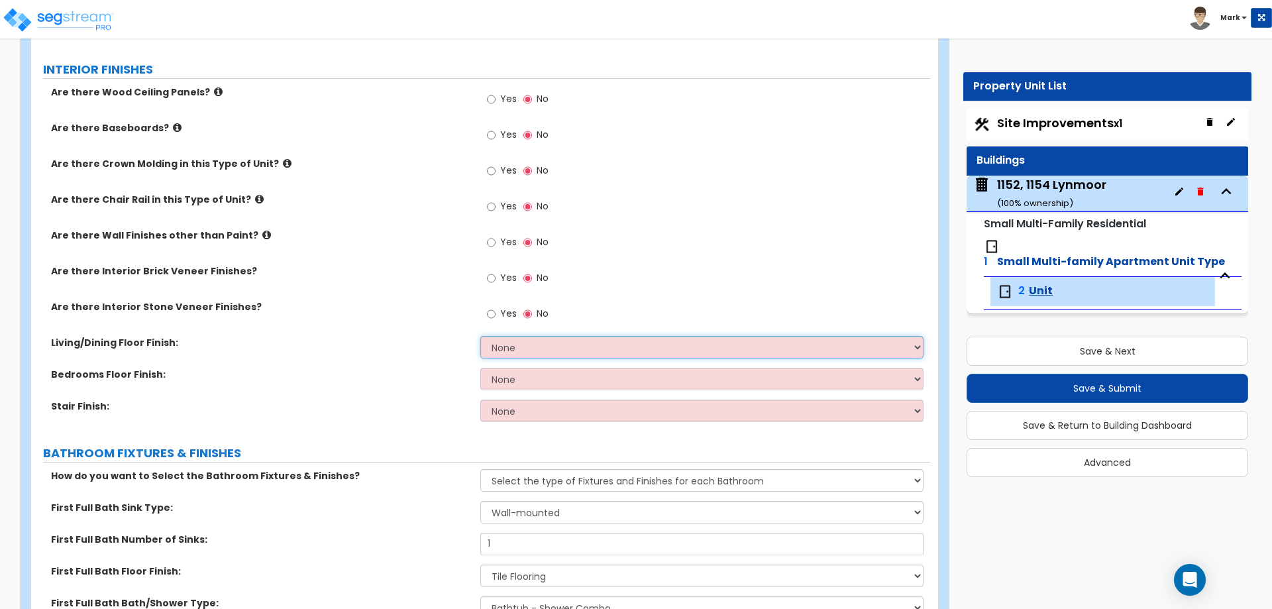
click at [535, 353] on select "None Tile Flooring Hardwood Flooring Resilient Laminate Flooring VCT Flooring S…" at bounding box center [701, 347] width 443 height 23
select select "2"
click at [480, 336] on select "None Tile Flooring Hardwood Flooring Resilient Laminate Flooring VCT Flooring S…" at bounding box center [701, 347] width 443 height 23
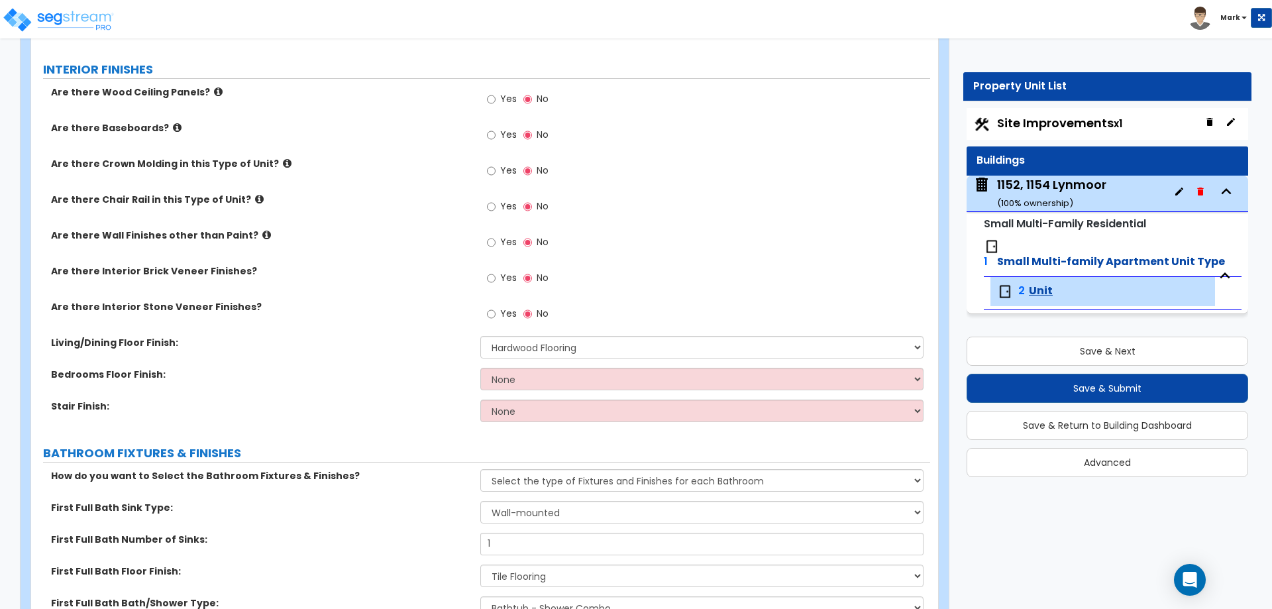
click at [541, 394] on div "Bedrooms Floor Finish: None Tile Flooring Hardwood Flooring Resilient Laminate …" at bounding box center [480, 384] width 899 height 32
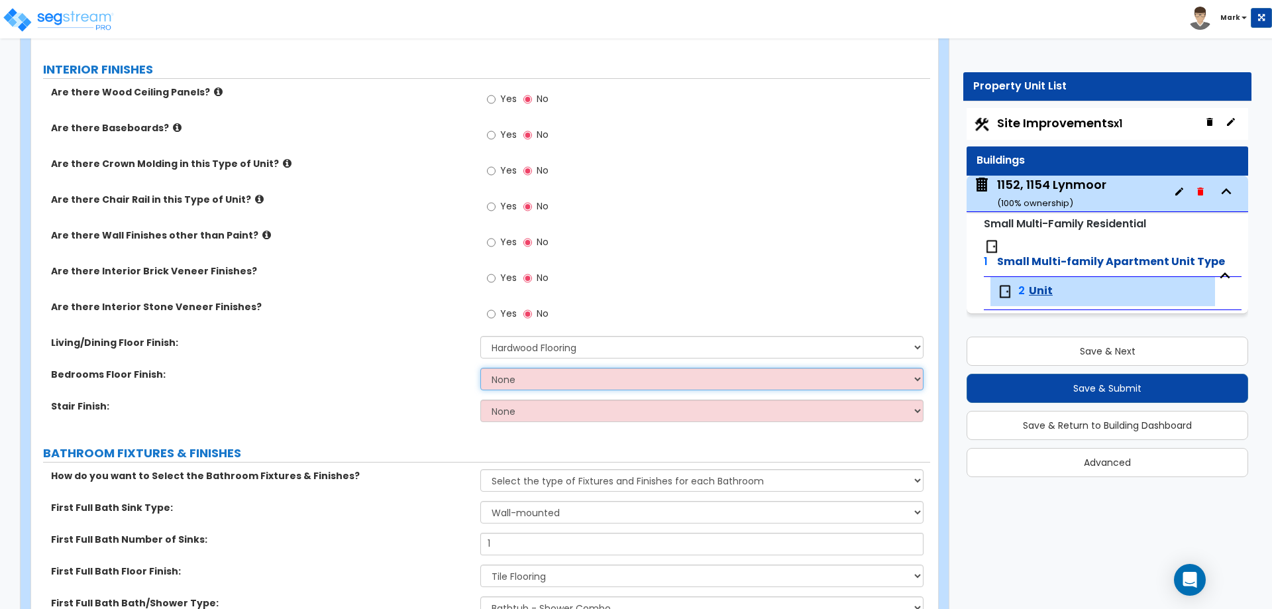
click at [550, 370] on select "None Tile Flooring Hardwood Flooring Resilient Laminate Flooring VCT Flooring S…" at bounding box center [701, 379] width 443 height 23
select select "2"
click at [480, 368] on select "None Tile Flooring Hardwood Flooring Resilient Laminate Flooring VCT Flooring S…" at bounding box center [701, 379] width 443 height 23
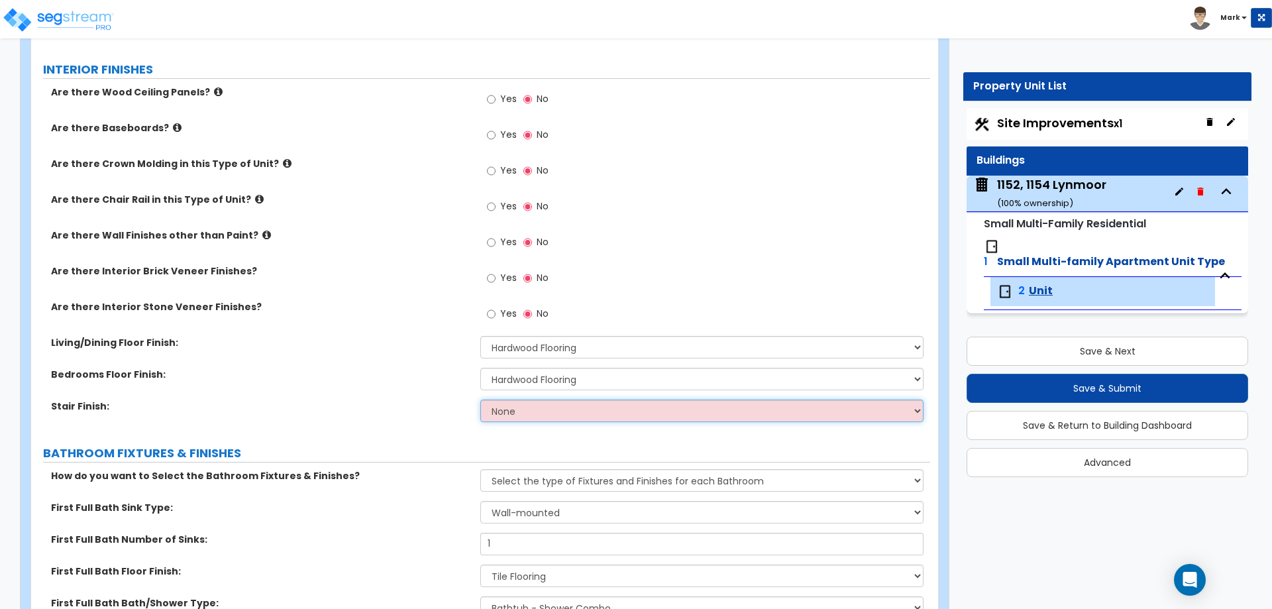
click at [548, 413] on select "None Tile Wood Laminate VCT Sheet Carpet Sheet Vinyl Carpet Tile" at bounding box center [701, 411] width 443 height 23
click at [480, 400] on select "None Tile Wood Laminate VCT Sheet Carpet Sheet Vinyl Carpet Tile" at bounding box center [701, 411] width 443 height 23
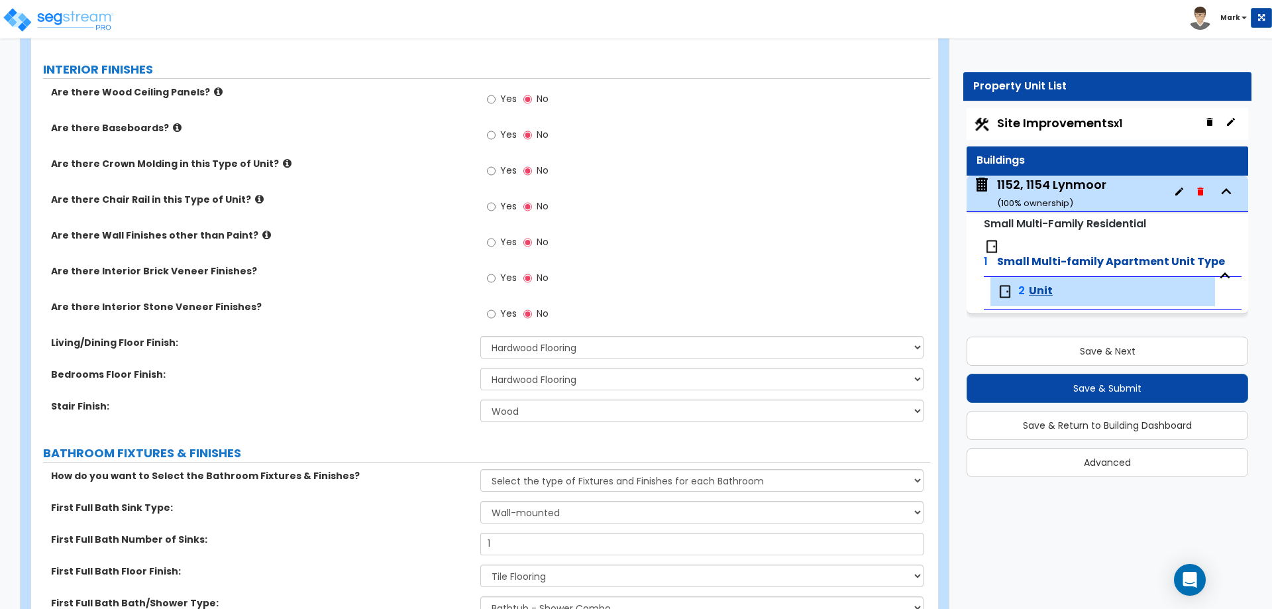
click at [744, 392] on div "Bedrooms Floor Finish: None Tile Flooring Hardwood Flooring Resilient Laminate …" at bounding box center [480, 384] width 899 height 32
click at [746, 410] on select "None Tile Wood Laminate VCT Sheet Carpet Sheet Vinyl Carpet Tile" at bounding box center [701, 411] width 443 height 23
select select "5"
click at [480, 400] on select "None Tile Wood Laminate VCT Sheet Carpet Sheet Vinyl Carpet Tile" at bounding box center [701, 411] width 443 height 23
click at [423, 404] on label "Stair Finish:" at bounding box center [260, 406] width 419 height 13
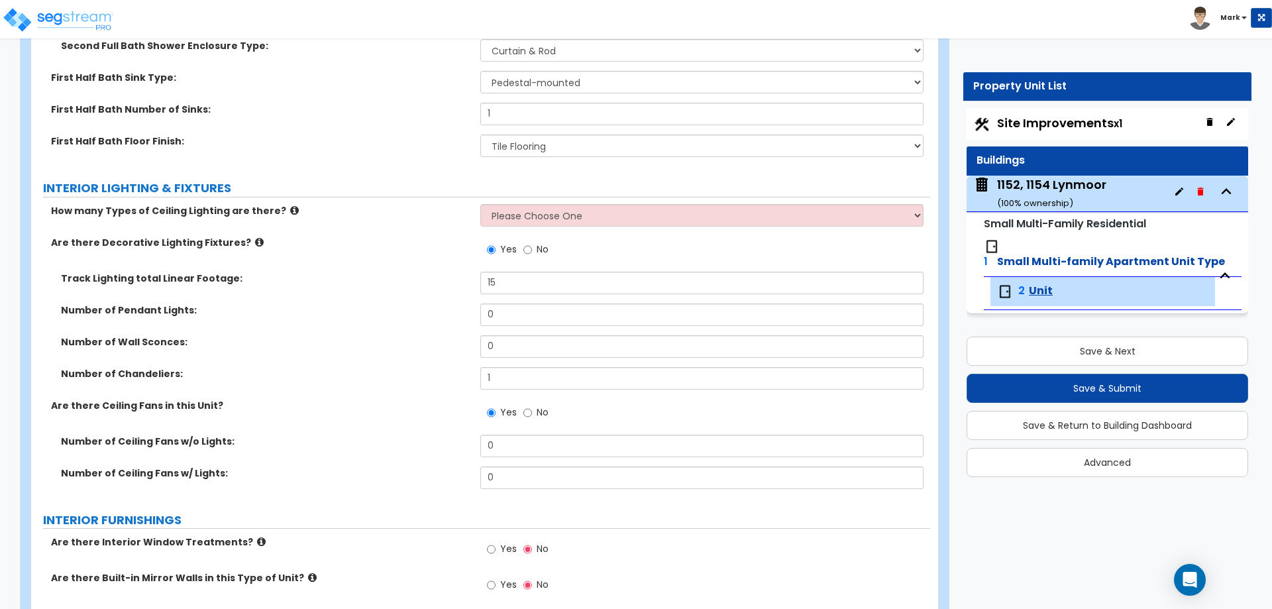
scroll to position [1458, 0]
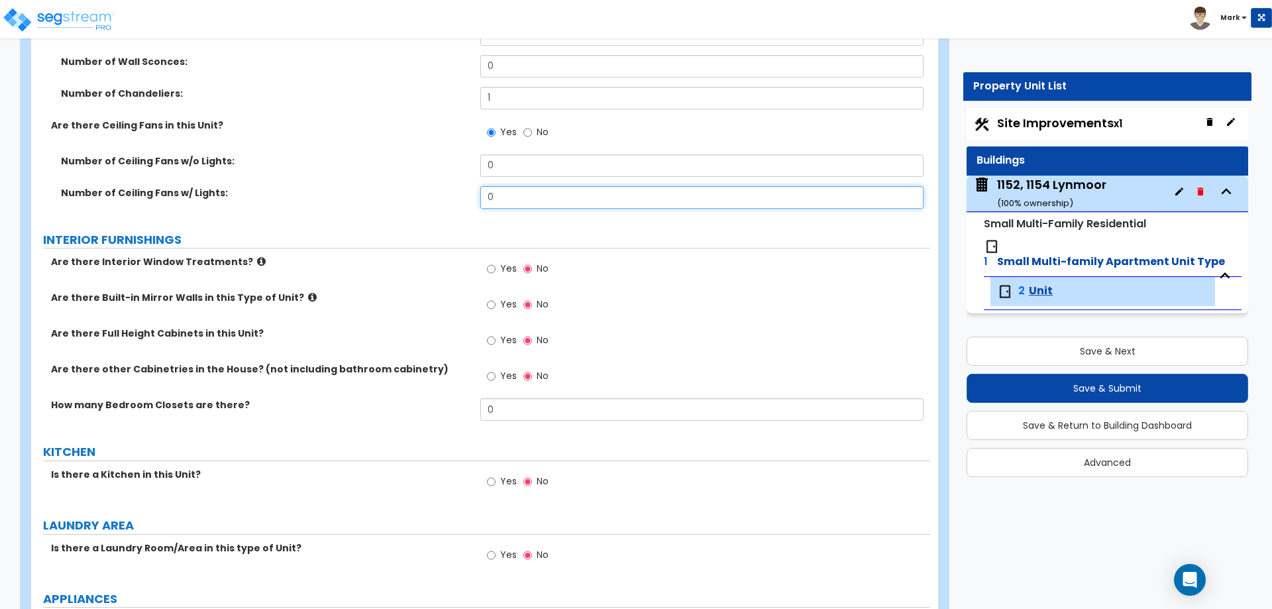
click at [537, 201] on input "0" at bounding box center [701, 197] width 443 height 23
click at [520, 166] on input "0" at bounding box center [701, 165] width 443 height 23
type input "3"
click at [353, 161] on label "Number of Ceiling Fans w/o Lights:" at bounding box center [266, 160] width 410 height 13
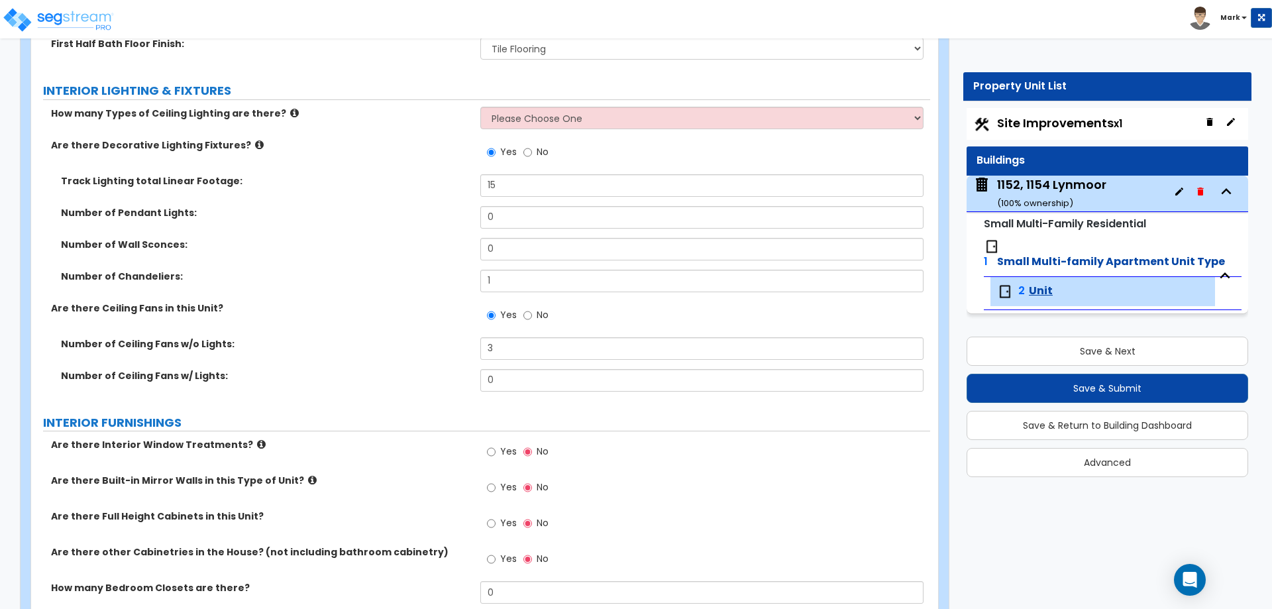
scroll to position [1259, 0]
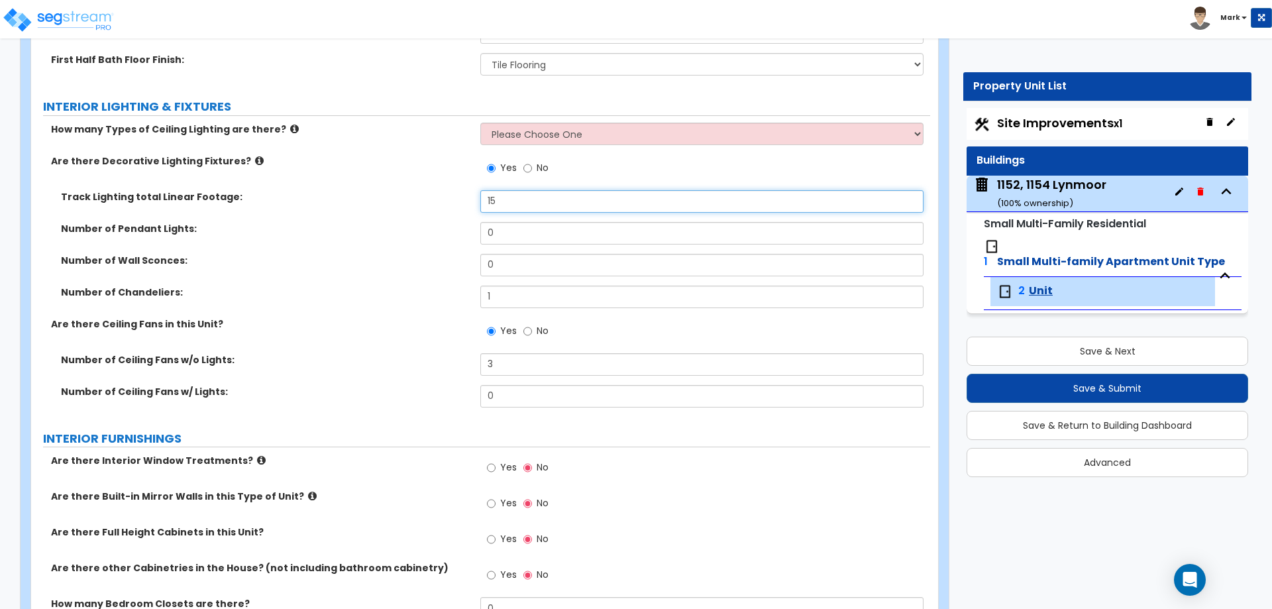
click at [519, 194] on input "15" at bounding box center [701, 201] width 443 height 23
type input "1"
type input "20"
click at [398, 197] on label "Track Lighting total Linear Footage:" at bounding box center [266, 196] width 410 height 13
click at [583, 125] on select "Please Choose One 1 2 3" at bounding box center [701, 134] width 443 height 23
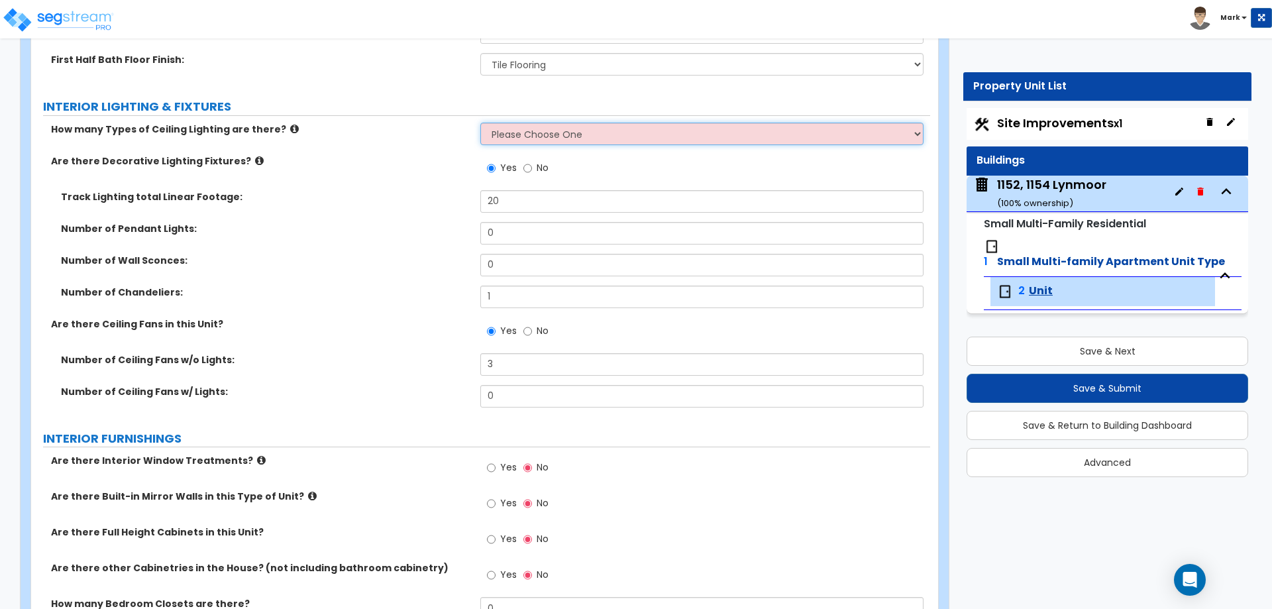
select select "1"
click at [480, 123] on select "Please Choose One 1 2 3" at bounding box center [701, 134] width 443 height 23
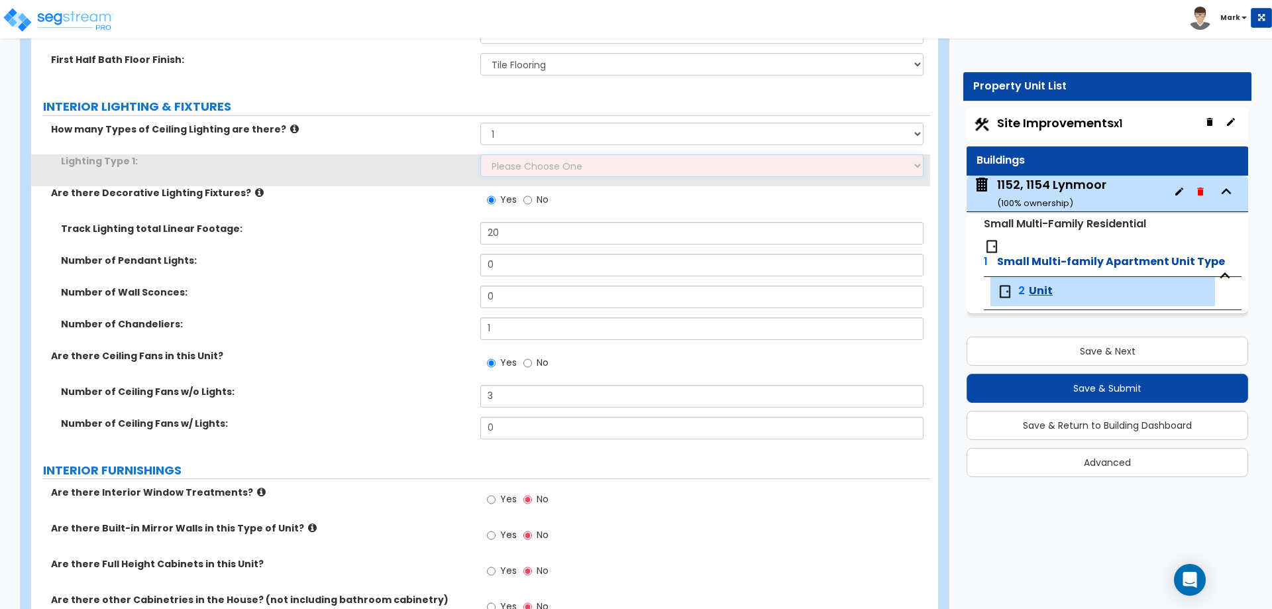
click at [557, 172] on select "Please Choose One LED Surface-Mounted LED Recessed Fluorescent Surface-Mounted …" at bounding box center [701, 165] width 443 height 23
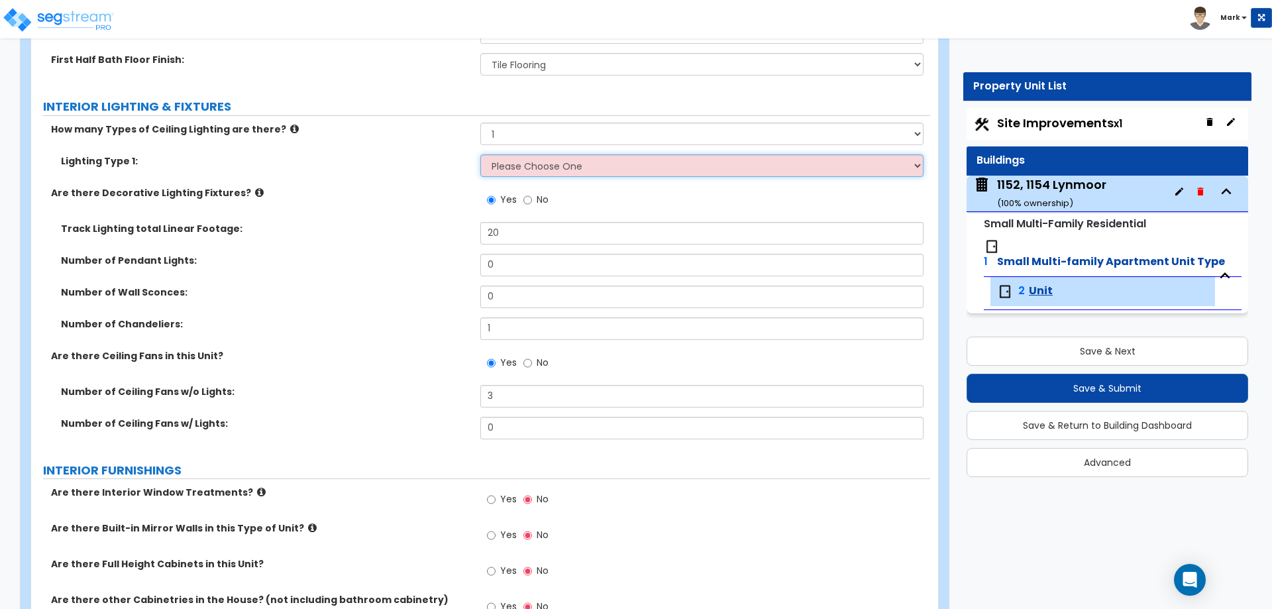
select select "1"
click at [480, 154] on select "Please Choose One LED Surface-Mounted LED Recessed Fluorescent Surface-Mounted …" at bounding box center [701, 165] width 443 height 23
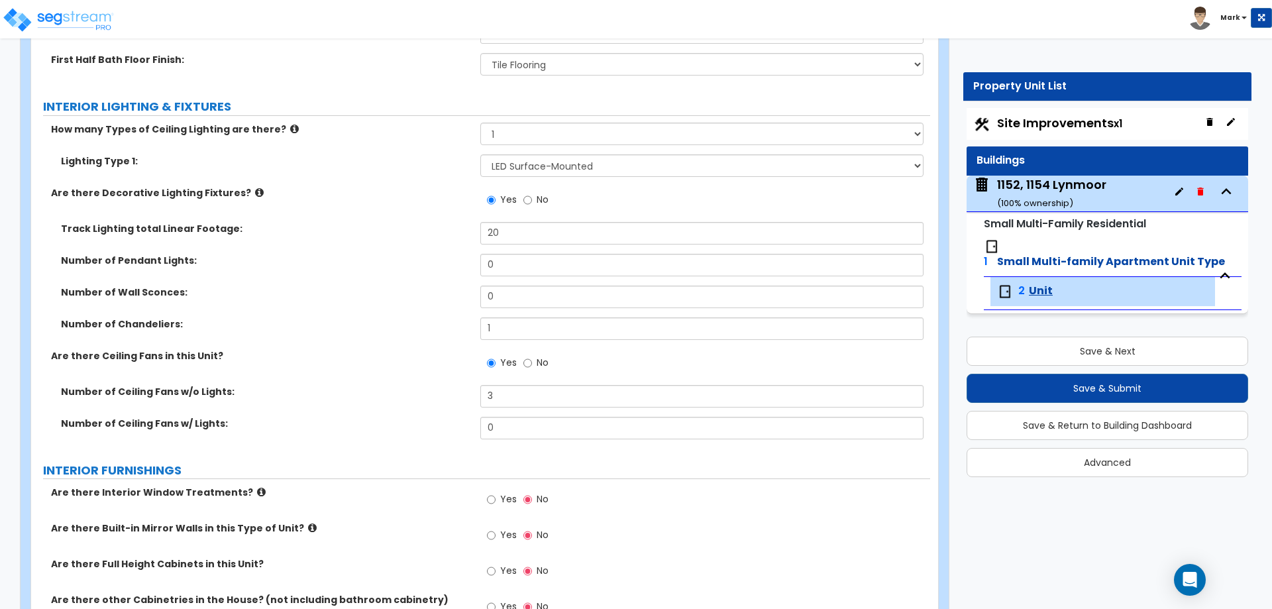
click at [400, 212] on div "Are there Decorative Lighting Fixtures? Yes No" at bounding box center [480, 204] width 899 height 36
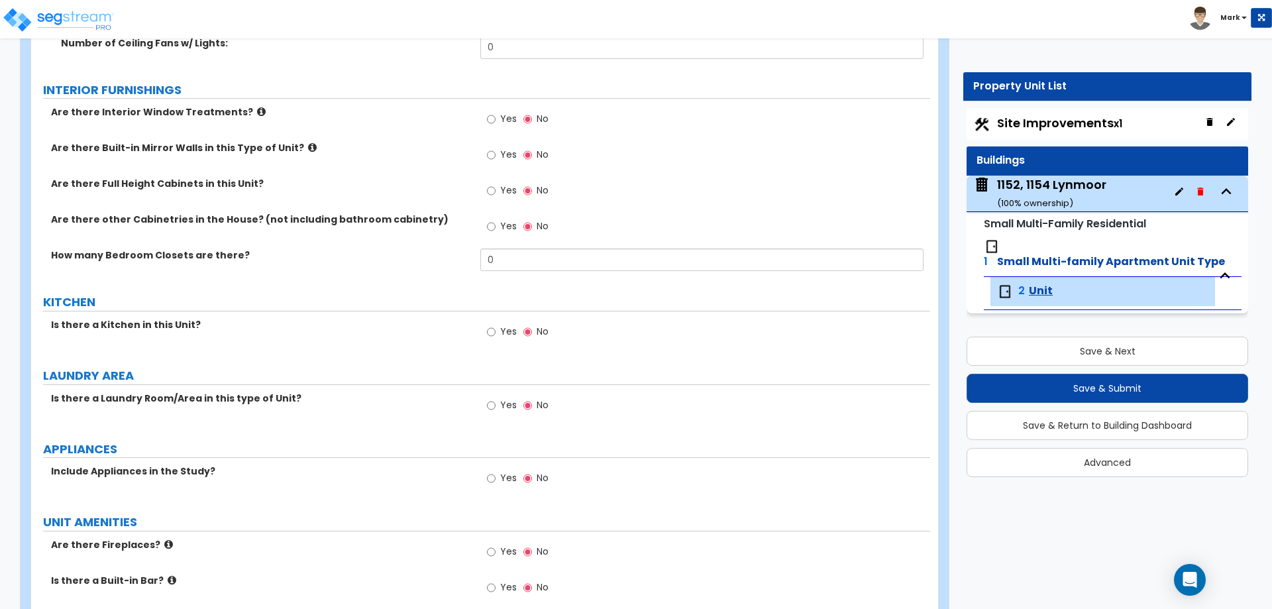
scroll to position [1657, 0]
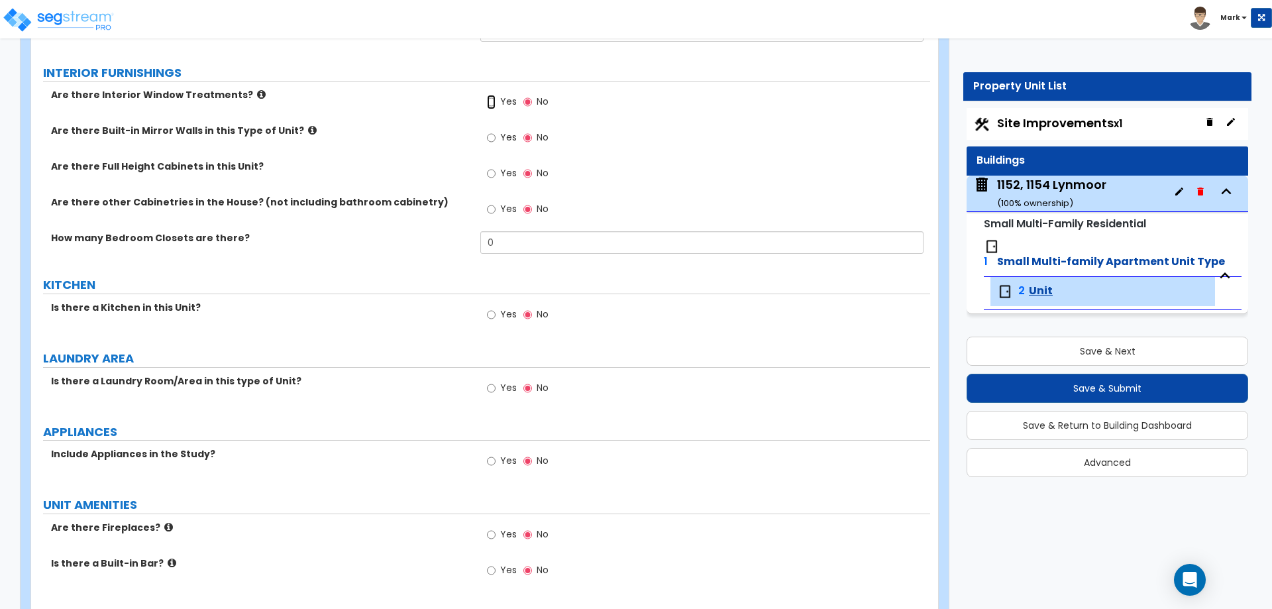
click at [490, 100] on input "Yes" at bounding box center [491, 102] width 9 height 15
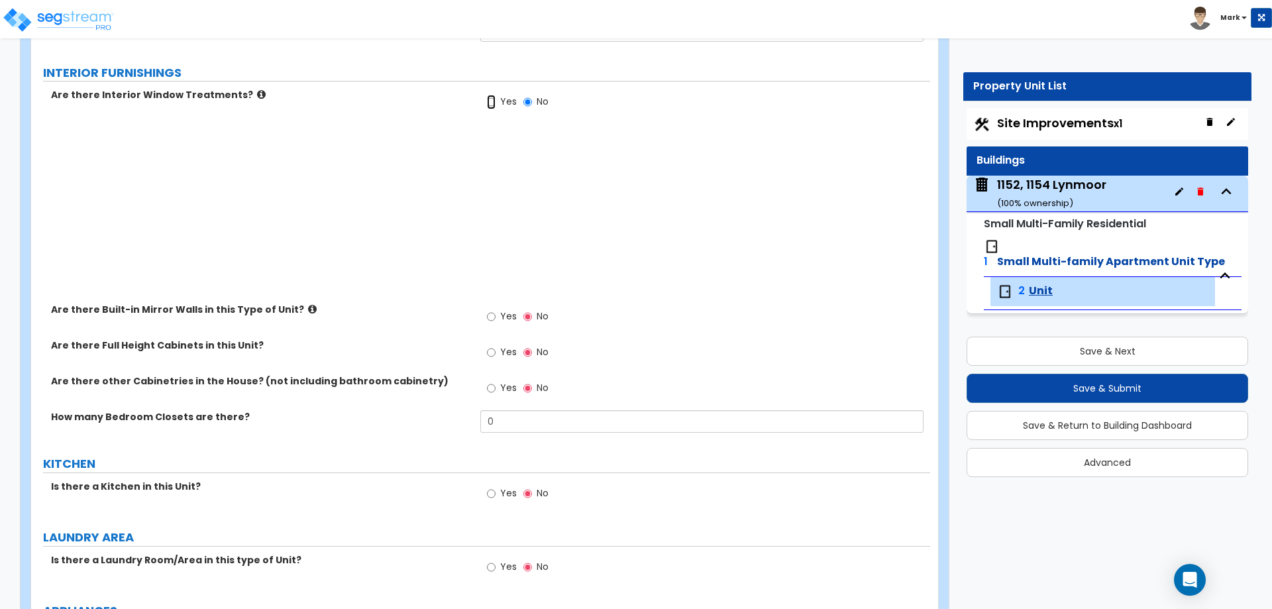
radio input "true"
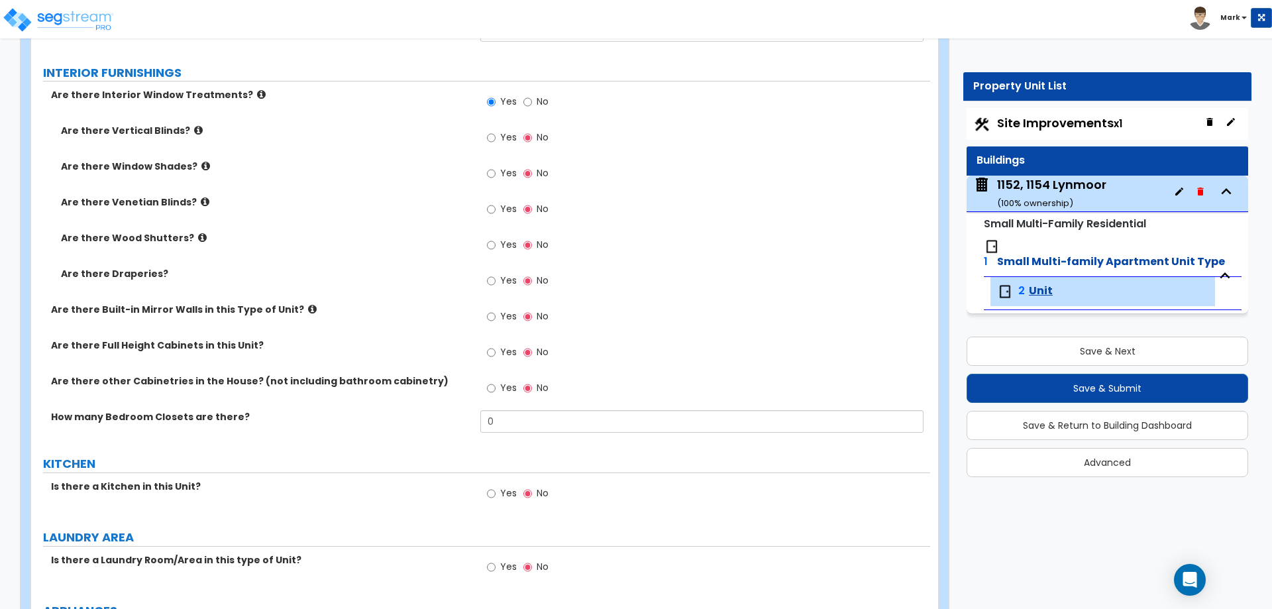
click at [498, 207] on label "Yes" at bounding box center [502, 210] width 30 height 23
click at [496, 207] on input "Yes" at bounding box center [491, 209] width 9 height 15
radio input "true"
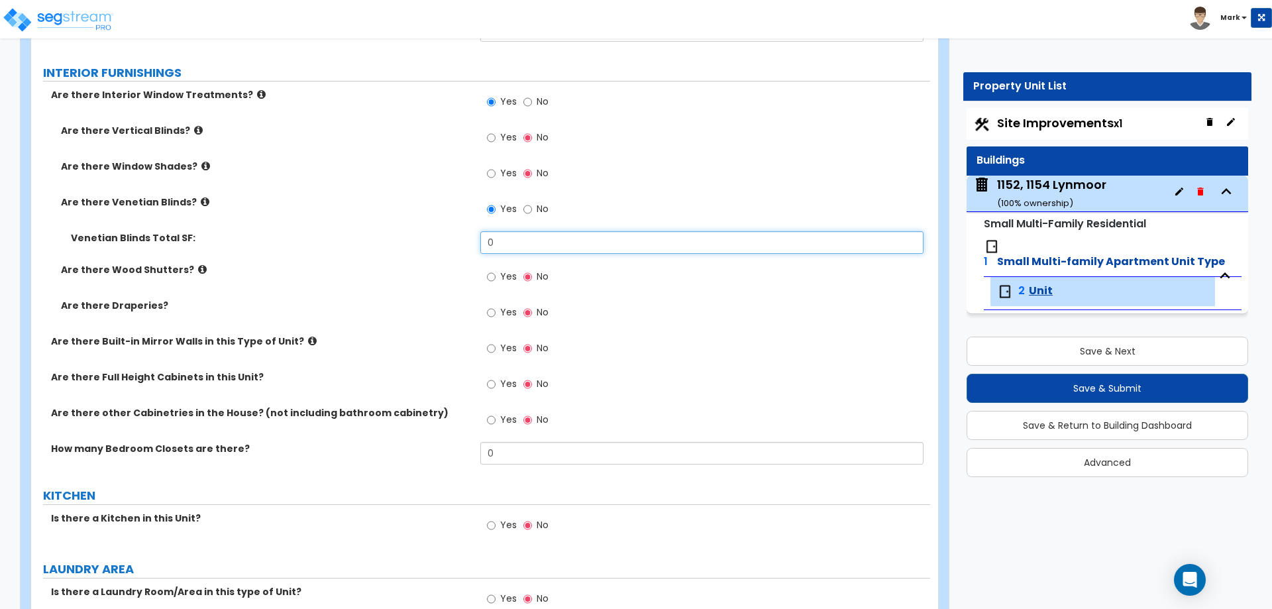
click at [507, 237] on input "0" at bounding box center [701, 242] width 443 height 23
type input "100"
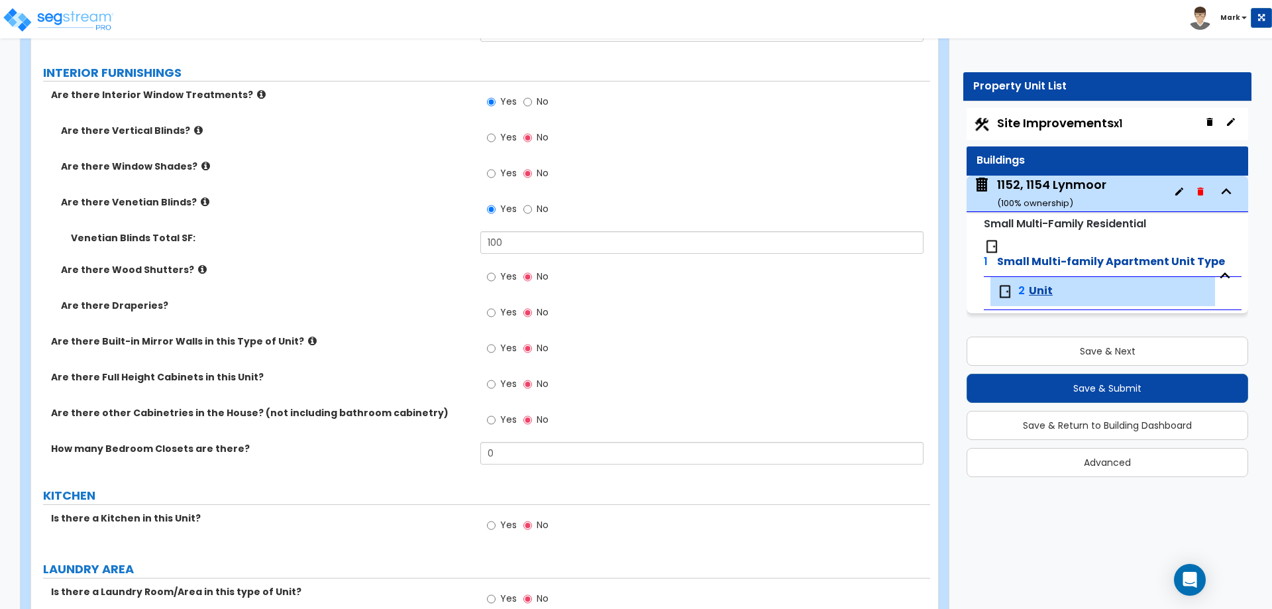
click at [425, 272] on label "Are there Wood Shutters?" at bounding box center [266, 269] width 410 height 13
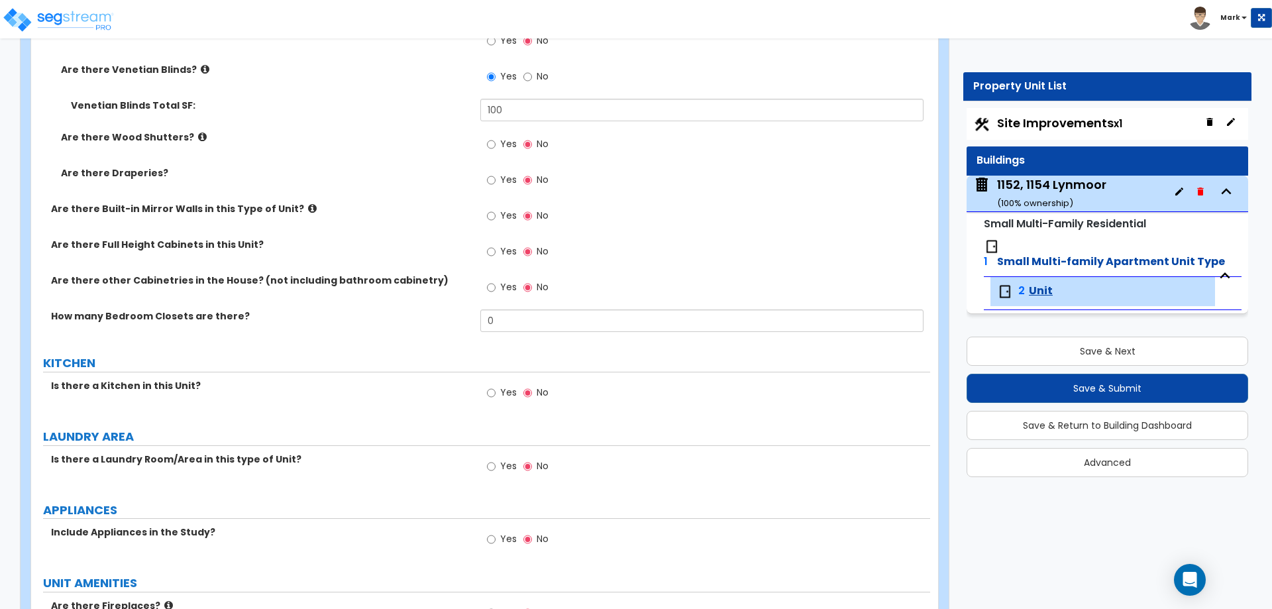
scroll to position [1856, 0]
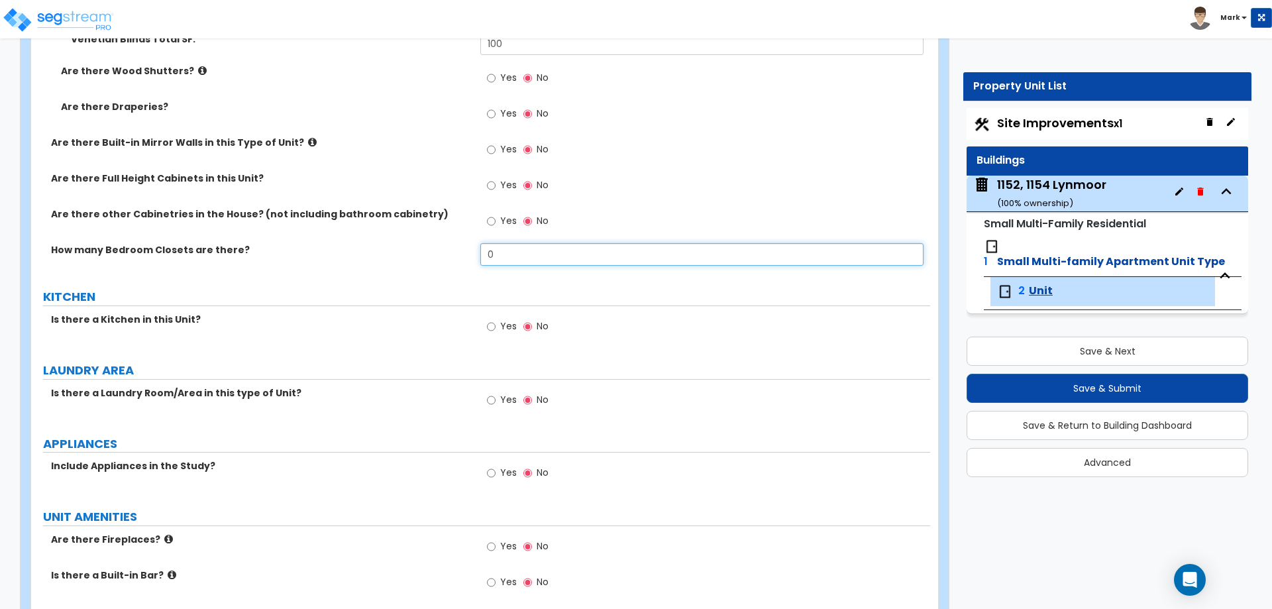
click at [516, 254] on input "0" at bounding box center [701, 254] width 443 height 23
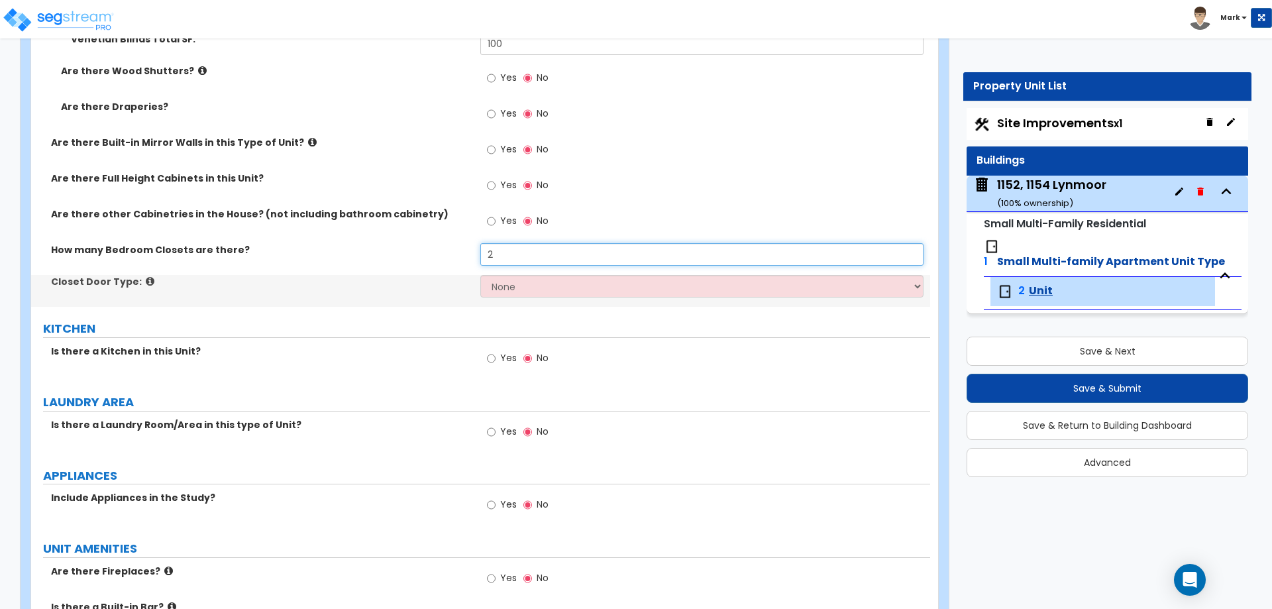
type input "2"
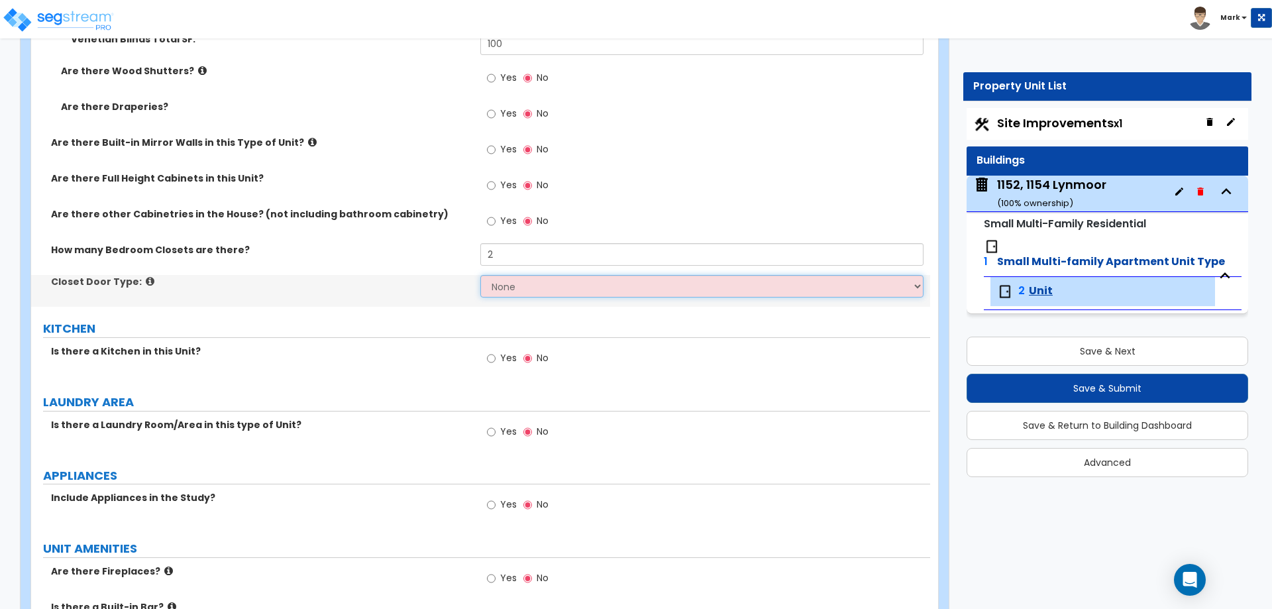
click at [510, 286] on select "None Bi-fold Louvered Doors Bi-fold Panel Doors Sliding Doors Hinged Wood Door" at bounding box center [701, 286] width 443 height 23
select select "4"
click at [480, 275] on select "None Bi-fold Louvered Doors Bi-fold Panel Doors Sliding Doors Hinged Wood Door" at bounding box center [701, 286] width 443 height 23
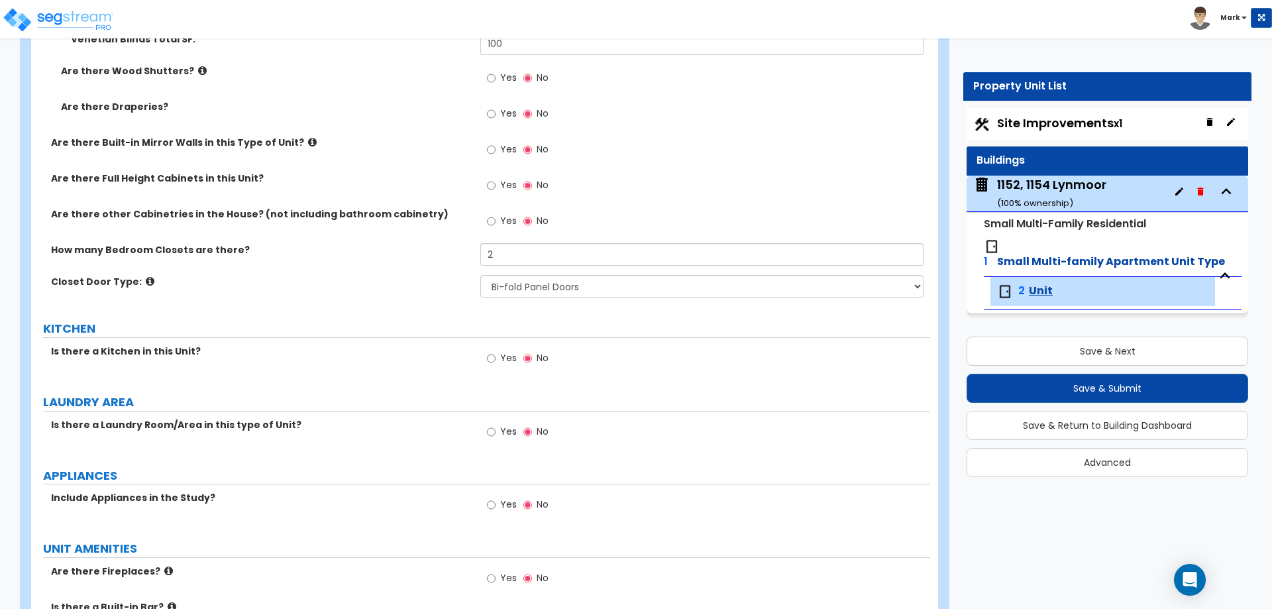
click at [421, 274] on div "How many Bedroom Closets are there? 2" at bounding box center [480, 259] width 899 height 32
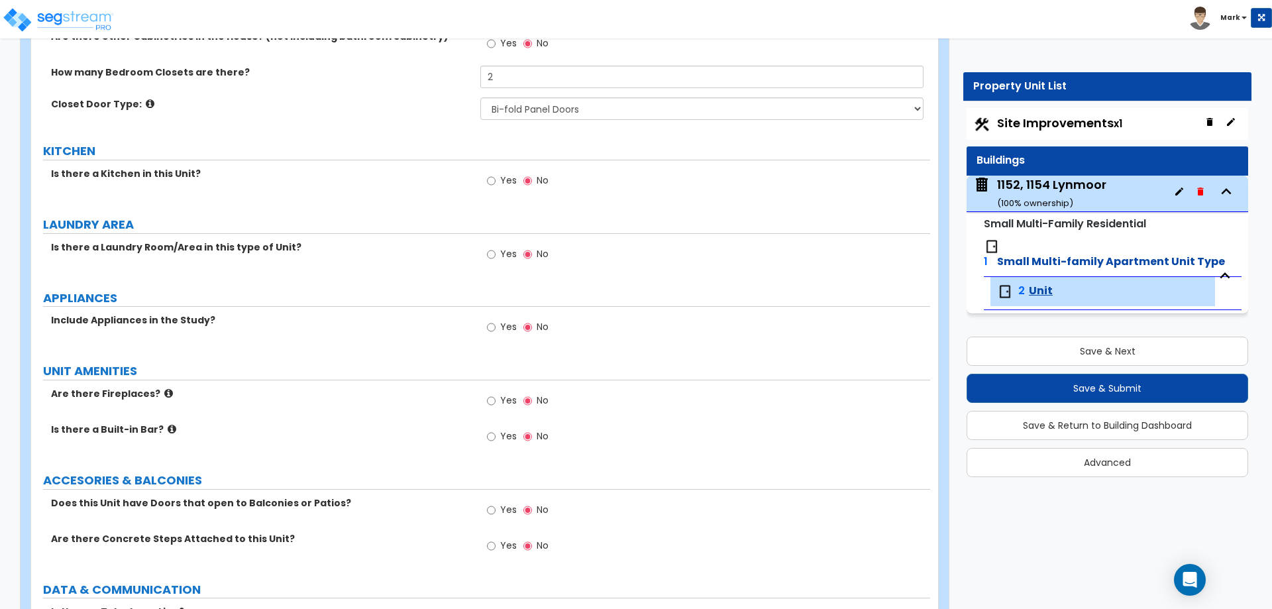
scroll to position [2054, 0]
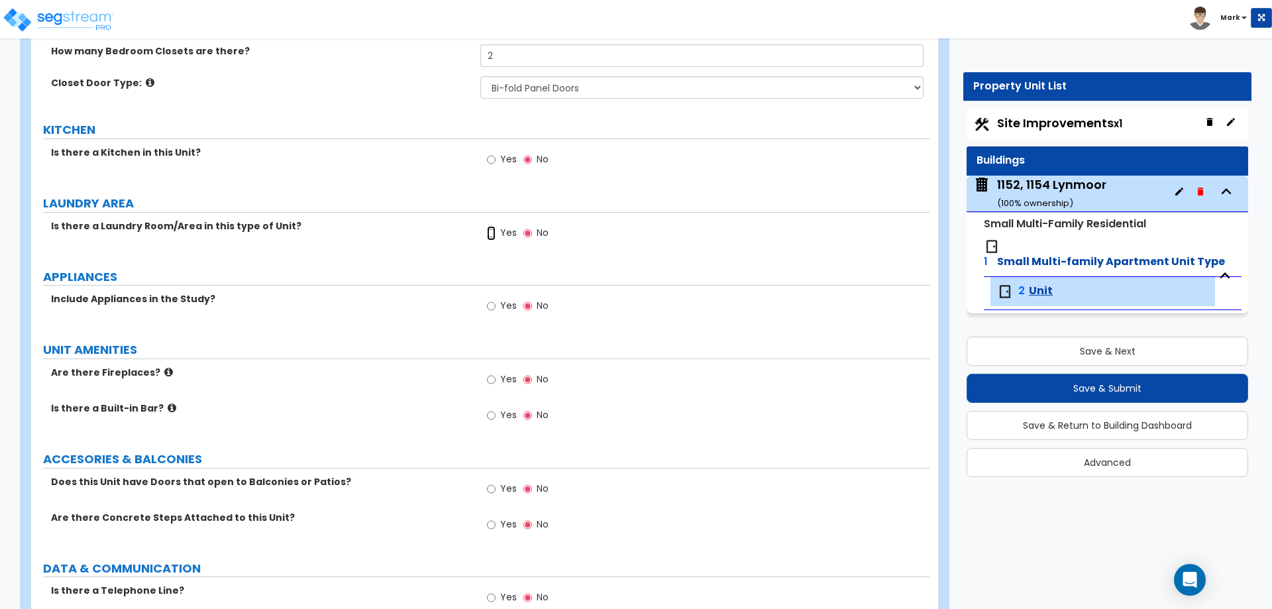
click at [490, 229] on input "Yes" at bounding box center [491, 233] width 9 height 15
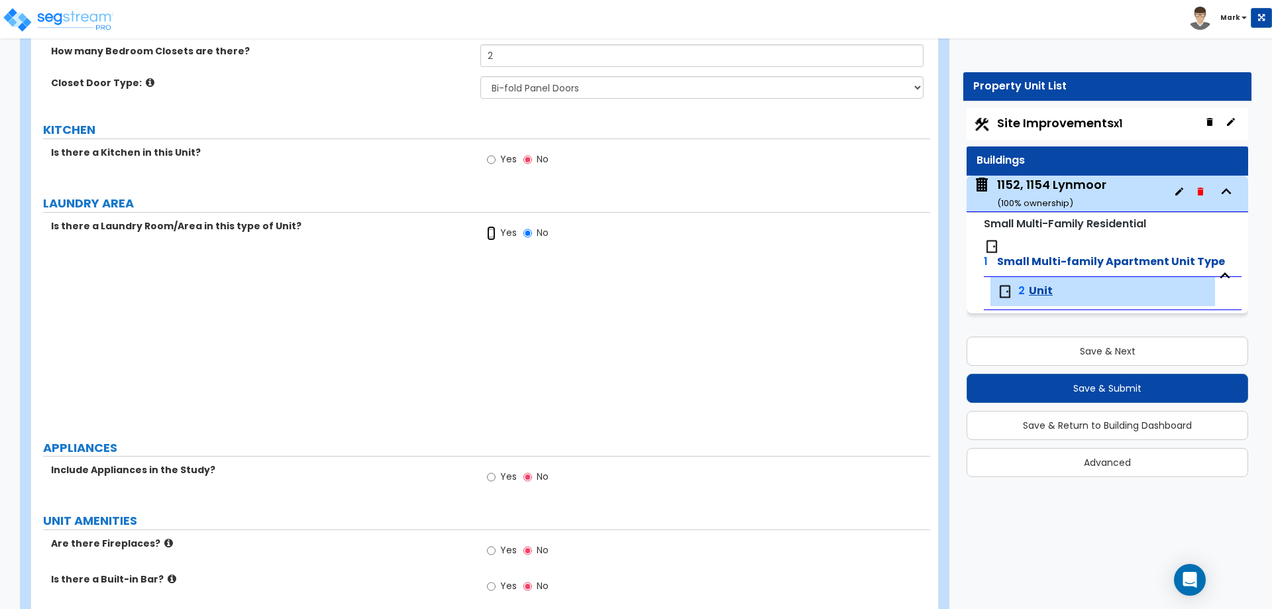
radio input "true"
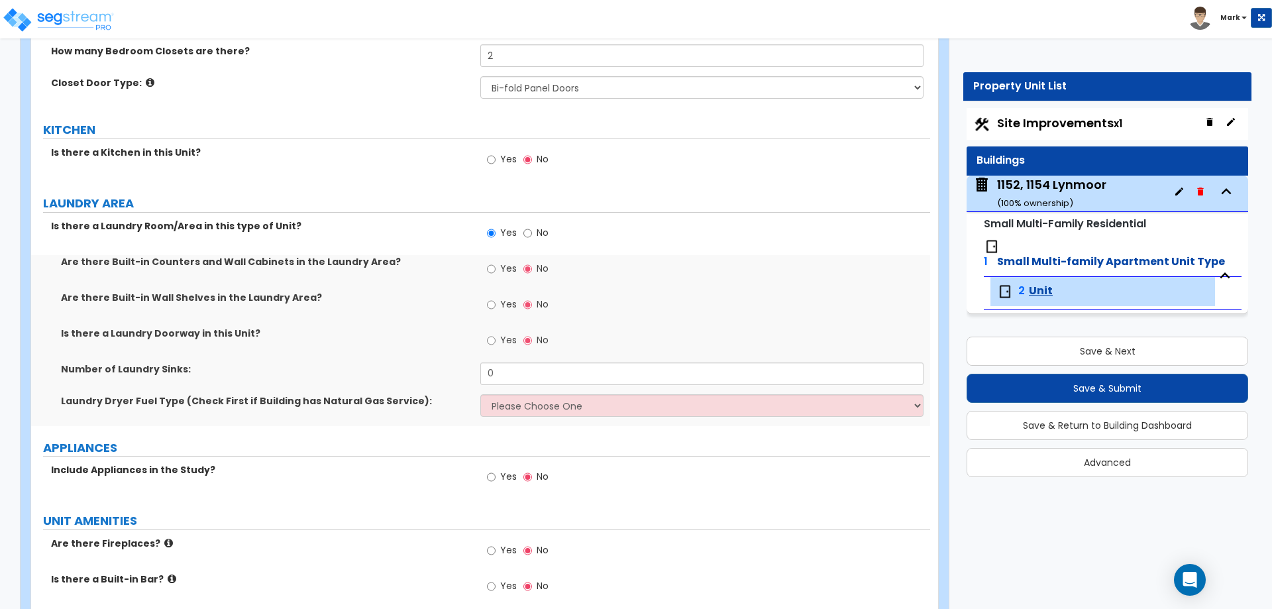
click at [506, 154] on span "Yes" at bounding box center [508, 158] width 17 height 13
click at [496, 154] on input "Yes" at bounding box center [491, 159] width 9 height 15
radio input "true"
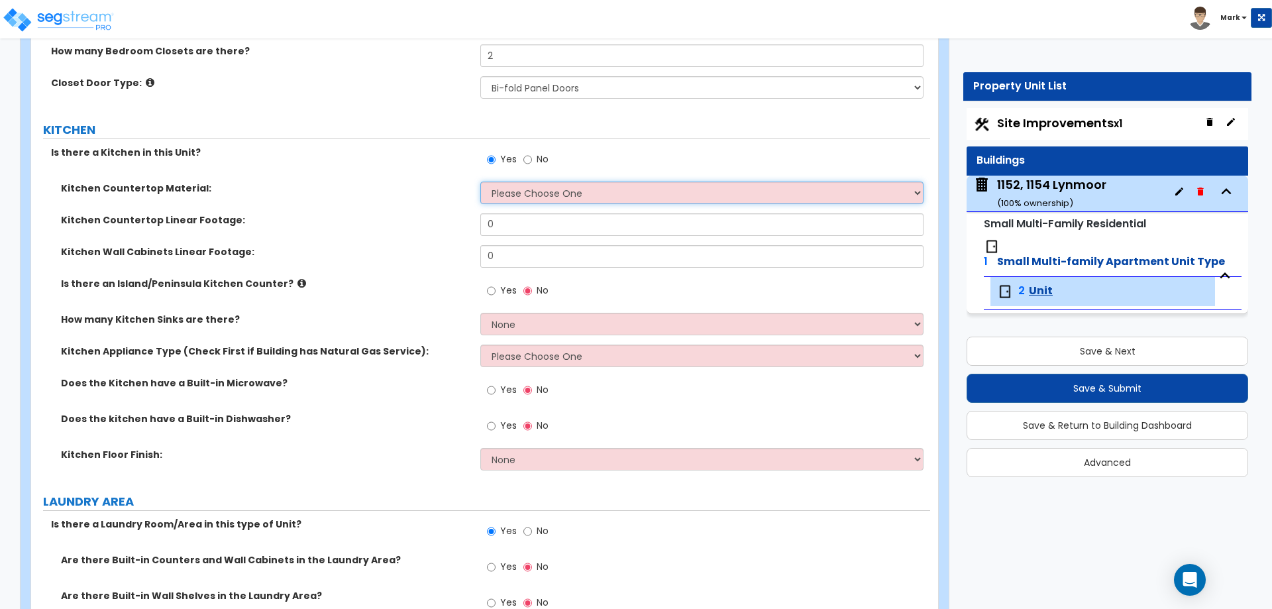
click at [518, 187] on select "Please Choose One Plastic Laminate Solid Surface Stone Quartz Marble Tile Wood …" at bounding box center [701, 193] width 443 height 23
select select "4"
click at [480, 182] on select "Please Choose One Plastic Laminate Solid Surface Stone Quartz Marble Tile Wood …" at bounding box center [701, 193] width 443 height 23
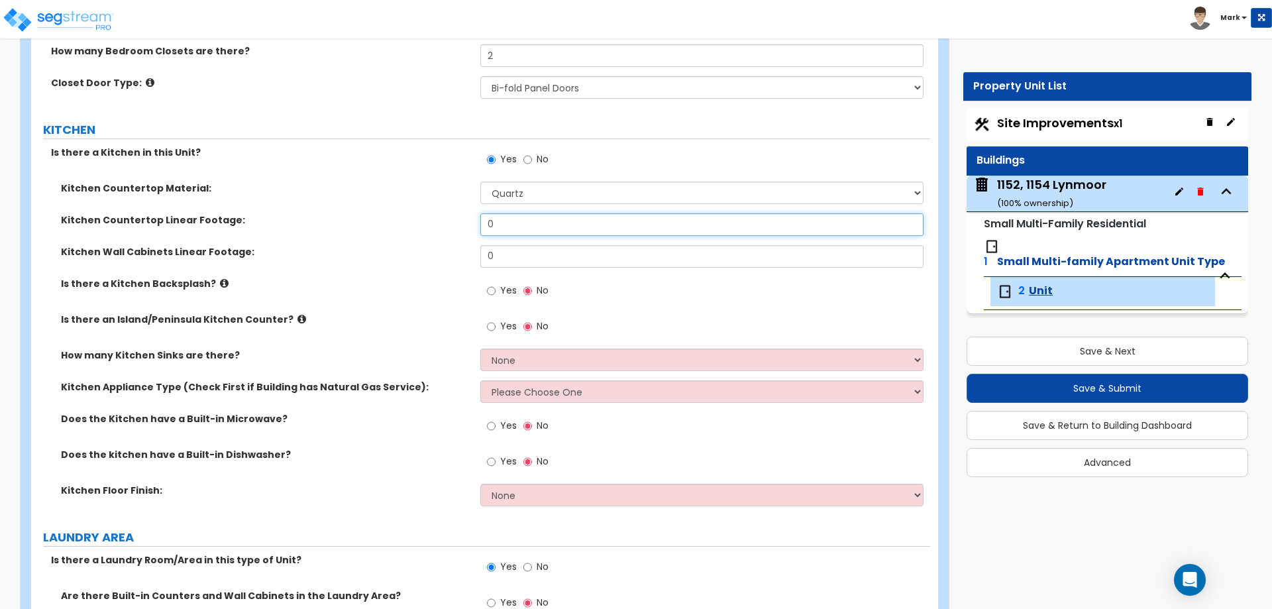
click at [546, 225] on input "0" at bounding box center [701, 224] width 443 height 23
type input "18"
click at [506, 255] on input "0" at bounding box center [701, 256] width 443 height 23
type input "15"
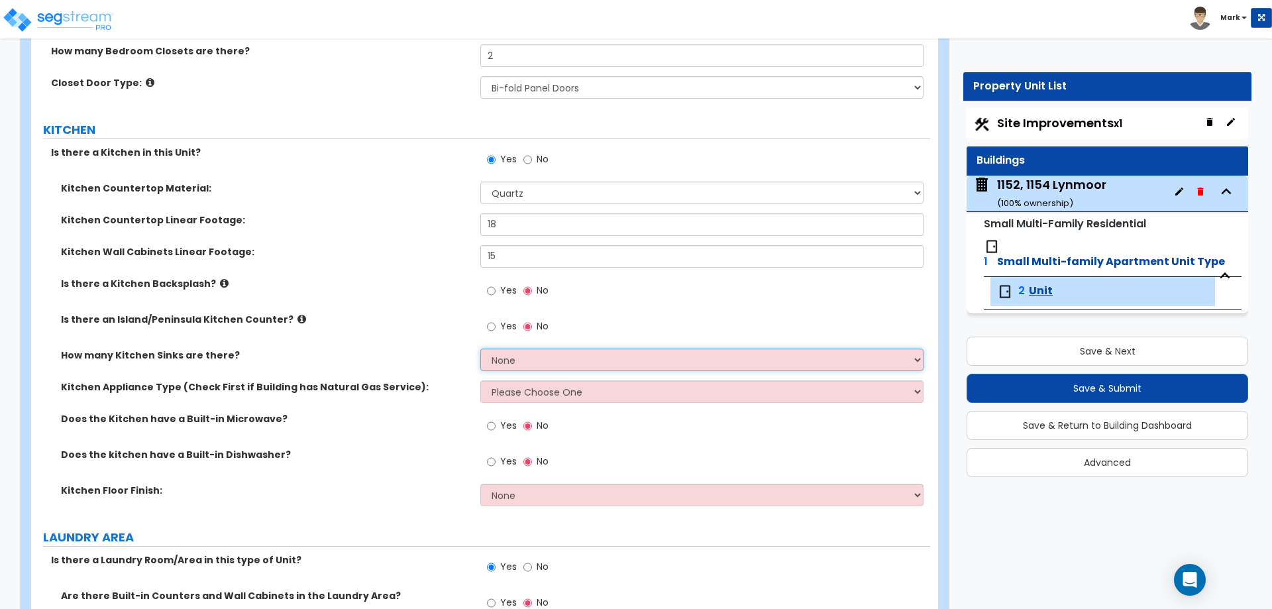
click at [494, 363] on select "None 1 2 3" at bounding box center [701, 360] width 443 height 23
select select "1"
click at [480, 349] on select "None 1 2 3" at bounding box center [701, 360] width 443 height 23
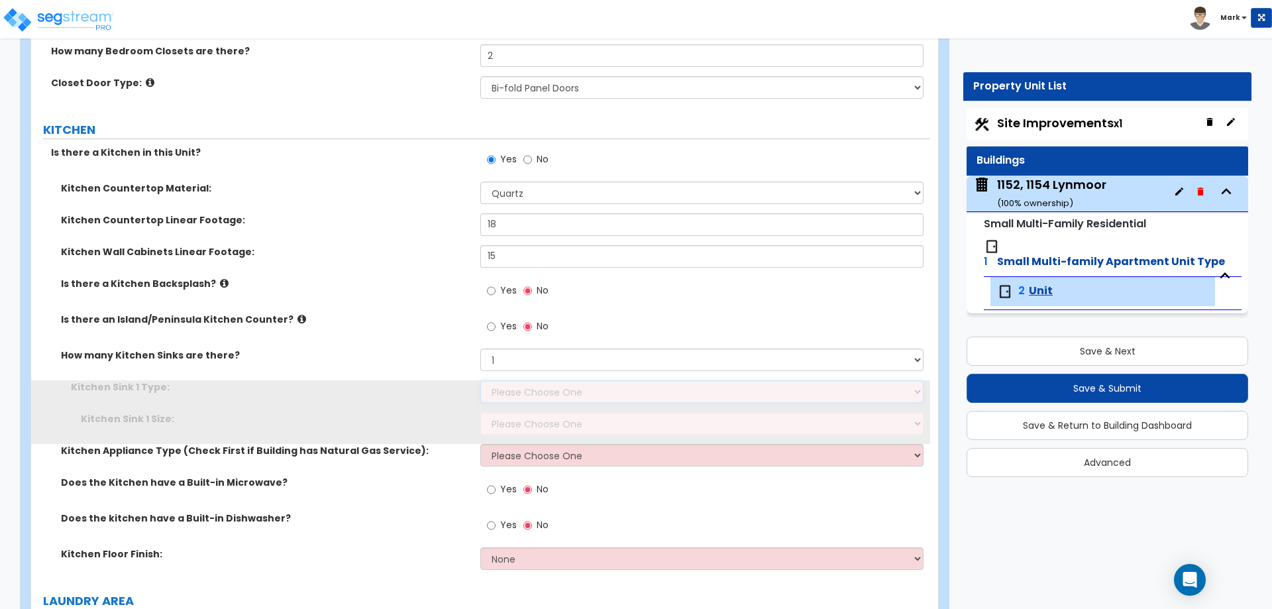
click at [505, 391] on select "Please Choose One Stainless Steel Porcelain Enamel Cast Iron Granite Composite" at bounding box center [701, 391] width 443 height 23
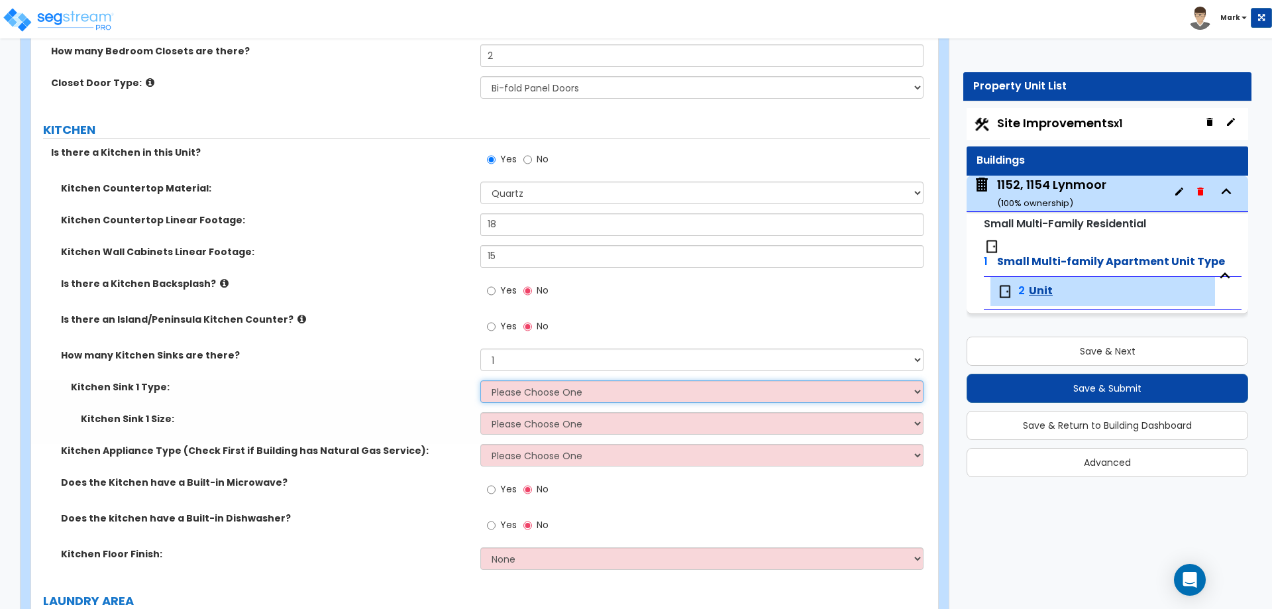
select select "1"
click at [480, 380] on select "Please Choose One Stainless Steel Porcelain Enamel Cast Iron Granite Composite" at bounding box center [701, 391] width 443 height 23
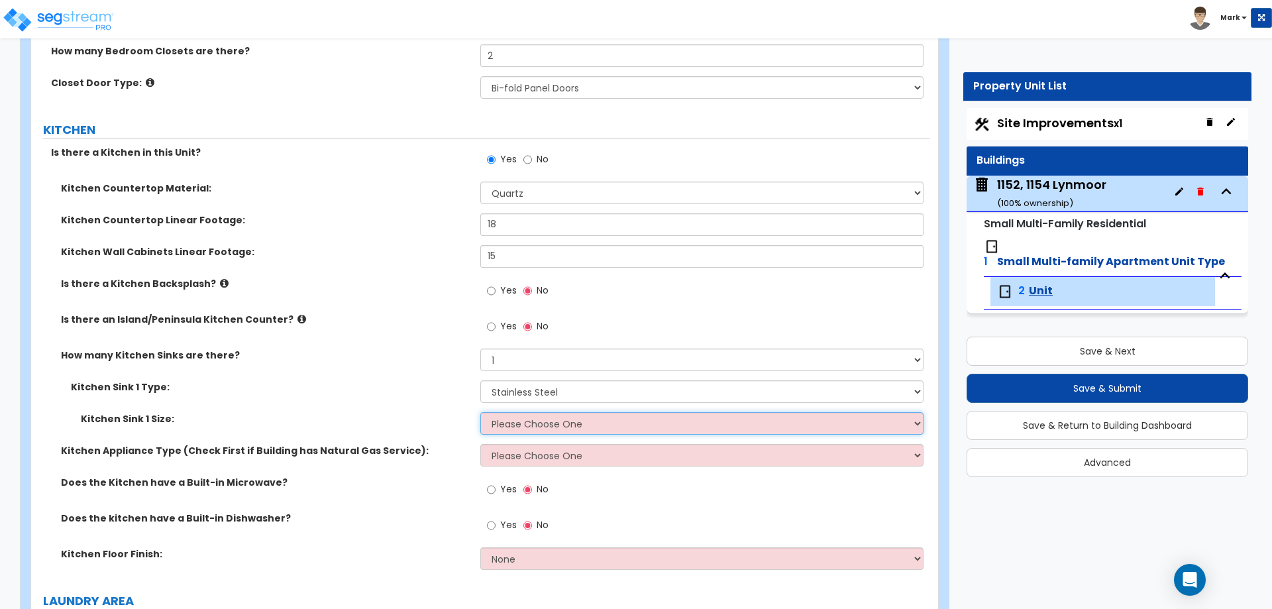
click at [512, 430] on select "Please Choose One Single Sink Double Sink" at bounding box center [701, 423] width 443 height 23
select select "1"
click at [480, 412] on select "Please Choose One Single Sink Double Sink" at bounding box center [701, 423] width 443 height 23
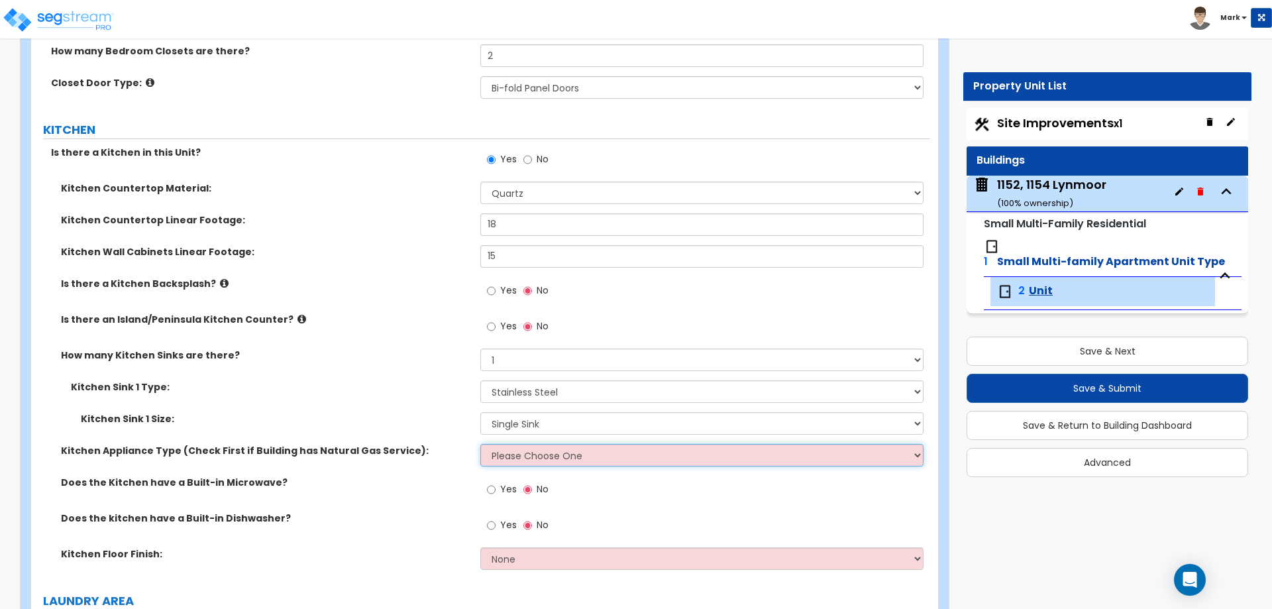
click at [516, 461] on select "Please Choose One Gas Electric" at bounding box center [701, 455] width 443 height 23
select select "1"
click at [480, 444] on select "Please Choose One Gas Electric" at bounding box center [701, 455] width 443 height 23
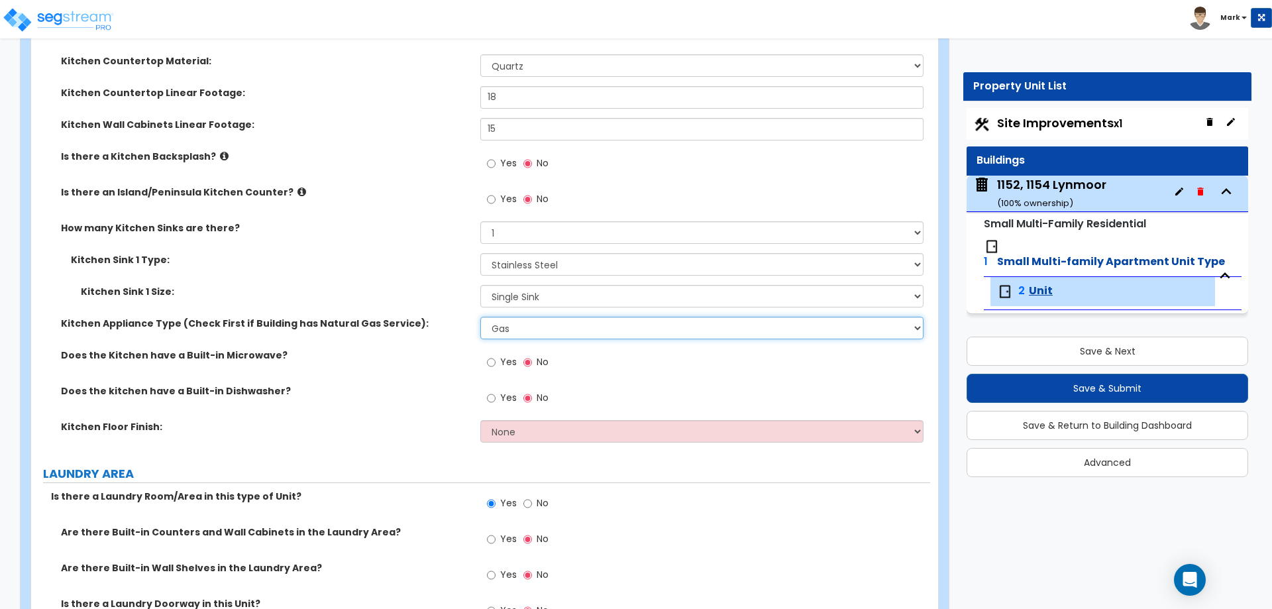
scroll to position [2187, 0]
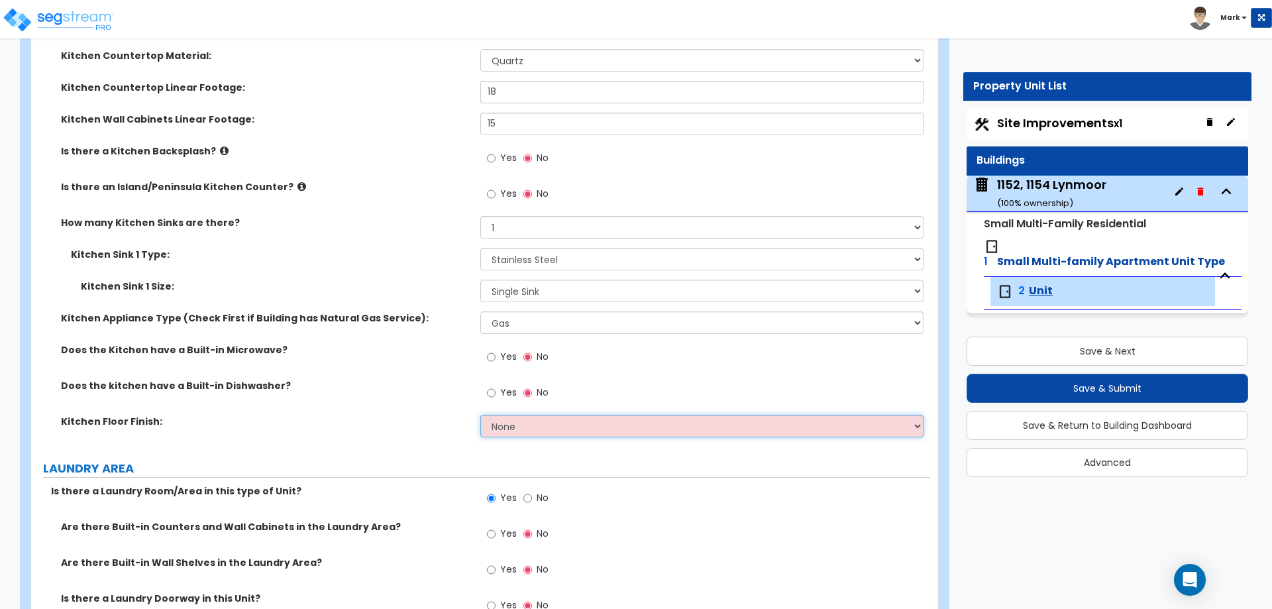
click at [508, 433] on select "None Tile Flooring Hardwood Flooring Resilient Laminate Flooring VCT Flooring S…" at bounding box center [701, 426] width 443 height 23
select select "2"
click at [480, 415] on select "None Tile Flooring Hardwood Flooring Resilient Laminate Flooring VCT Flooring S…" at bounding box center [701, 426] width 443 height 23
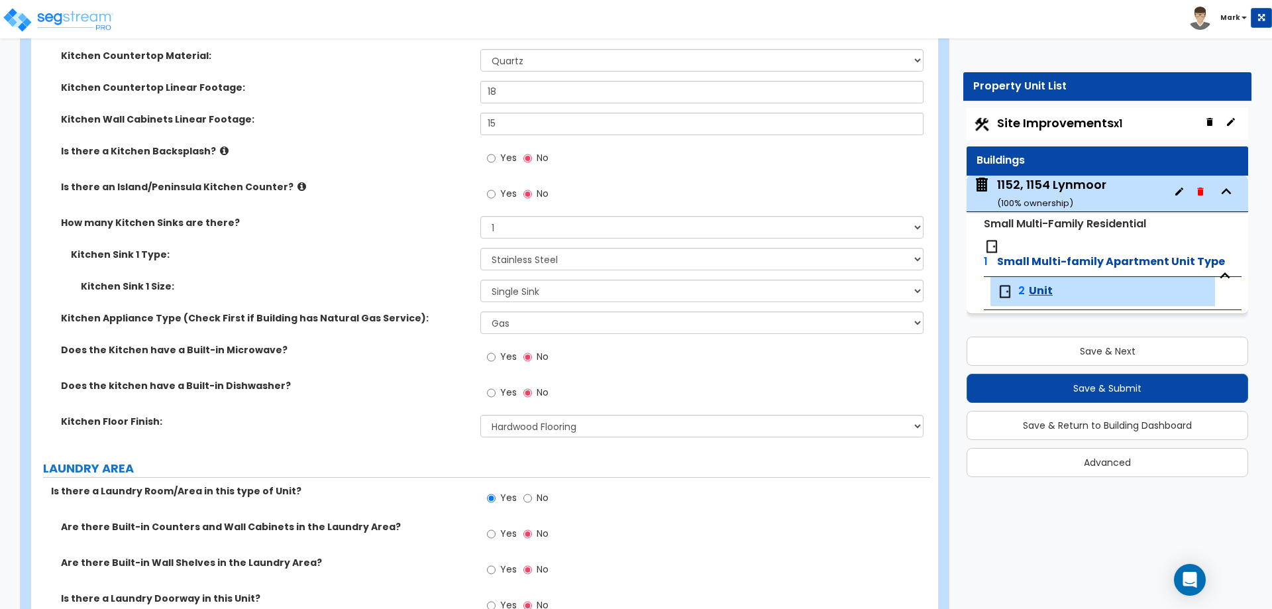
click at [502, 393] on span "Yes" at bounding box center [508, 392] width 17 height 13
click at [496, 393] on input "Yes" at bounding box center [491, 393] width 9 height 15
radio input "true"
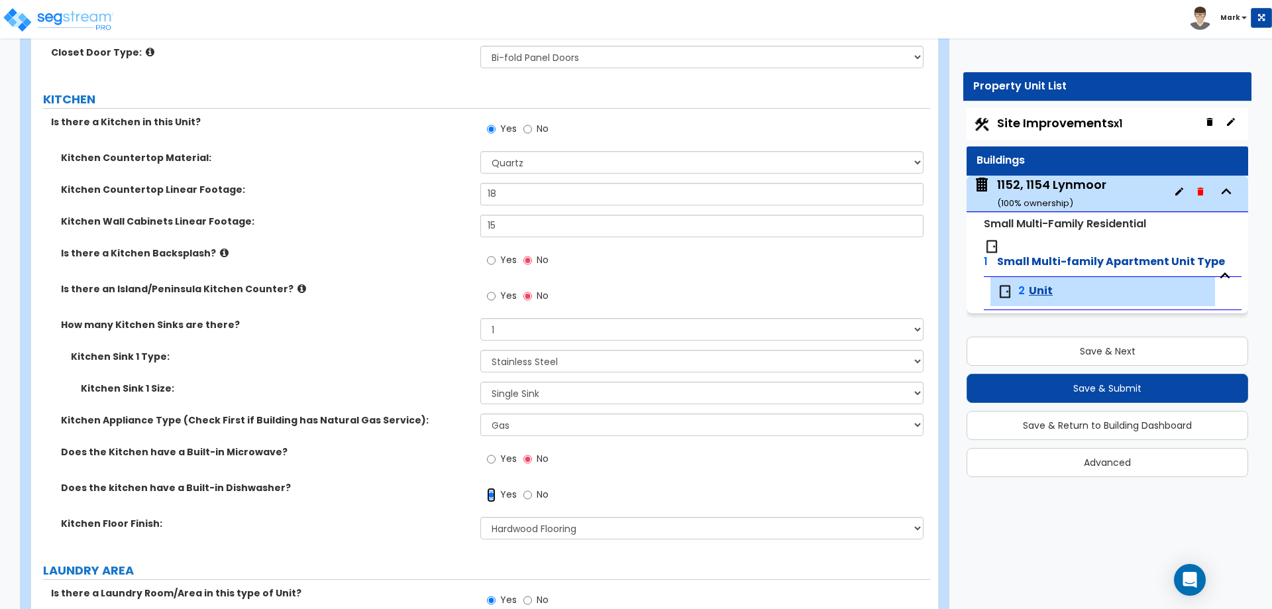
scroll to position [2386, 0]
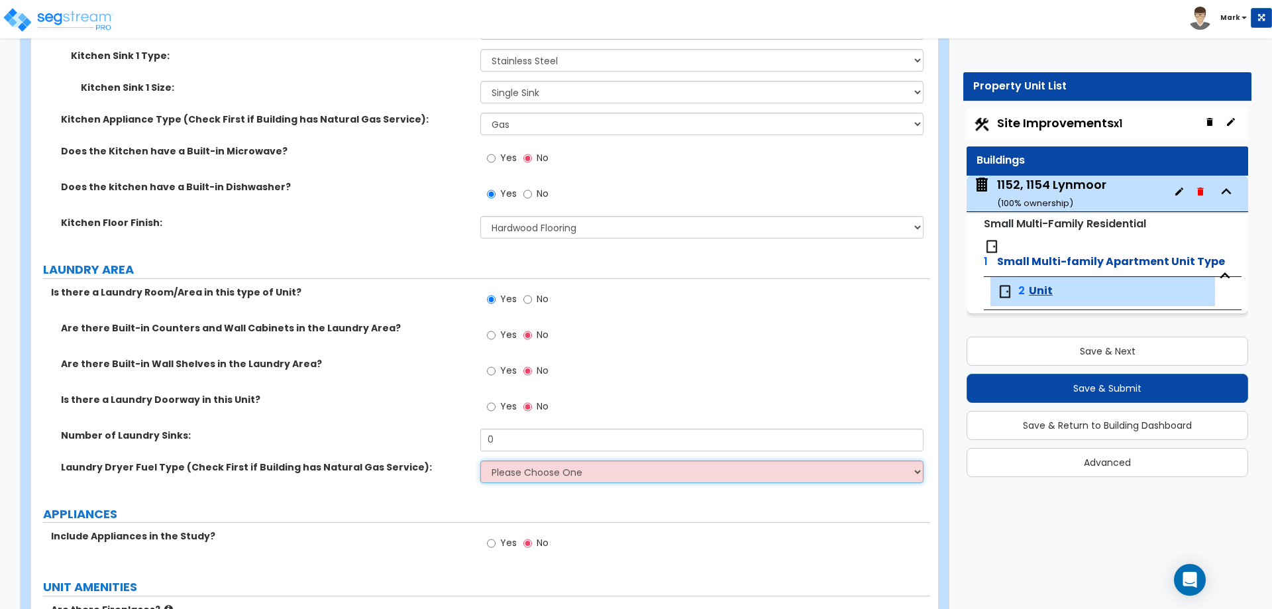
click at [527, 476] on select "Please Choose One Gas Electric" at bounding box center [701, 472] width 443 height 23
select select "1"
click at [480, 461] on select "Please Choose One Gas Electric" at bounding box center [701, 472] width 443 height 23
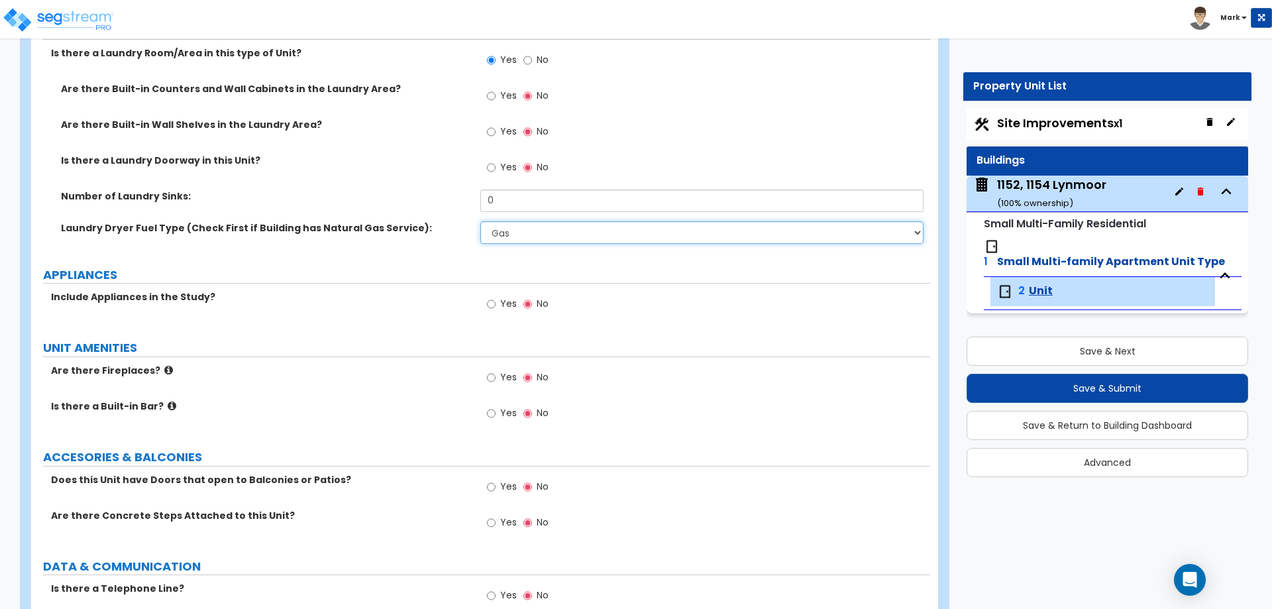
scroll to position [2651, 0]
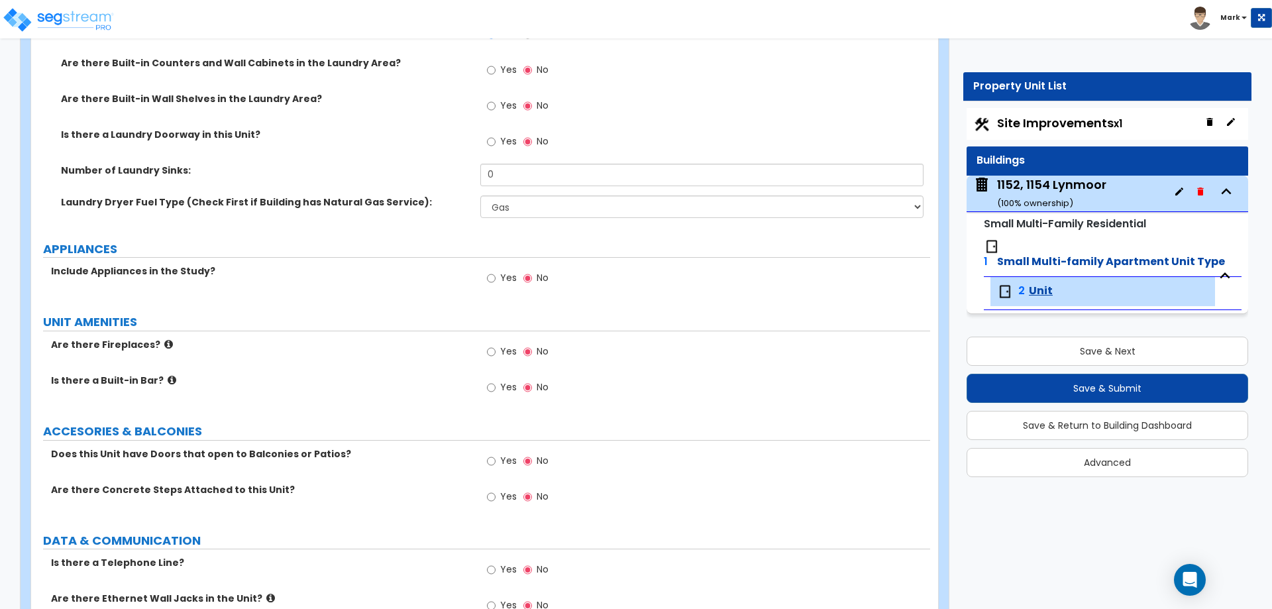
click at [484, 276] on div "Yes No" at bounding box center [517, 279] width 75 height 30
click at [502, 281] on span "Yes" at bounding box center [508, 277] width 17 height 13
click at [496, 281] on input "Yes" at bounding box center [491, 278] width 9 height 15
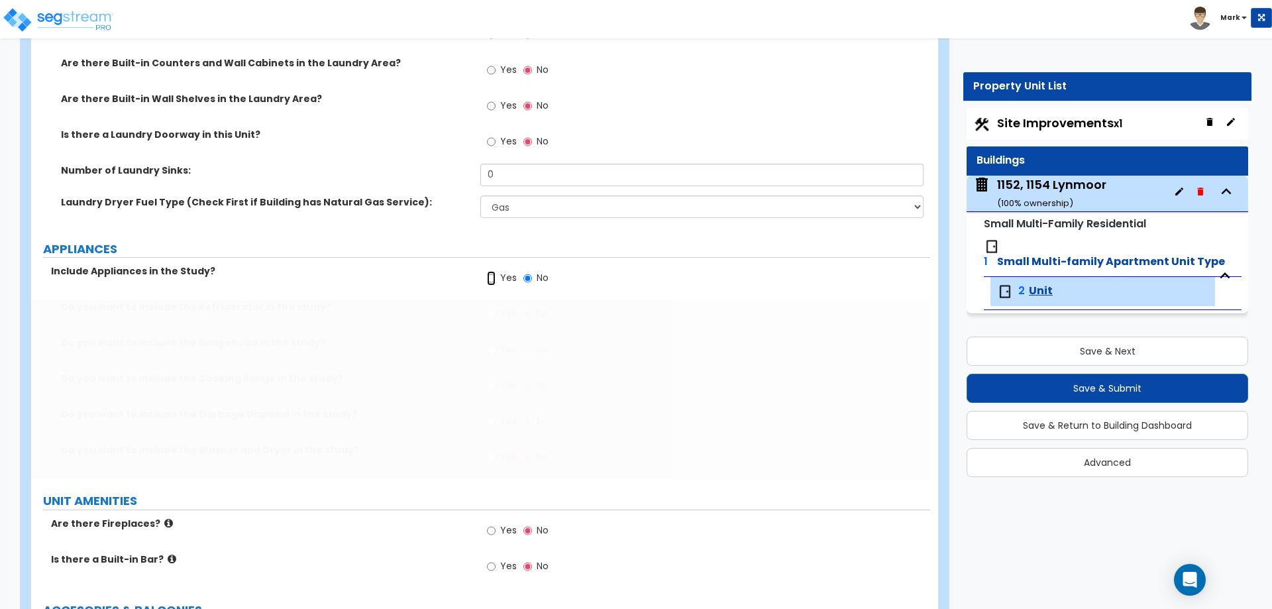
radio input "true"
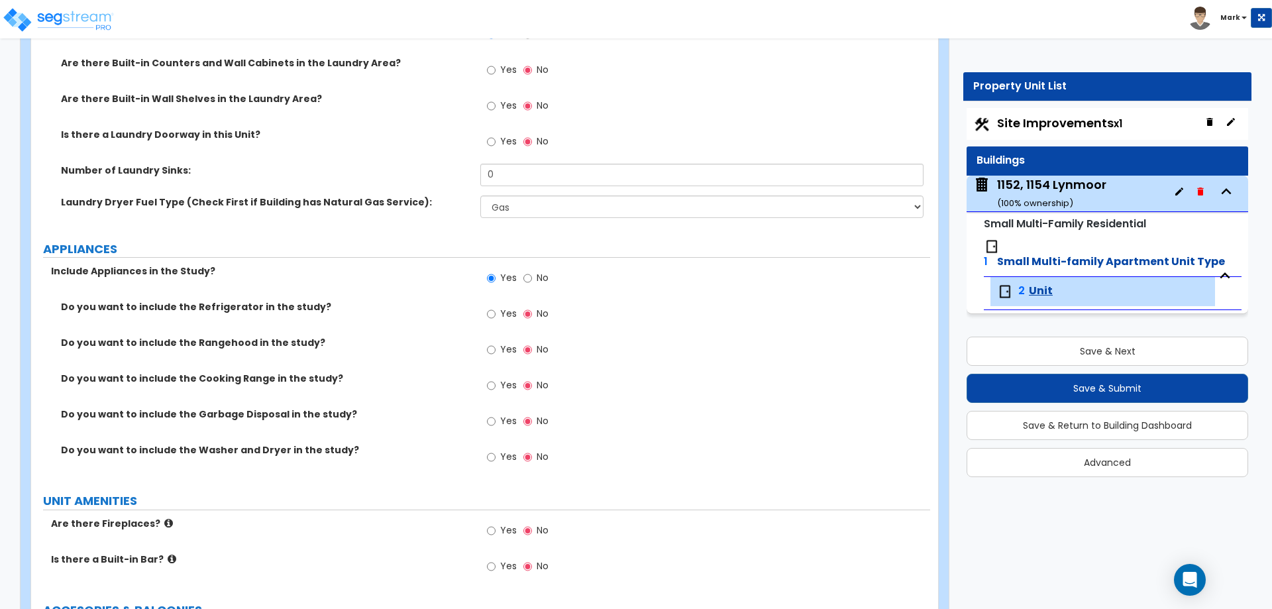
click at [505, 316] on span "Yes" at bounding box center [508, 313] width 17 height 13
click at [496, 316] on input "Yes" at bounding box center [491, 314] width 9 height 15
radio input "true"
drag, startPoint x: 502, startPoint y: 453, endPoint x: 501, endPoint y: 441, distance: 11.9
click at [502, 452] on span "Yes" at bounding box center [508, 456] width 17 height 13
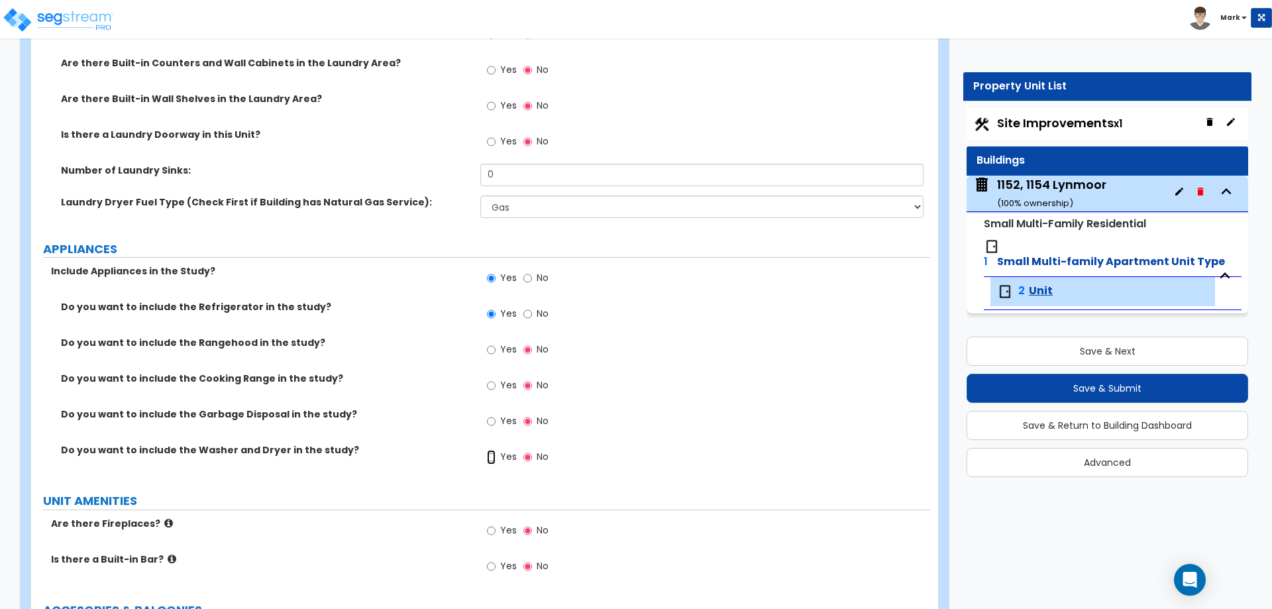
click at [496, 452] on input "Yes" at bounding box center [491, 457] width 9 height 15
radio input "true"
click at [498, 381] on label "Yes" at bounding box center [502, 387] width 30 height 23
click at [496, 381] on input "Yes" at bounding box center [491, 385] width 9 height 15
radio input "true"
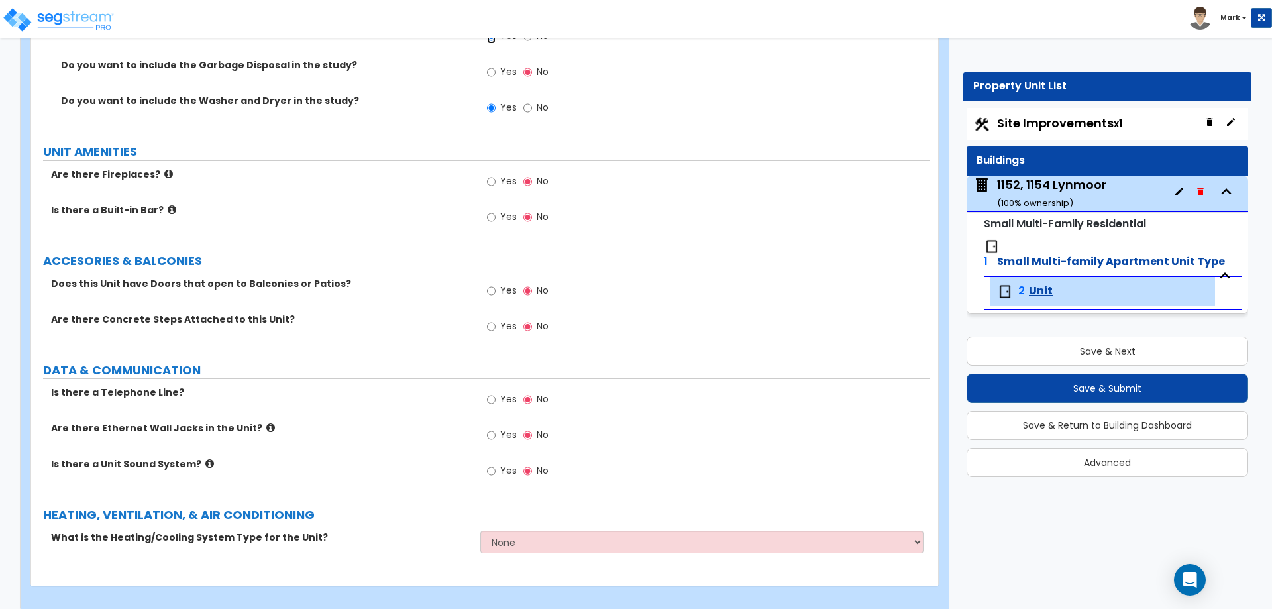
scroll to position [3015, 0]
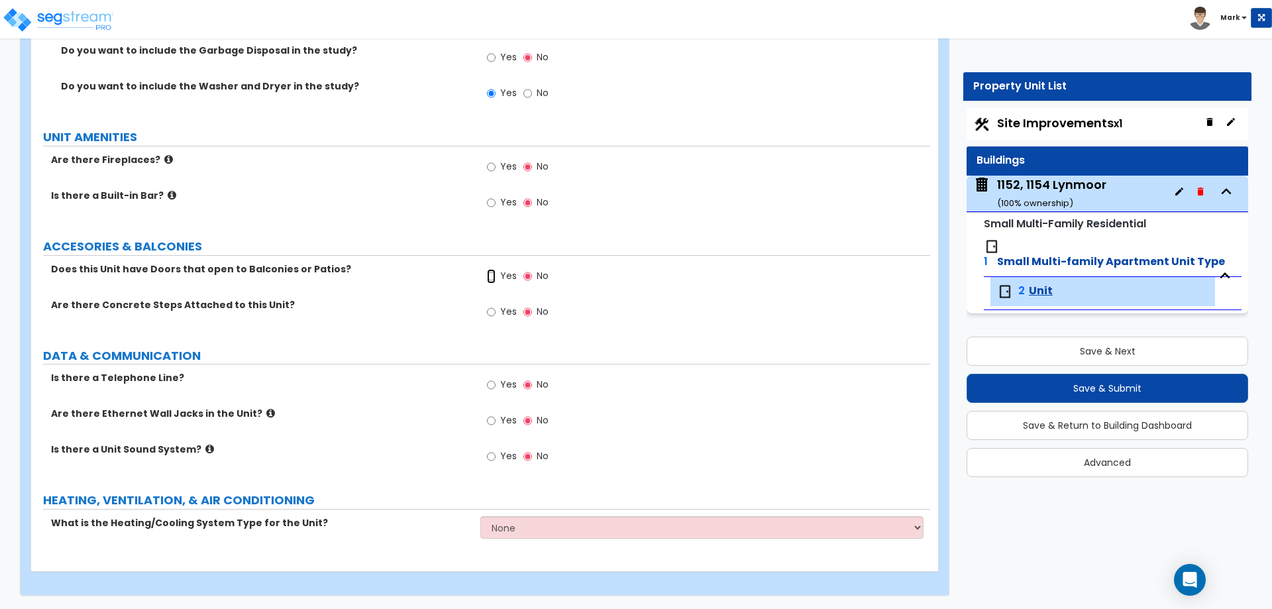
click at [488, 275] on input "Yes" at bounding box center [491, 276] width 9 height 15
radio input "true"
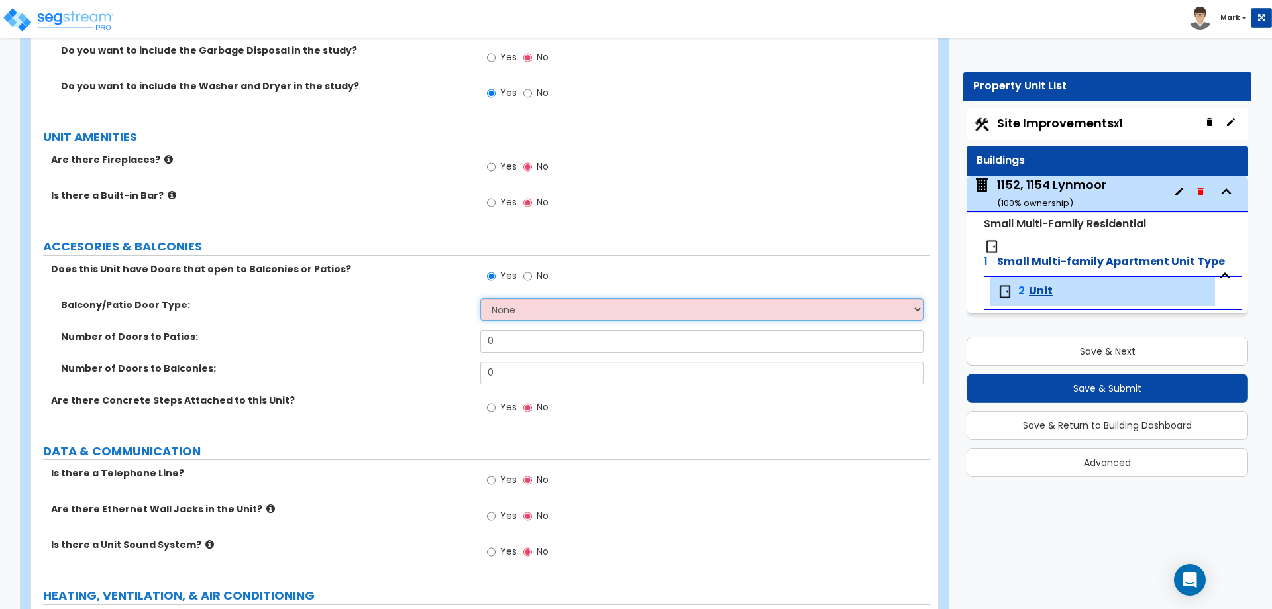
click at [526, 298] on select "None Single Hinged Doors Double Hinged Doors Single French Doors Double French …" at bounding box center [701, 309] width 443 height 23
select select "1"
click at [480, 298] on select "None Single Hinged Doors Double Hinged Doors Single French Doors Double French …" at bounding box center [701, 309] width 443 height 23
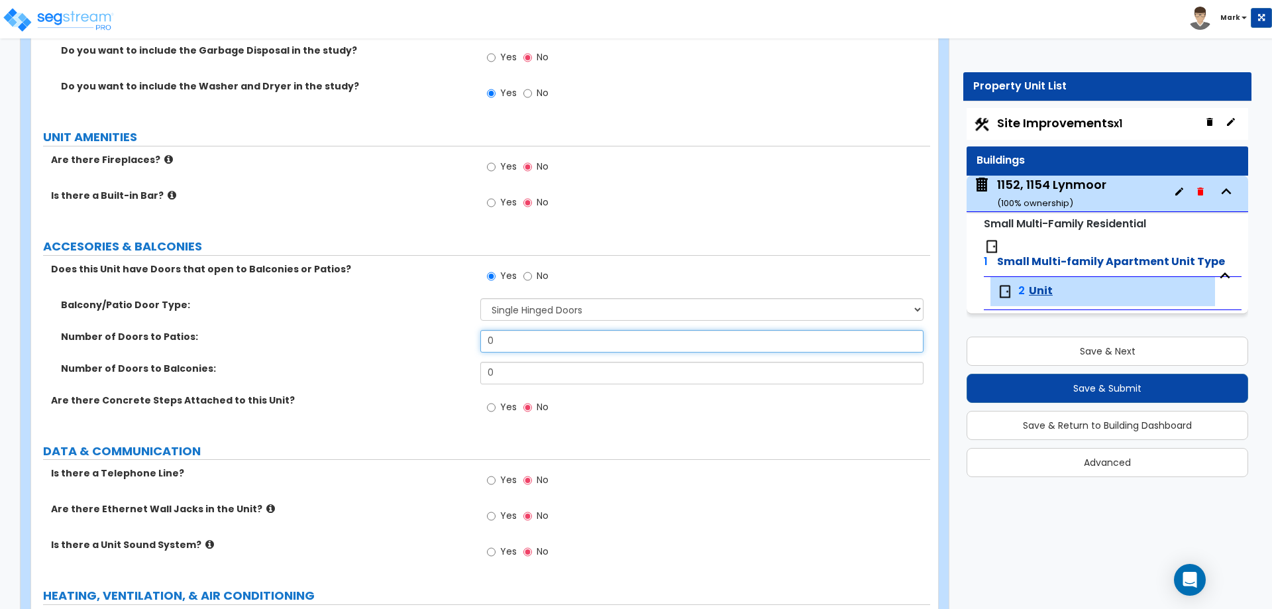
click at [522, 339] on input "0" at bounding box center [701, 341] width 443 height 23
type input "1"
click at [475, 369] on div "Number of Doors to Balconies:" at bounding box center [255, 368] width 449 height 13
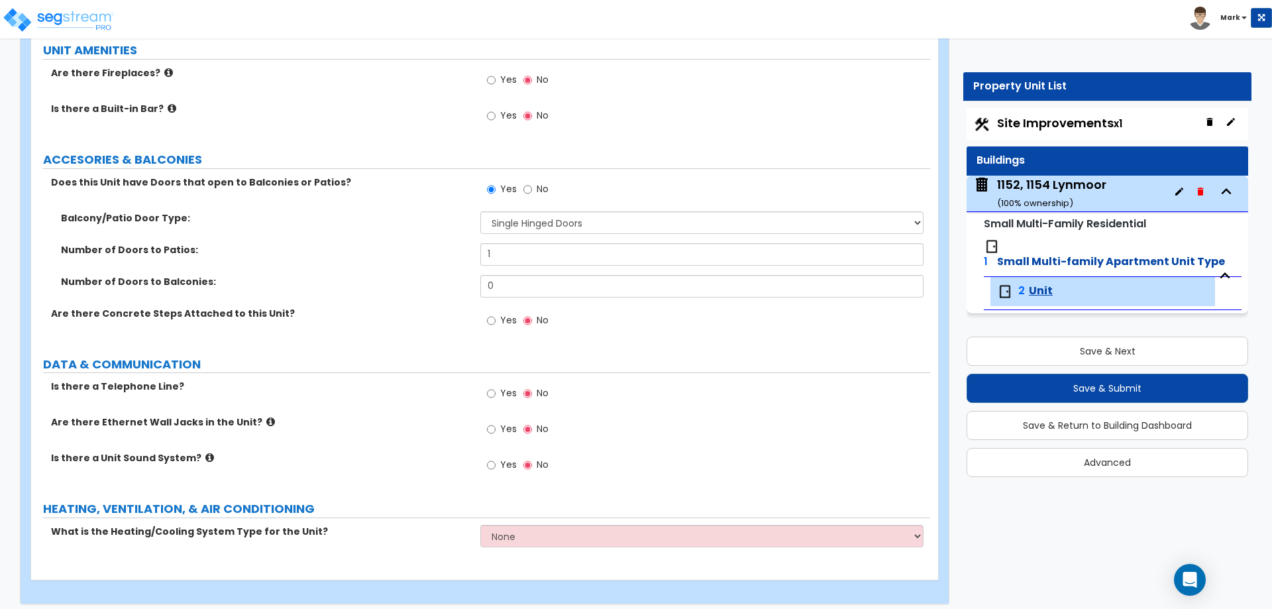
scroll to position [3110, 0]
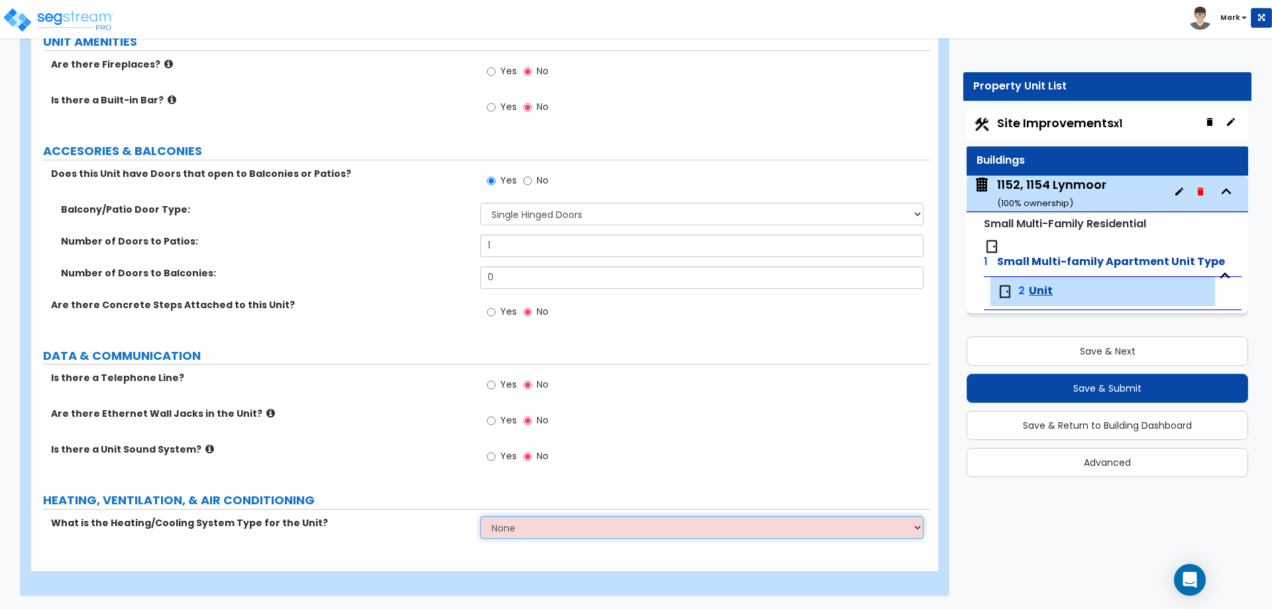
click at [562, 528] on select "None Heat Only Centralized Heating & Cooling Thru Wall Air Conditioners Mini Sp…" at bounding box center [701, 527] width 443 height 23
select select "2"
click at [480, 516] on select "None Heat Only Centralized Heating & Cooling Thru Wall Air Conditioners Mini Sp…" at bounding box center [701, 527] width 443 height 23
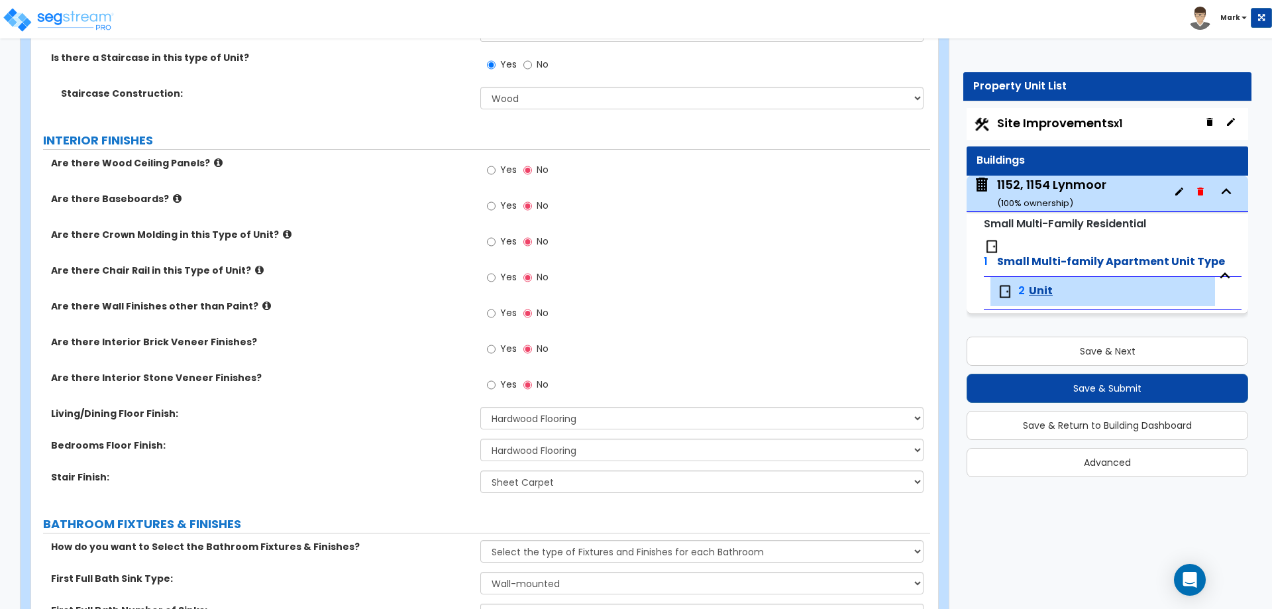
scroll to position [260, 0]
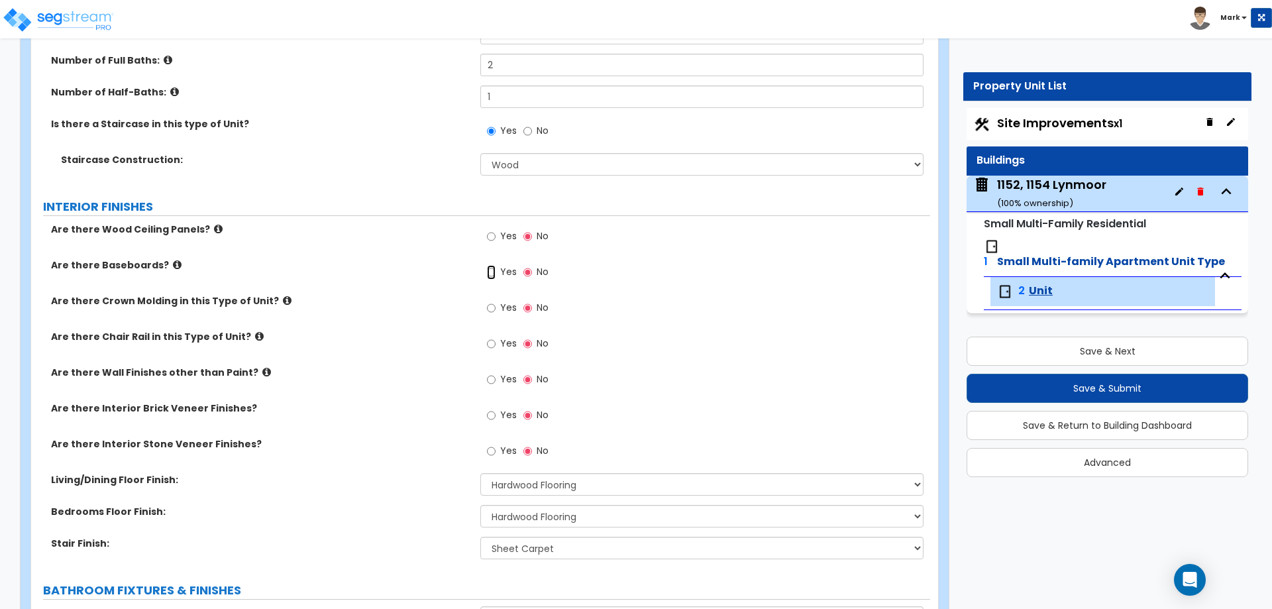
click at [496, 268] on label "Yes" at bounding box center [502, 273] width 30 height 23
click at [496, 268] on input "Yes" at bounding box center [491, 272] width 9 height 15
radio input "true"
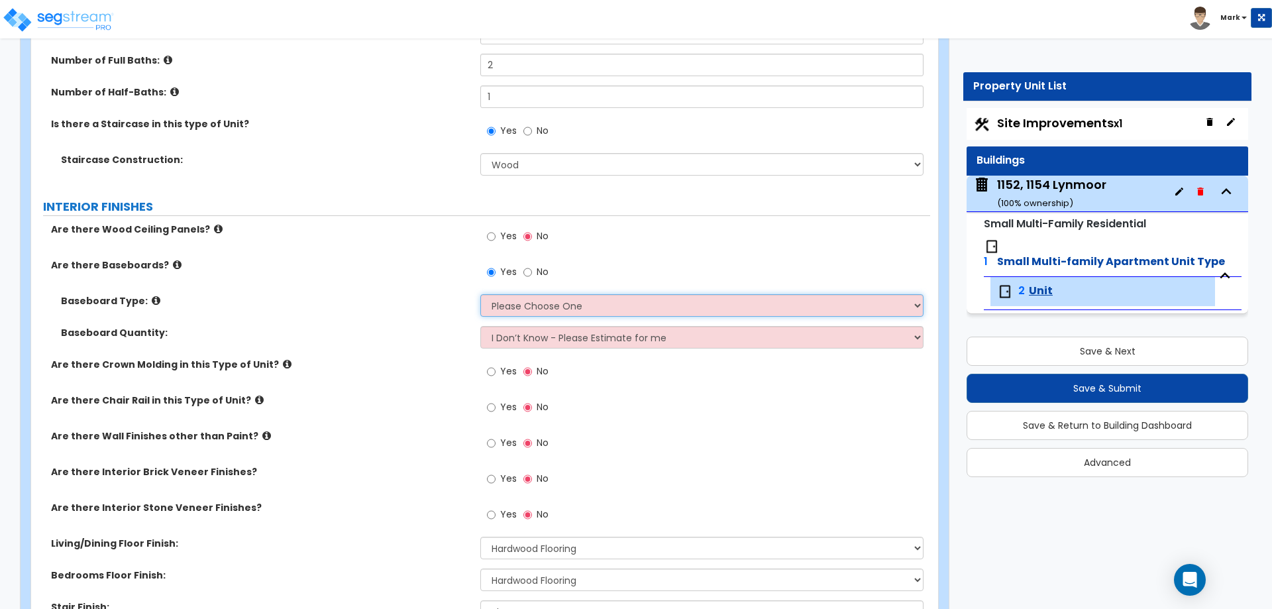
click at [510, 301] on select "Please Choose One Wood Vinyl Carpet Tile" at bounding box center [701, 305] width 443 height 23
select select "1"
click at [480, 294] on select "Please Choose One Wood Vinyl Carpet Tile" at bounding box center [701, 305] width 443 height 23
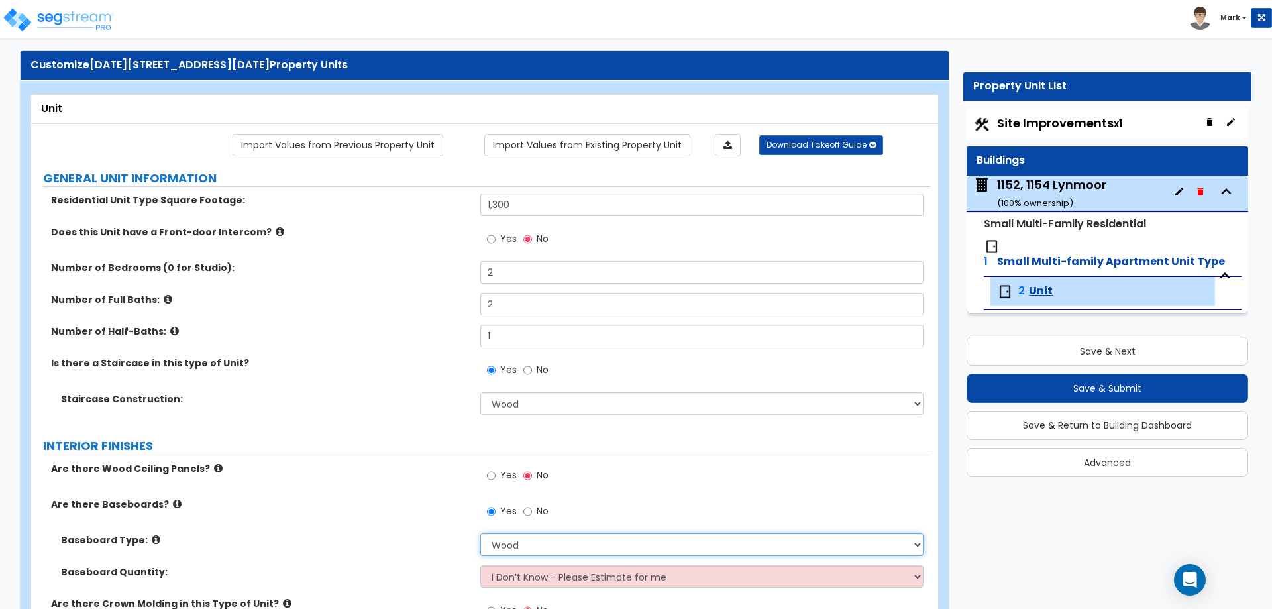
scroll to position [0, 0]
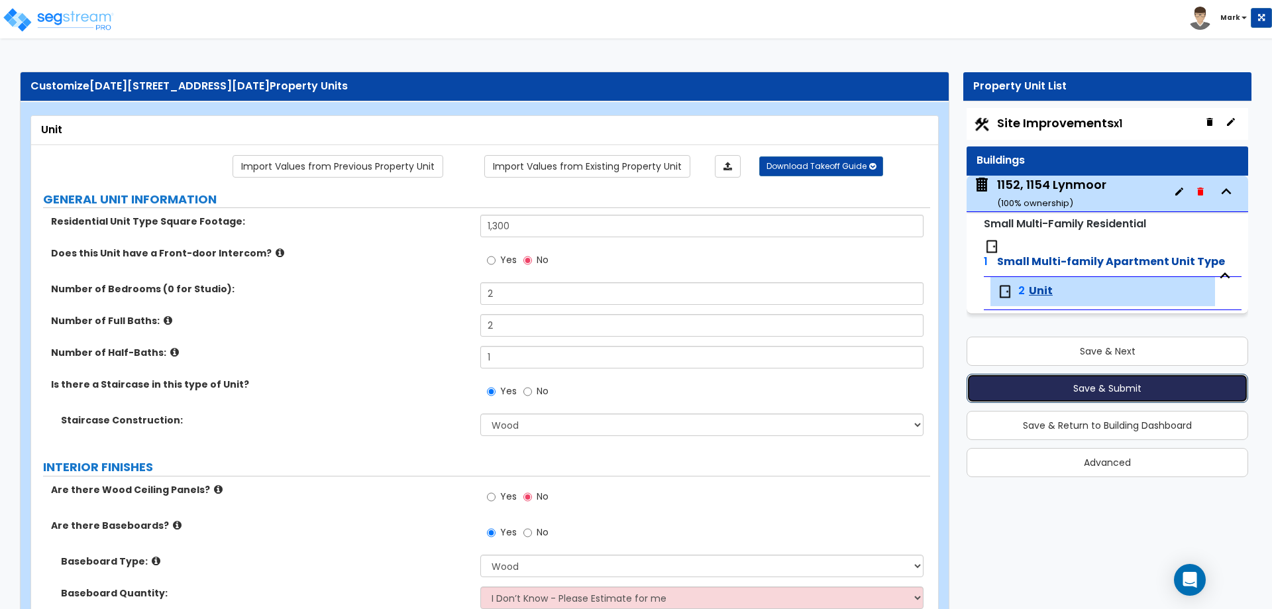
click at [1089, 374] on button "Save & Submit" at bounding box center [1108, 388] width 282 height 29
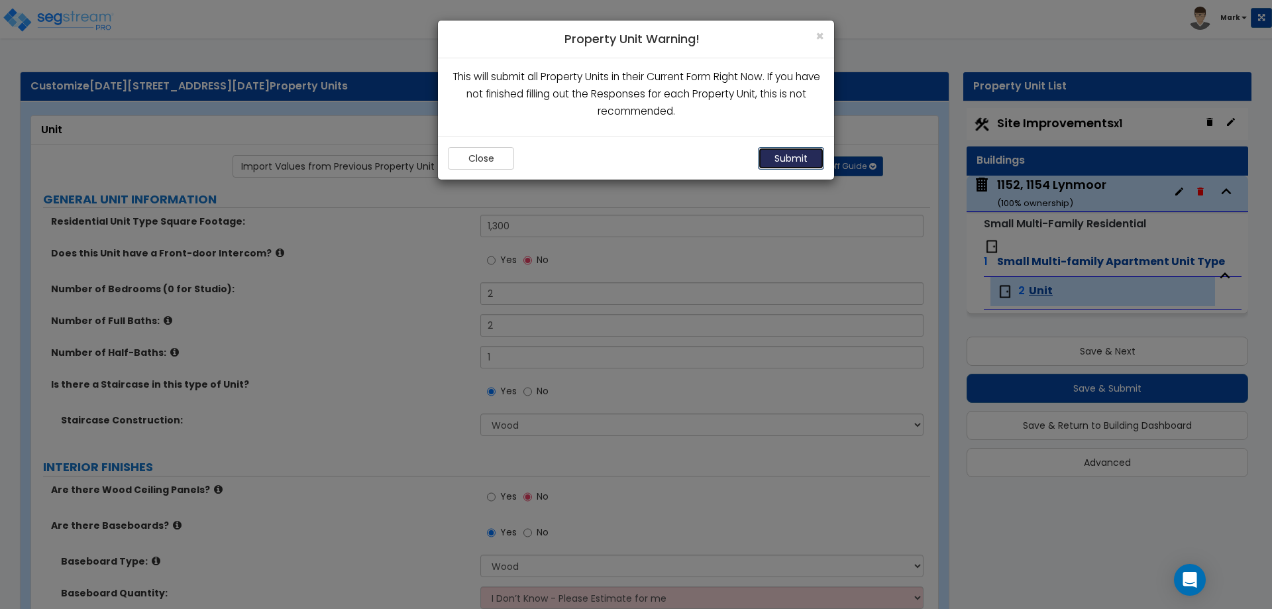
click at [786, 158] on button "Submit" at bounding box center [791, 158] width 66 height 23
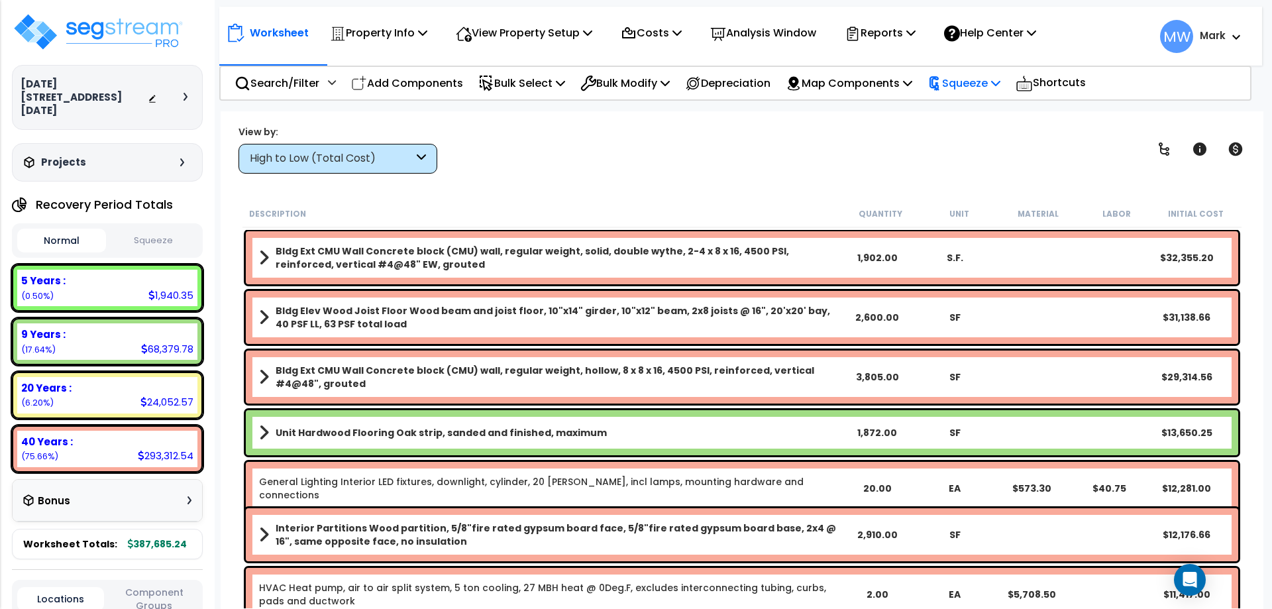
click at [968, 83] on p "Squeeze" at bounding box center [964, 83] width 73 height 18
click at [971, 118] on link "Squeeze" at bounding box center [986, 112] width 131 height 27
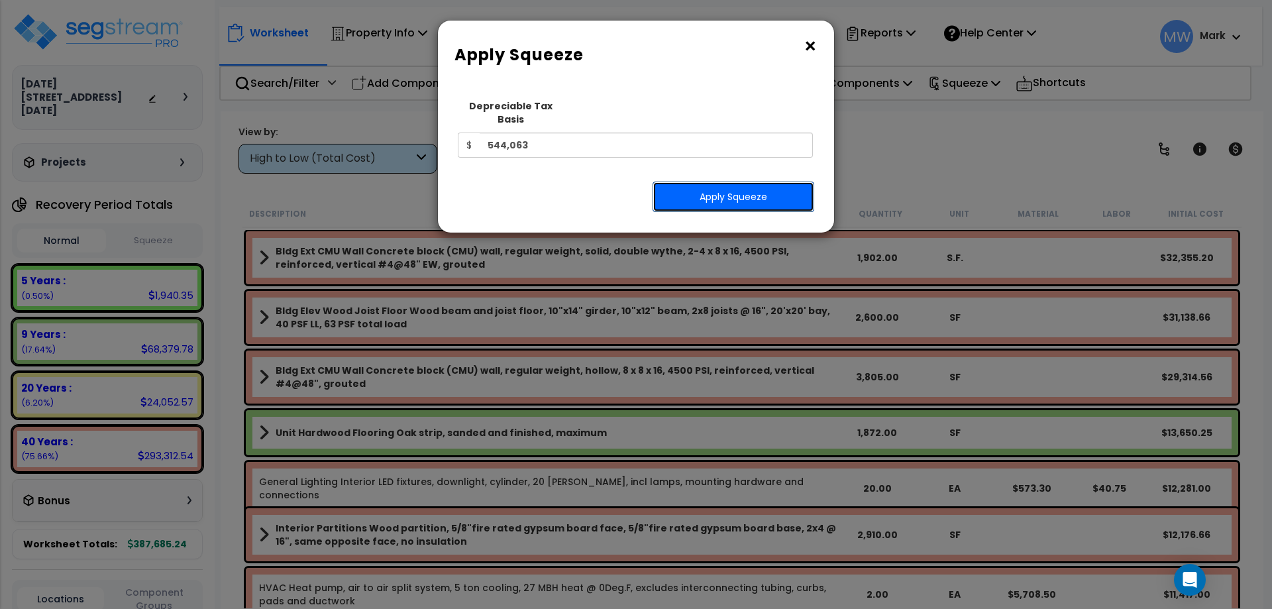
click at [712, 182] on button "Apply Squeeze" at bounding box center [734, 197] width 162 height 30
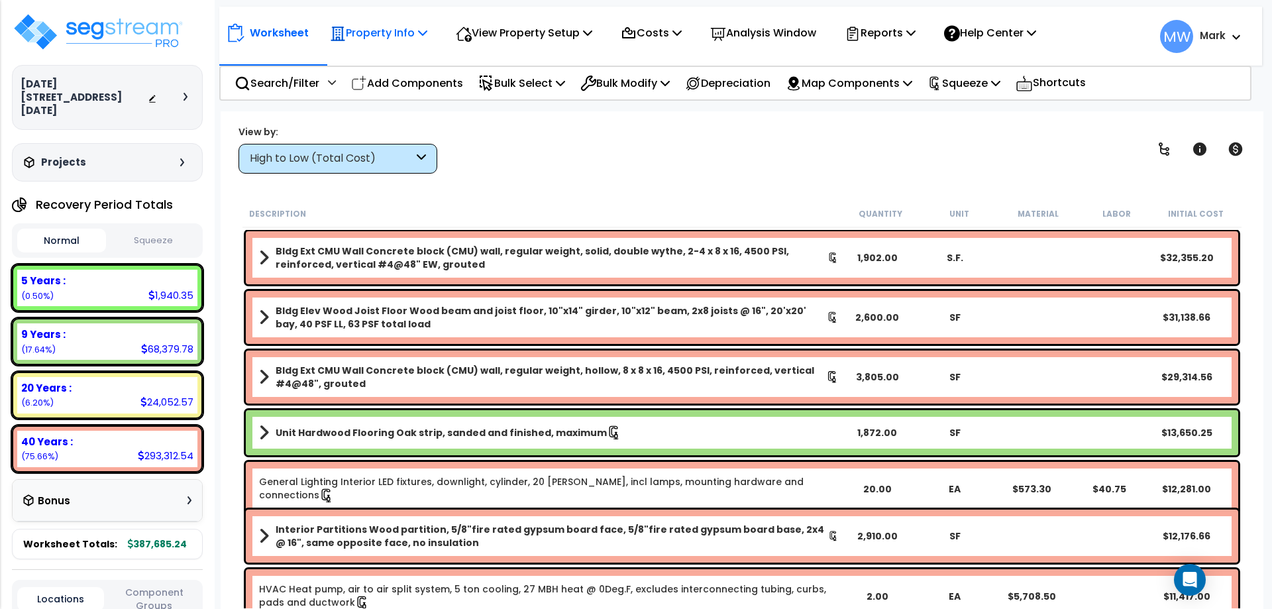
click at [425, 36] on icon at bounding box center [422, 32] width 9 height 11
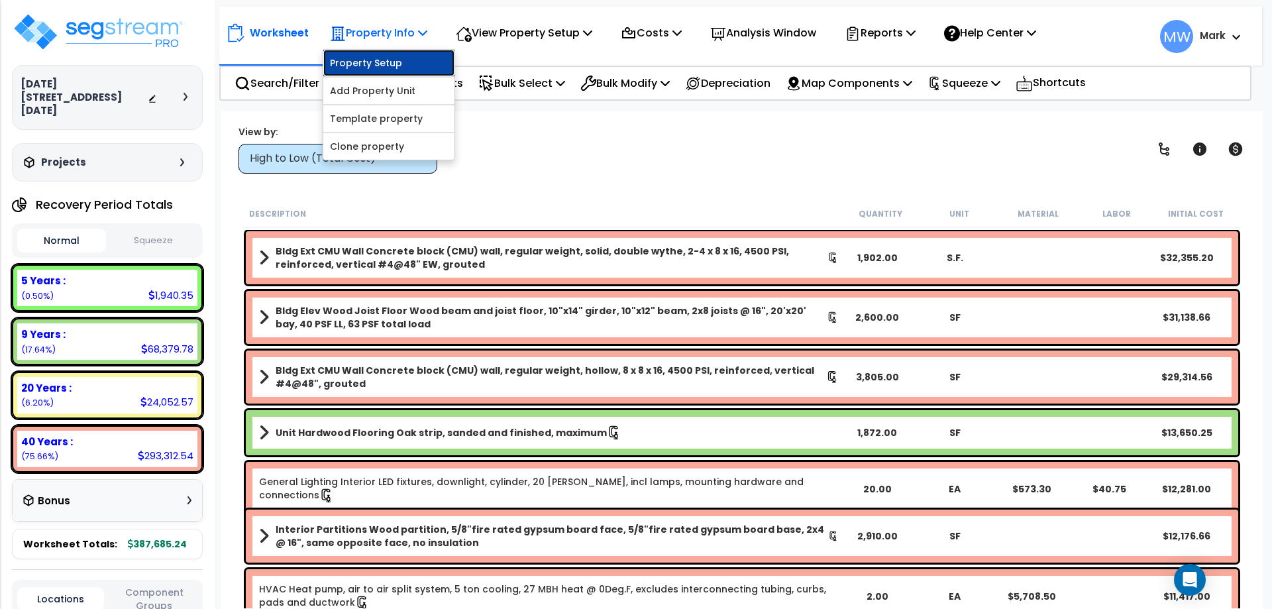
click at [396, 55] on link "Property Setup" at bounding box center [388, 63] width 131 height 27
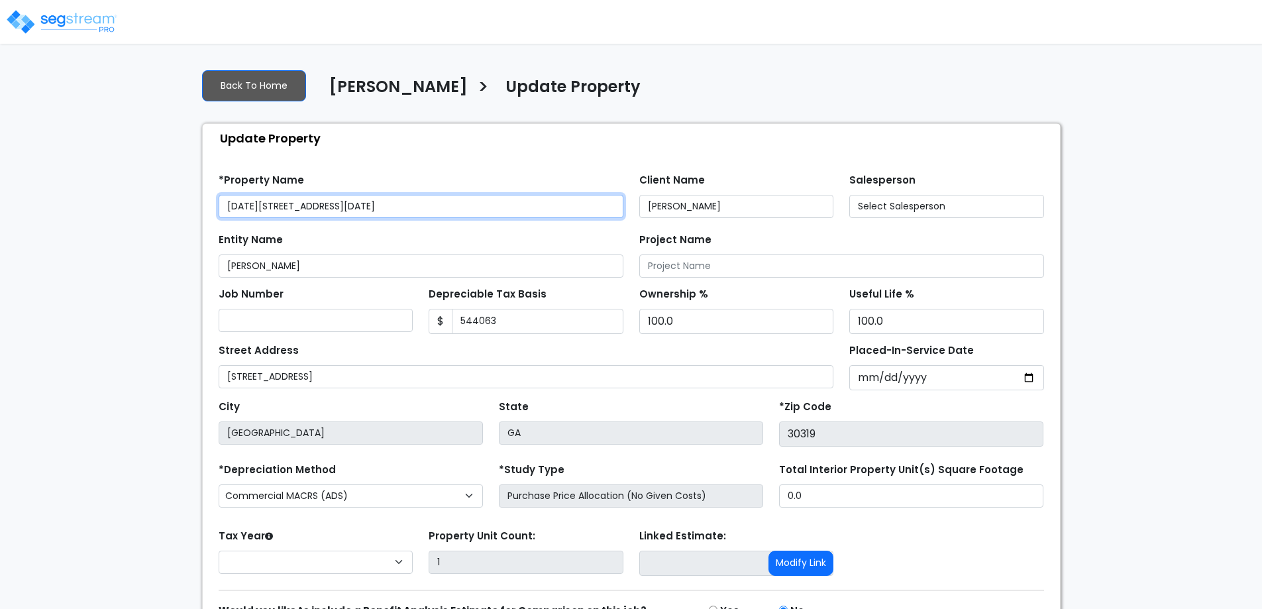
type input "544,063"
select select "2025"
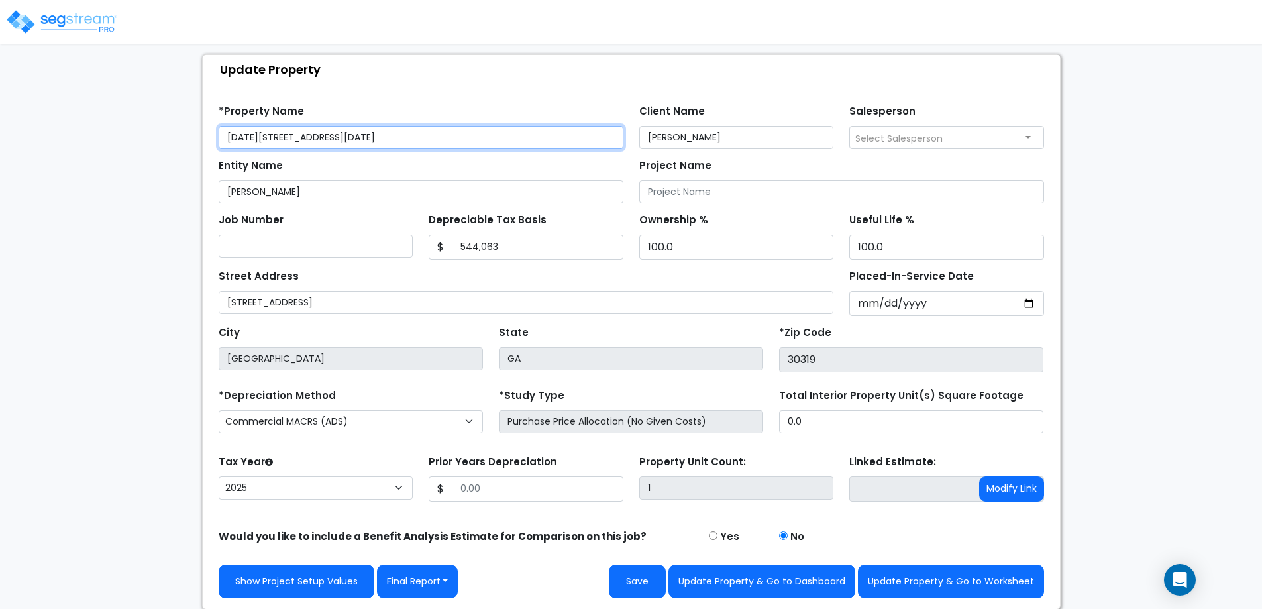
scroll to position [70, 0]
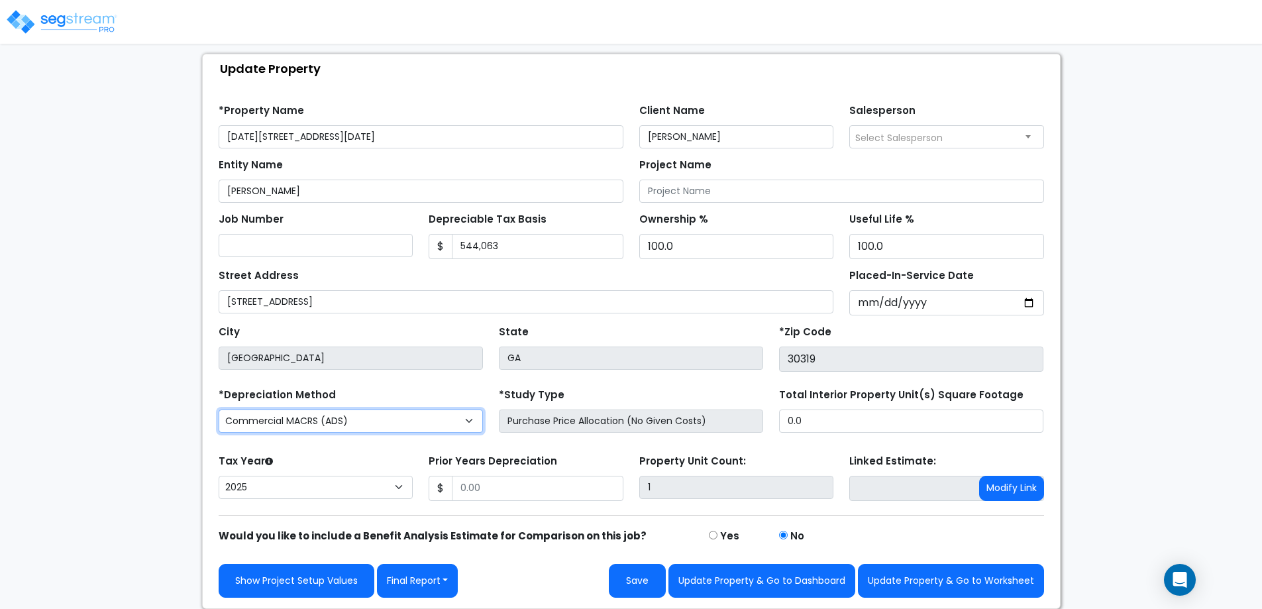
click at [388, 416] on select "Commercial MACRS (GDS) Residential Rental MACRS (GDS) Commercial MACRS (ADS) Co…" at bounding box center [351, 421] width 264 height 23
select select "CRM(_11"
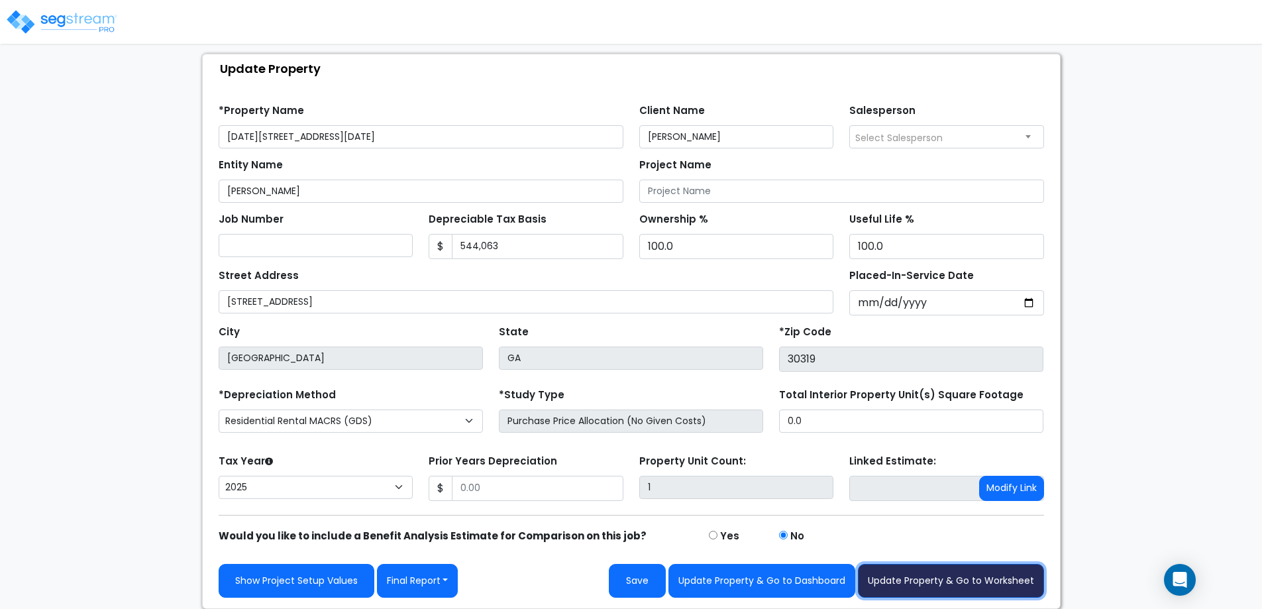
click at [902, 582] on button "Update Property & Go to Worksheet" at bounding box center [951, 581] width 186 height 34
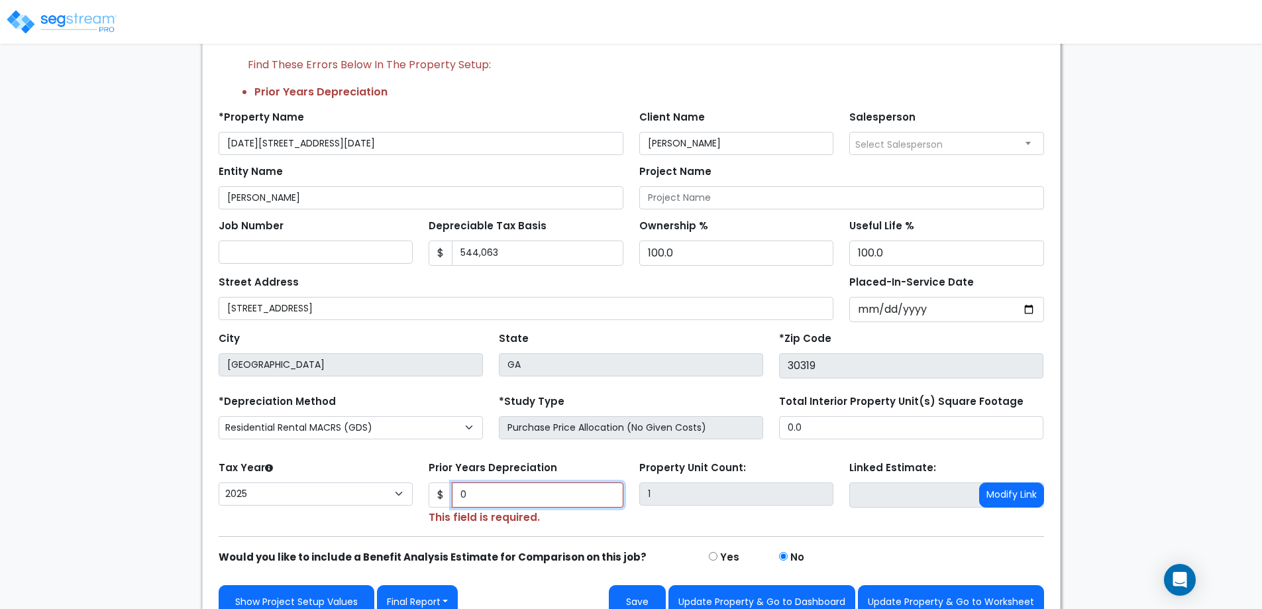
scroll to position [129, 0]
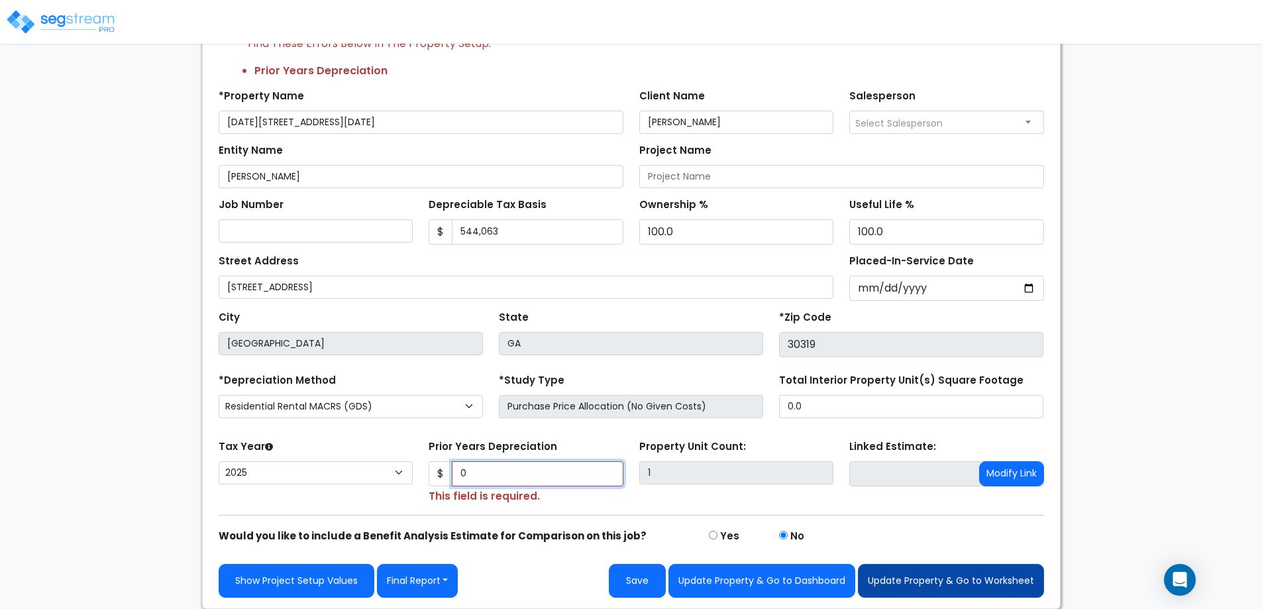
type input "0"
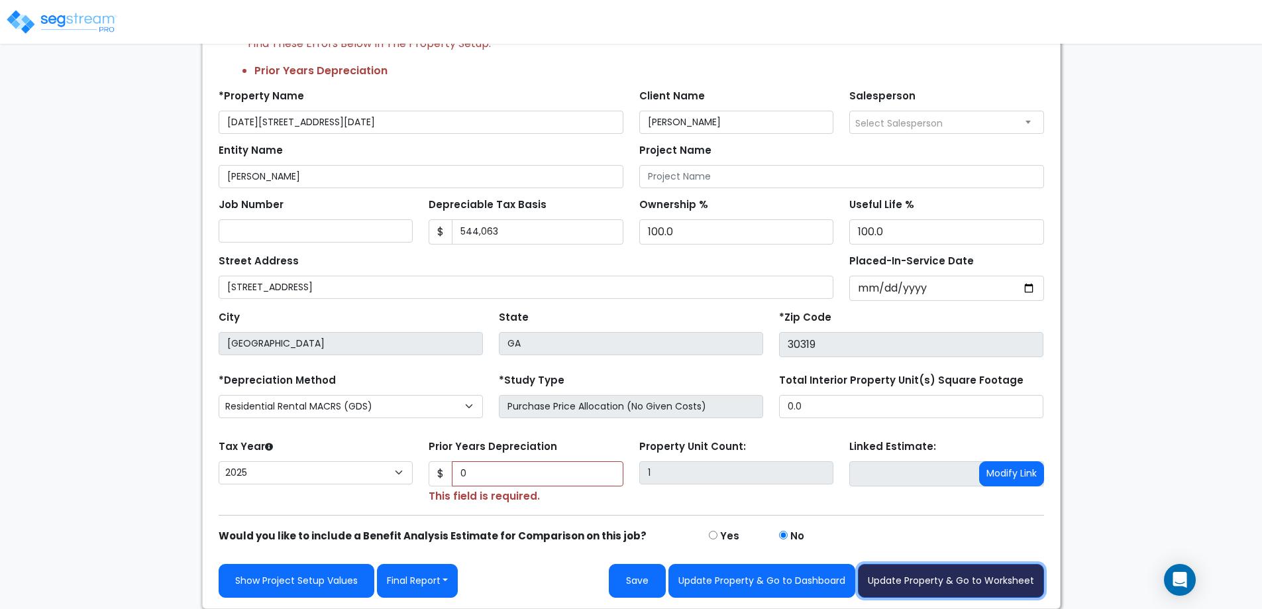
click at [942, 584] on button "Update Property & Go to Worksheet" at bounding box center [951, 581] width 186 height 34
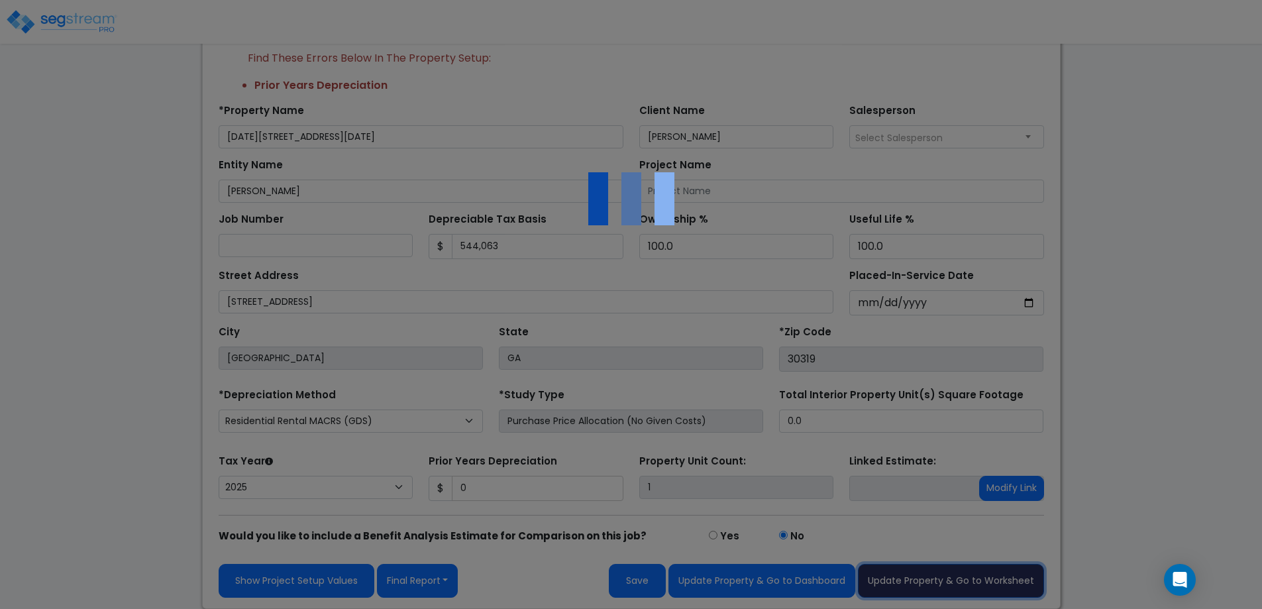
scroll to position [114, 0]
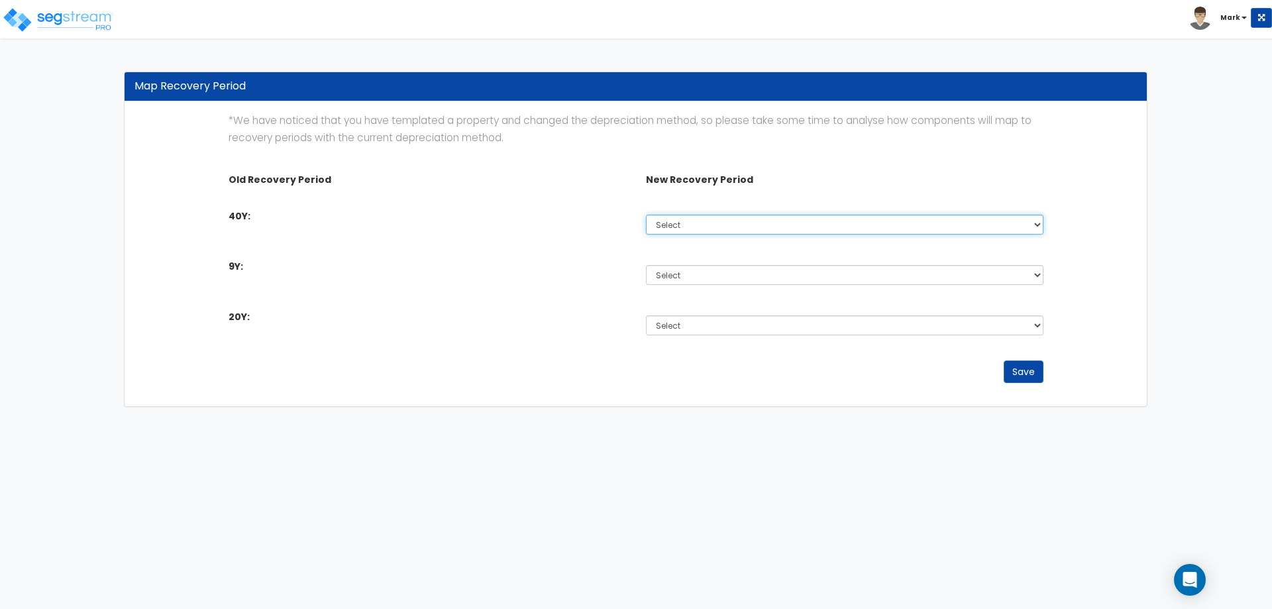
click at [691, 219] on select "Select 5 Years 7 Years 15 Years 27.5 Years" at bounding box center [845, 225] width 398 height 20
select select "275Y"
click at [646, 215] on select "Select 5 Years 7 Years 15 Years 27.5 Years" at bounding box center [845, 225] width 398 height 20
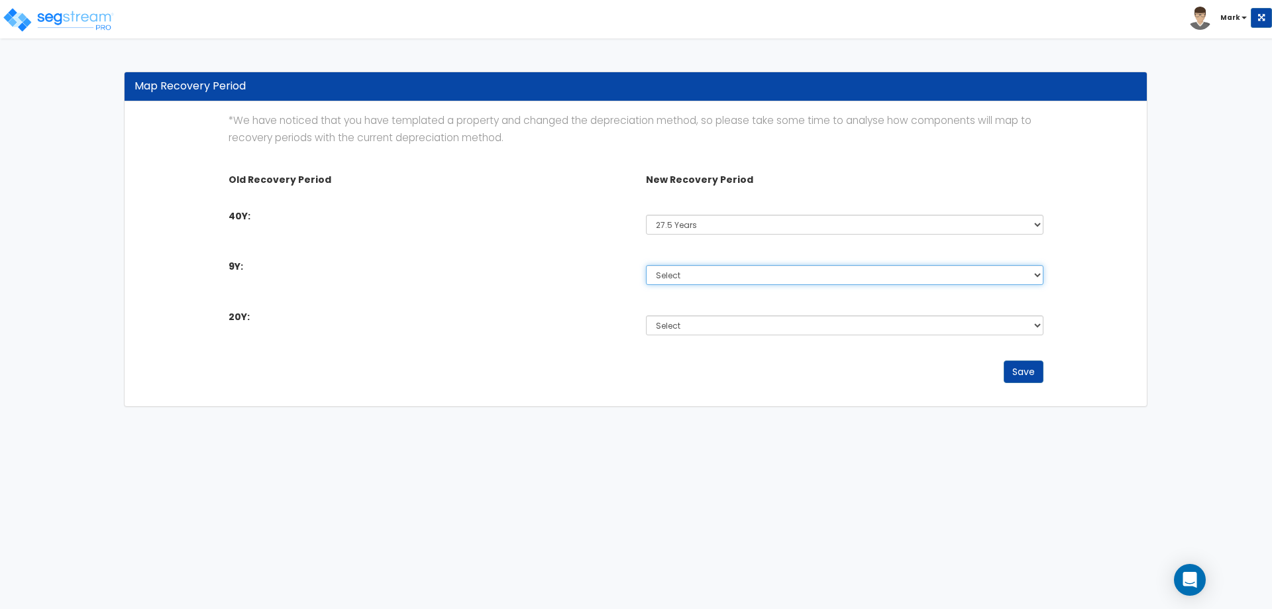
click at [673, 270] on select "Select 5 Years 7 Years 15 Years 27.5 Years" at bounding box center [845, 275] width 398 height 20
select select "7Y"
click at [646, 265] on select "Select 5 Years 7 Years 15 Years 27.5 Years" at bounding box center [845, 275] width 398 height 20
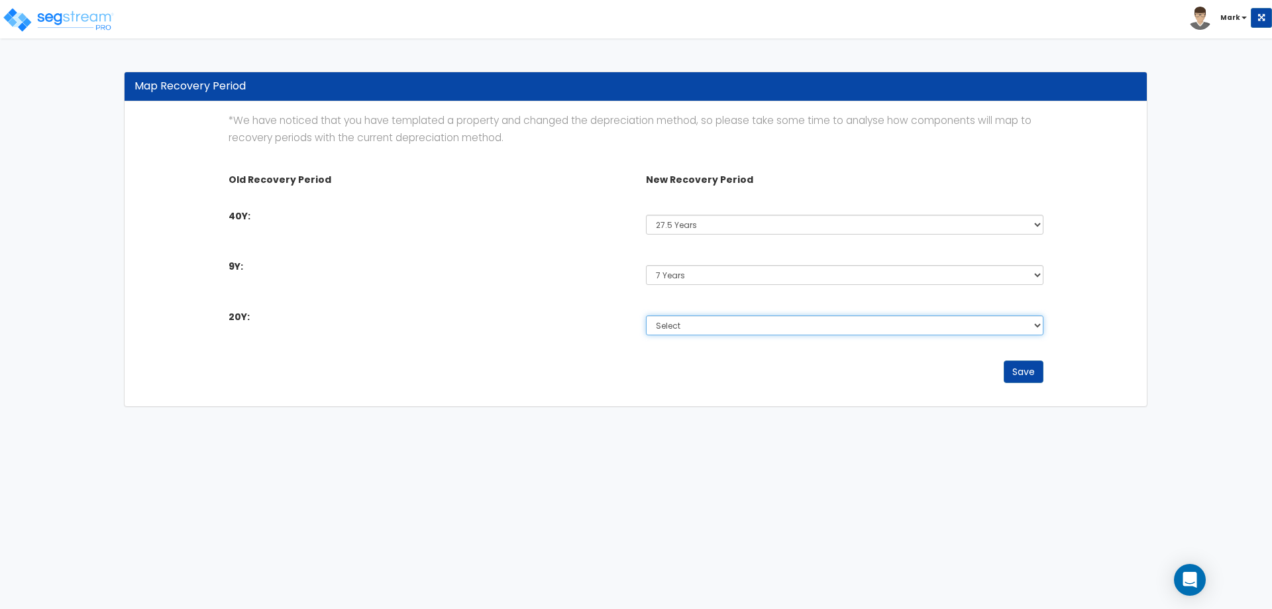
click at [677, 328] on select "Select 5 Years 7 Years 15 Years 27.5 Years" at bounding box center [845, 325] width 398 height 20
click at [533, 369] on div "Save" at bounding box center [637, 372] width 836 height 23
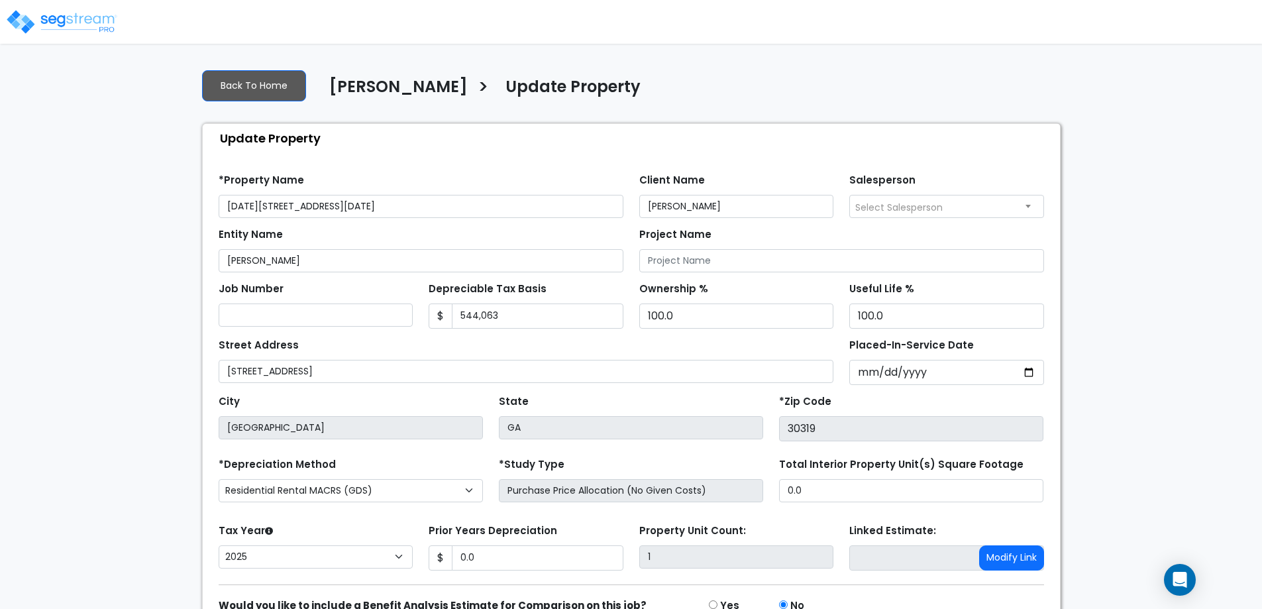
select select "2025"
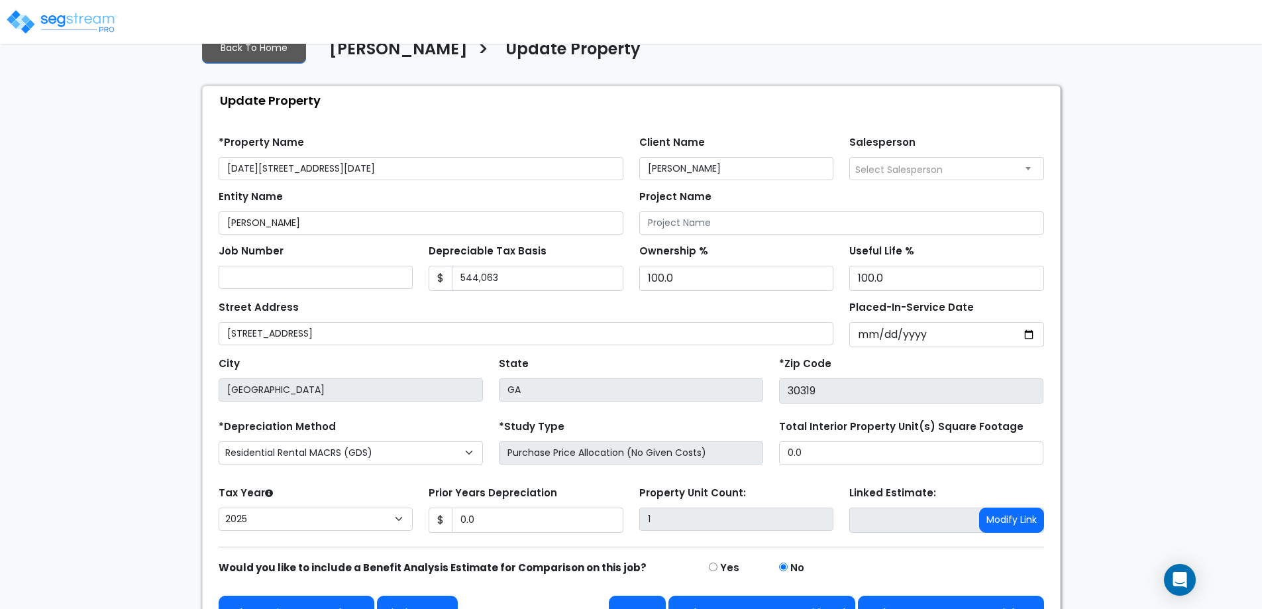
scroll to position [70, 0]
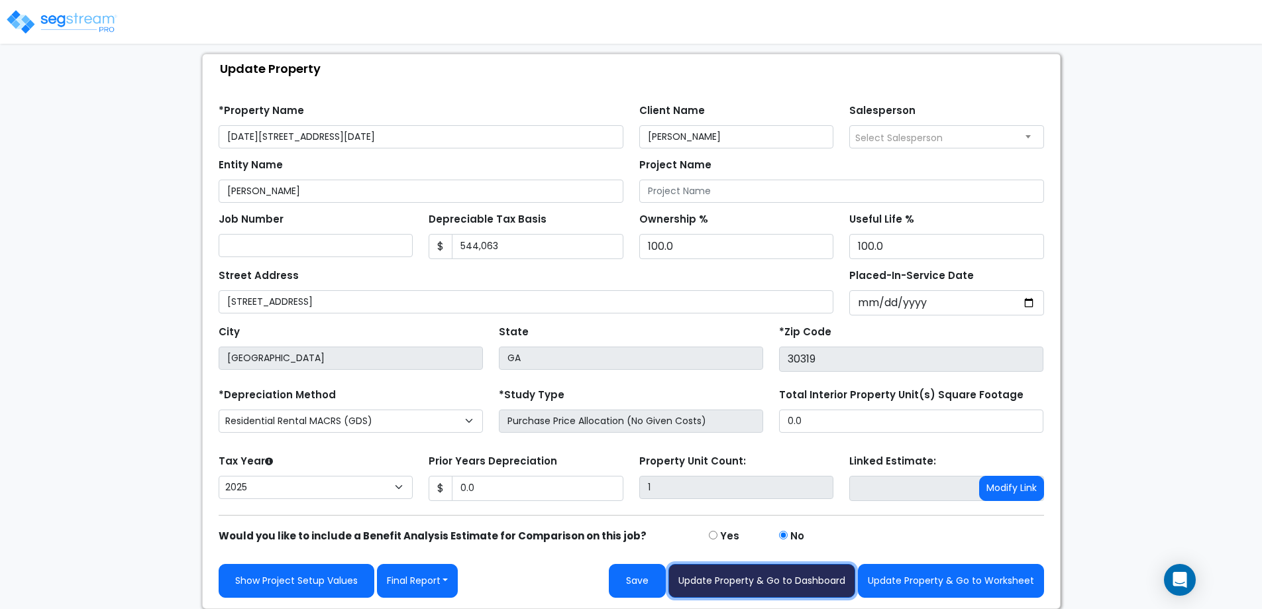
click at [783, 584] on button "Update Property & Go to Dashboard" at bounding box center [762, 581] width 187 height 34
type input "0"
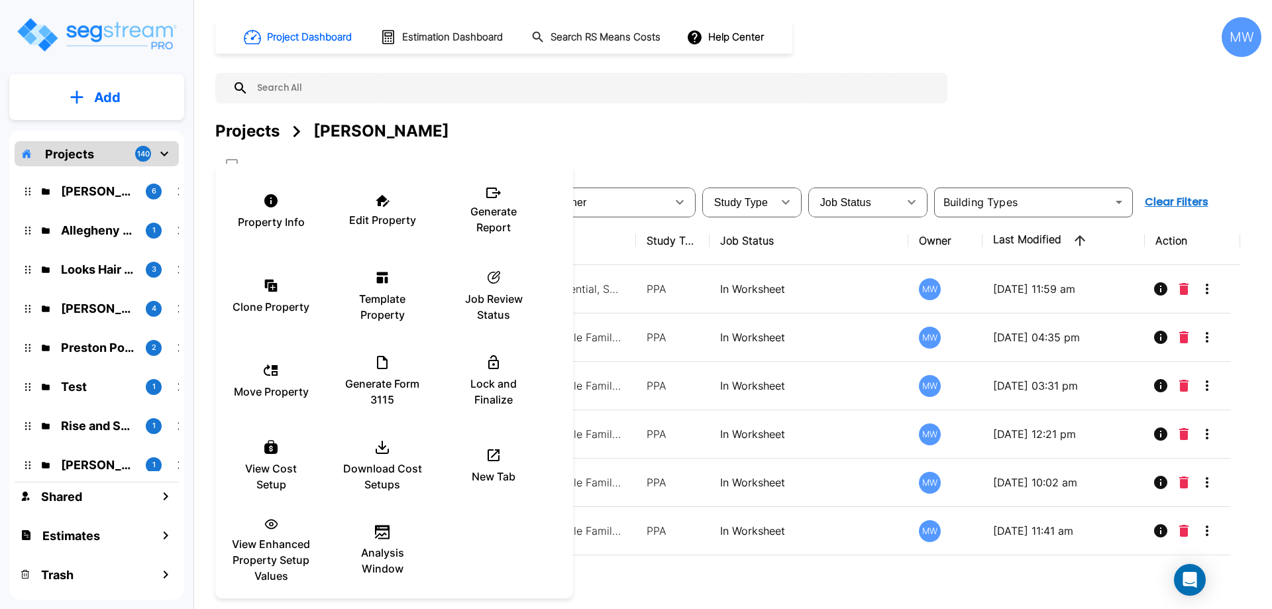
click at [519, 139] on div at bounding box center [636, 304] width 1272 height 609
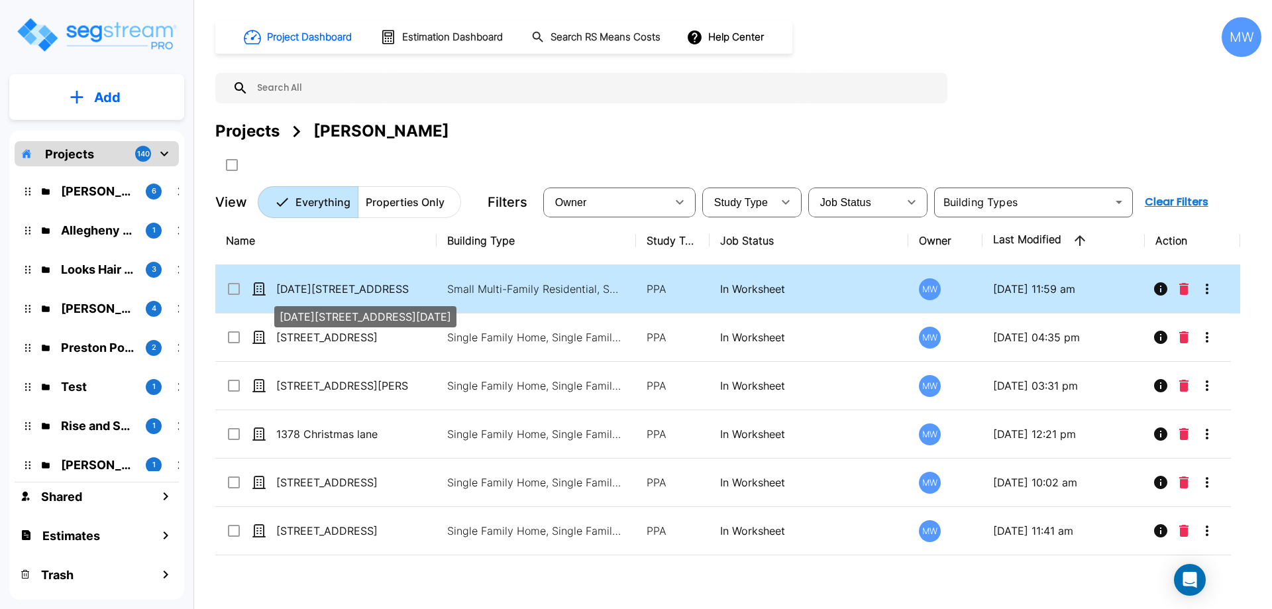
click at [392, 291] on p "1152-1154 Lynmoor Drive" at bounding box center [342, 289] width 133 height 16
click at [391, 290] on p "[DATE][STREET_ADDRESS][DATE]" at bounding box center [342, 289] width 133 height 16
checkbox input "true"
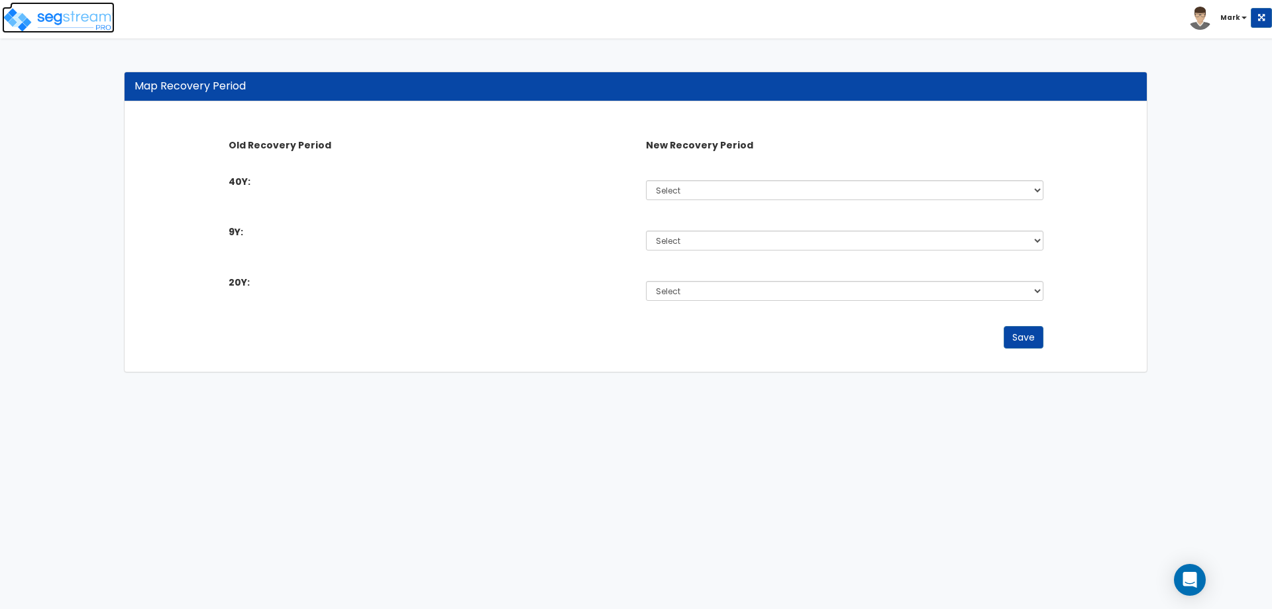
click at [35, 17] on img at bounding box center [58, 20] width 113 height 27
